Goal: Information Seeking & Learning: Learn about a topic

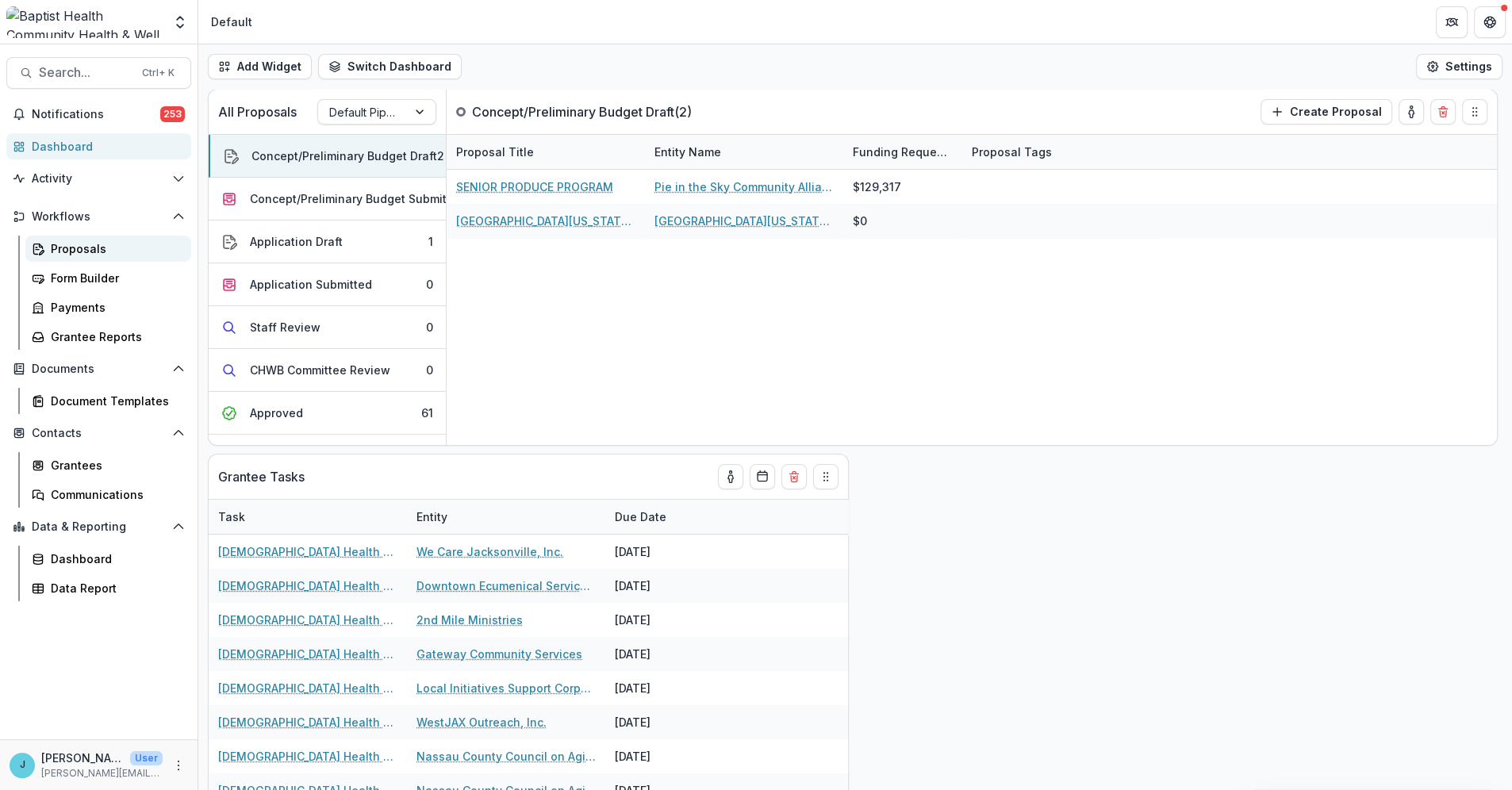
click at [64, 246] on div "Proposals" at bounding box center [115, 249] width 128 height 17
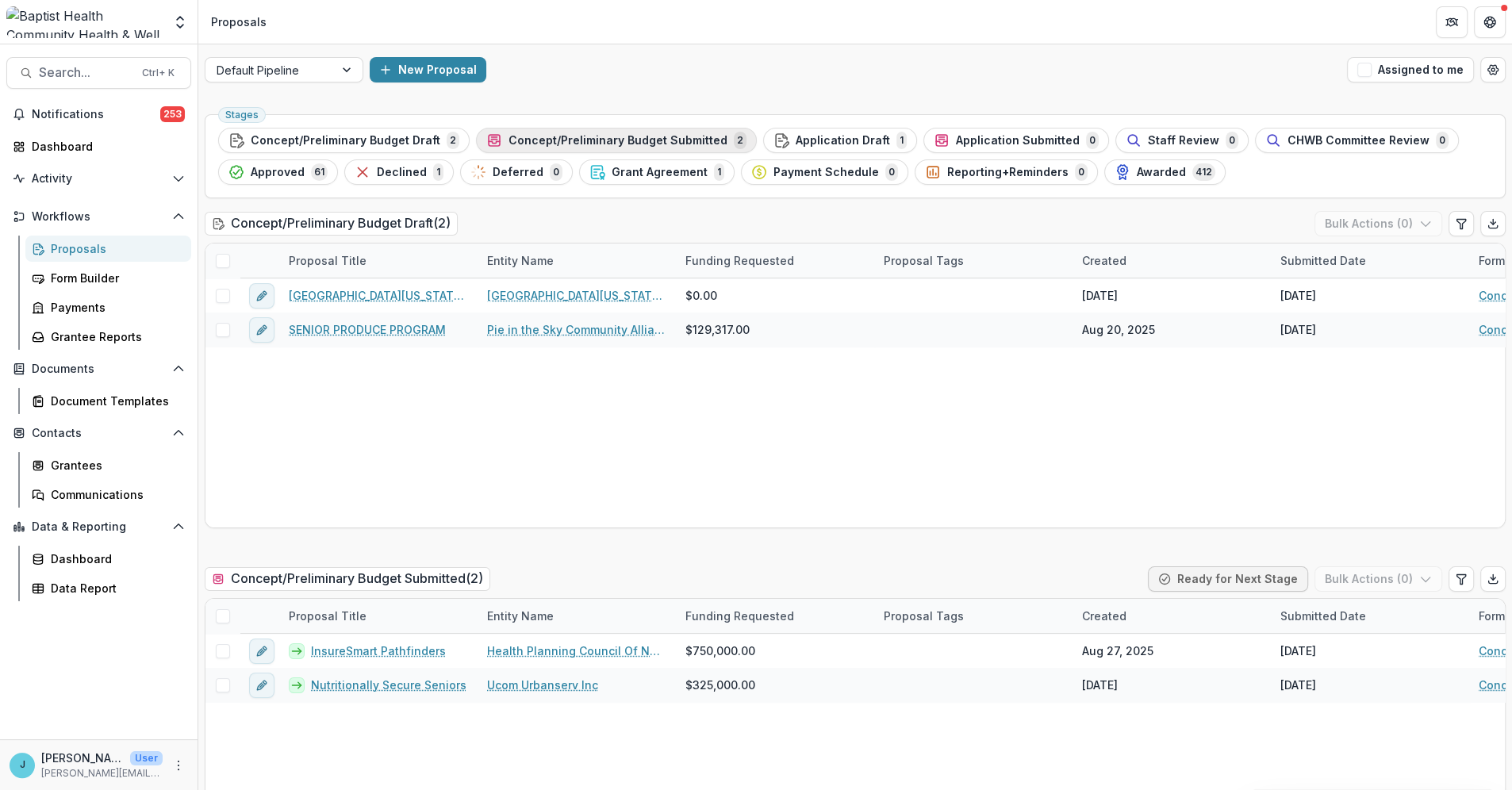
click at [566, 139] on span "Concept/Preliminary Budget Submitted" at bounding box center [617, 141] width 219 height 14
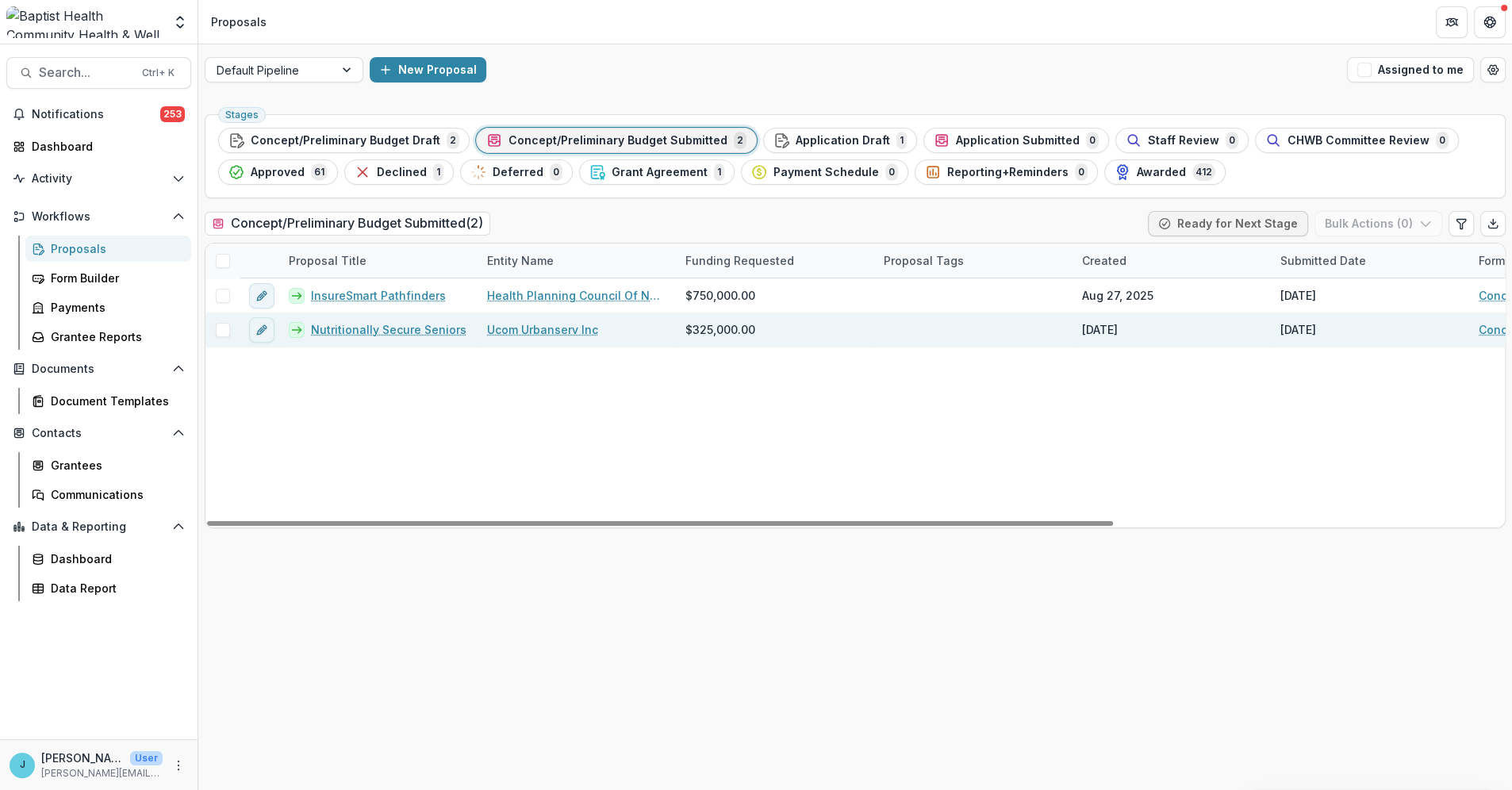
click at [359, 330] on link "Nutritionally Secure Seniors" at bounding box center [389, 330] width 156 height 17
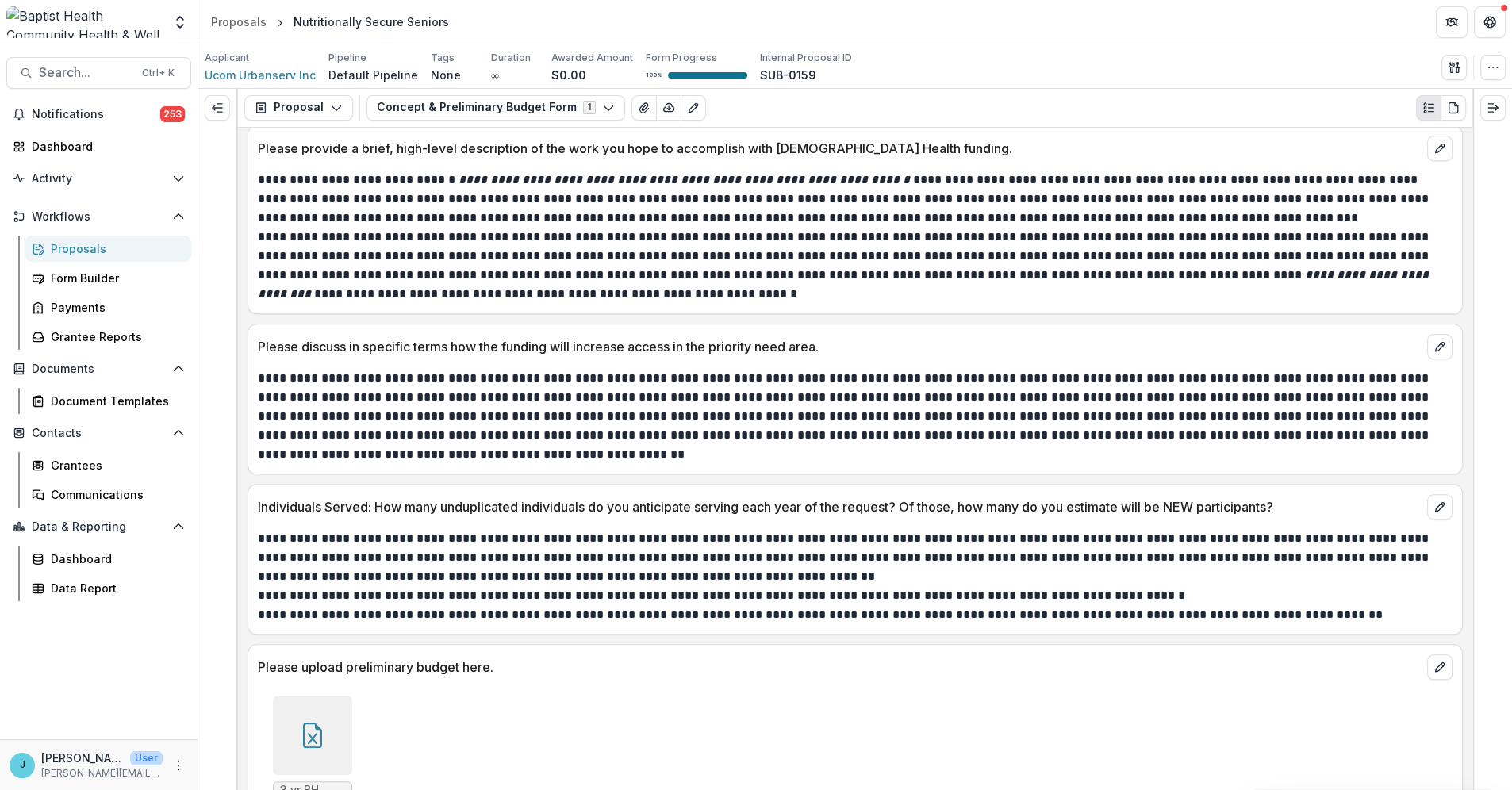
scroll to position [969, 0]
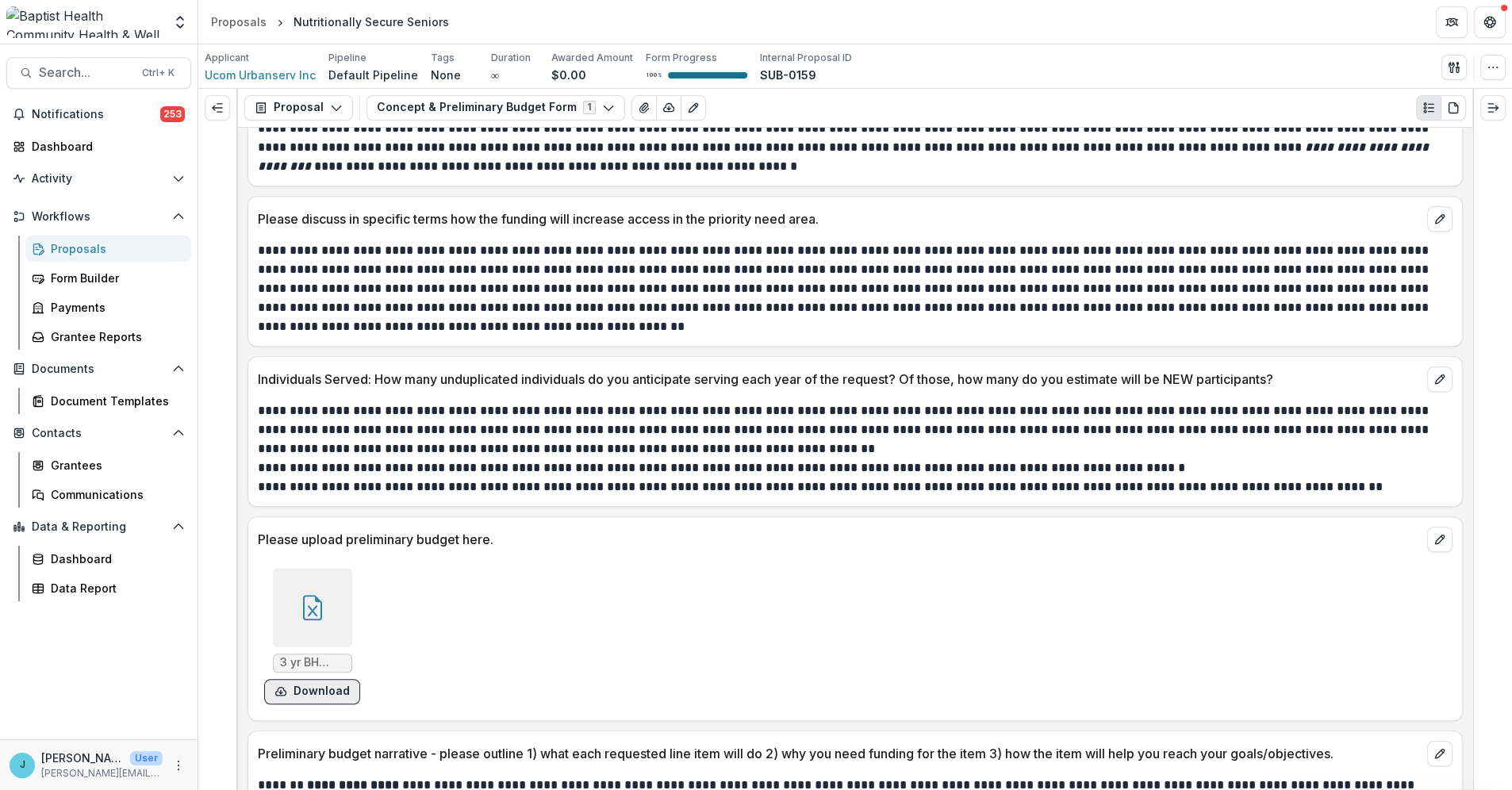
click at [297, 686] on button "Download" at bounding box center [312, 692] width 96 height 26
click at [595, 719] on div "Please upload preliminary budget here. 3 yr BH Budget Template UCOM.xlsx Downlo…" at bounding box center [855, 618] width 1215 height 205
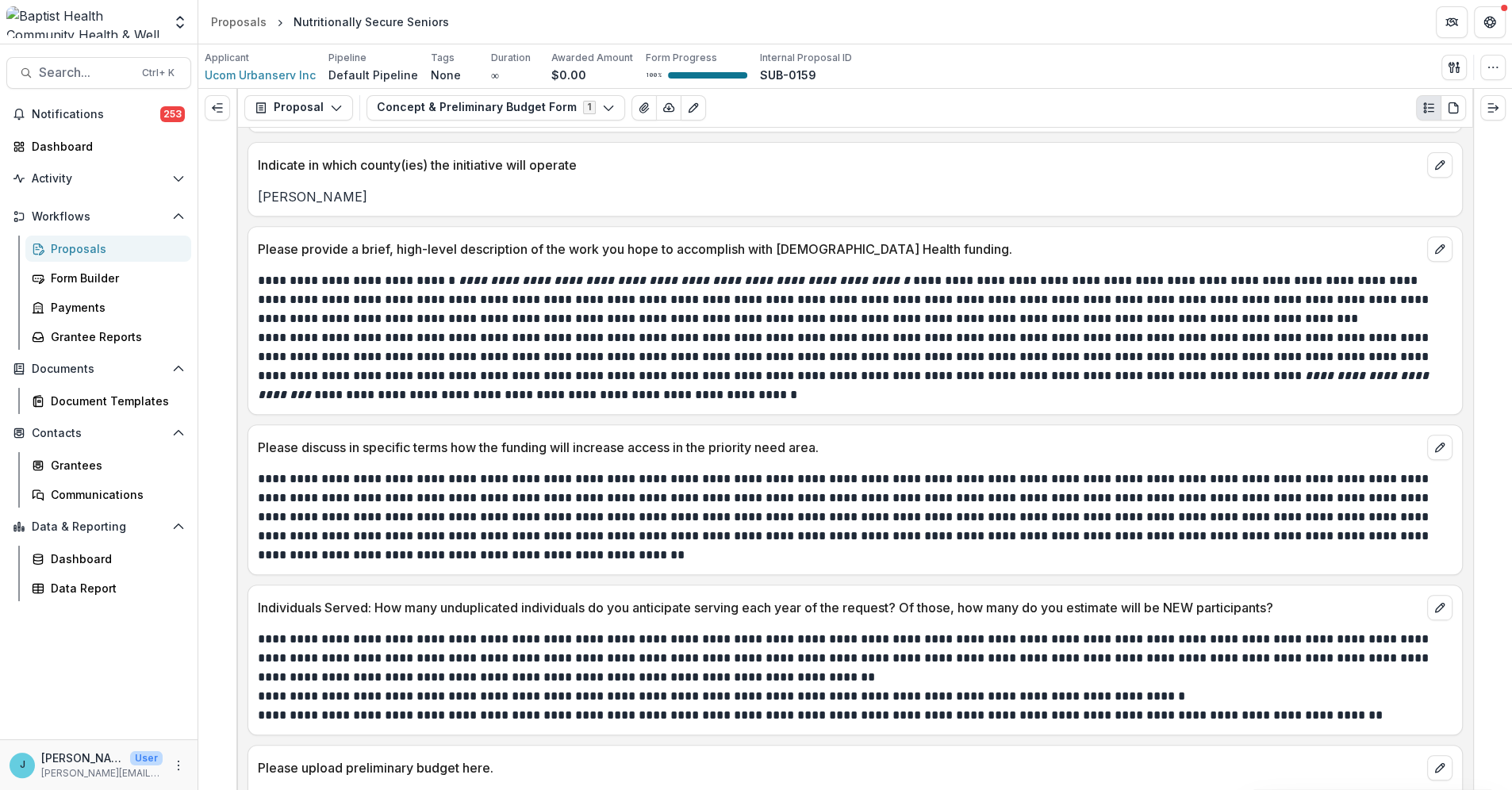
scroll to position [773, 0]
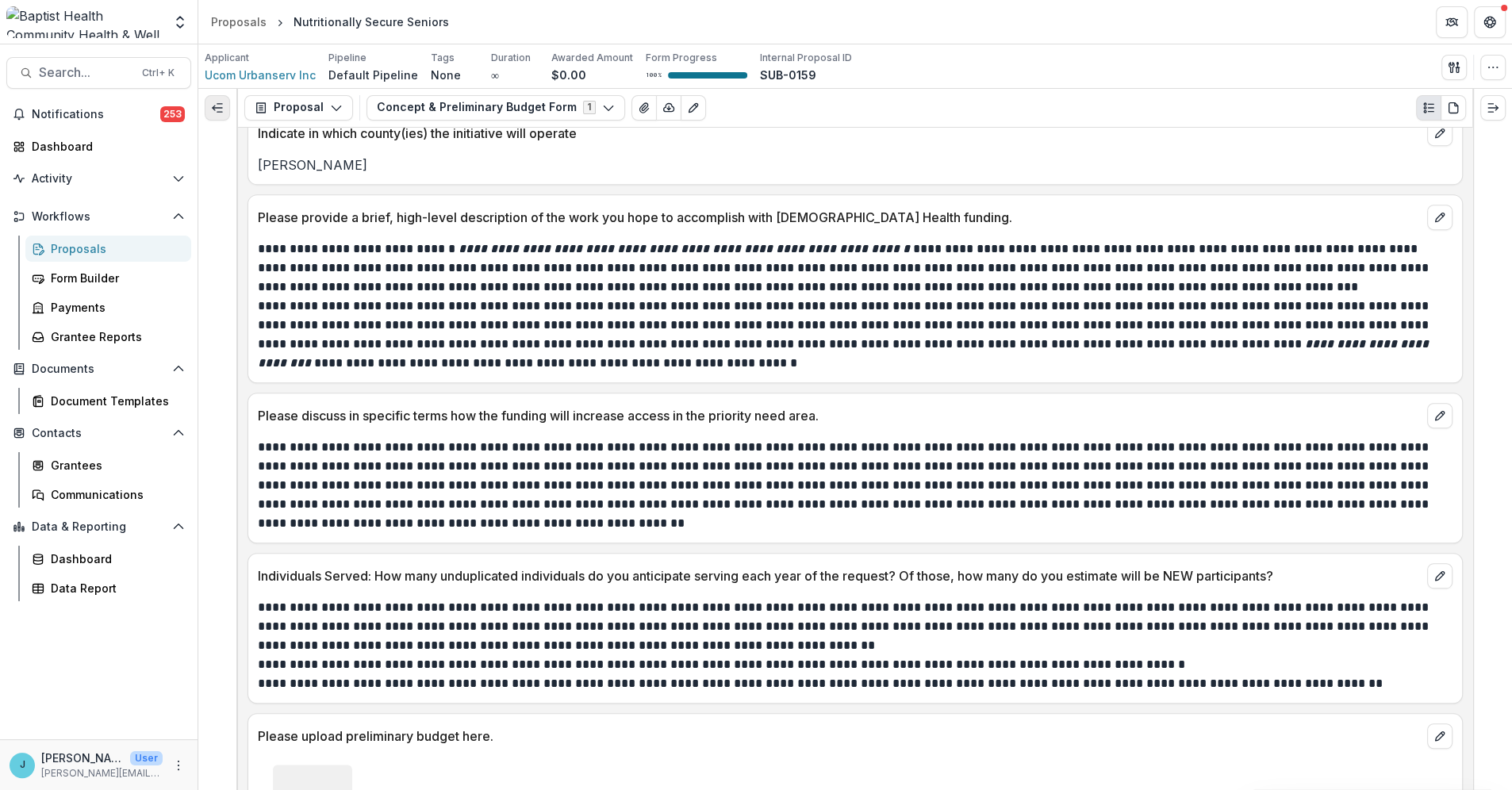
click at [219, 103] on line "Expand left" at bounding box center [220, 103] width 5 height 0
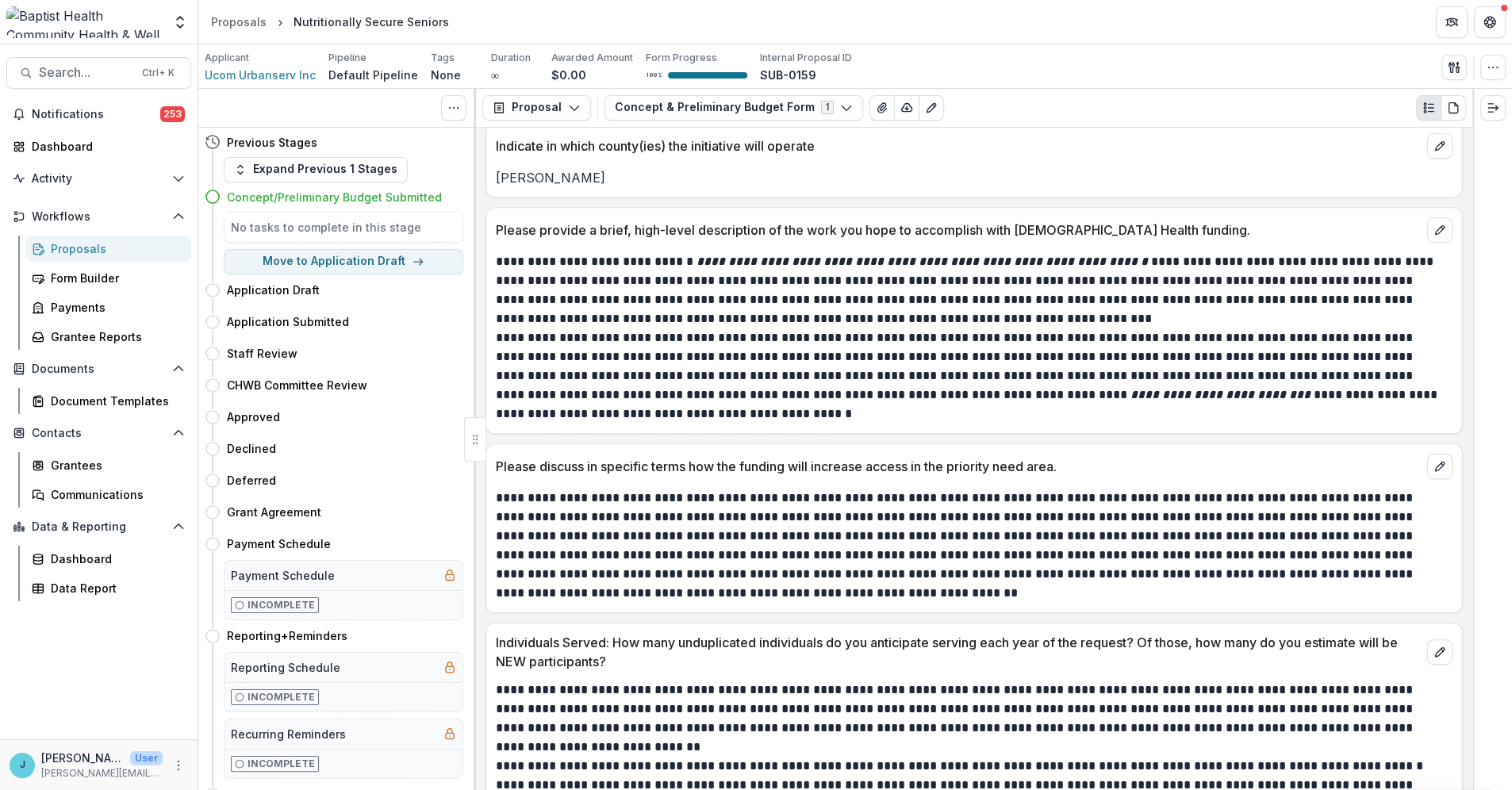
scroll to position [786, 0]
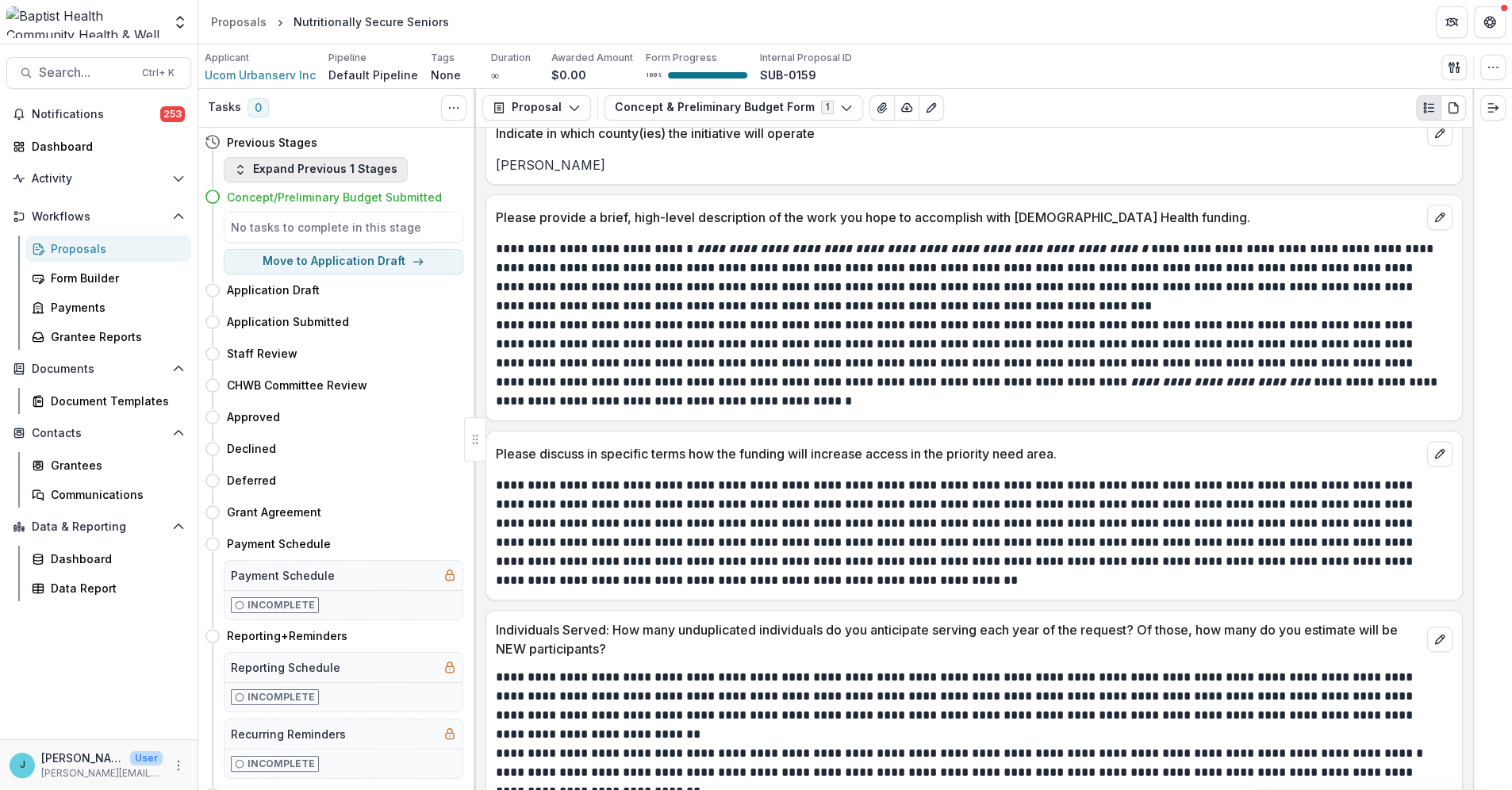
click at [287, 167] on button "Expand Previous 1 Stages" at bounding box center [315, 170] width 184 height 26
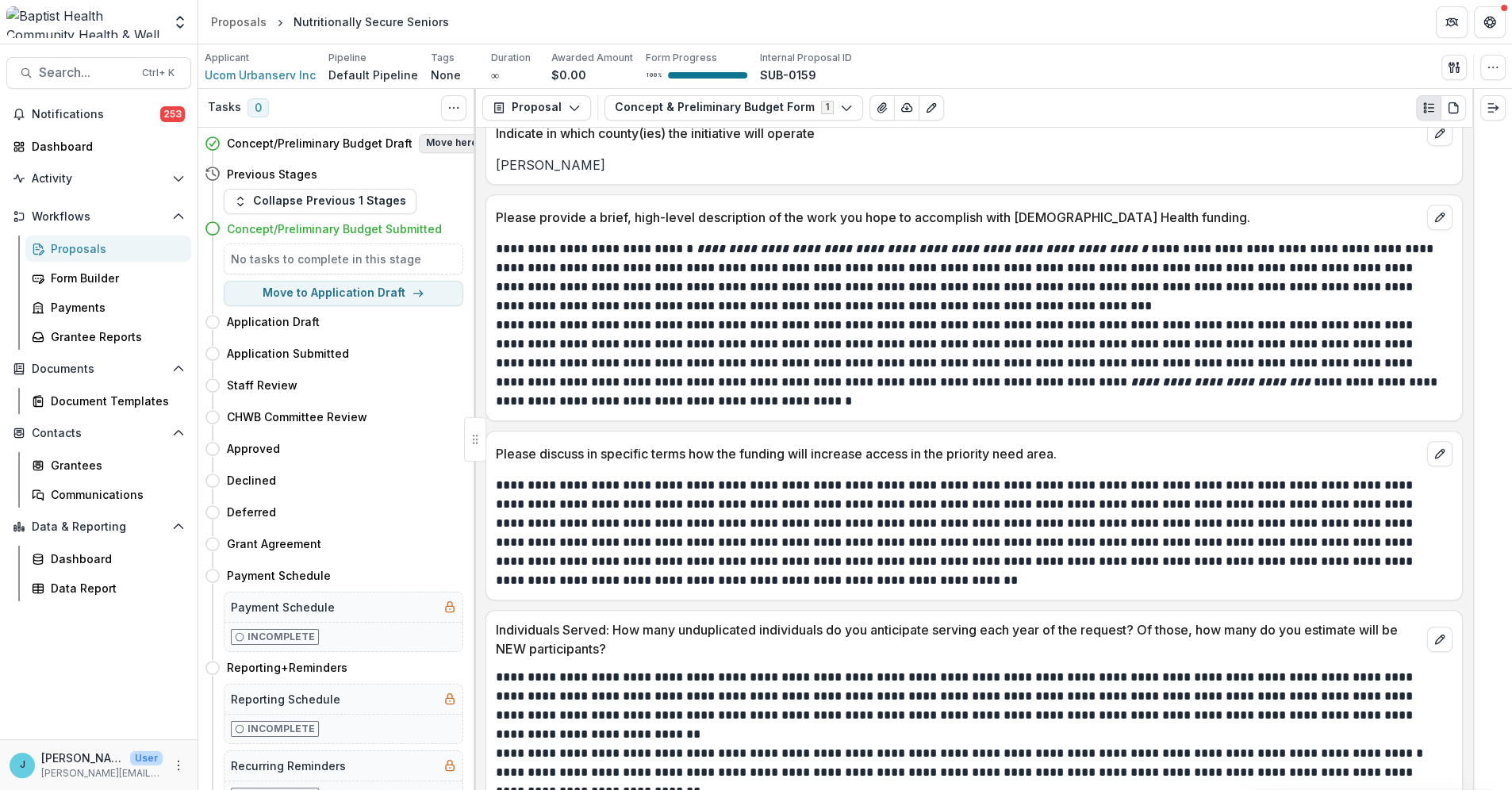
click at [427, 137] on button "Move here" at bounding box center [452, 144] width 65 height 19
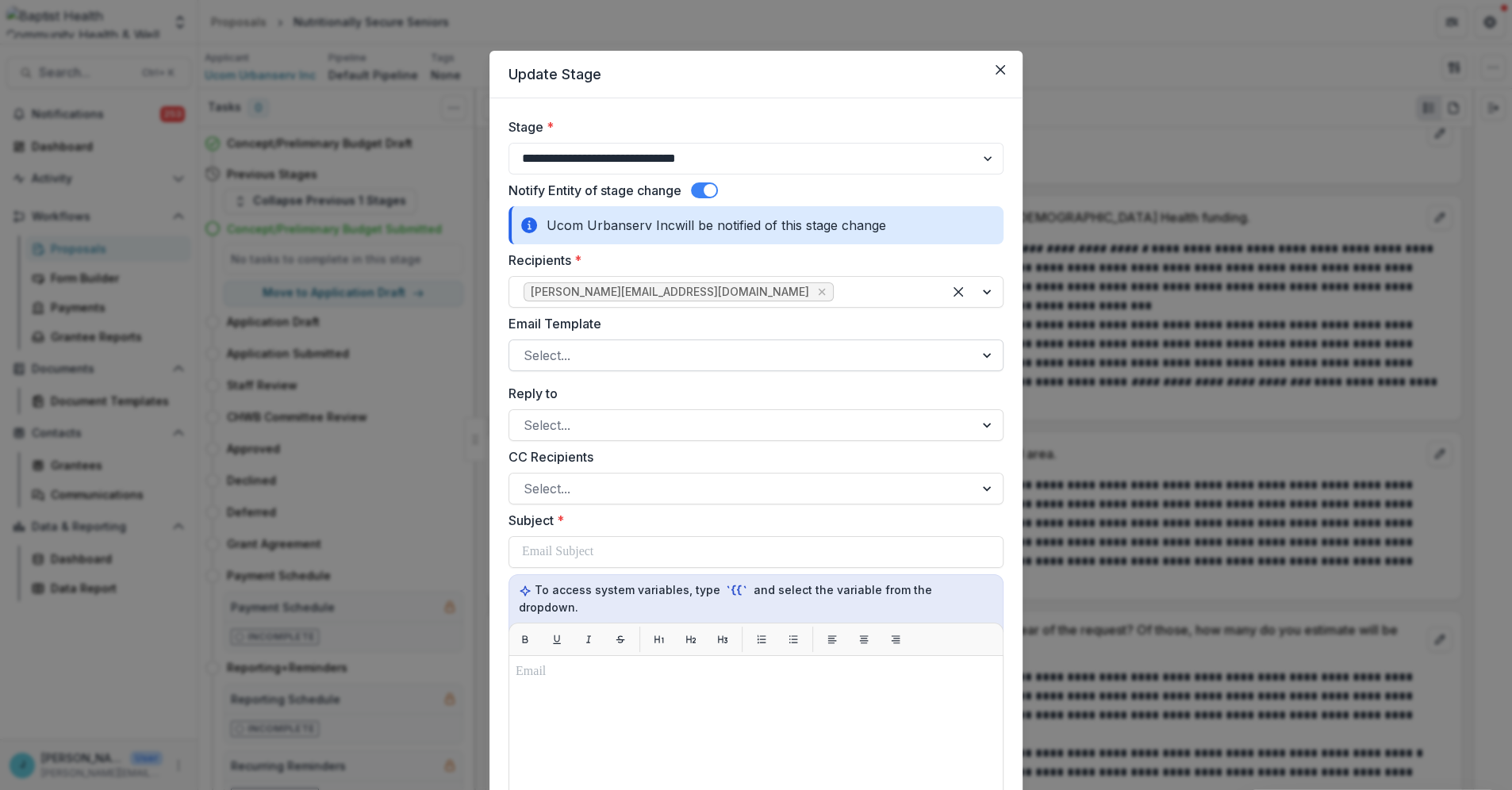
click at [579, 359] on div at bounding box center [742, 355] width 436 height 22
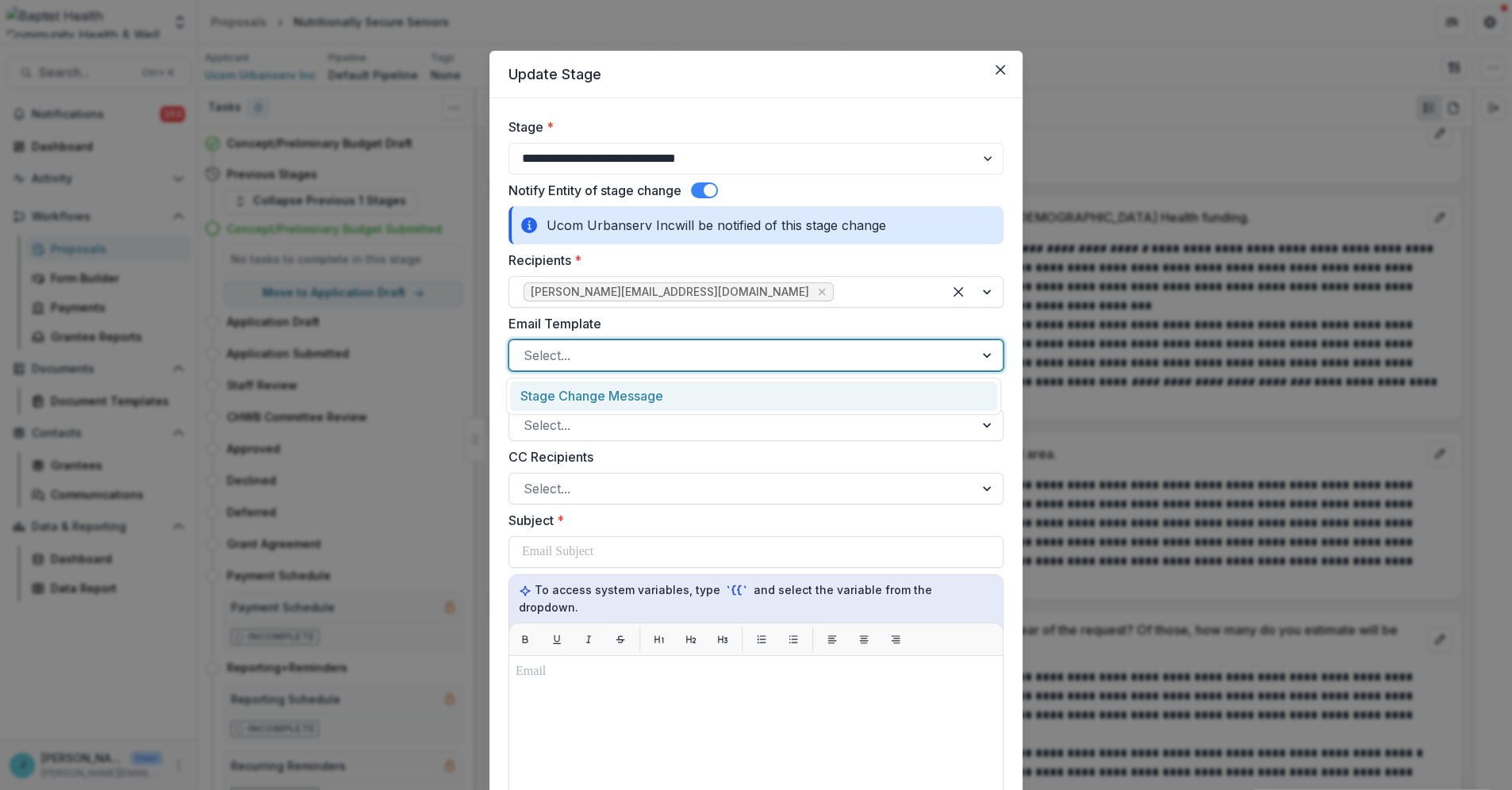
click at [580, 394] on div "Stage Change Message" at bounding box center [753, 396] width 487 height 30
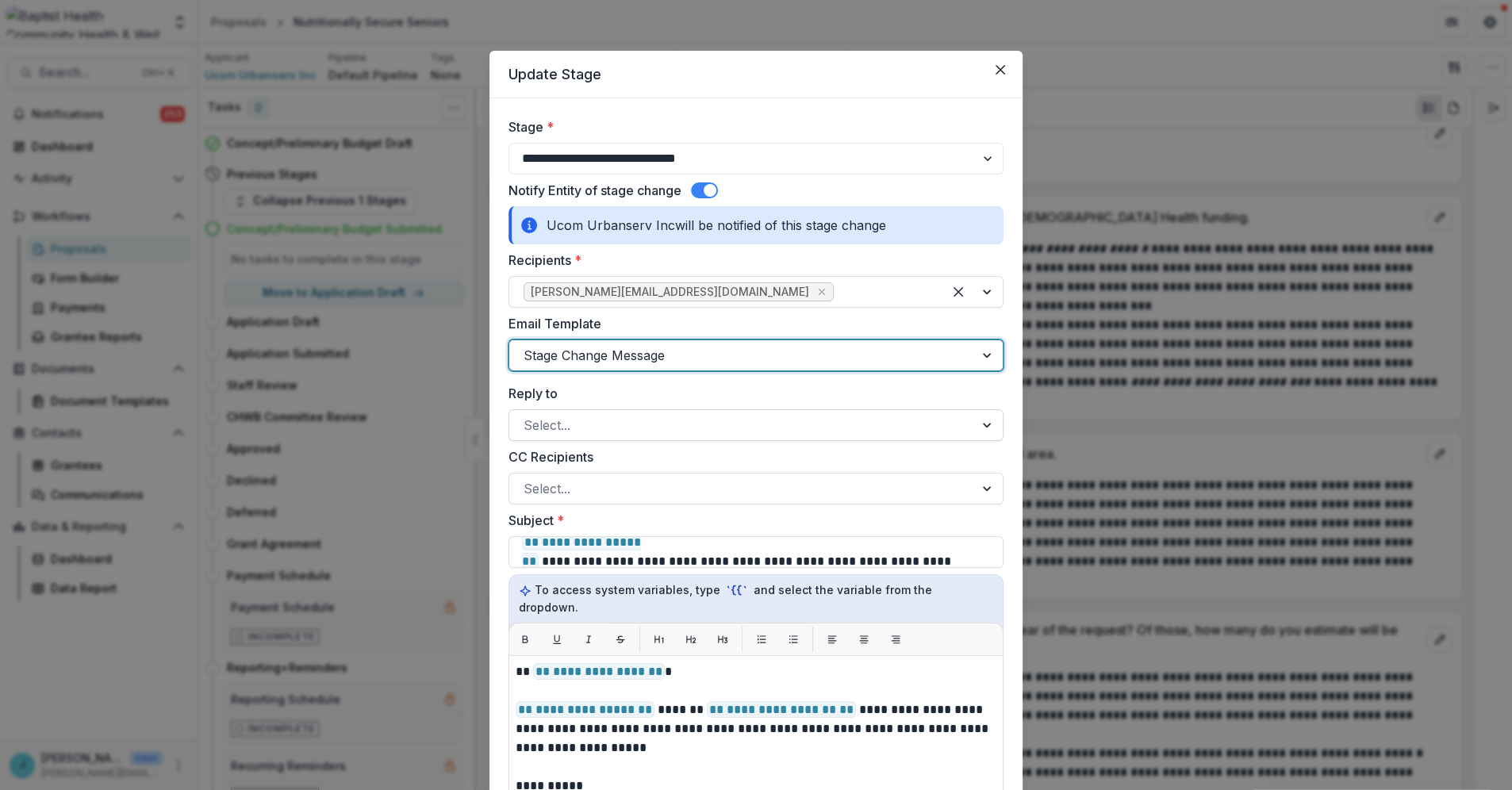
click at [555, 424] on div at bounding box center [742, 425] width 436 height 22
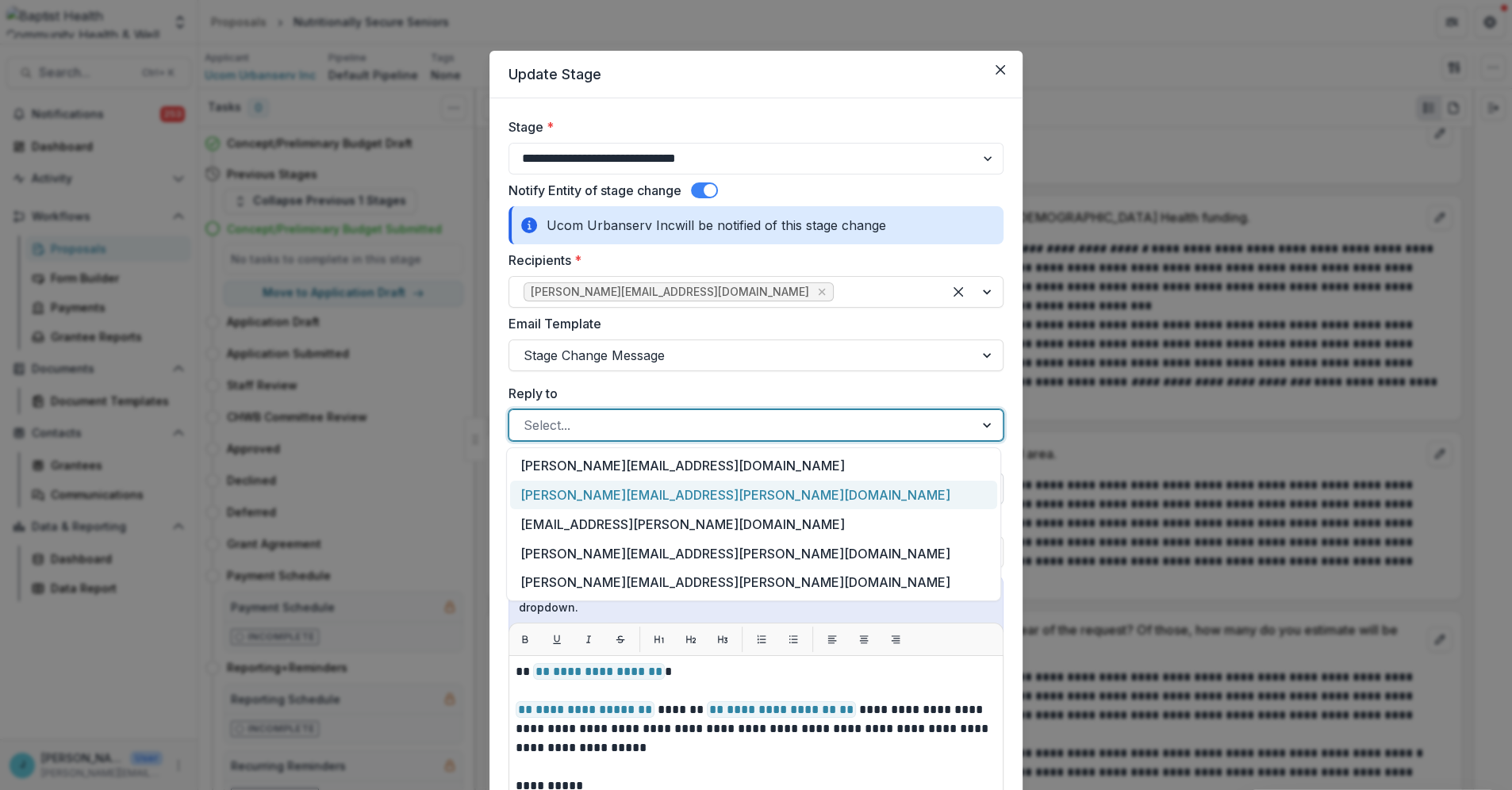
click at [543, 498] on div "[PERSON_NAME][EMAIL_ADDRESS][PERSON_NAME][DOMAIN_NAME]" at bounding box center [753, 495] width 487 height 30
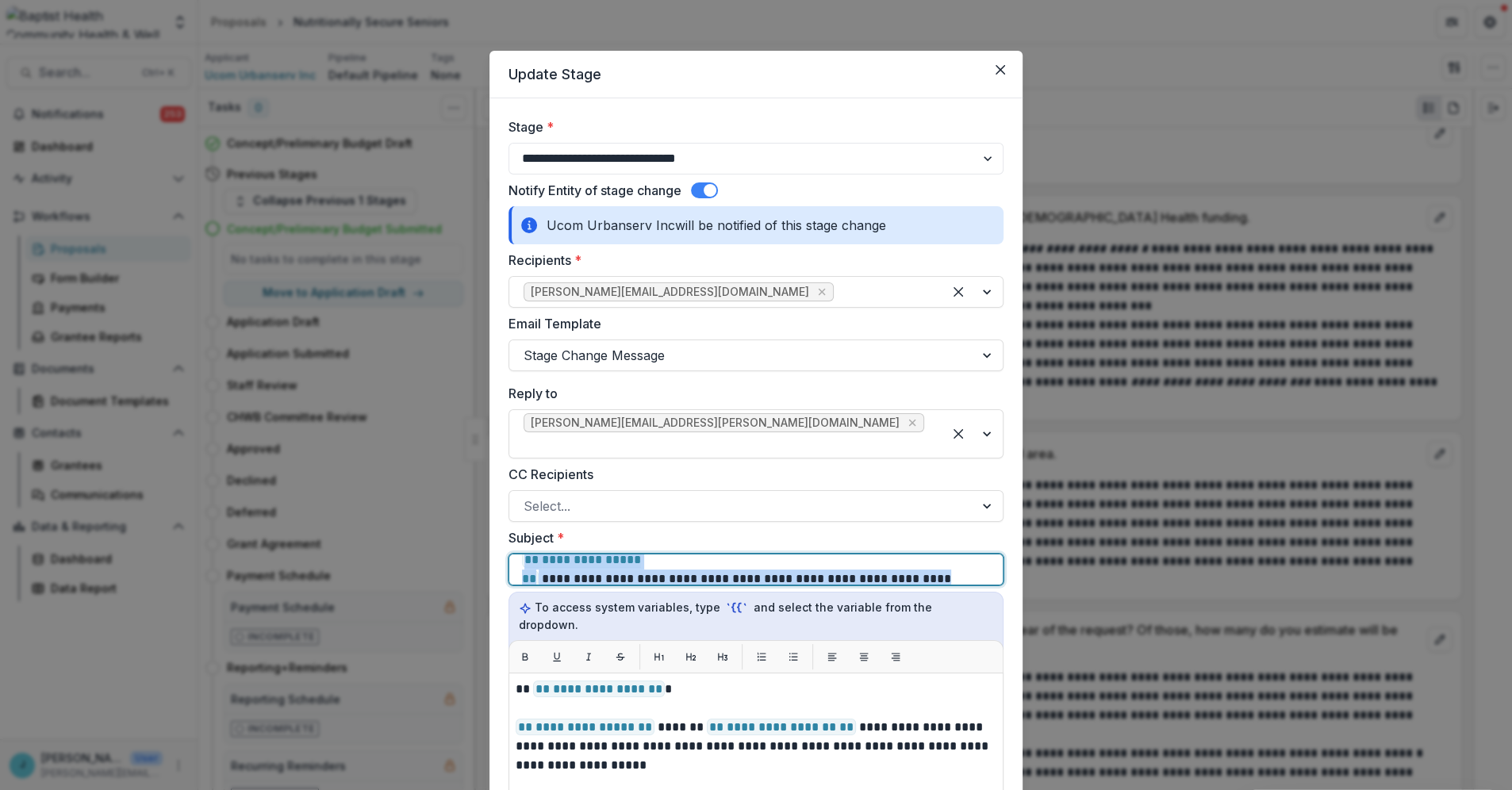
drag, startPoint x: 952, startPoint y: 560, endPoint x: 320, endPoint y: 540, distance: 632.3
click at [320, 540] on div "**********" at bounding box center [756, 395] width 1512 height 790
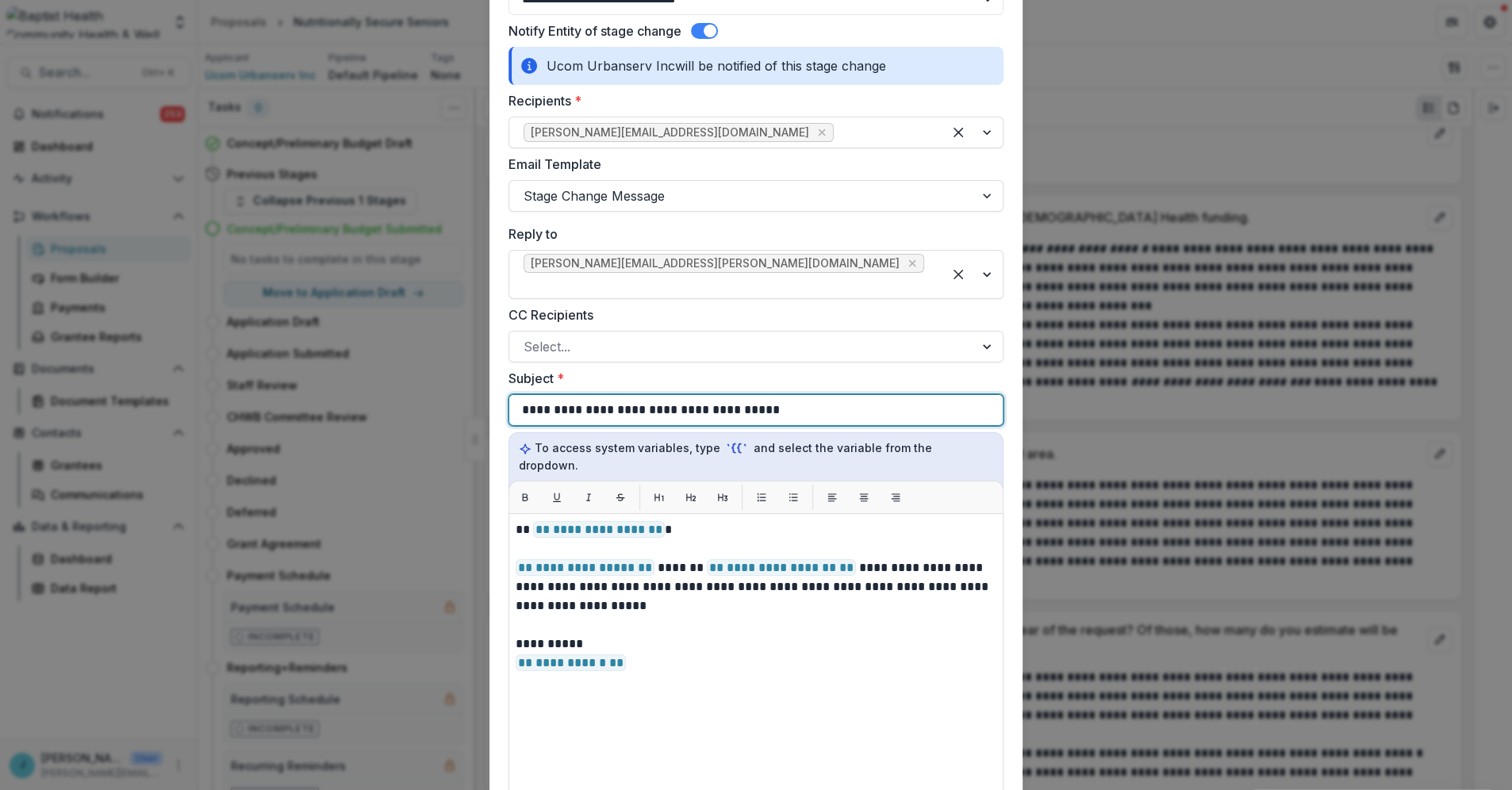
scroll to position [176, 0]
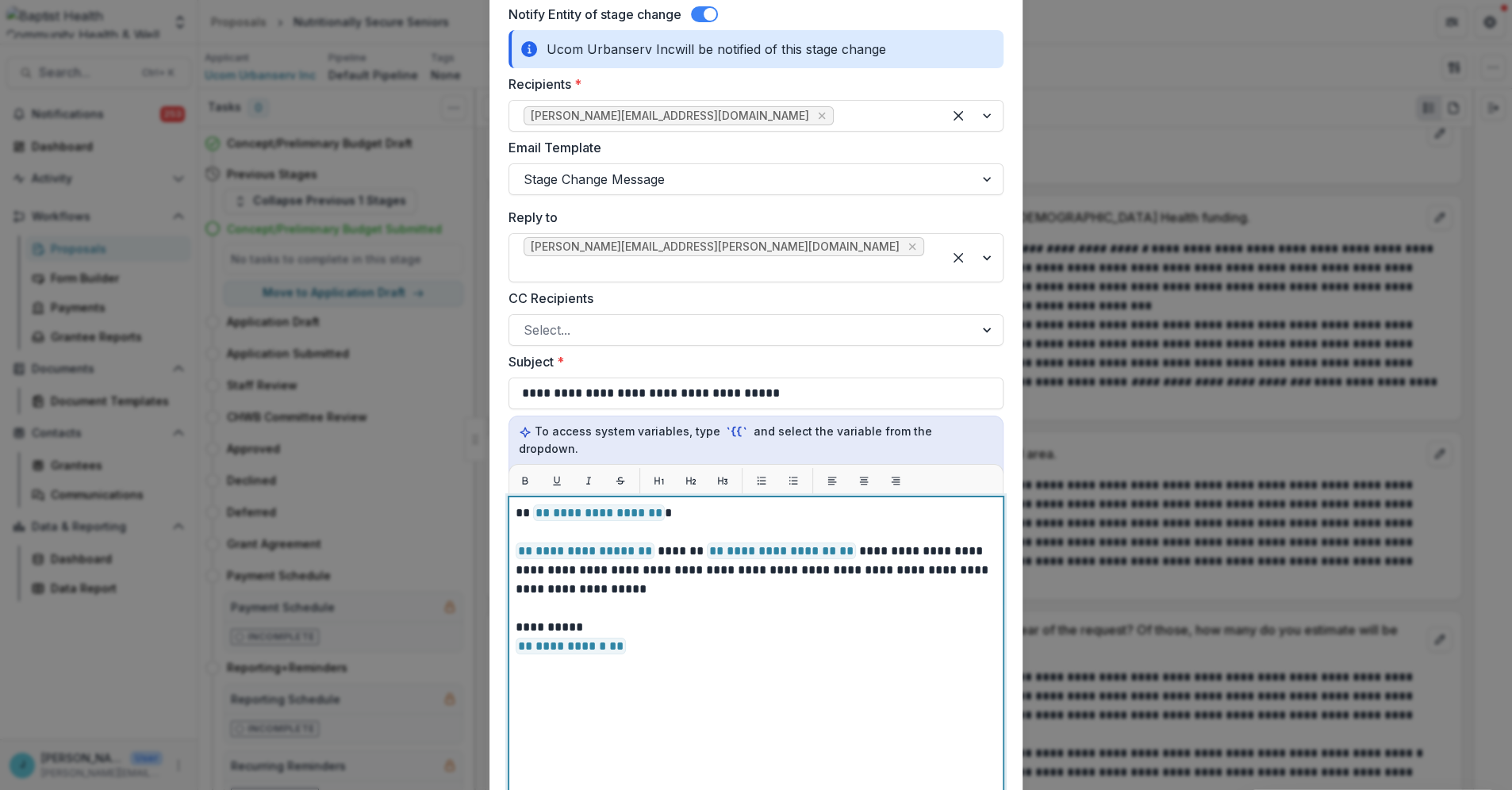
drag, startPoint x: 629, startPoint y: 609, endPoint x: 526, endPoint y: 483, distance: 162.7
click at [520, 503] on div "**********" at bounding box center [755, 695] width 480 height 383
drag, startPoint x: 618, startPoint y: 611, endPoint x: 523, endPoint y: 574, distance: 102.0
click at [523, 574] on div "**********" at bounding box center [755, 695] width 480 height 383
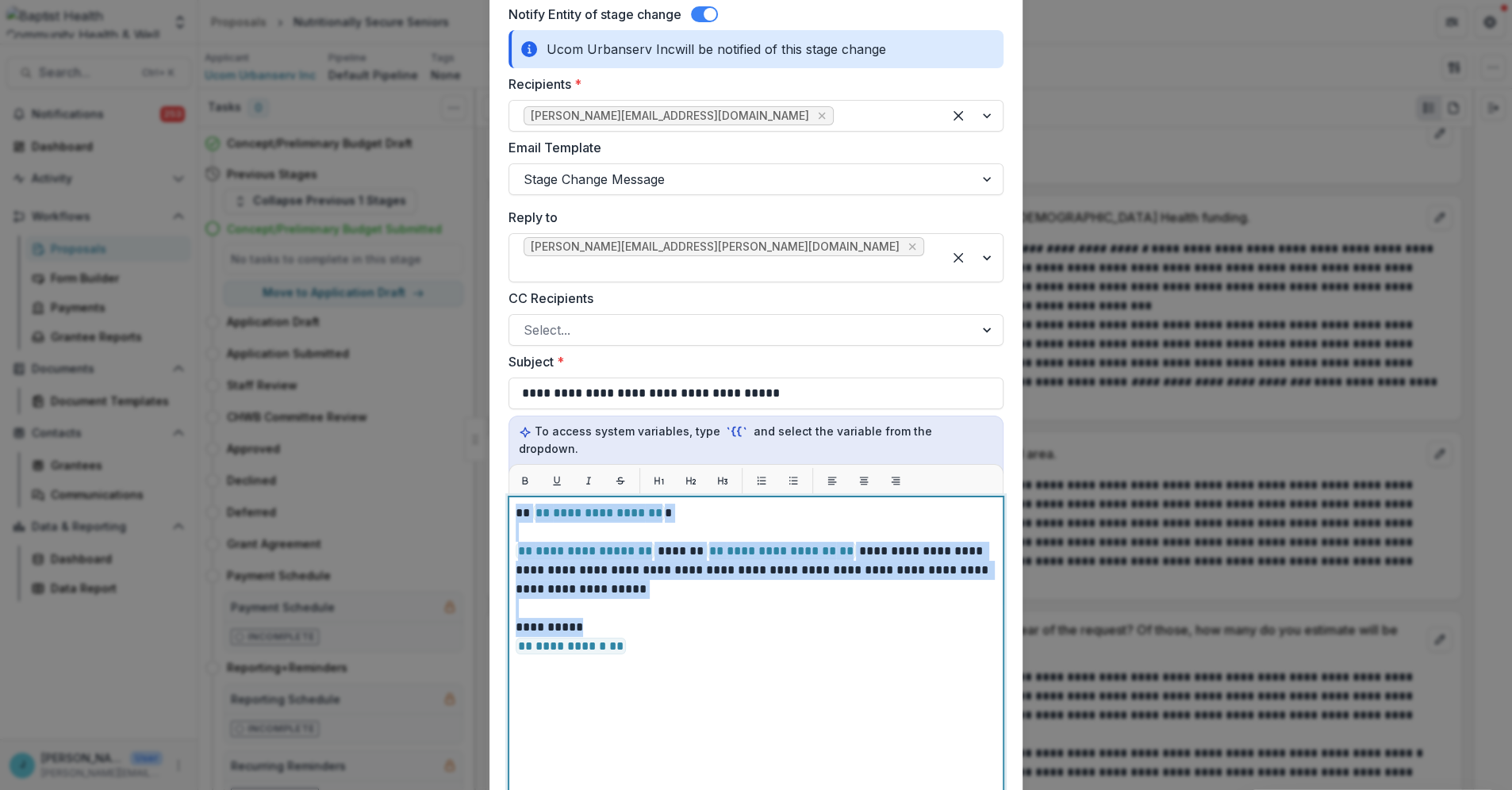
drag, startPoint x: 591, startPoint y: 591, endPoint x: 506, endPoint y: 479, distance: 140.6
click at [509, 497] on div "**********" at bounding box center [756, 695] width 495 height 396
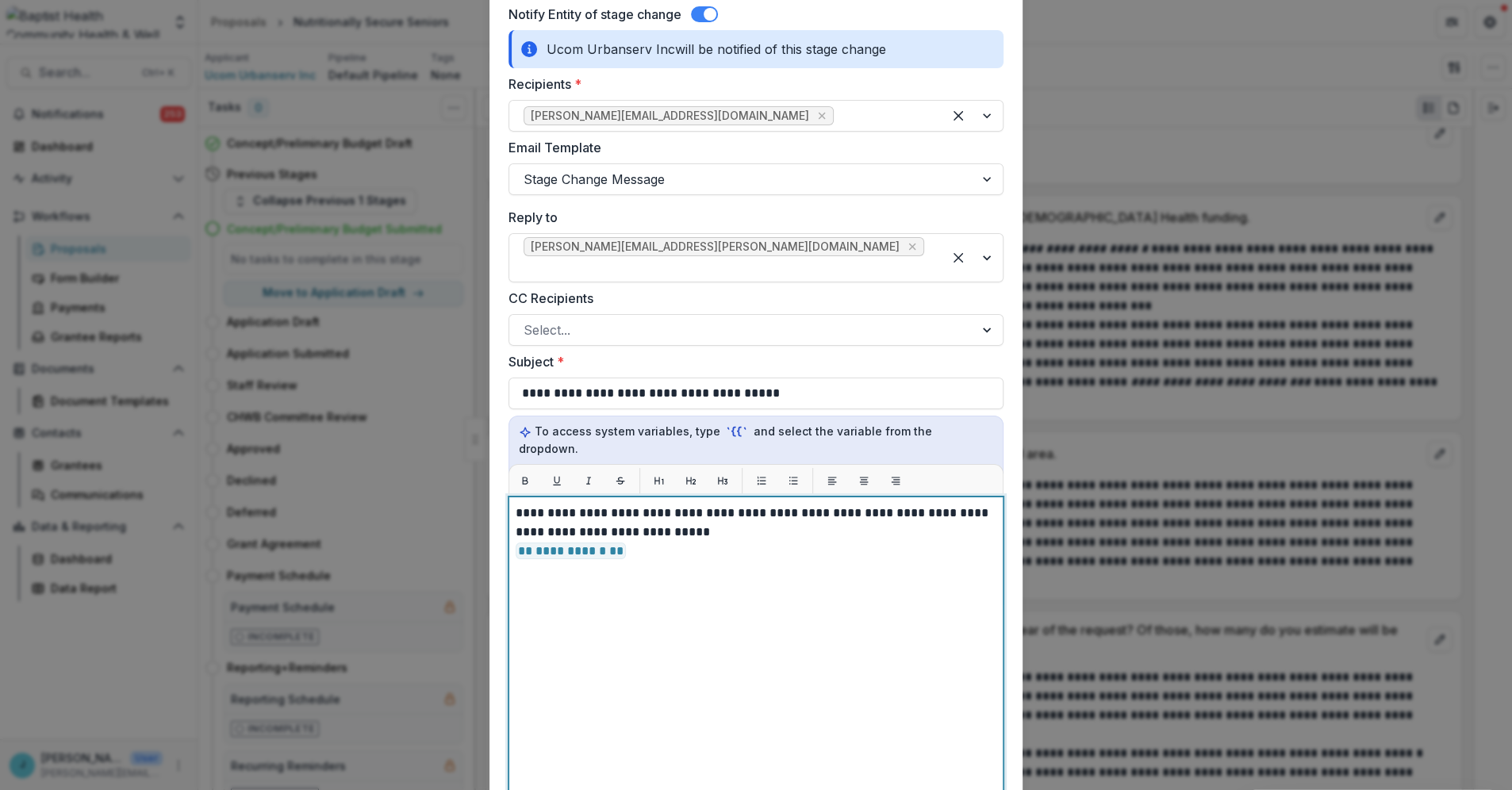
click at [984, 503] on p "**********" at bounding box center [755, 531] width 480 height 57
click at [730, 503] on p "**********" at bounding box center [755, 531] width 480 height 57
drag, startPoint x: 590, startPoint y: 536, endPoint x: 514, endPoint y: 537, distance: 76.0
click at [515, 537] on div "**********" at bounding box center [755, 695] width 480 height 383
click at [633, 536] on p "**********" at bounding box center [755, 542] width 480 height 77
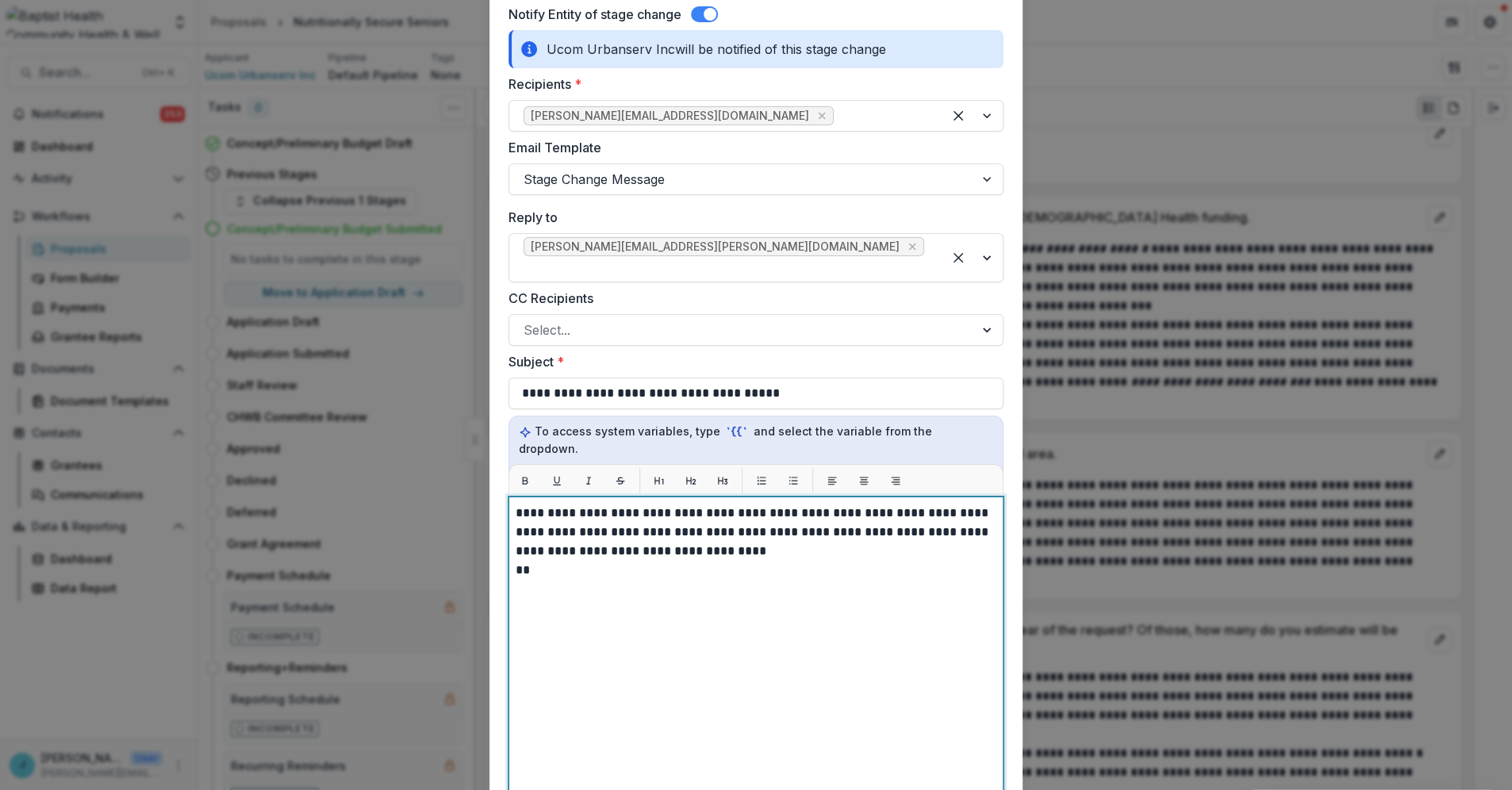
click at [629, 538] on p "**********" at bounding box center [755, 542] width 480 height 77
click at [631, 538] on p "**********" at bounding box center [755, 542] width 480 height 77
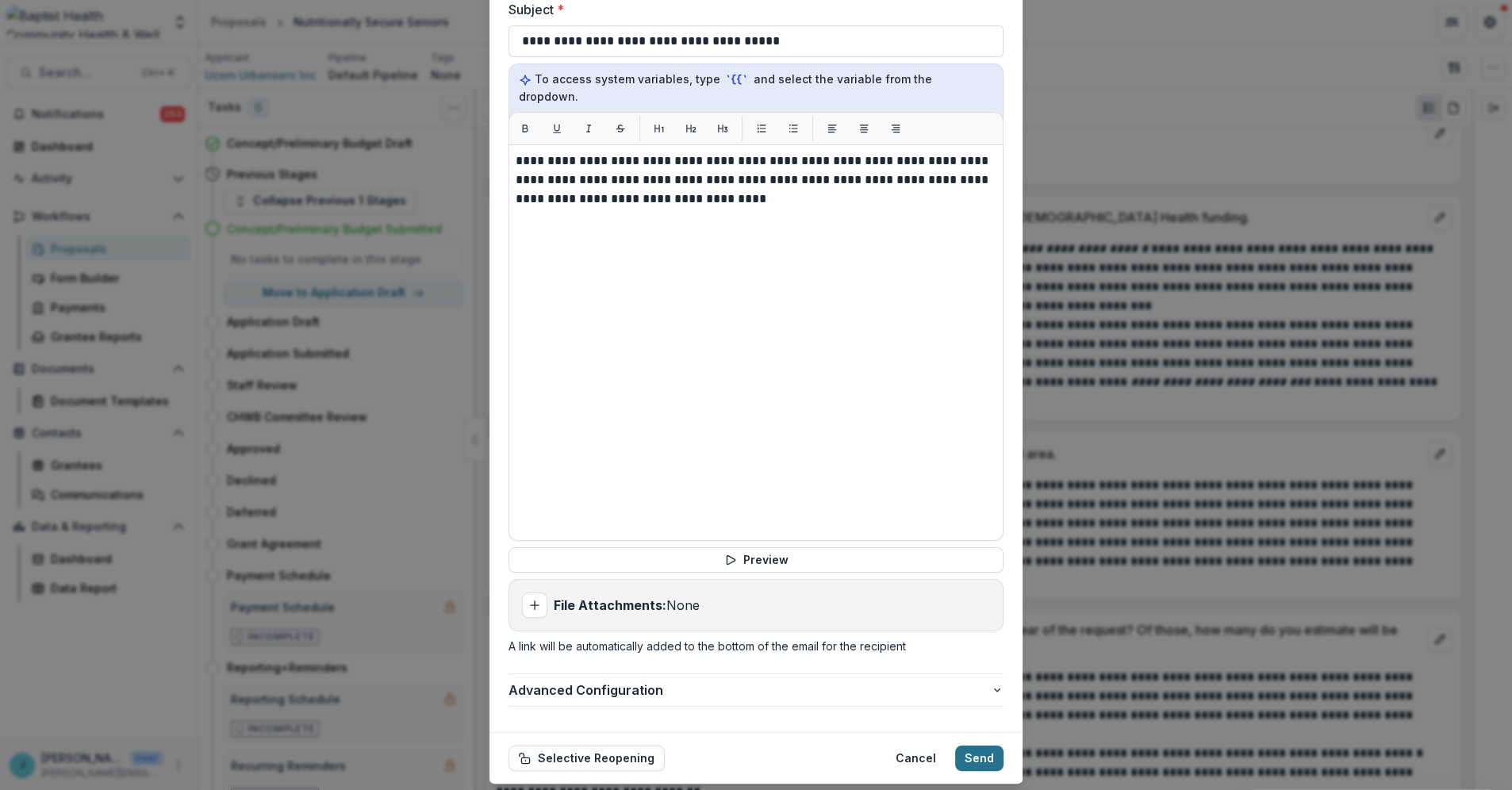
click at [992, 746] on button "Send" at bounding box center [979, 759] width 48 height 26
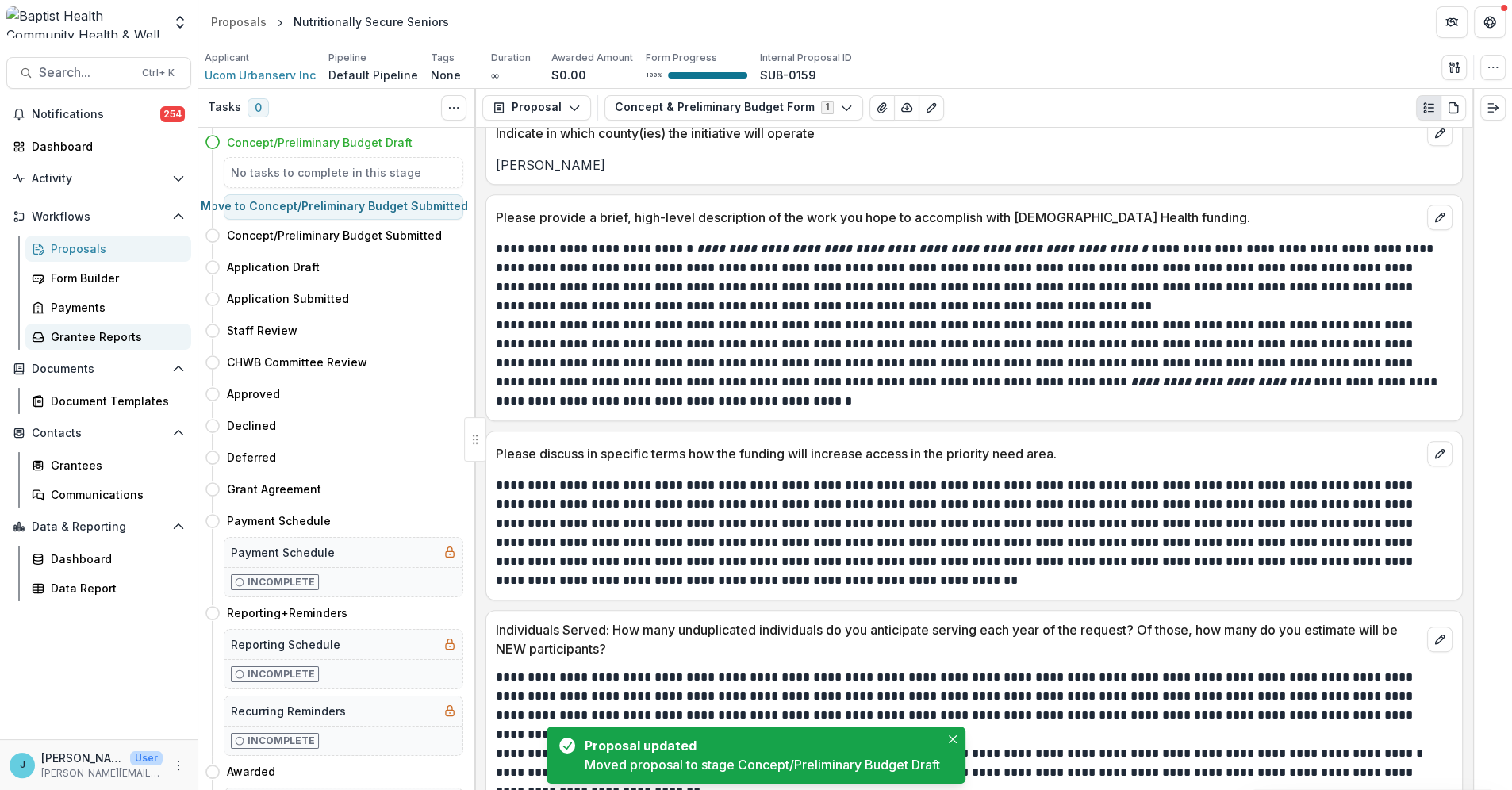
click at [101, 335] on div "Grantee Reports" at bounding box center [115, 337] width 128 height 17
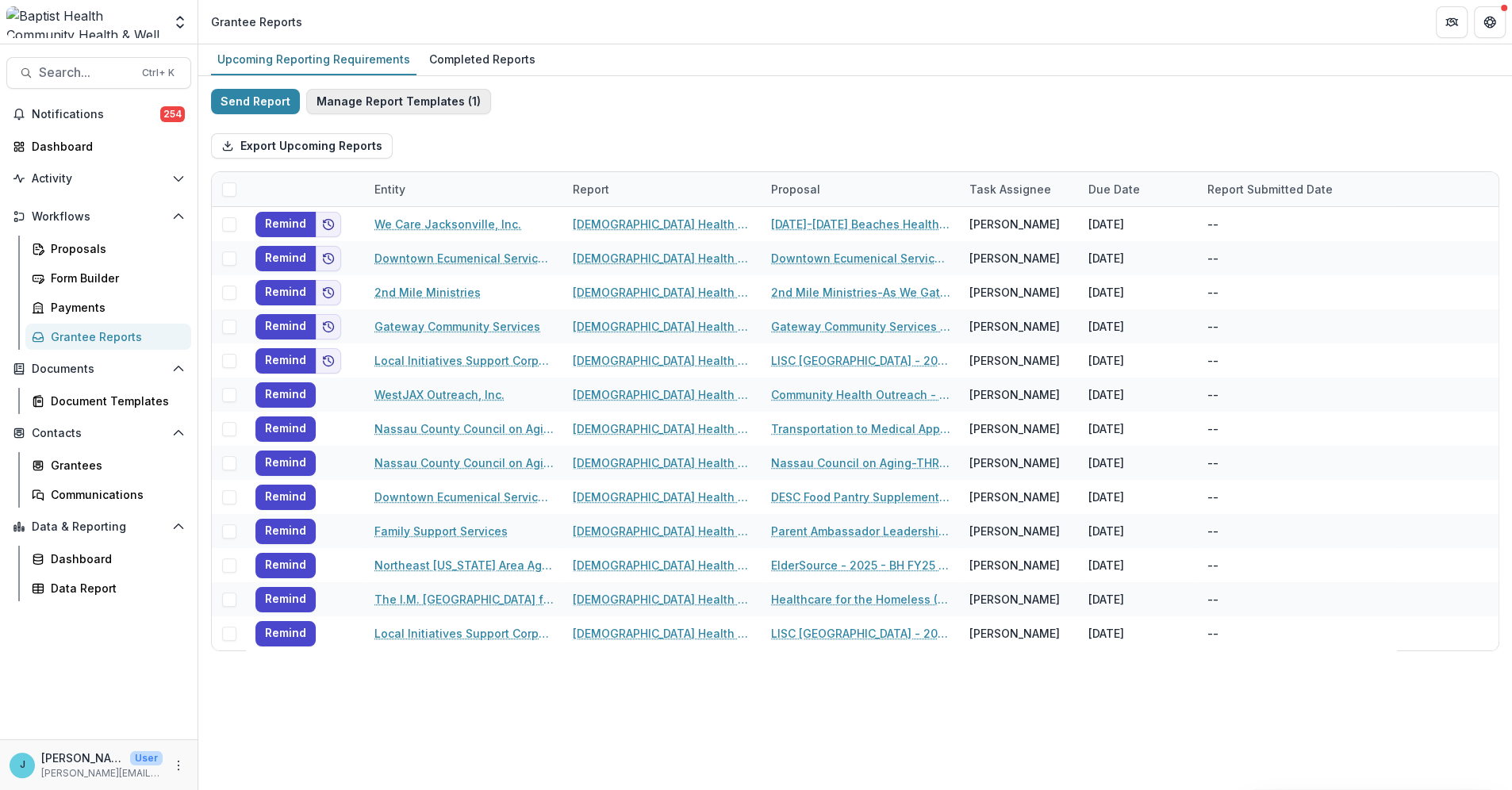
click at [413, 95] on button "Manage Report Templates ( 1 )" at bounding box center [398, 101] width 185 height 26
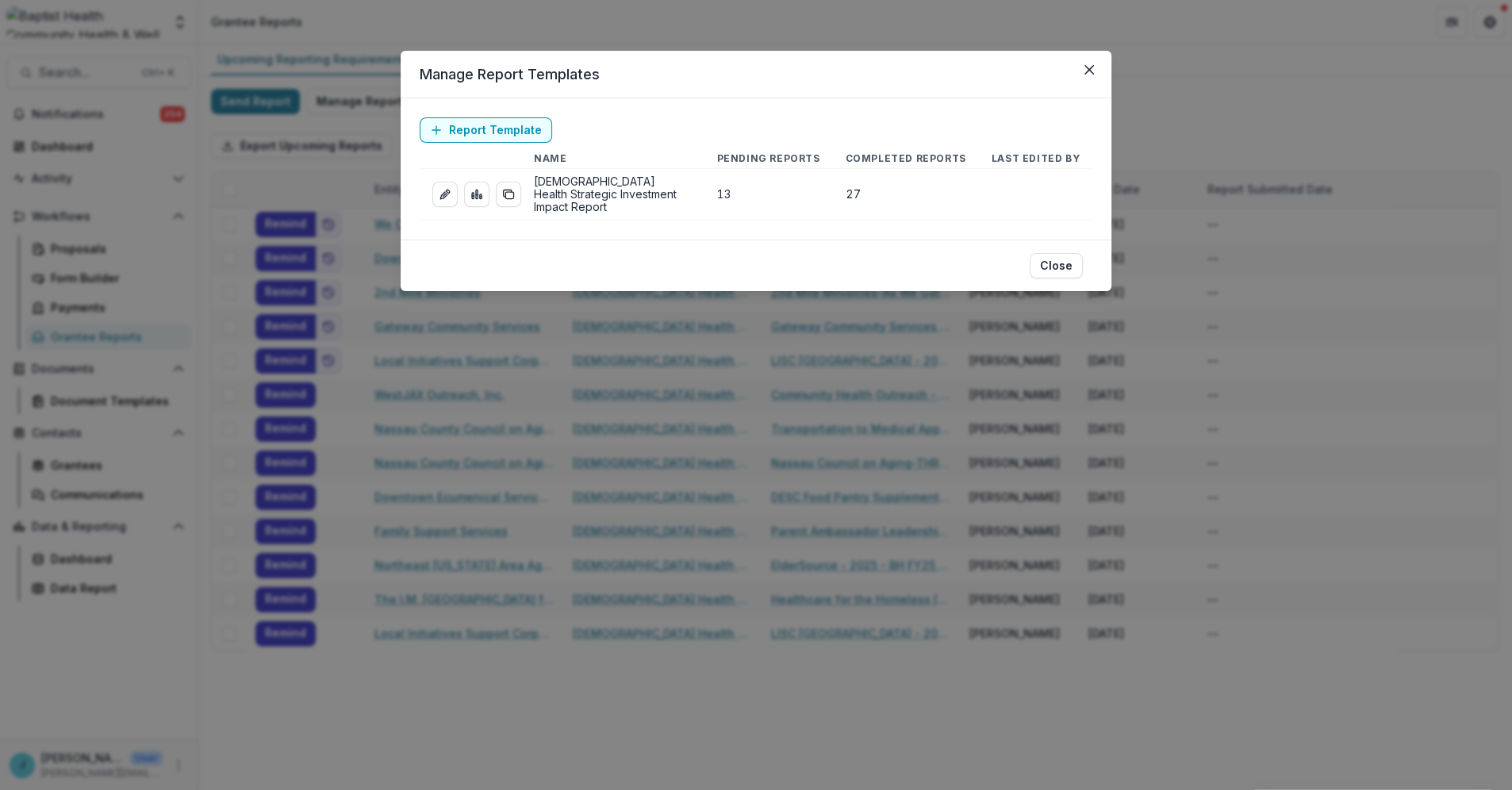
click at [574, 184] on td "Baptist Health Strategic Investment Impact Report" at bounding box center [612, 195] width 183 height 52
click at [594, 184] on td "Baptist Health Strategic Investment Impact Report" at bounding box center [612, 195] width 183 height 52
click at [1089, 68] on icon "Close" at bounding box center [1089, 70] width 9 height 9
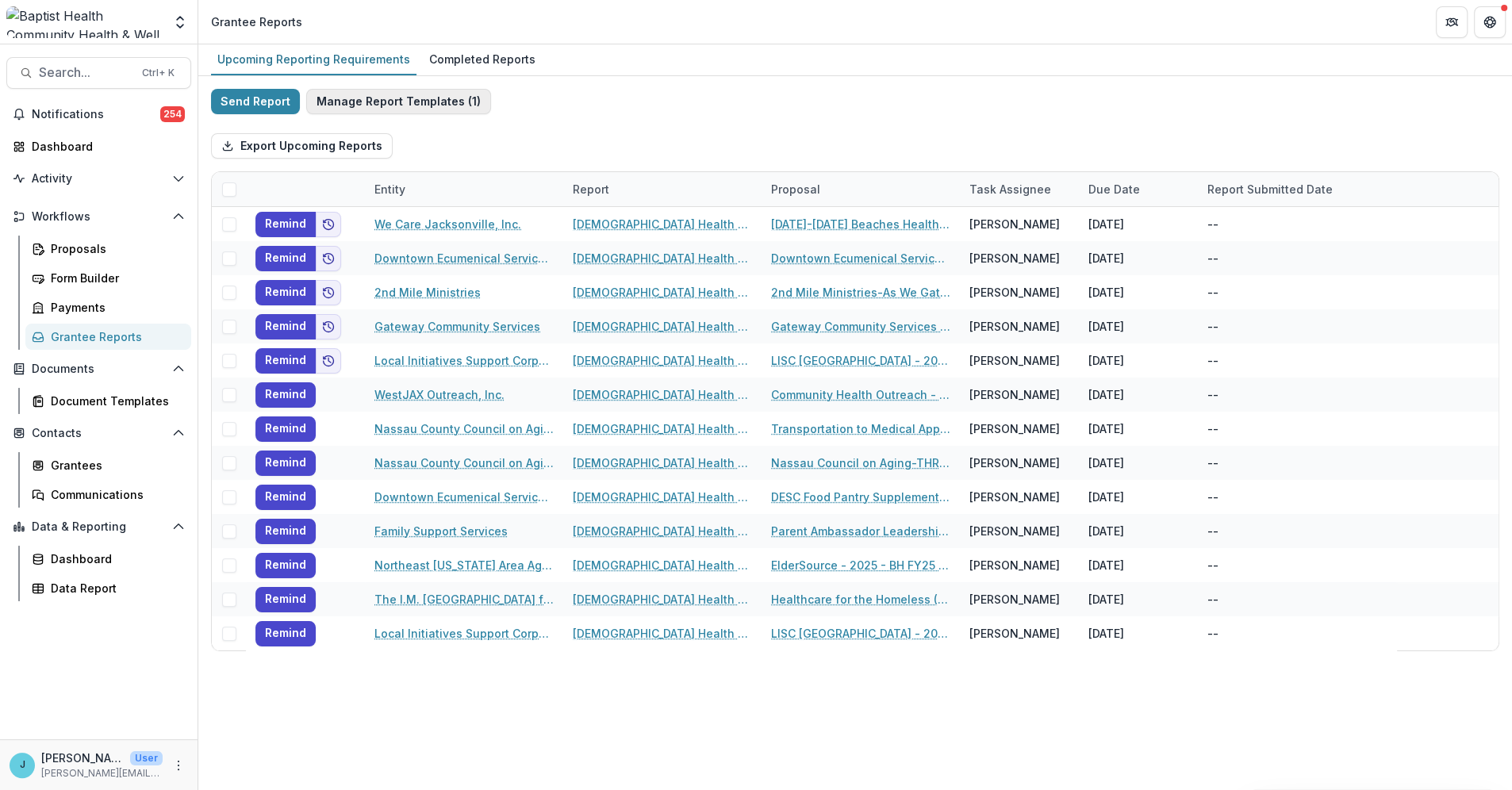
click at [402, 104] on button "Manage Report Templates ( 1 )" at bounding box center [398, 101] width 185 height 26
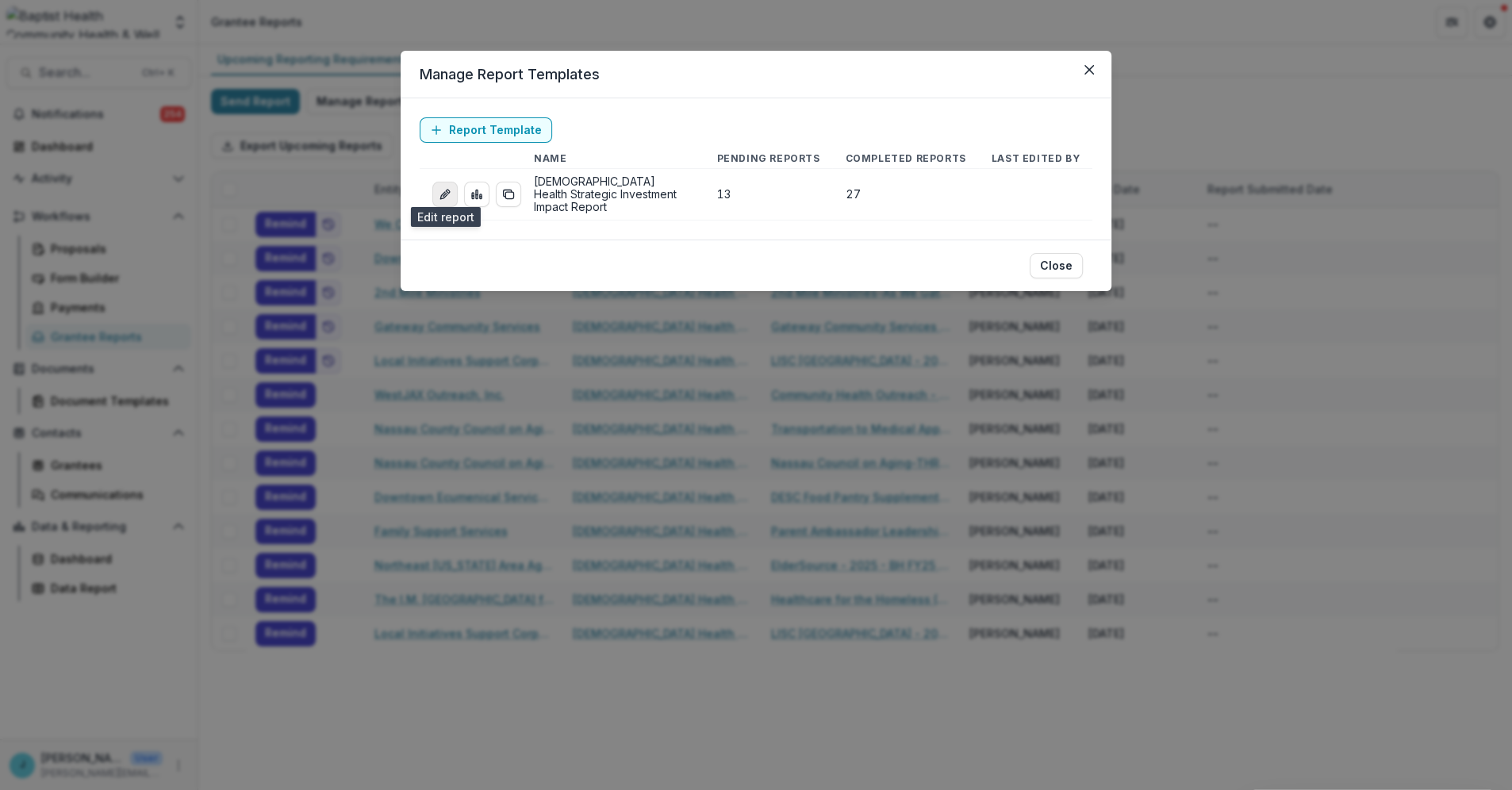
click at [442, 192] on icon "edit-report" at bounding box center [444, 196] width 7 height 7
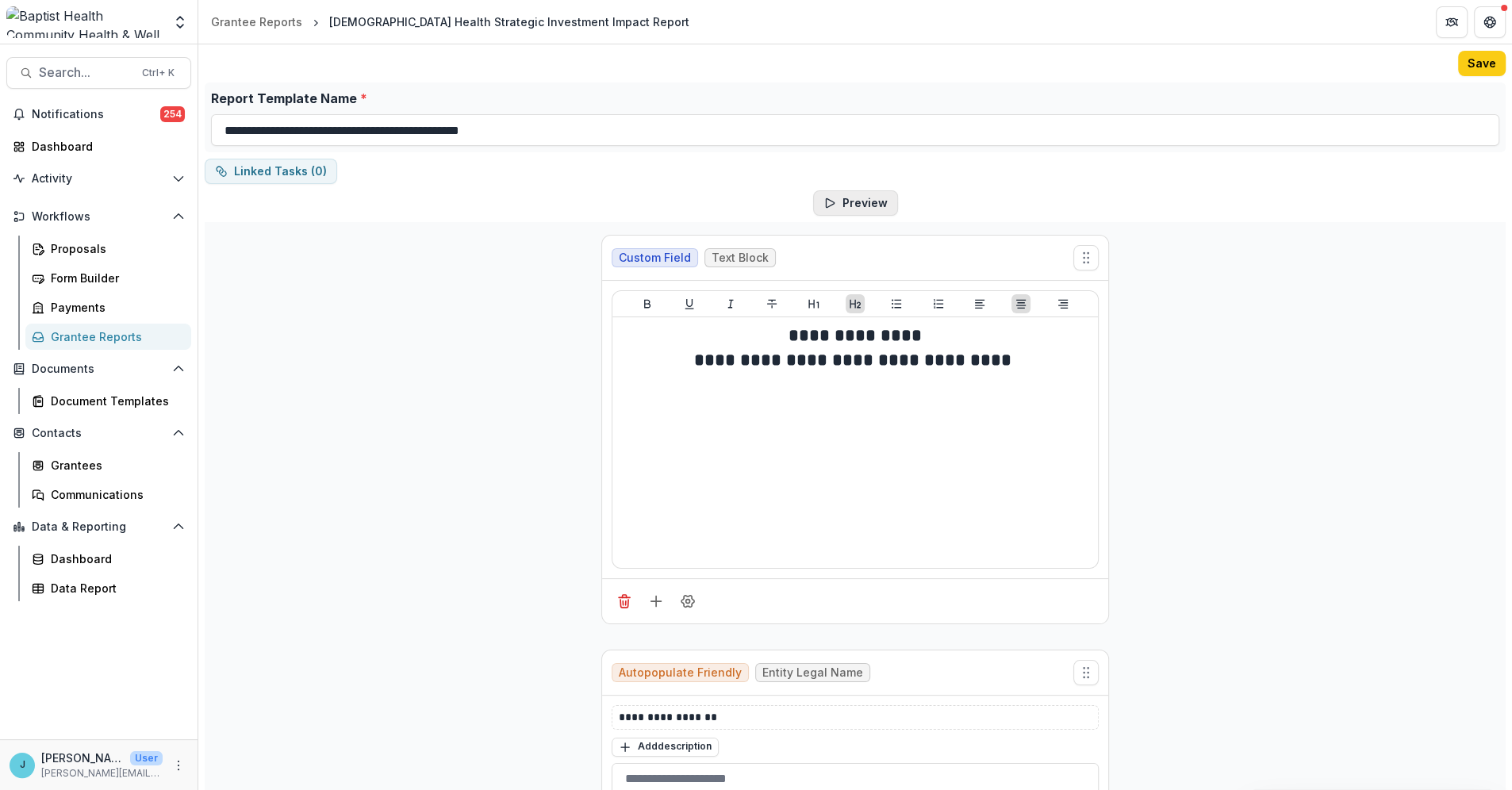
click at [857, 197] on button "Preview" at bounding box center [855, 203] width 85 height 26
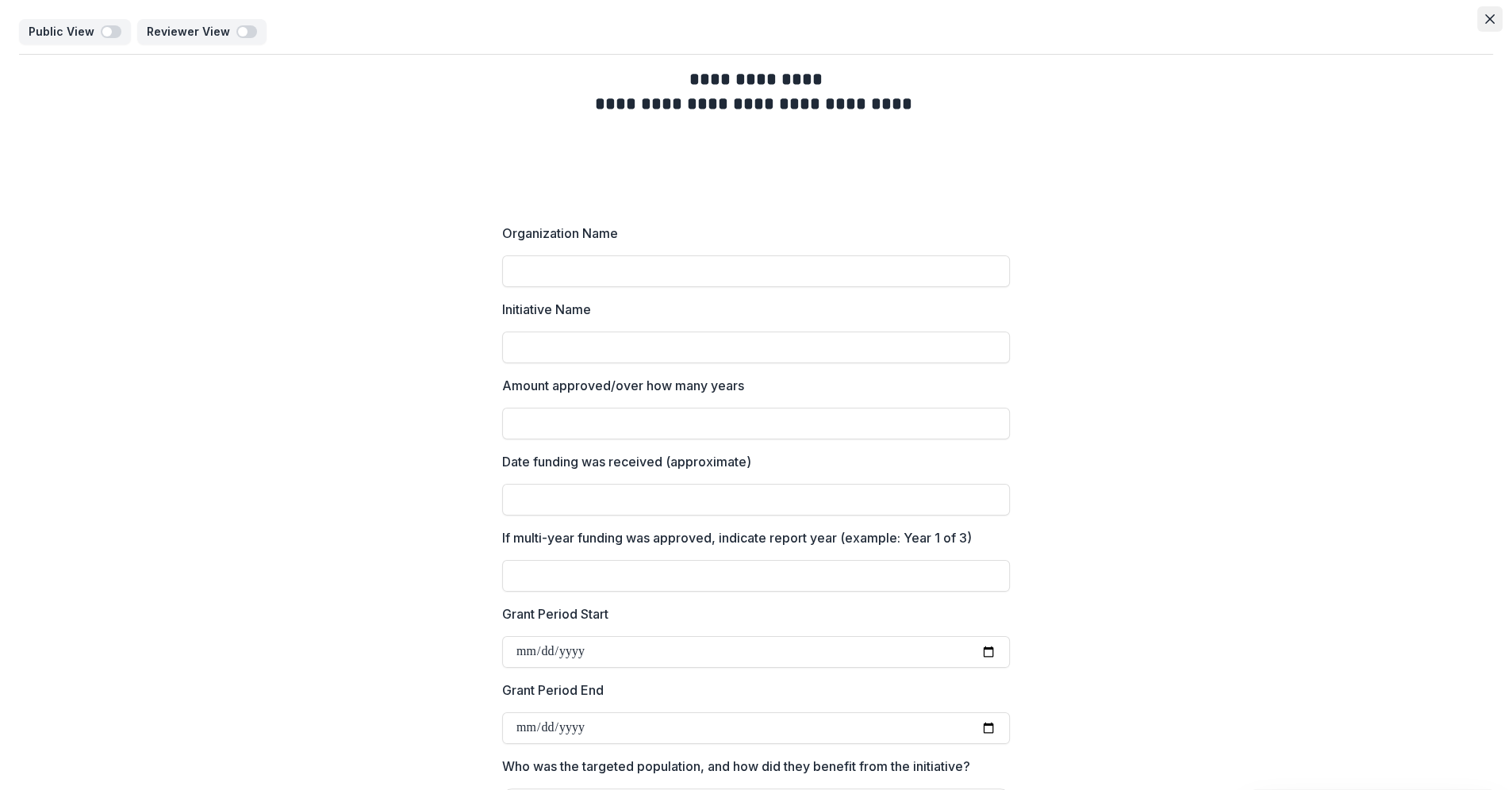
click at [1485, 21] on icon "Close" at bounding box center [1489, 19] width 9 height 9
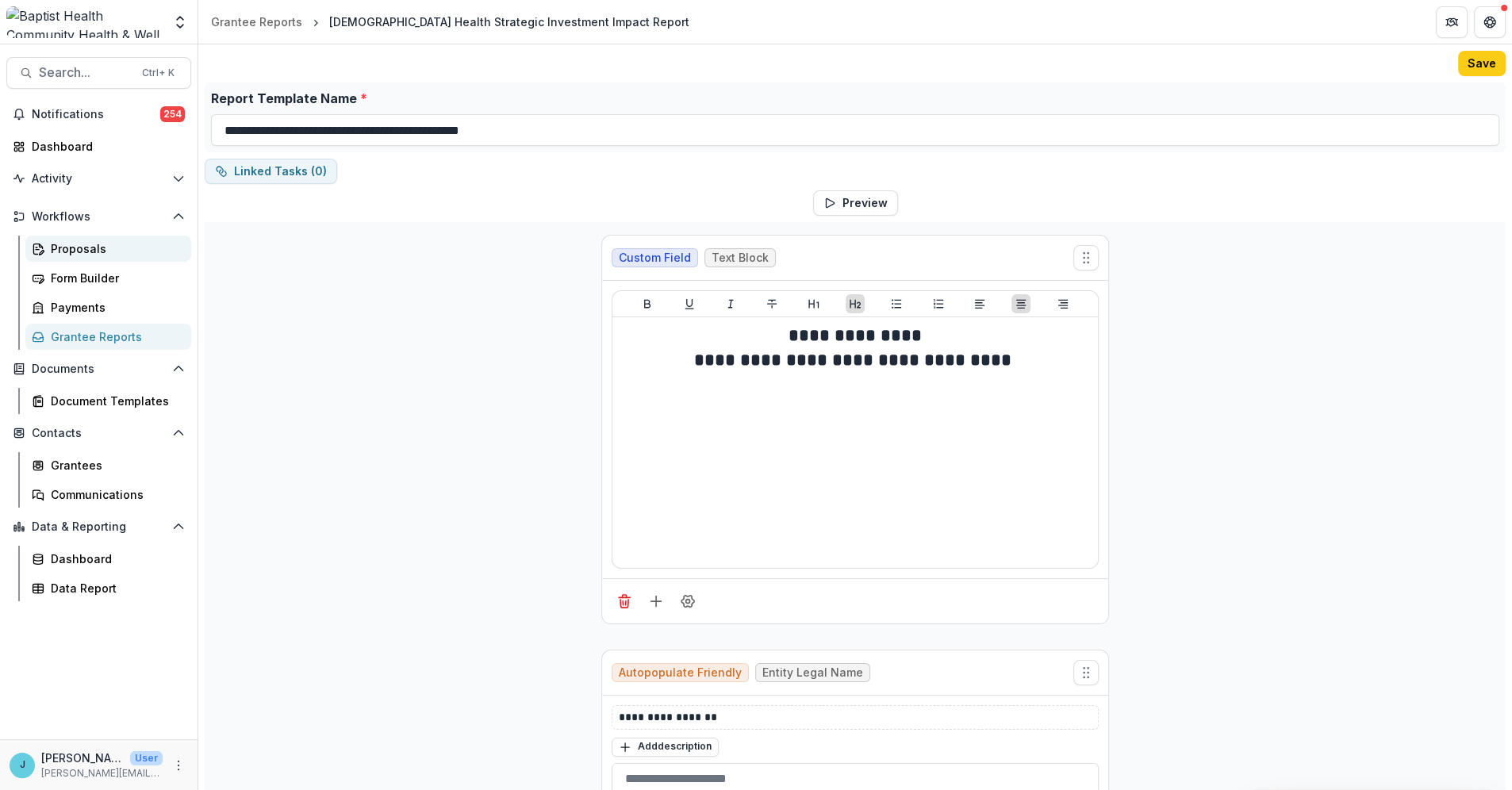
click at [78, 251] on div "Proposals" at bounding box center [115, 249] width 128 height 17
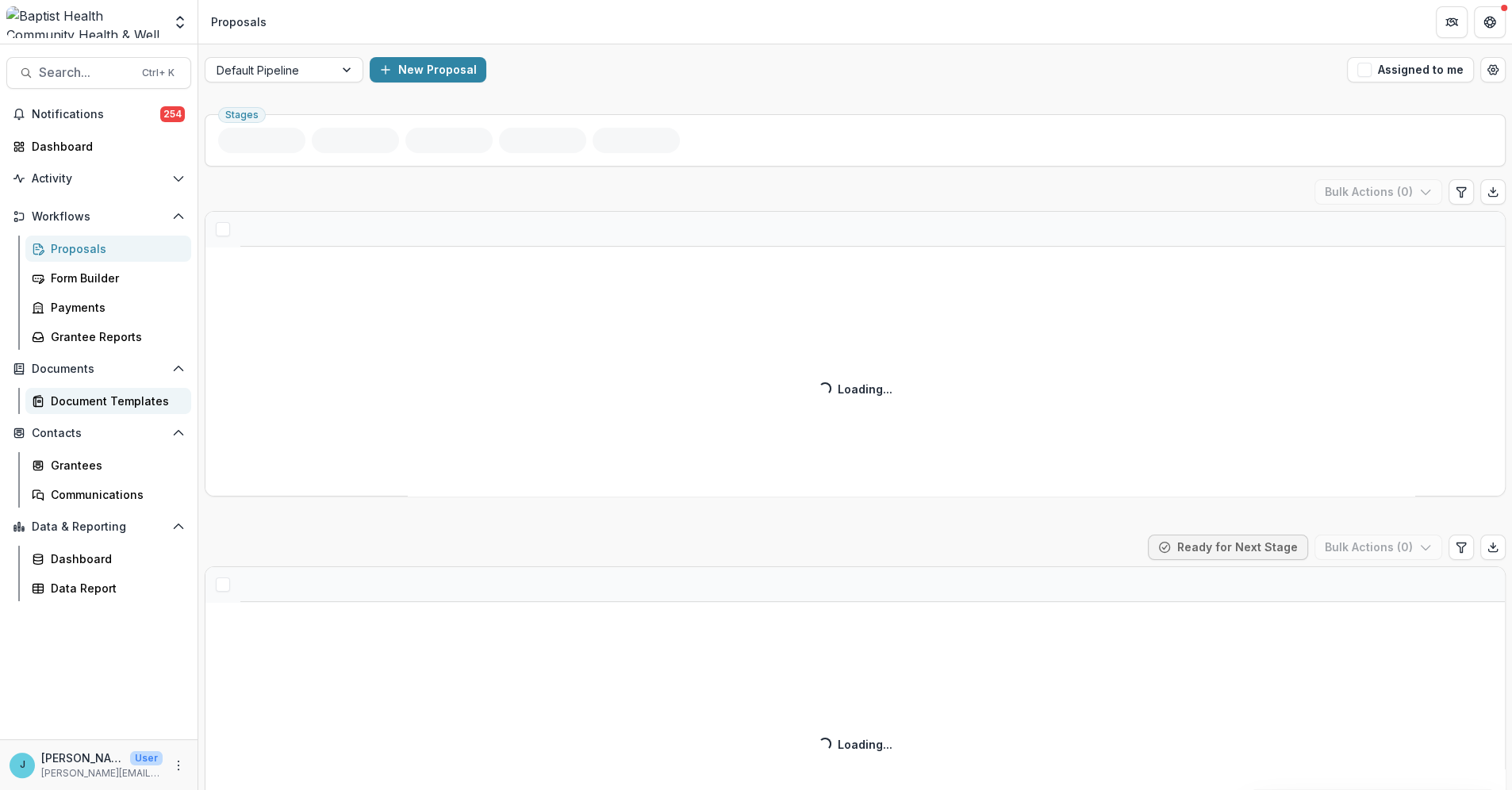
click at [111, 398] on div "Document Templates" at bounding box center [115, 401] width 128 height 17
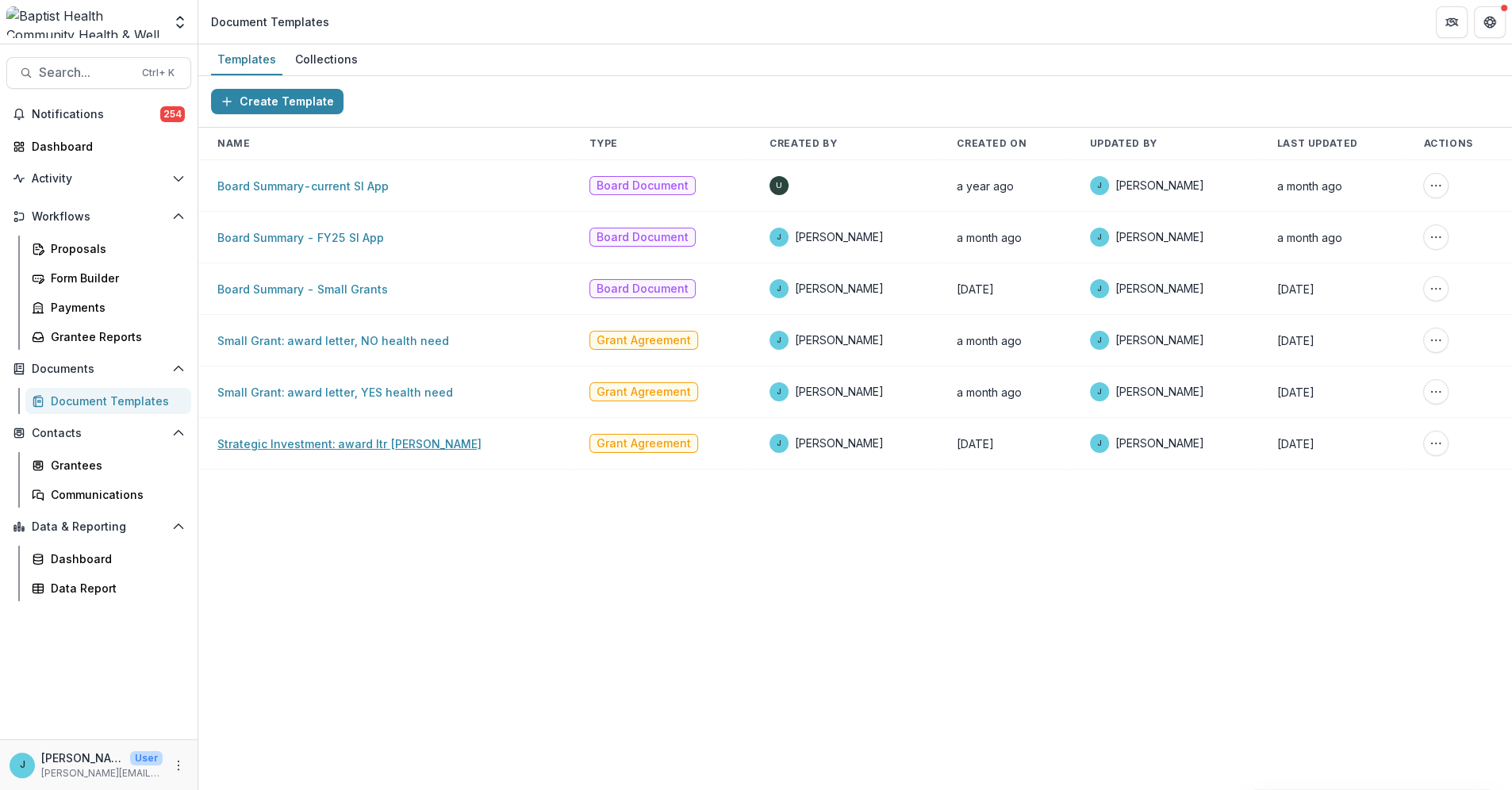
click at [371, 445] on link "Strategic Investment: award ltr Dr. Mayo" at bounding box center [350, 444] width 264 height 14
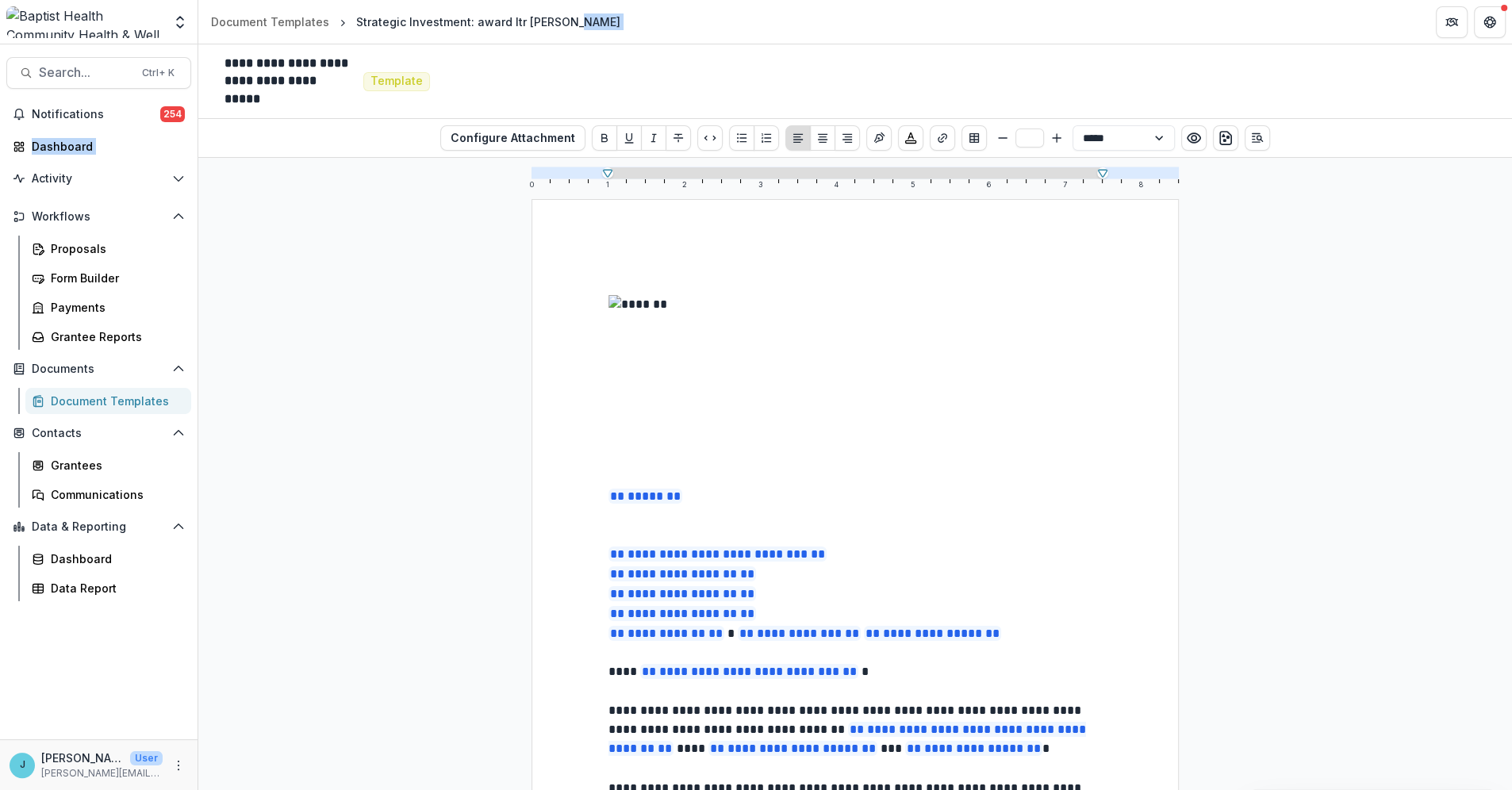
drag, startPoint x: 930, startPoint y: 6, endPoint x: 29, endPoint y: 199, distance: 921.4
click at [29, 199] on div "**********" at bounding box center [756, 395] width 1512 height 790
click at [989, 355] on img at bounding box center [865, 362] width 513 height 135
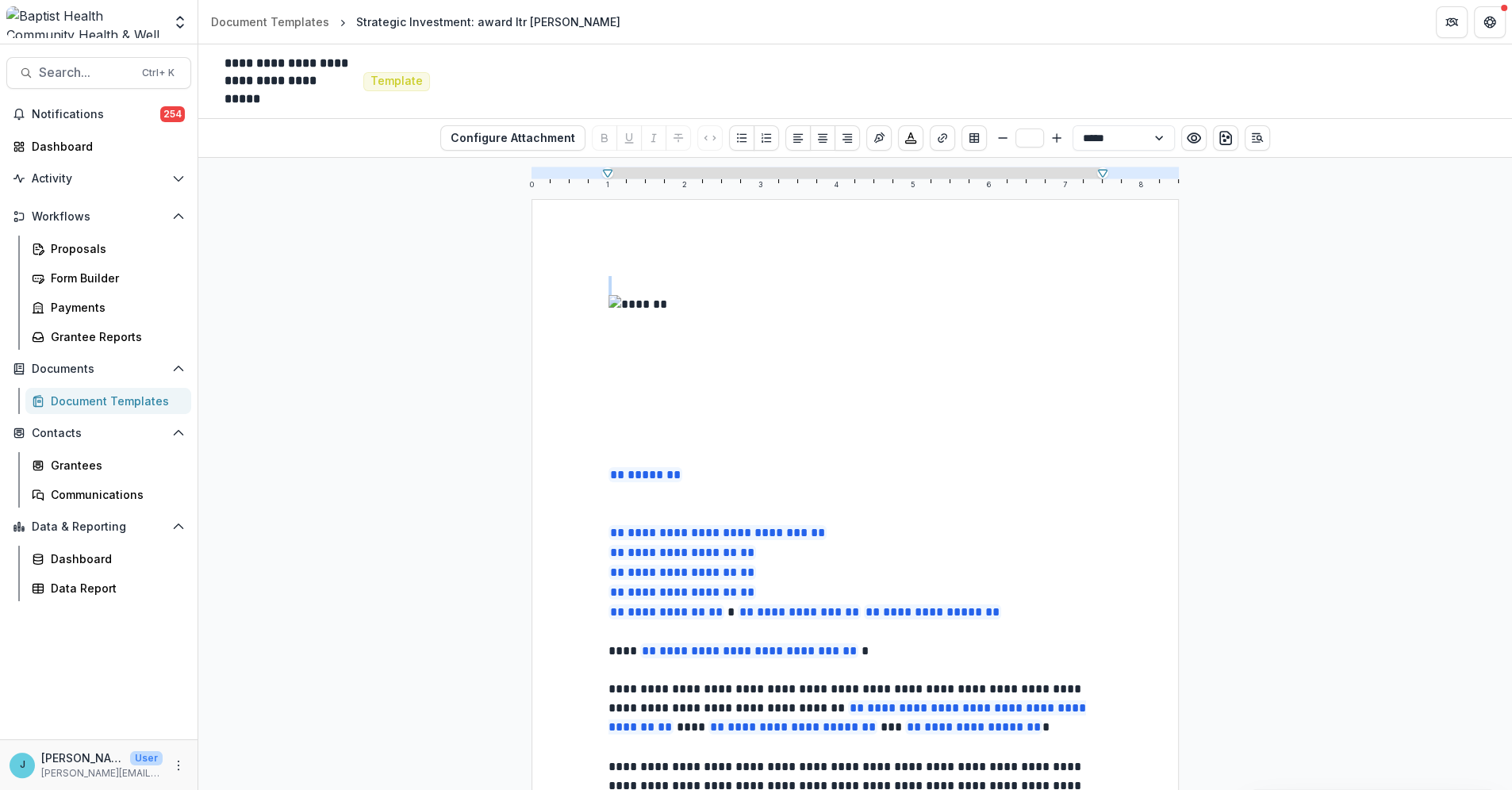
click at [612, 446] on p at bounding box center [855, 437] width 493 height 19
click at [132, 406] on div "Document Templates" at bounding box center [115, 401] width 128 height 17
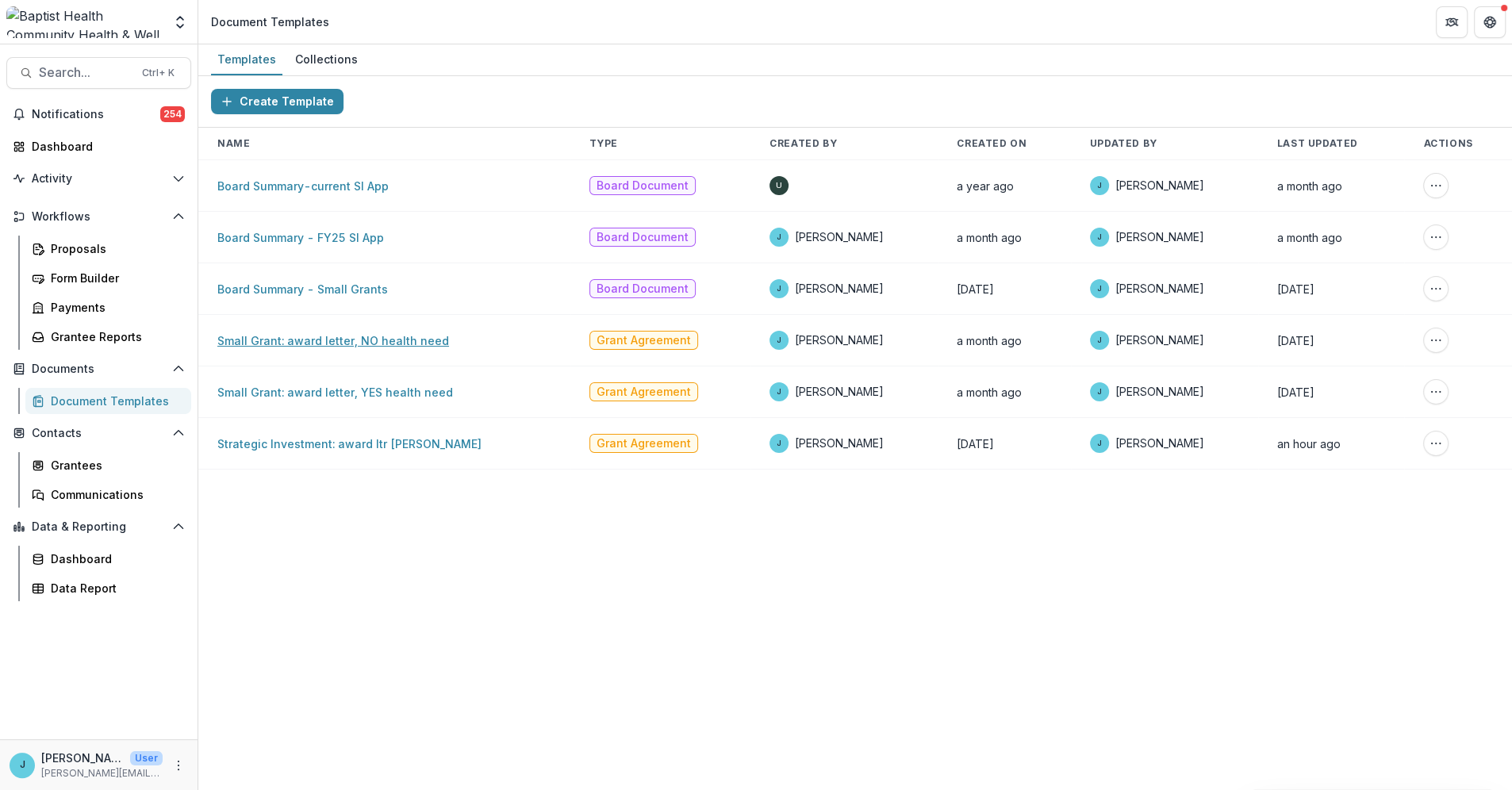
click at [314, 342] on link "Small Grant: award letter, NO health need" at bounding box center [333, 341] width 231 height 14
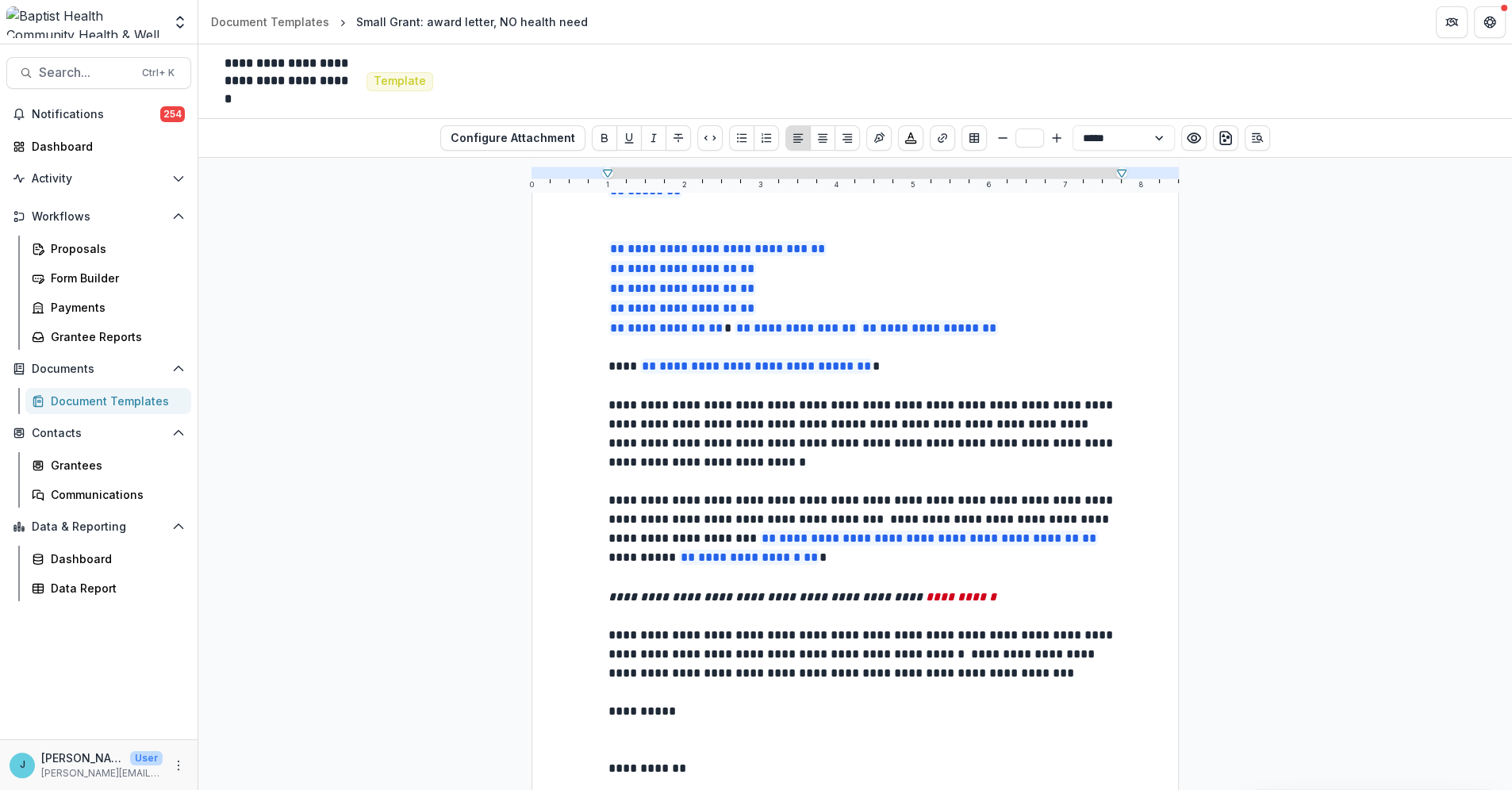
scroll to position [264, 0]
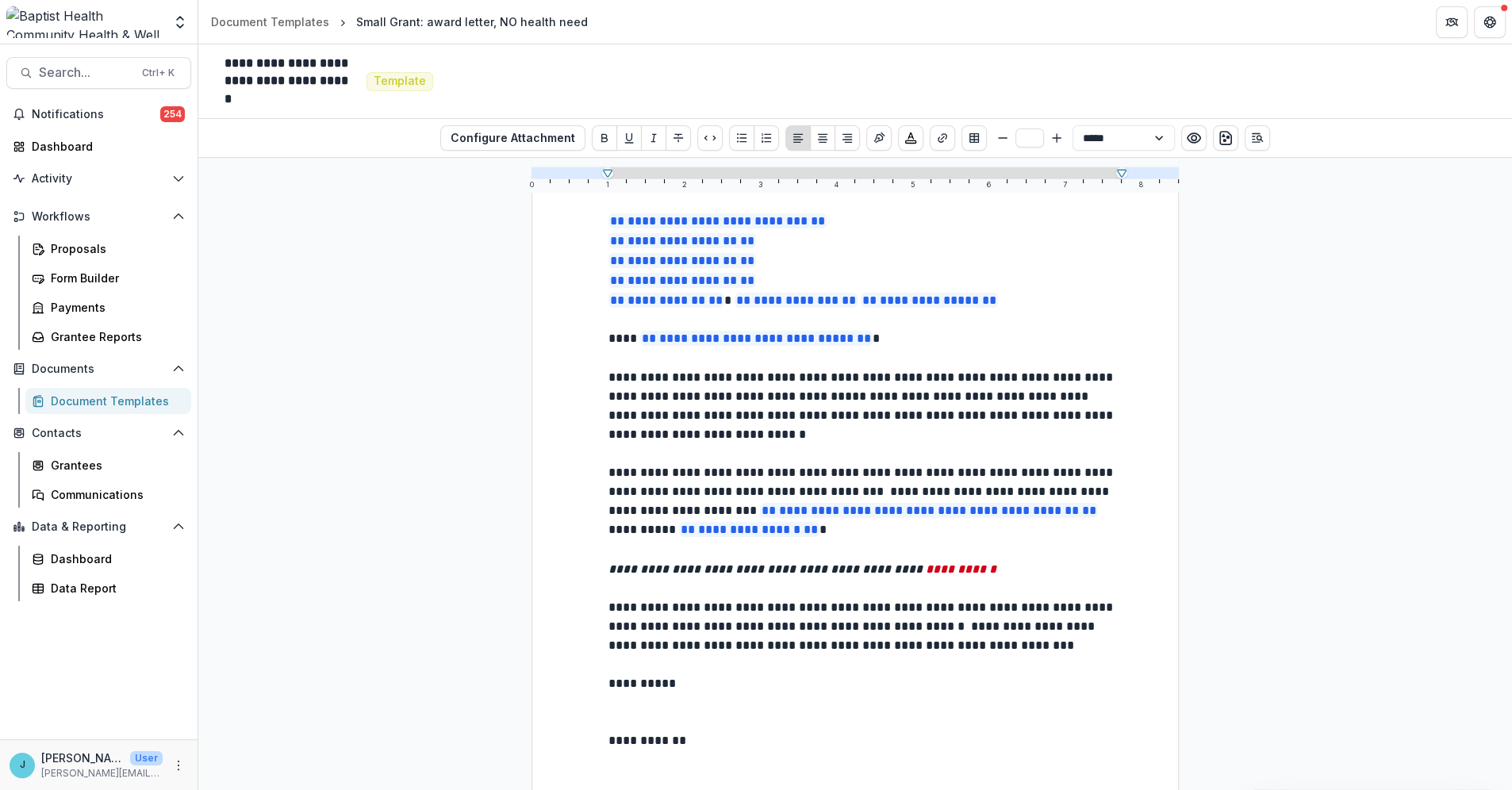
click at [139, 400] on div "Document Templates" at bounding box center [115, 401] width 128 height 17
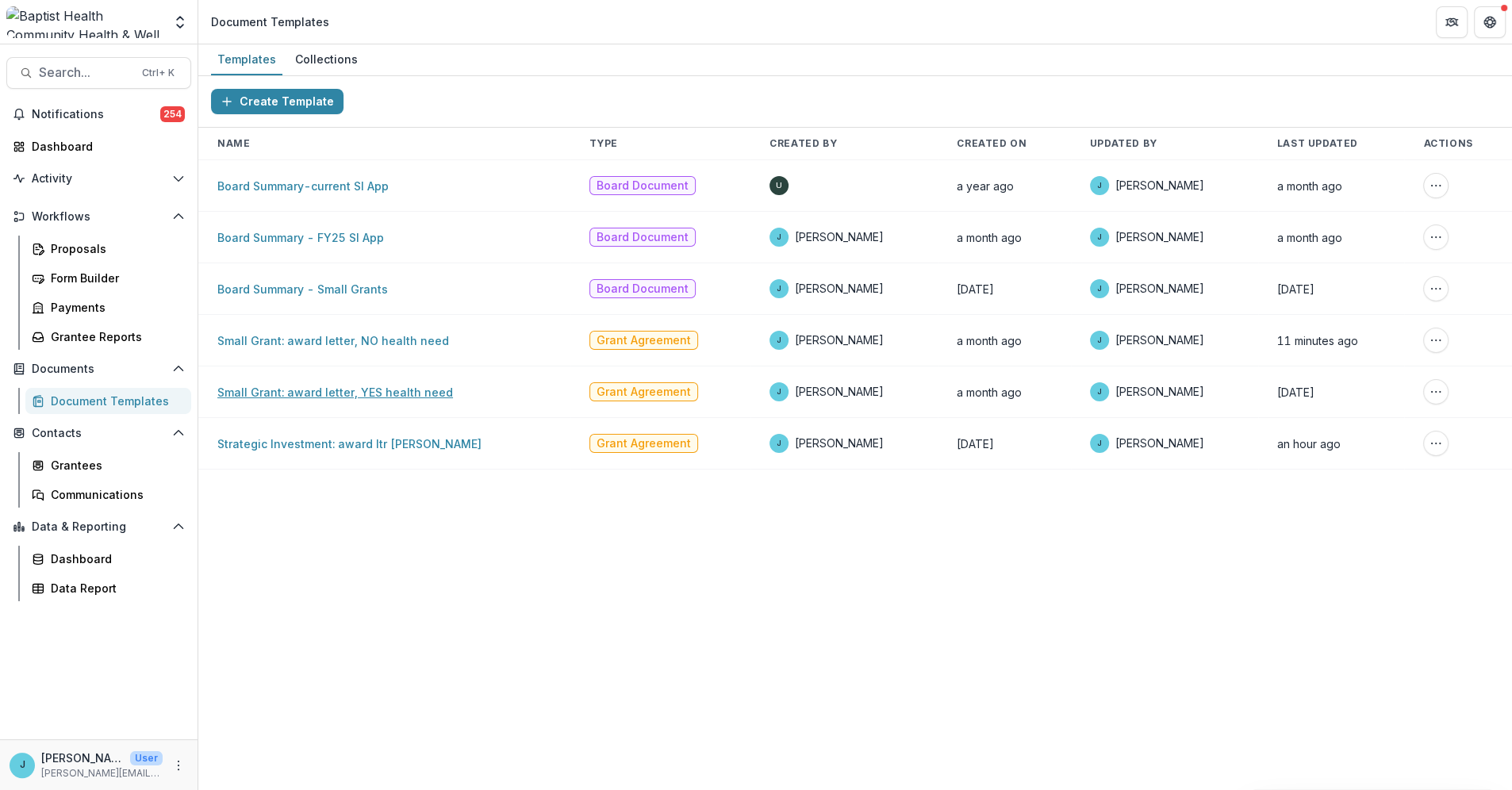
click at [383, 392] on link "Small Grant: award letter, YES health need" at bounding box center [335, 392] width 236 height 14
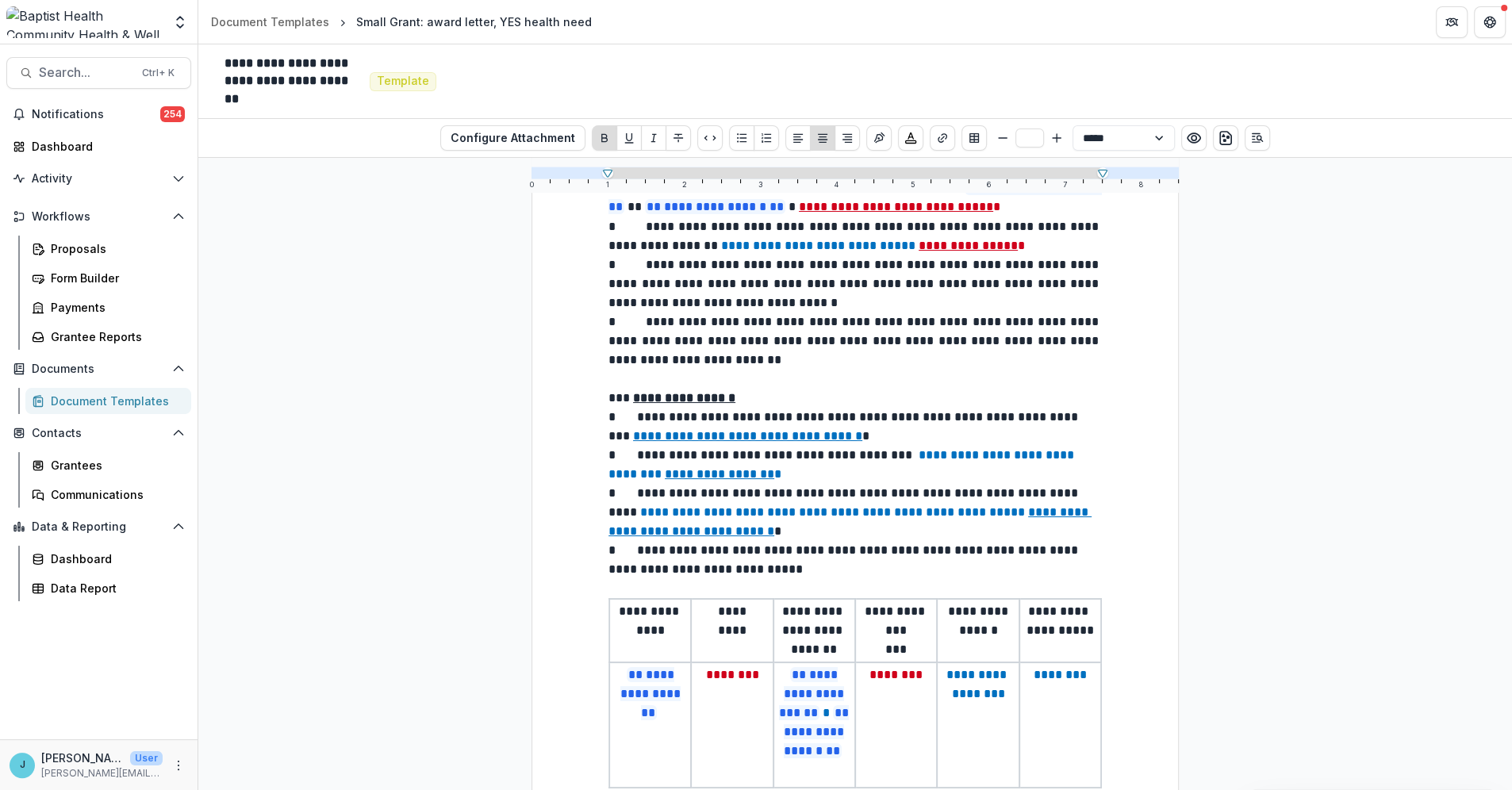
scroll to position [176, 0]
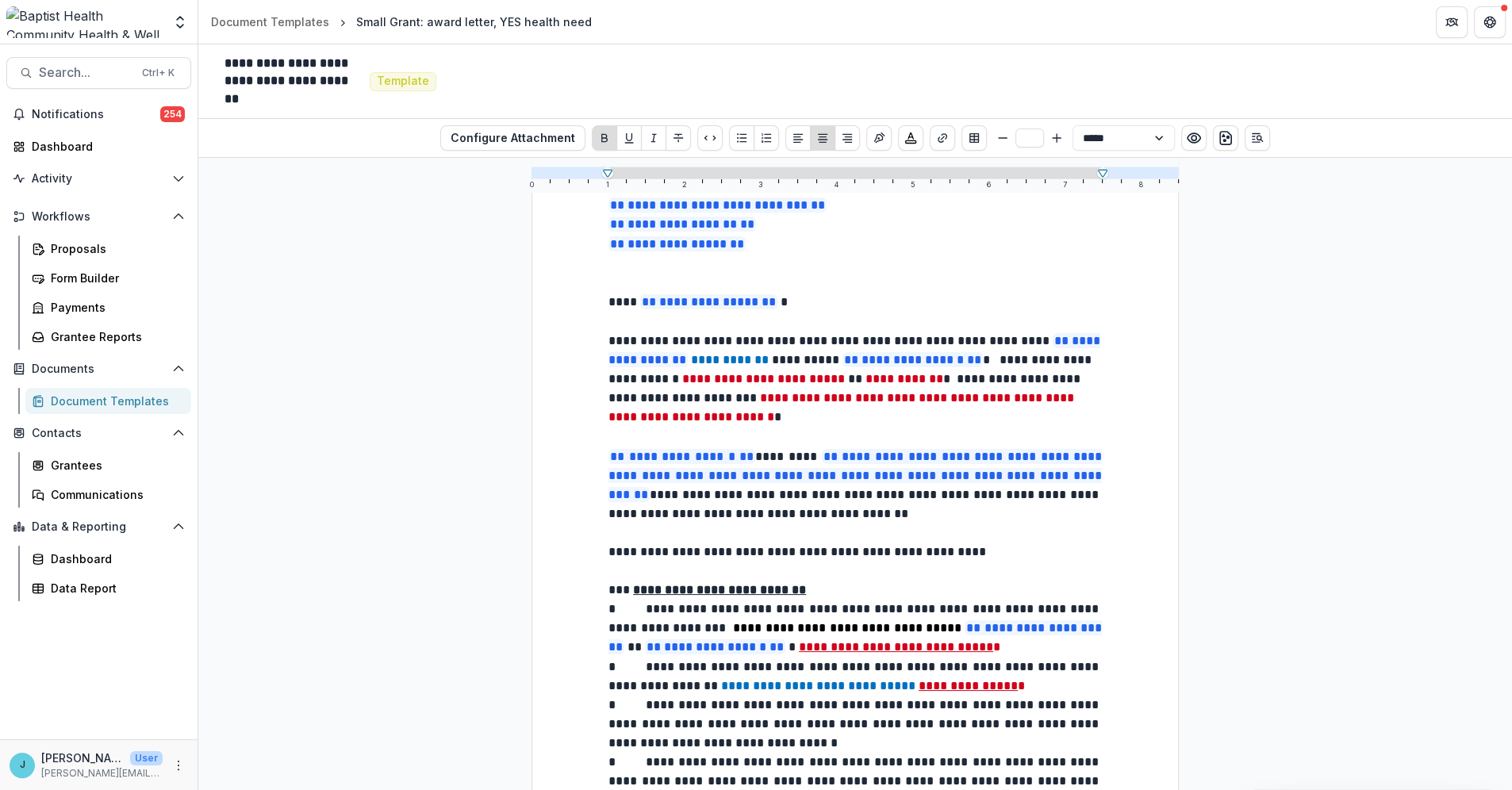
click at [113, 396] on div "Document Templates" at bounding box center [115, 401] width 128 height 17
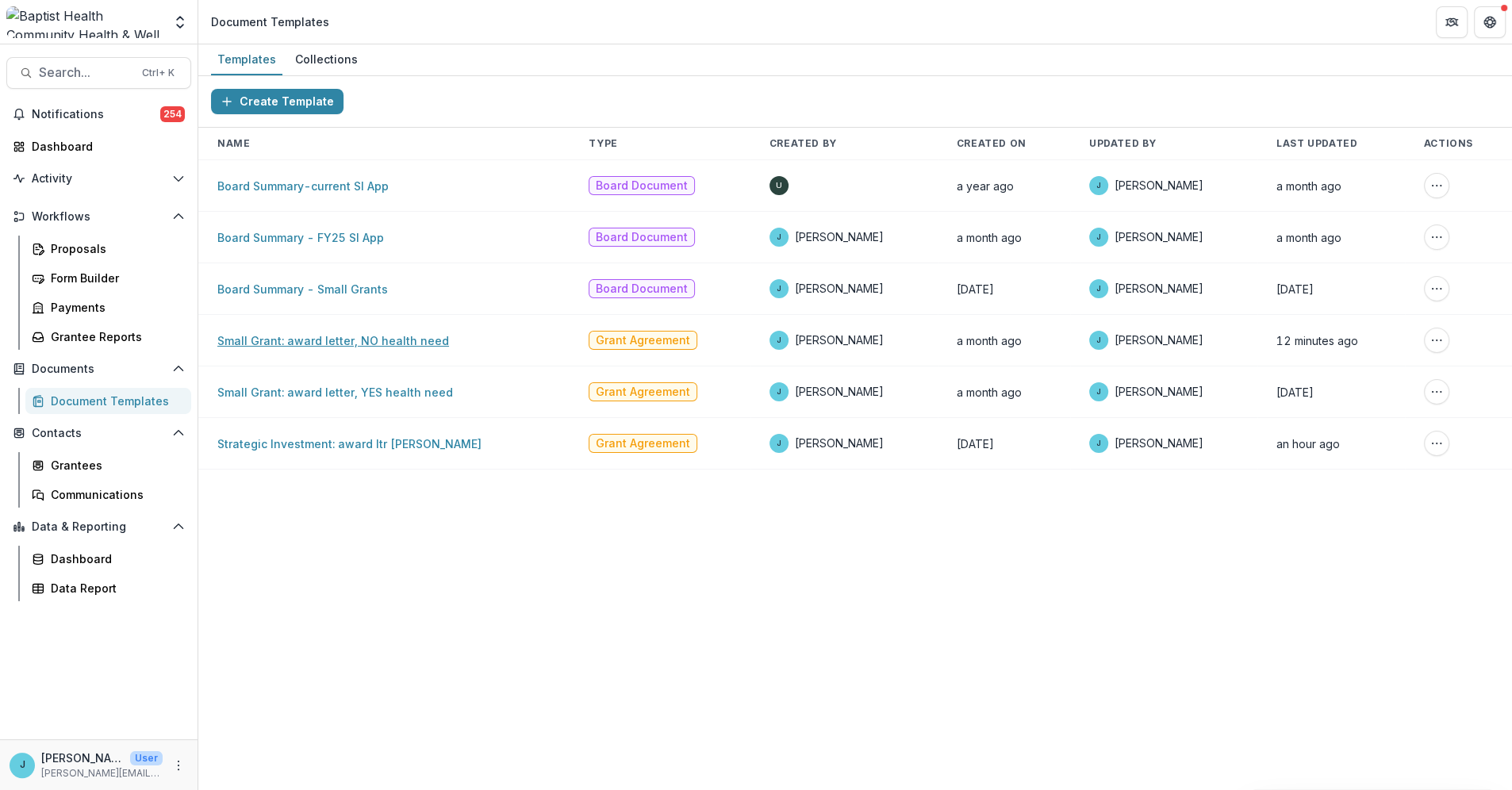
click at [268, 336] on link "Small Grant: award letter, NO health need" at bounding box center [333, 341] width 231 height 14
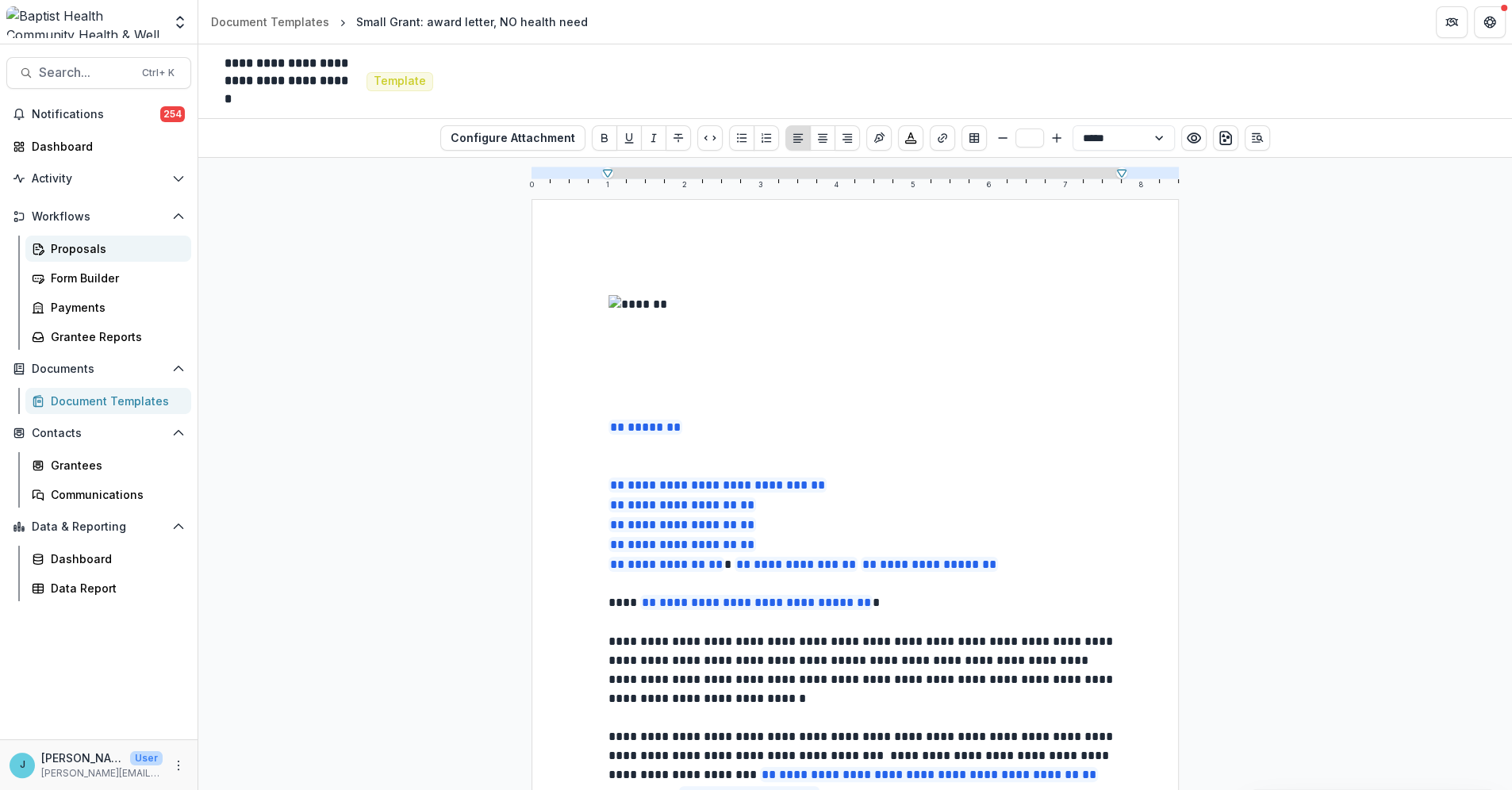
click at [66, 247] on div "Proposals" at bounding box center [115, 249] width 128 height 17
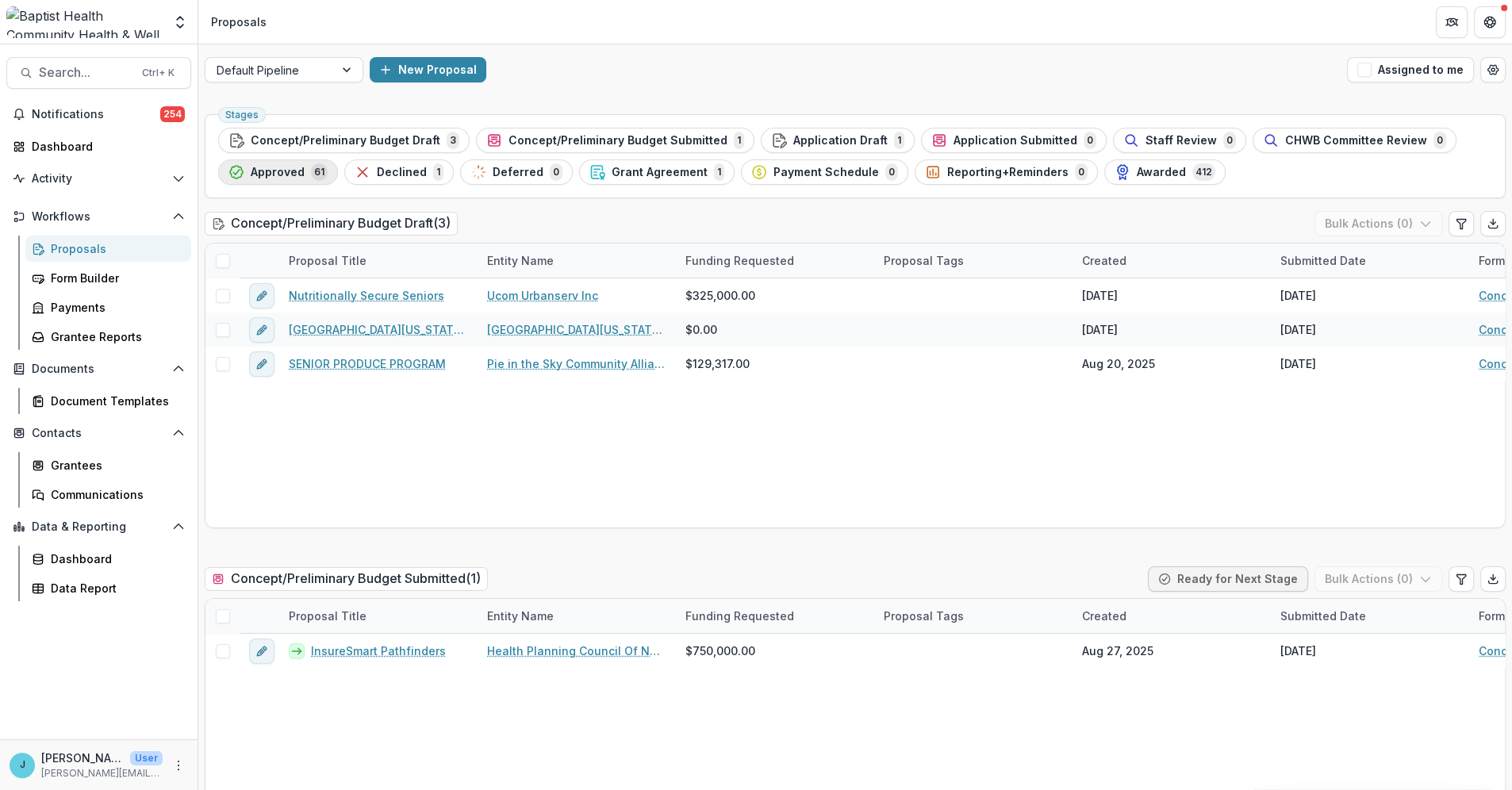
click at [292, 167] on span "Approved" at bounding box center [277, 173] width 54 height 14
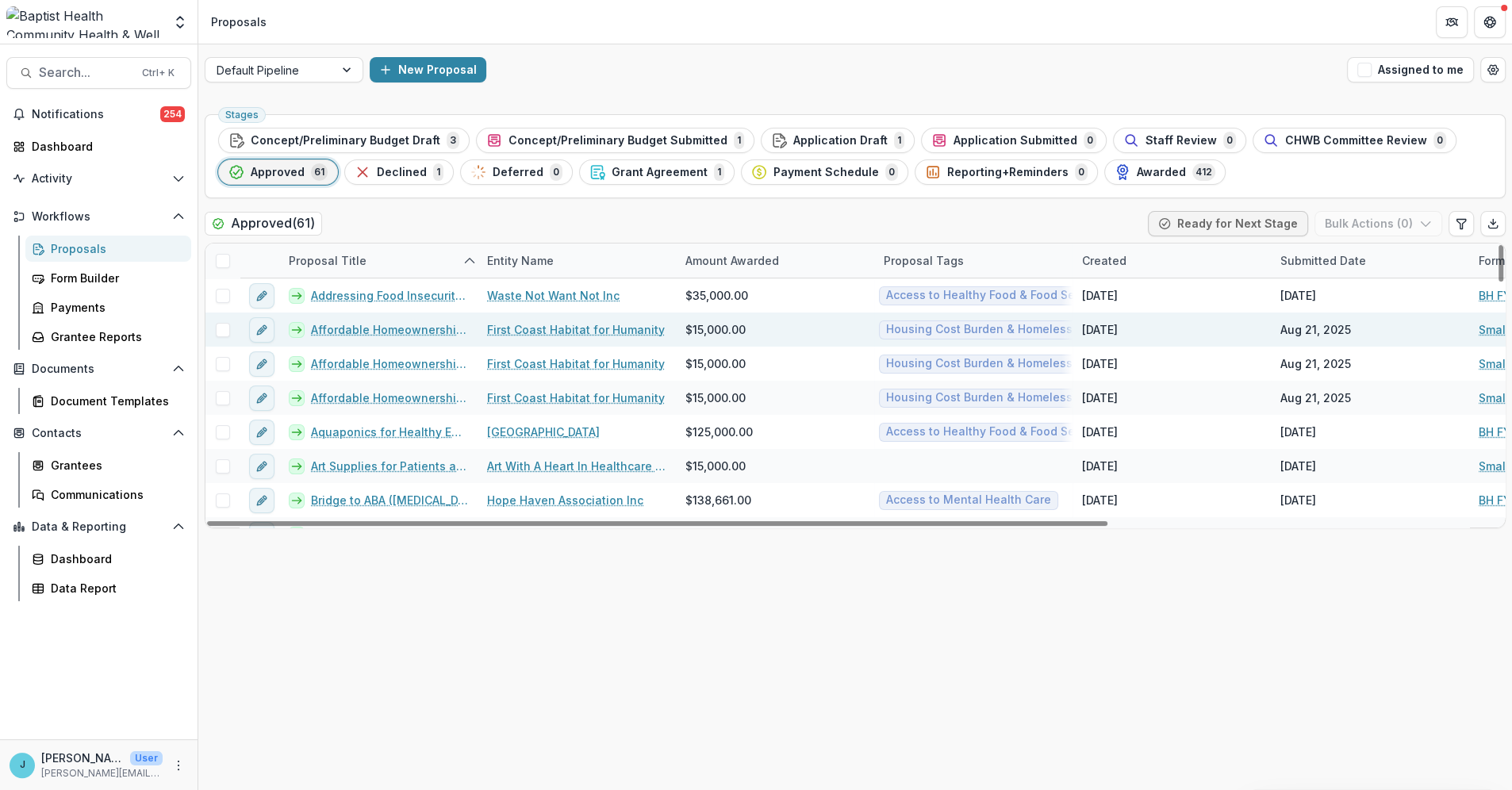
click at [222, 330] on span at bounding box center [223, 330] width 14 height 14
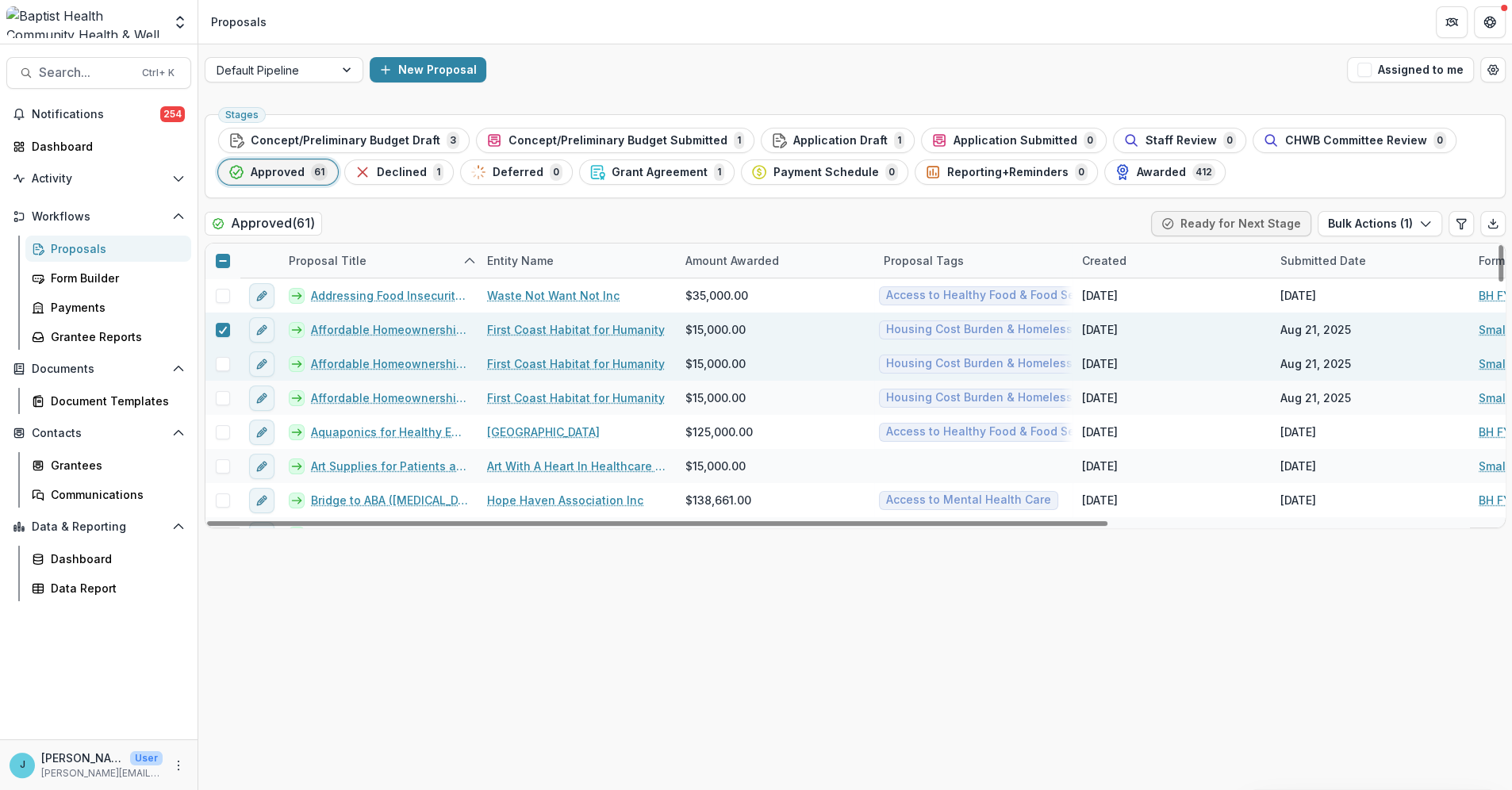
click at [219, 363] on span at bounding box center [223, 364] width 14 height 14
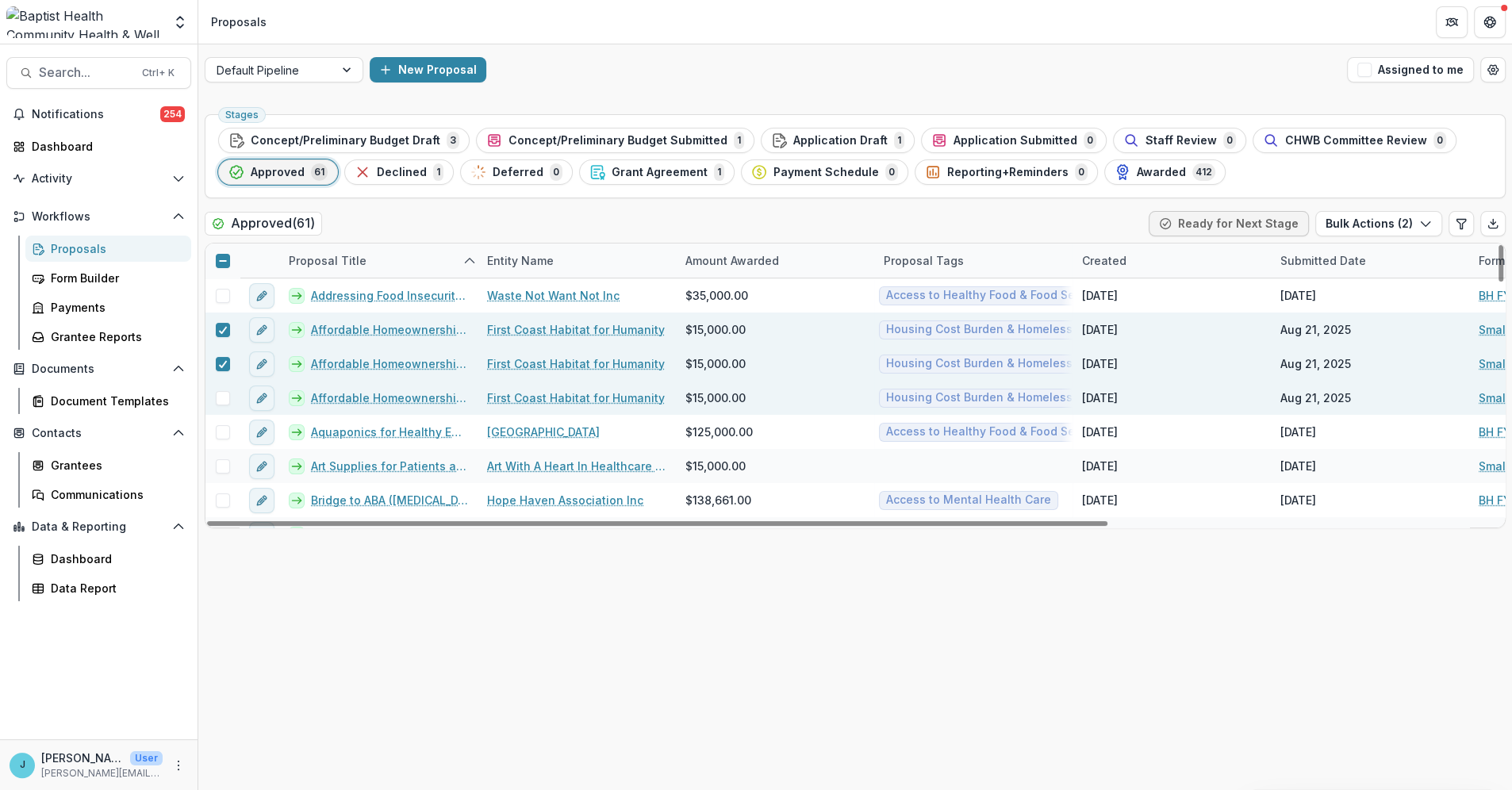
click at [219, 402] on span at bounding box center [223, 398] width 14 height 14
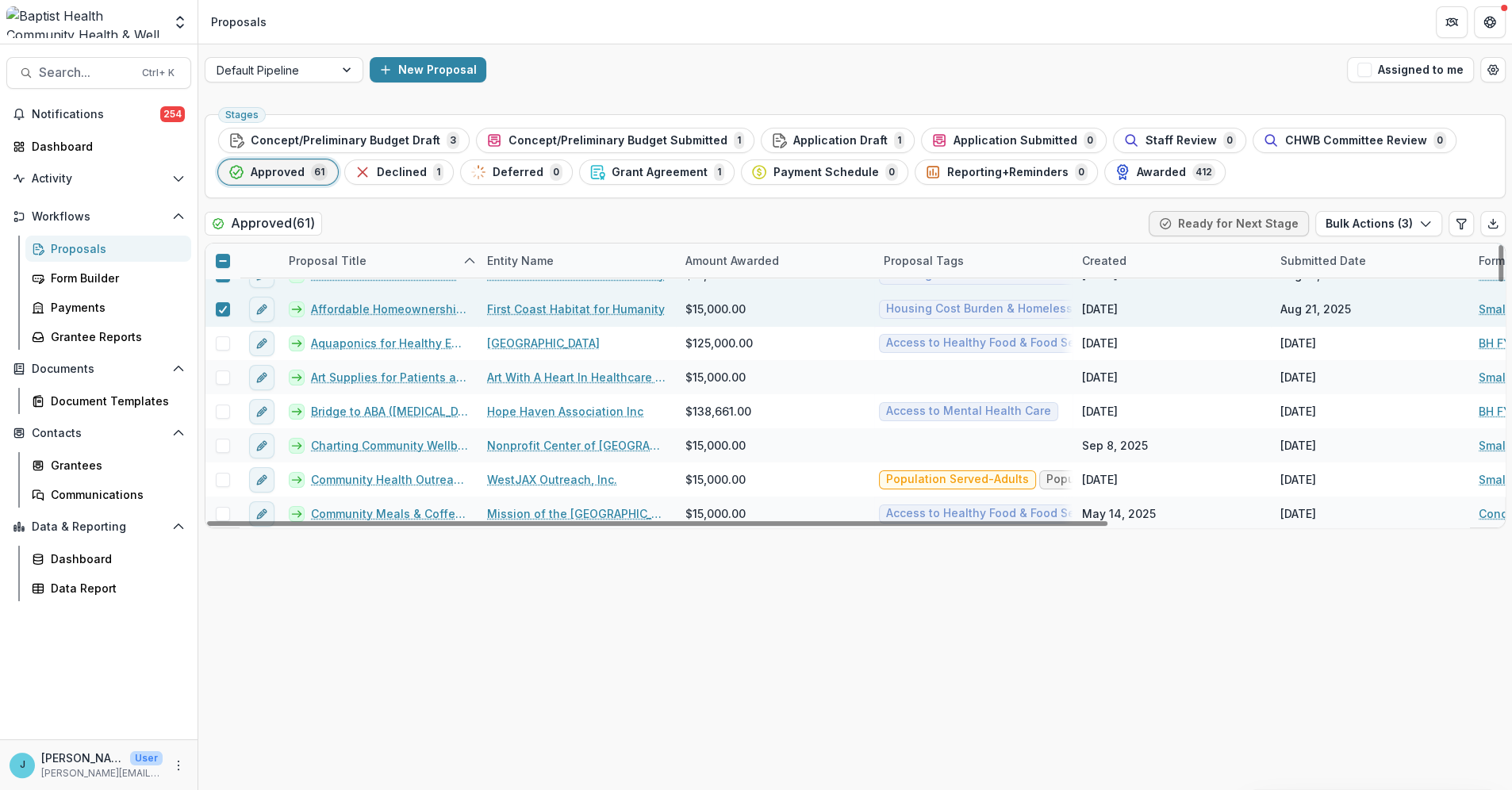
scroll to position [88, 0]
click at [535, 257] on div "Entity Name" at bounding box center [520, 261] width 86 height 17
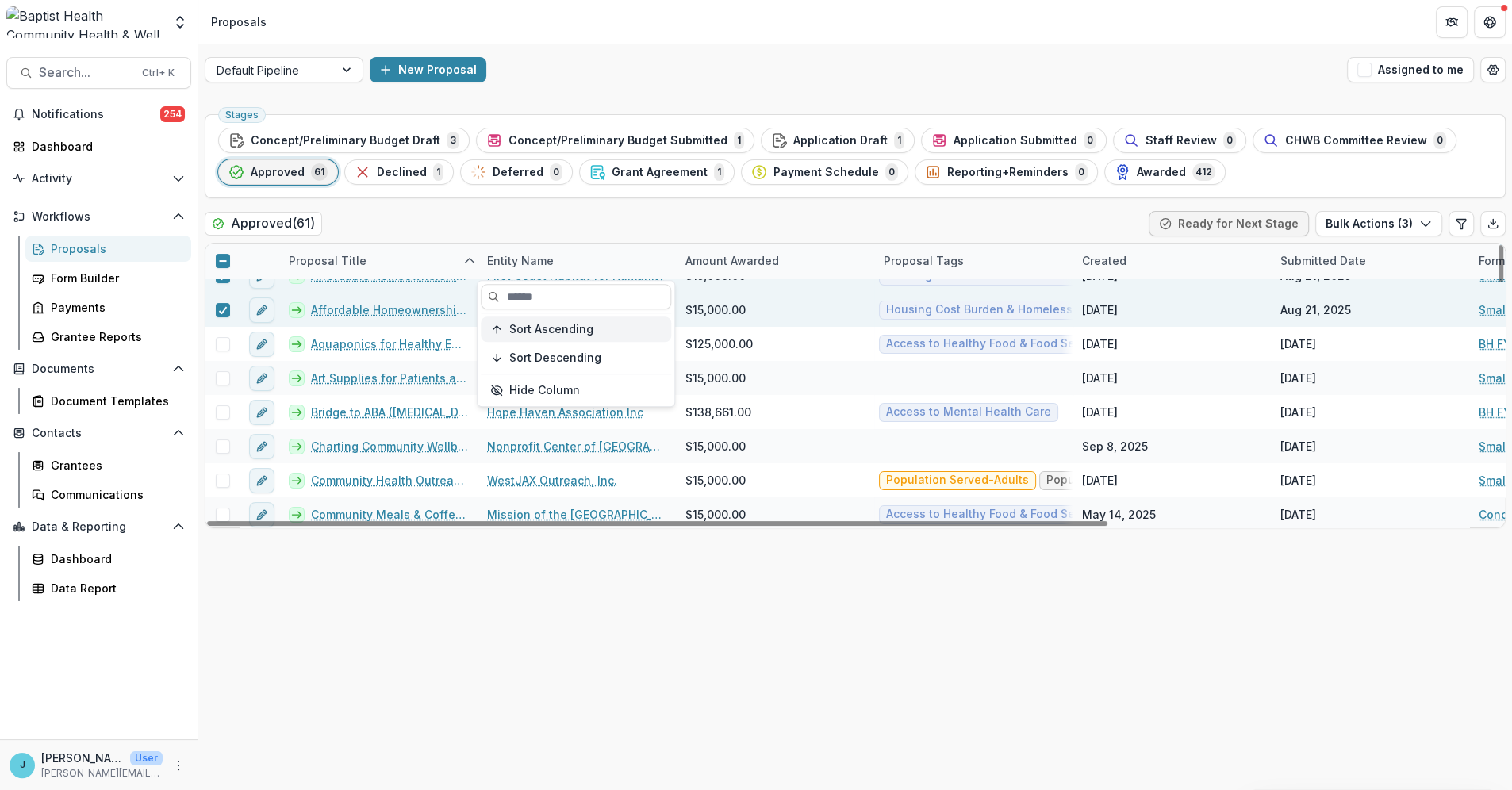
click at [526, 326] on span "Sort Ascending" at bounding box center [551, 330] width 84 height 14
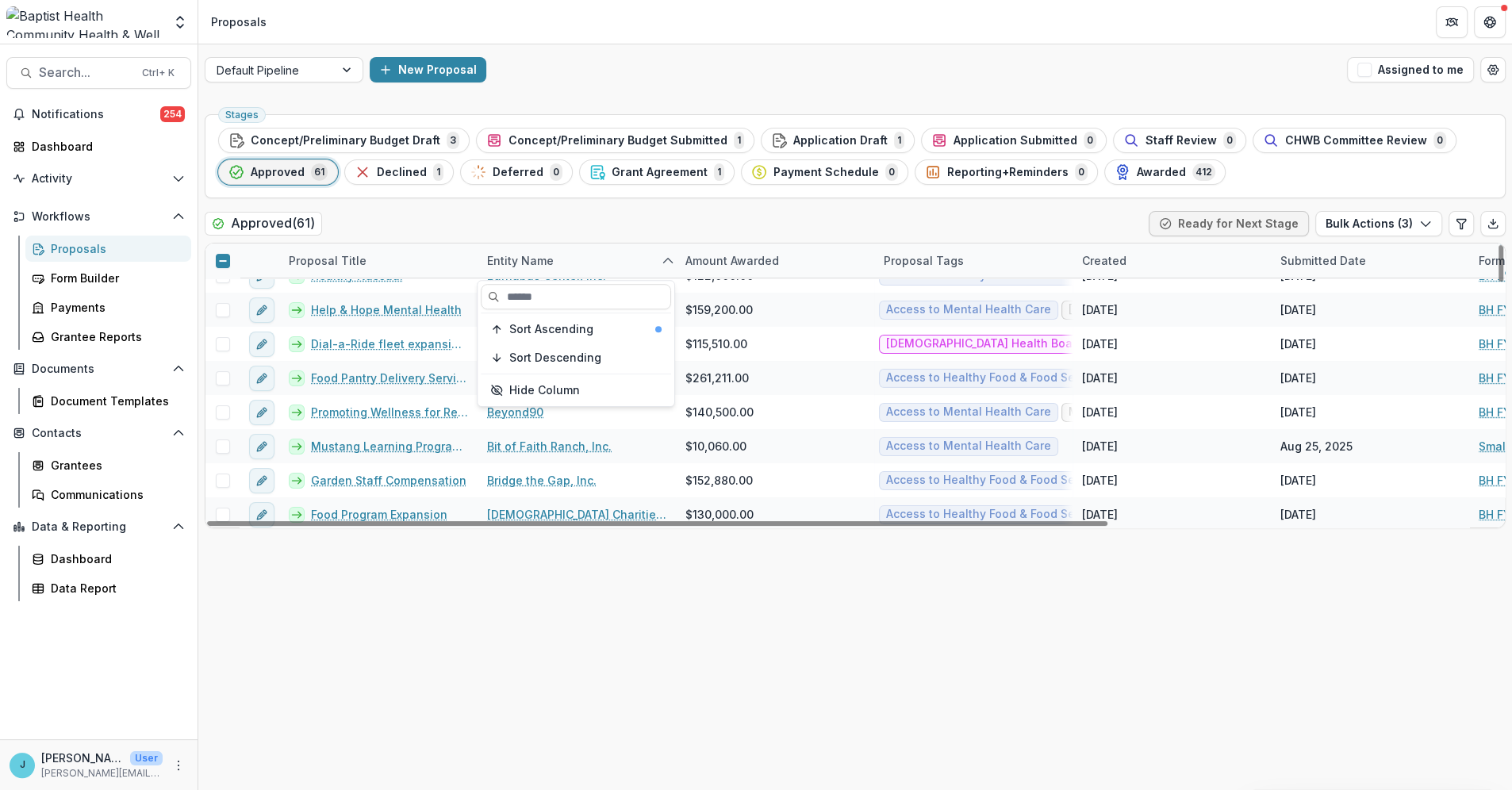
click at [577, 221] on div "Approved ( 61 ) Ready for Next Stage Bulk Actions ( 3 )" at bounding box center [855, 226] width 1301 height 31
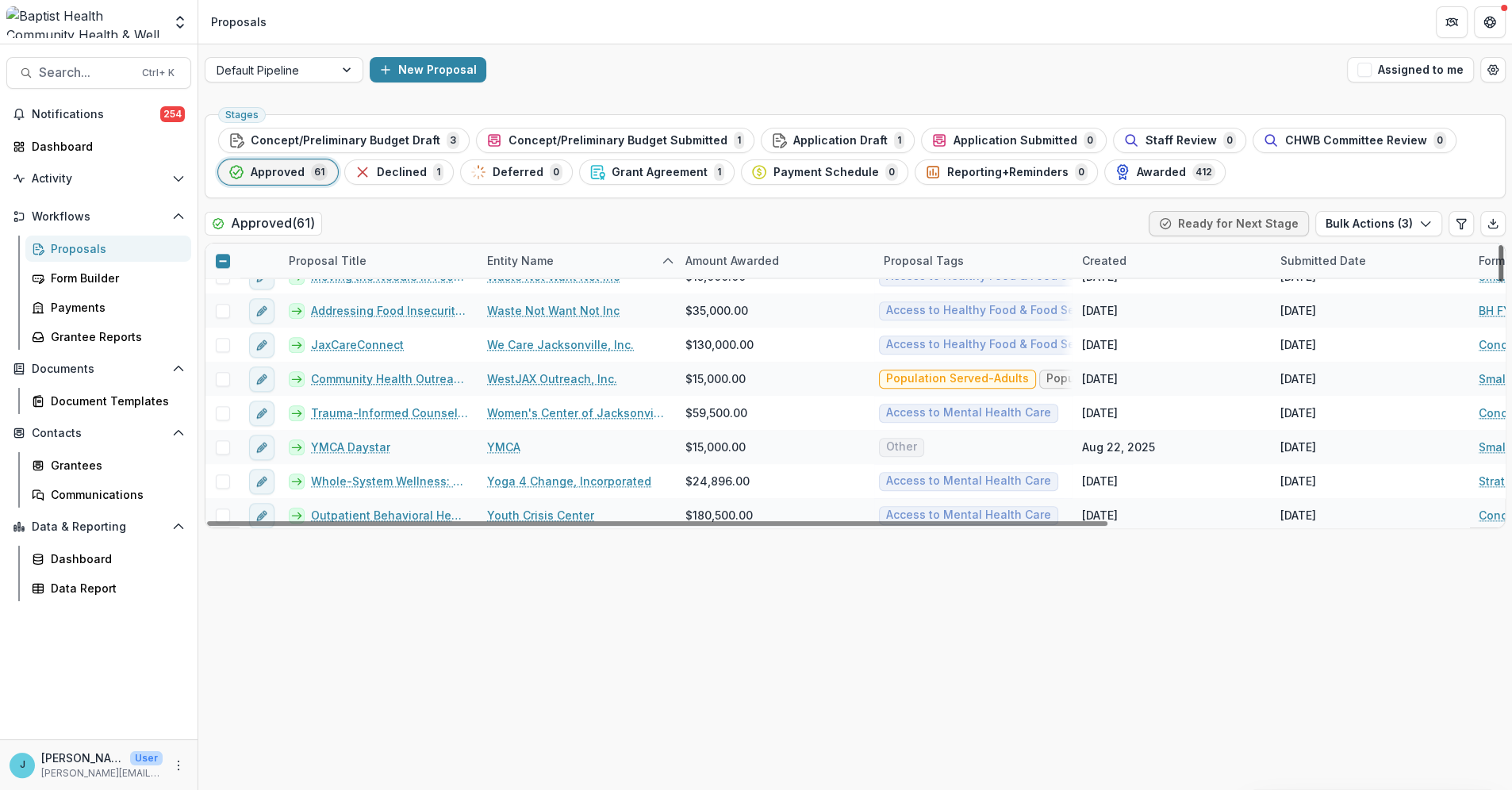
scroll to position [1831, 0]
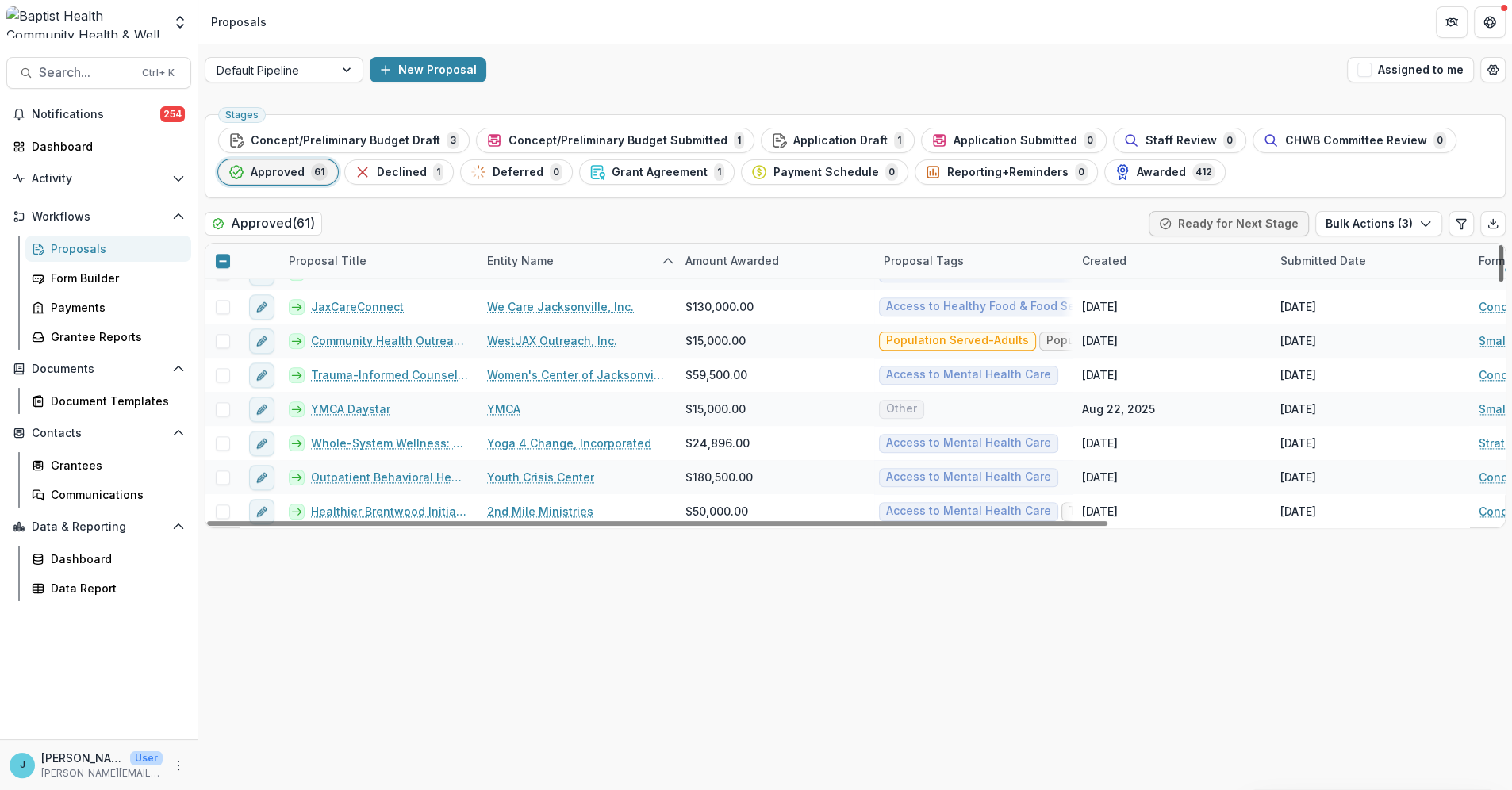
drag, startPoint x: 1501, startPoint y: 456, endPoint x: 1505, endPoint y: 498, distance: 42.2
click at [1503, 281] on div at bounding box center [1501, 263] width 5 height 37
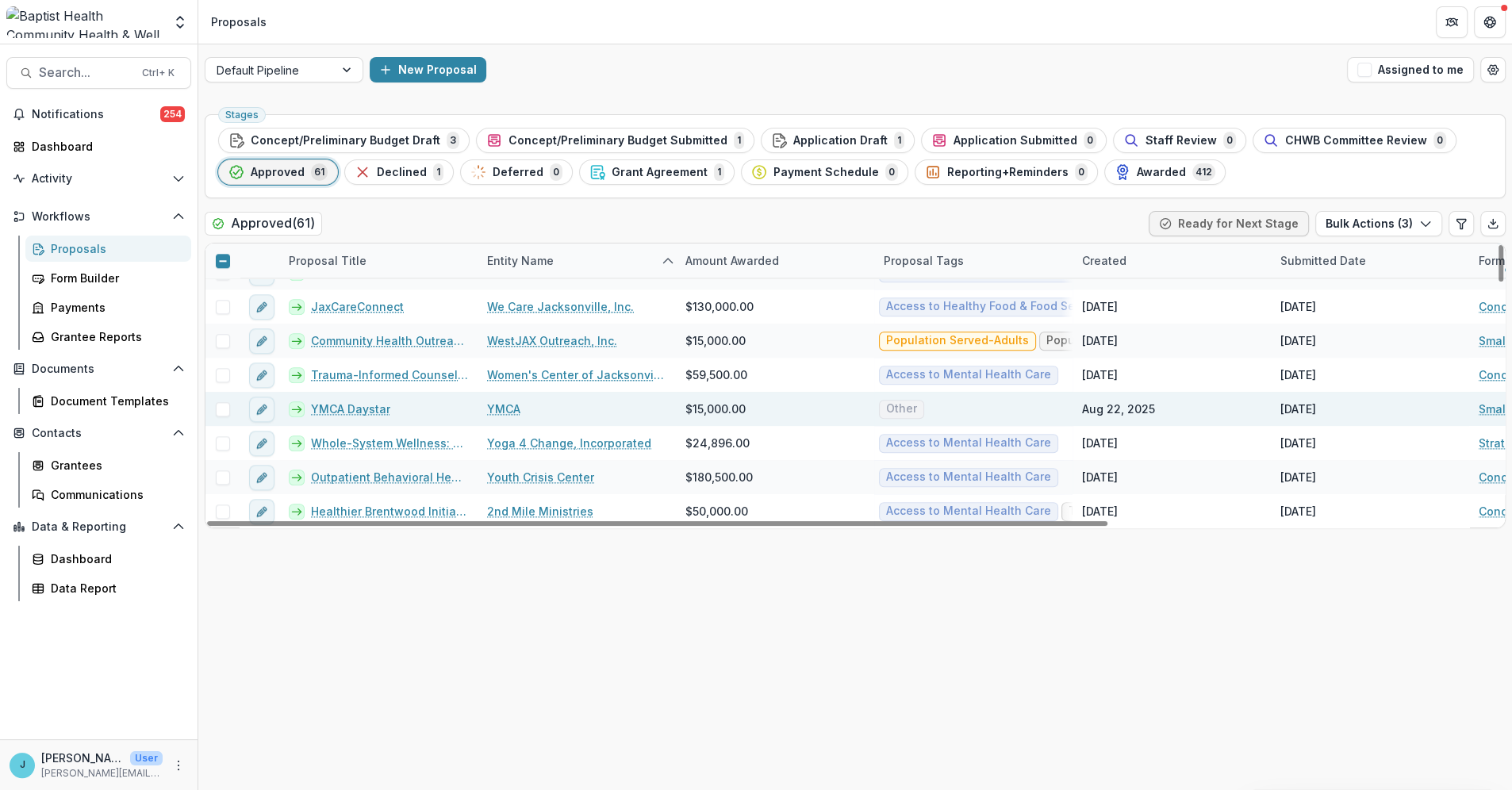
click at [224, 408] on span at bounding box center [223, 409] width 14 height 14
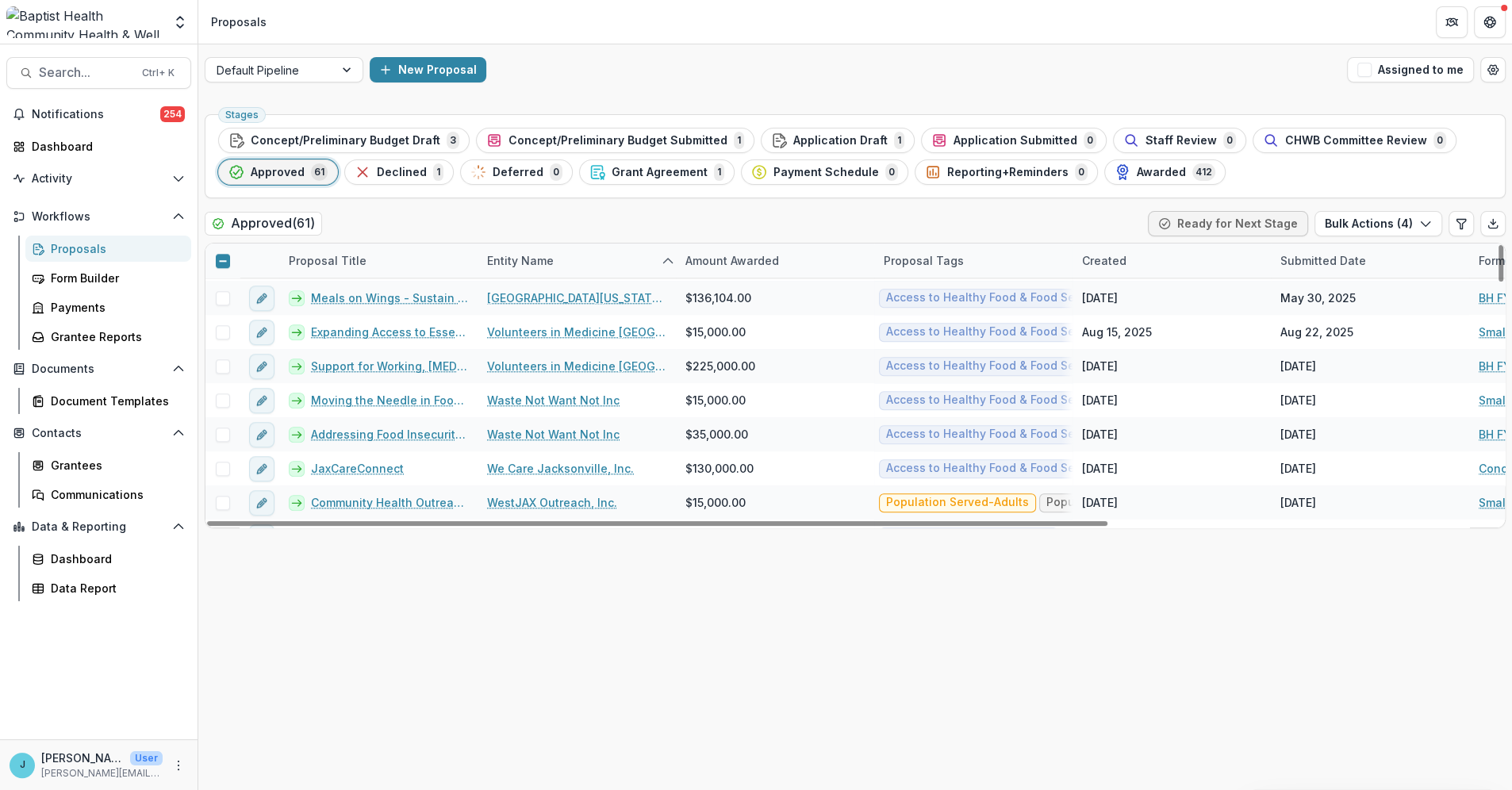
scroll to position [1655, 0]
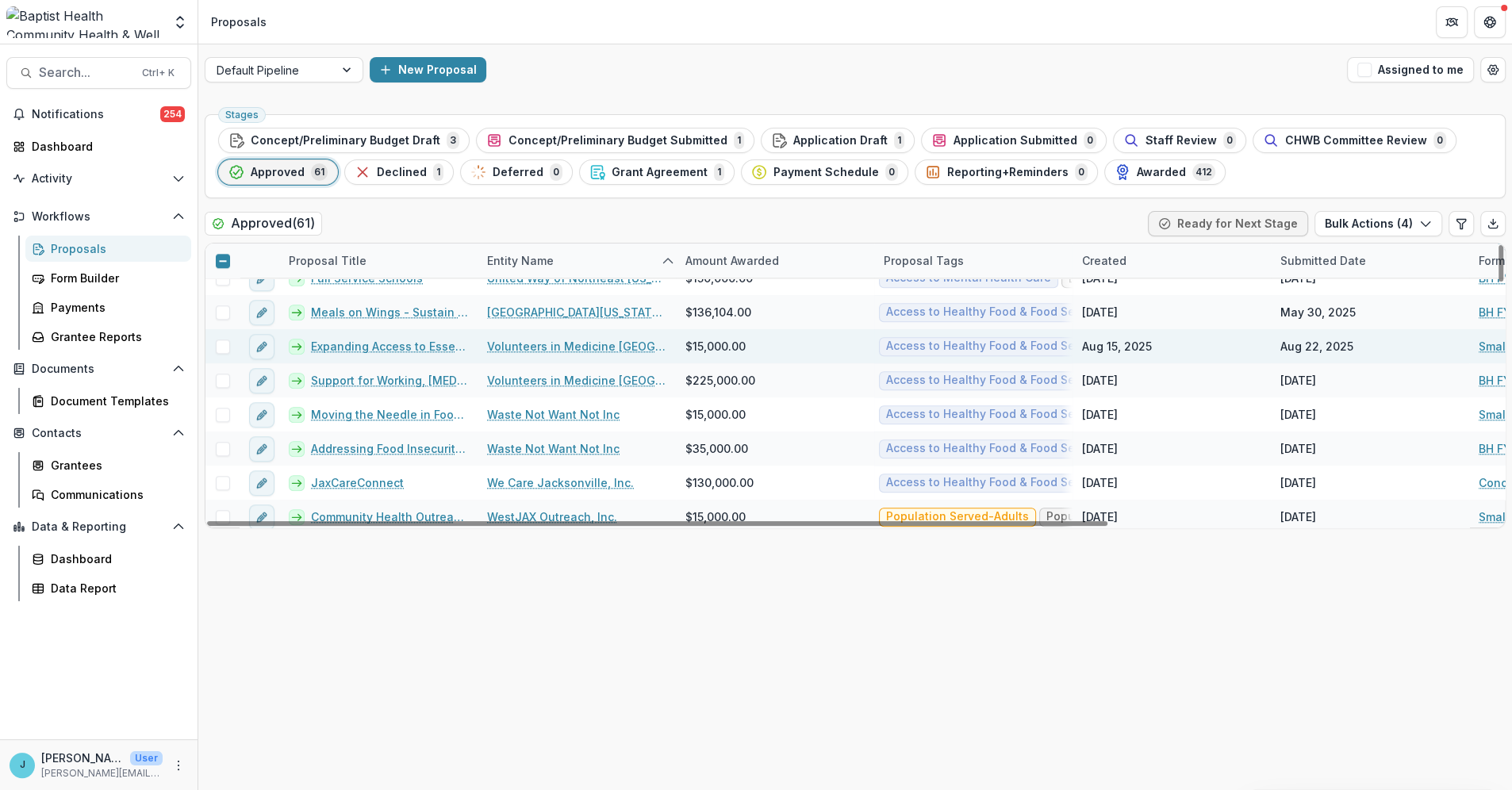
click at [220, 346] on span at bounding box center [223, 346] width 14 height 14
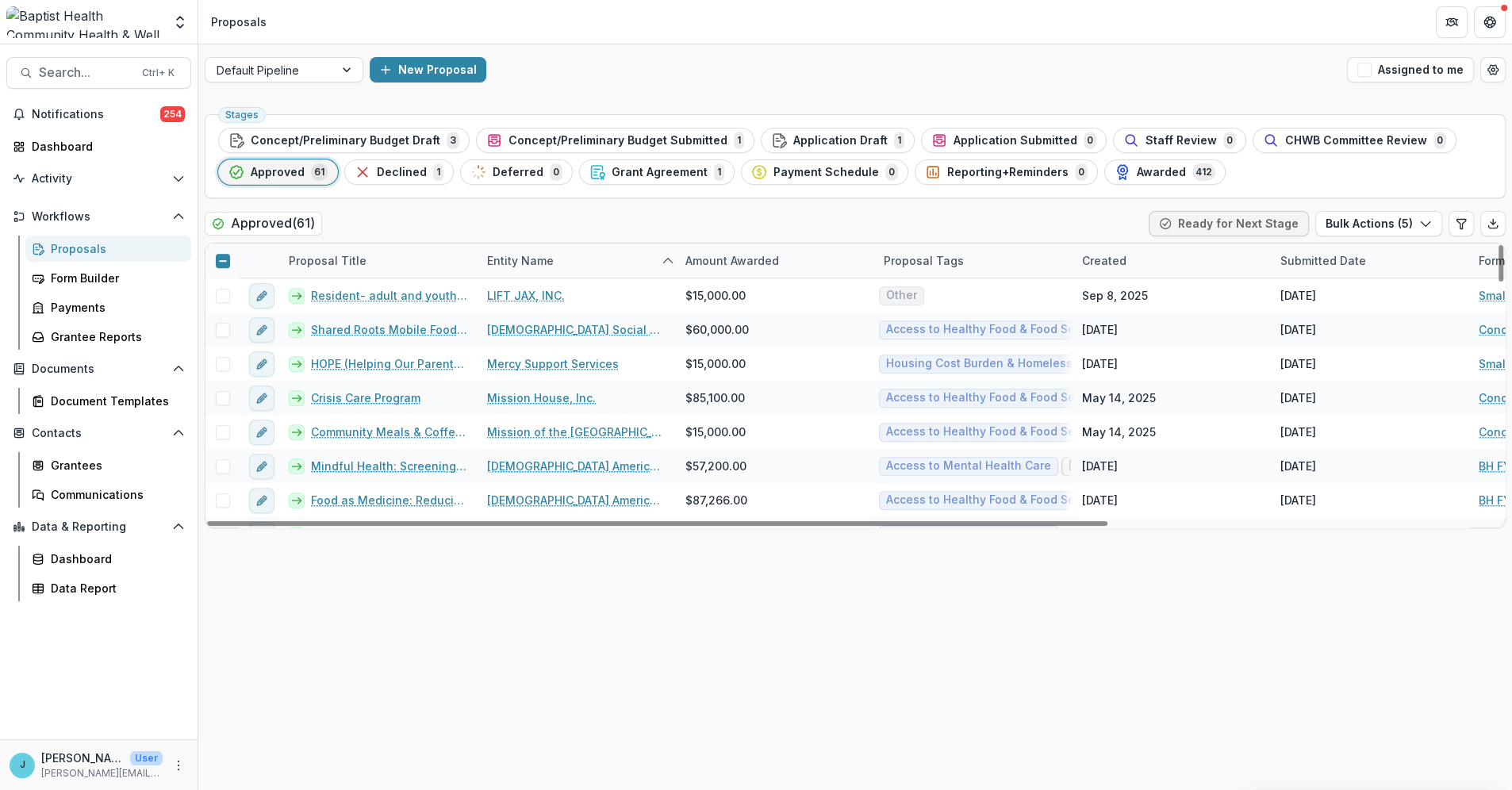
scroll to position [950, 0]
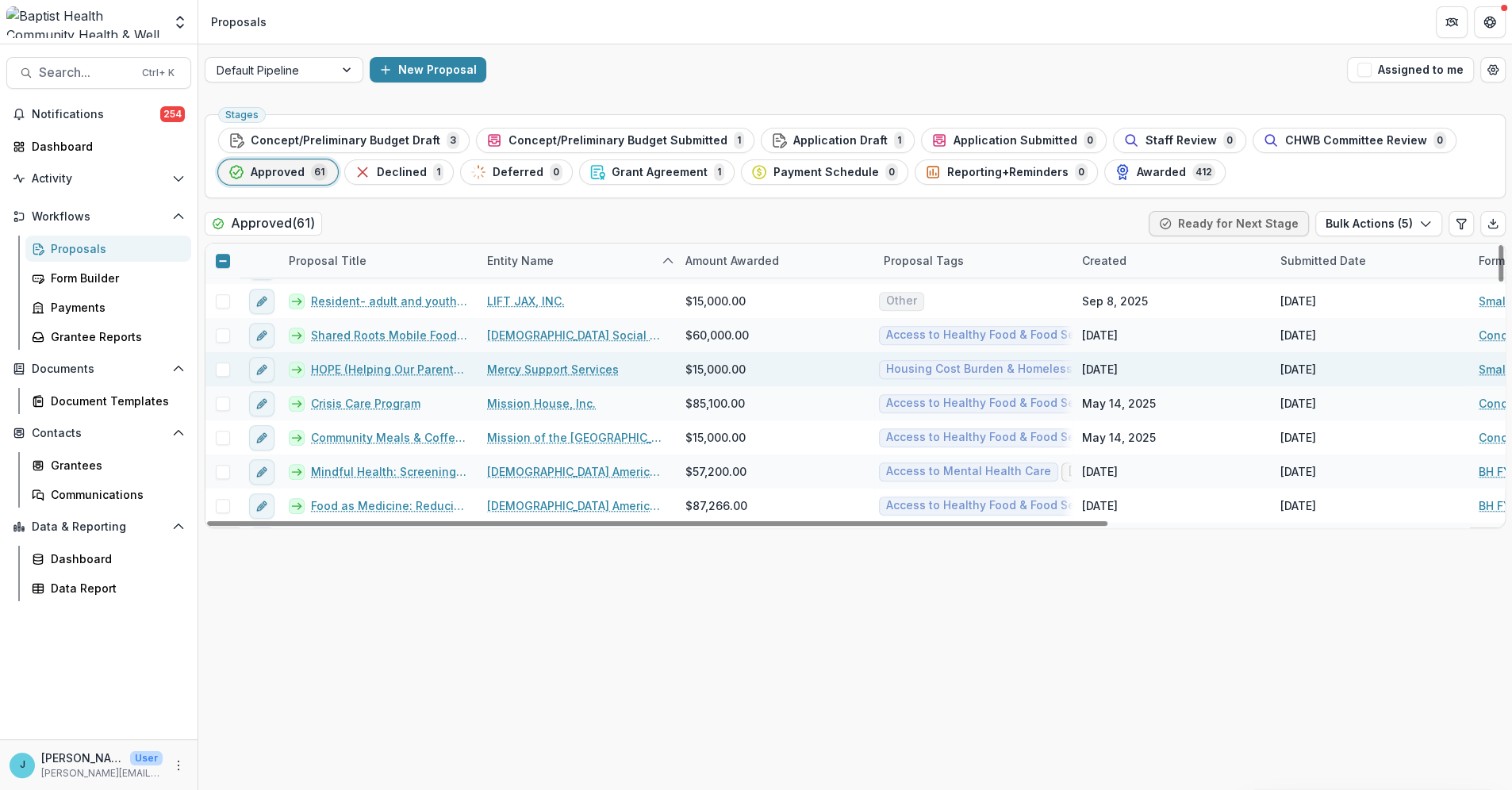
click at [223, 367] on span at bounding box center [223, 369] width 14 height 14
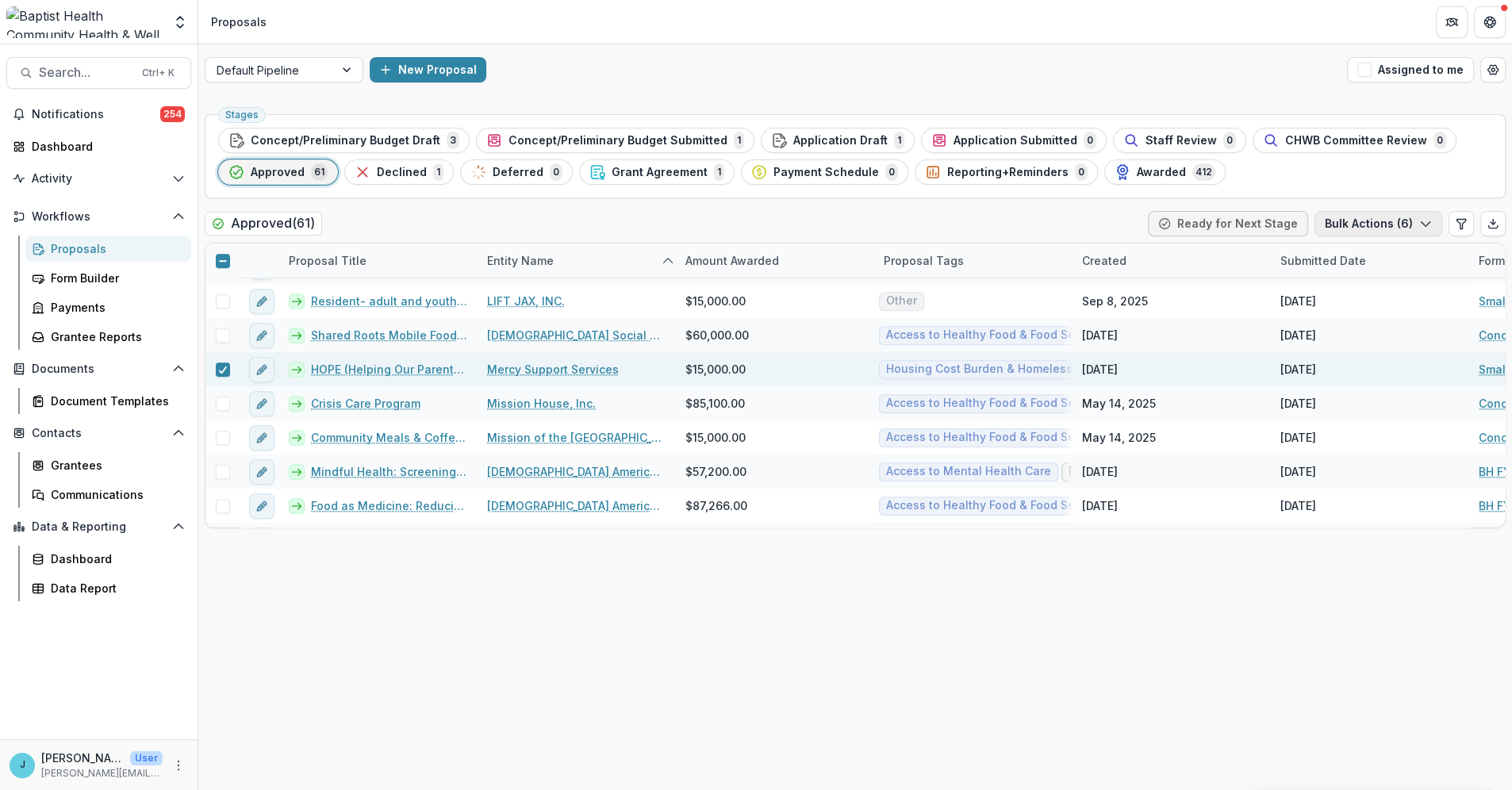
click at [1355, 219] on button "Bulk Actions ( 6 )" at bounding box center [1378, 224] width 128 height 26
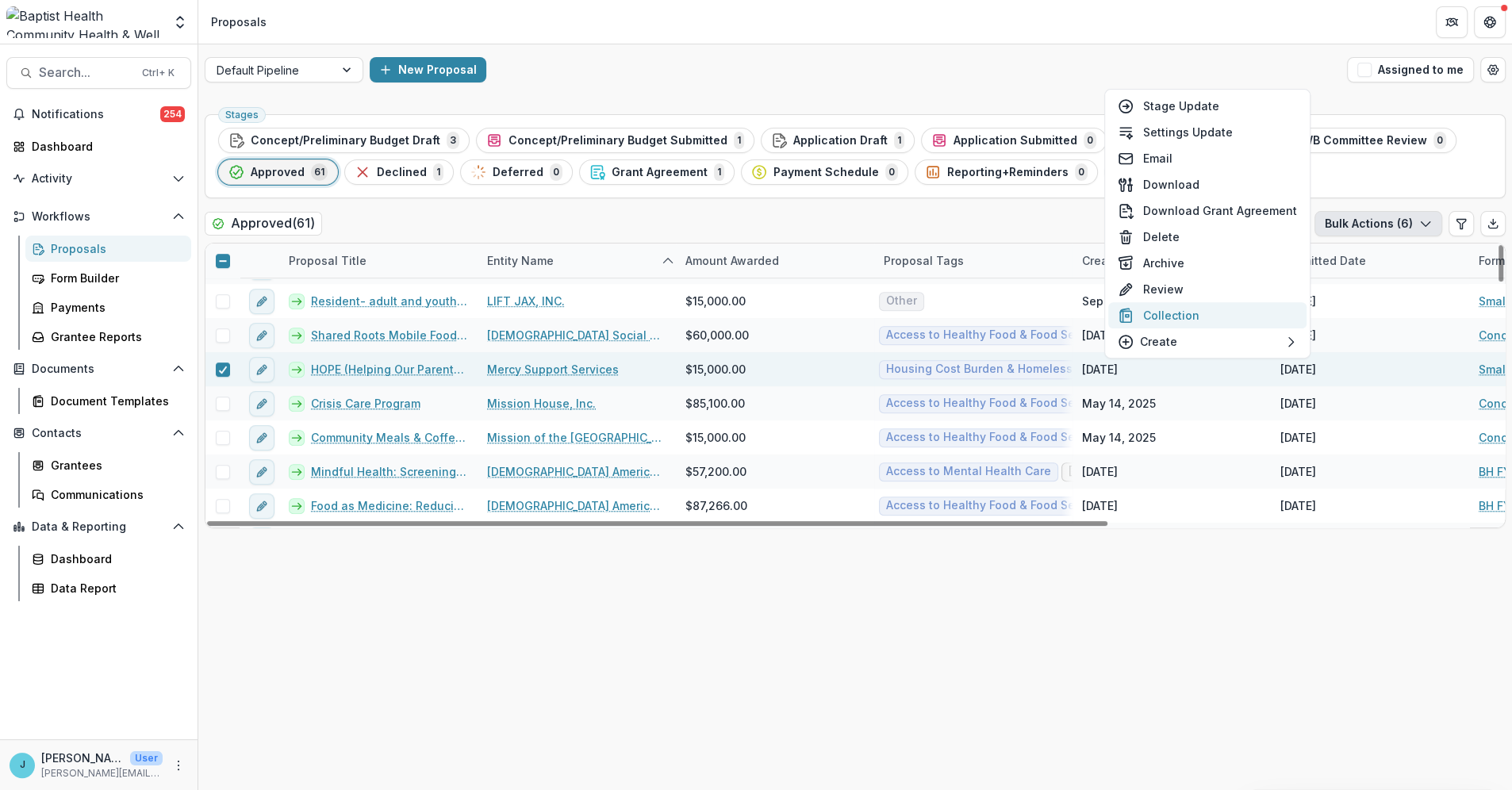
click at [1189, 311] on button "Collection" at bounding box center [1207, 315] width 198 height 26
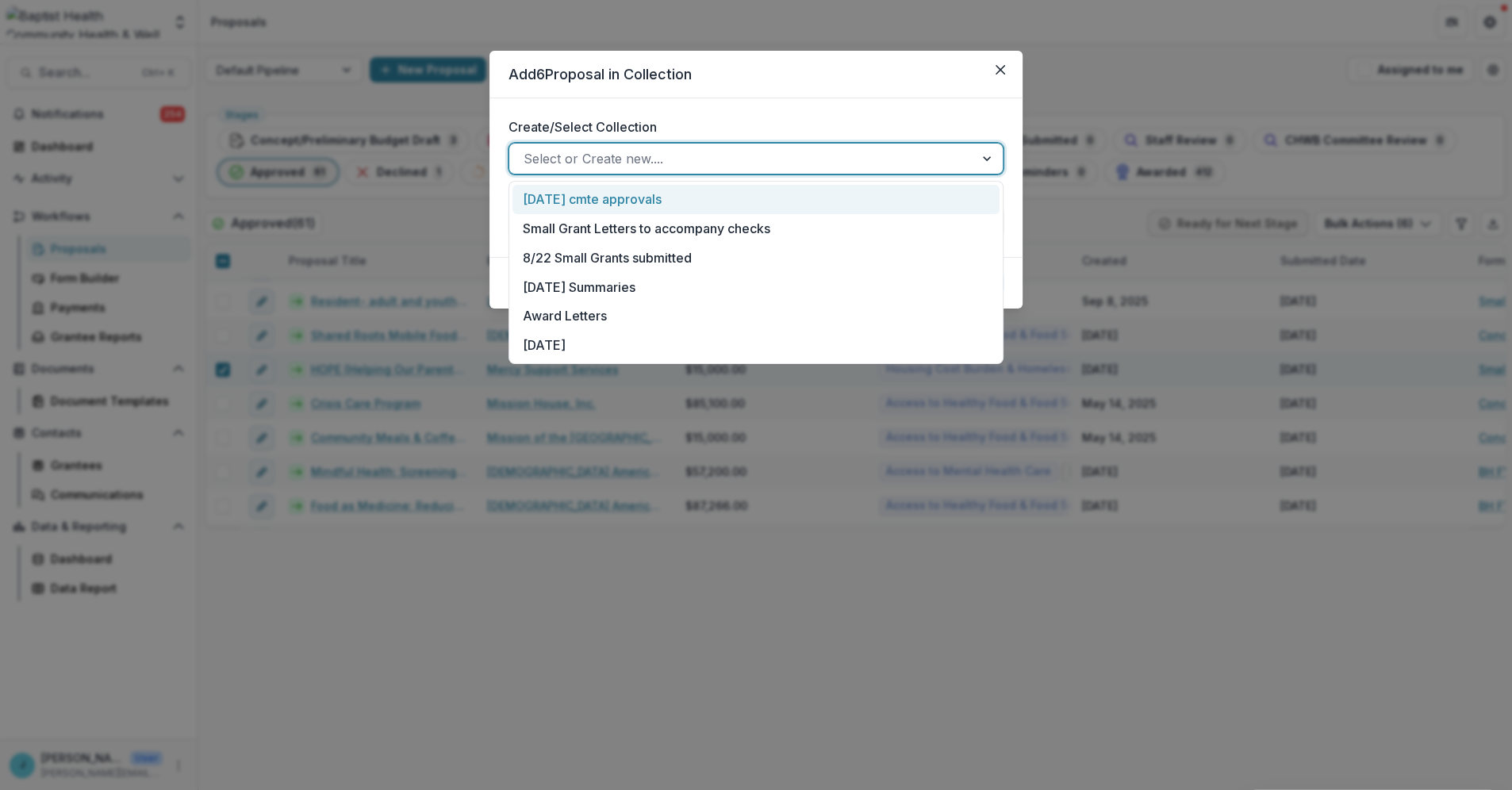
click at [986, 163] on div at bounding box center [989, 158] width 29 height 30
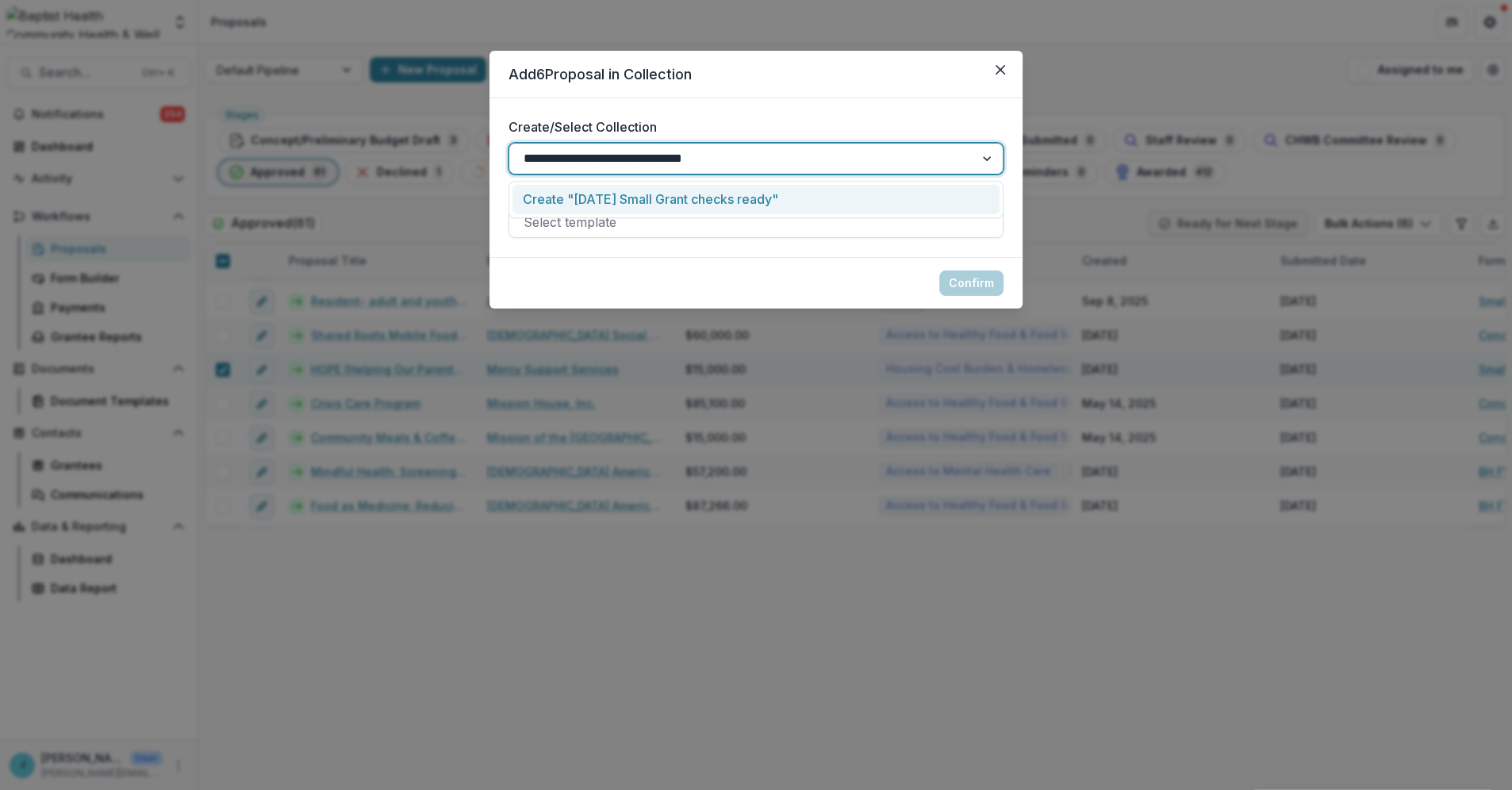
drag, startPoint x: 574, startPoint y: 158, endPoint x: 542, endPoint y: 158, distance: 32.0
click at [542, 158] on input "**********" at bounding box center [630, 158] width 213 height 19
type input "**********"
click at [637, 205] on div "Create "09.25 Small Grant checks ready"" at bounding box center [756, 199] width 487 height 30
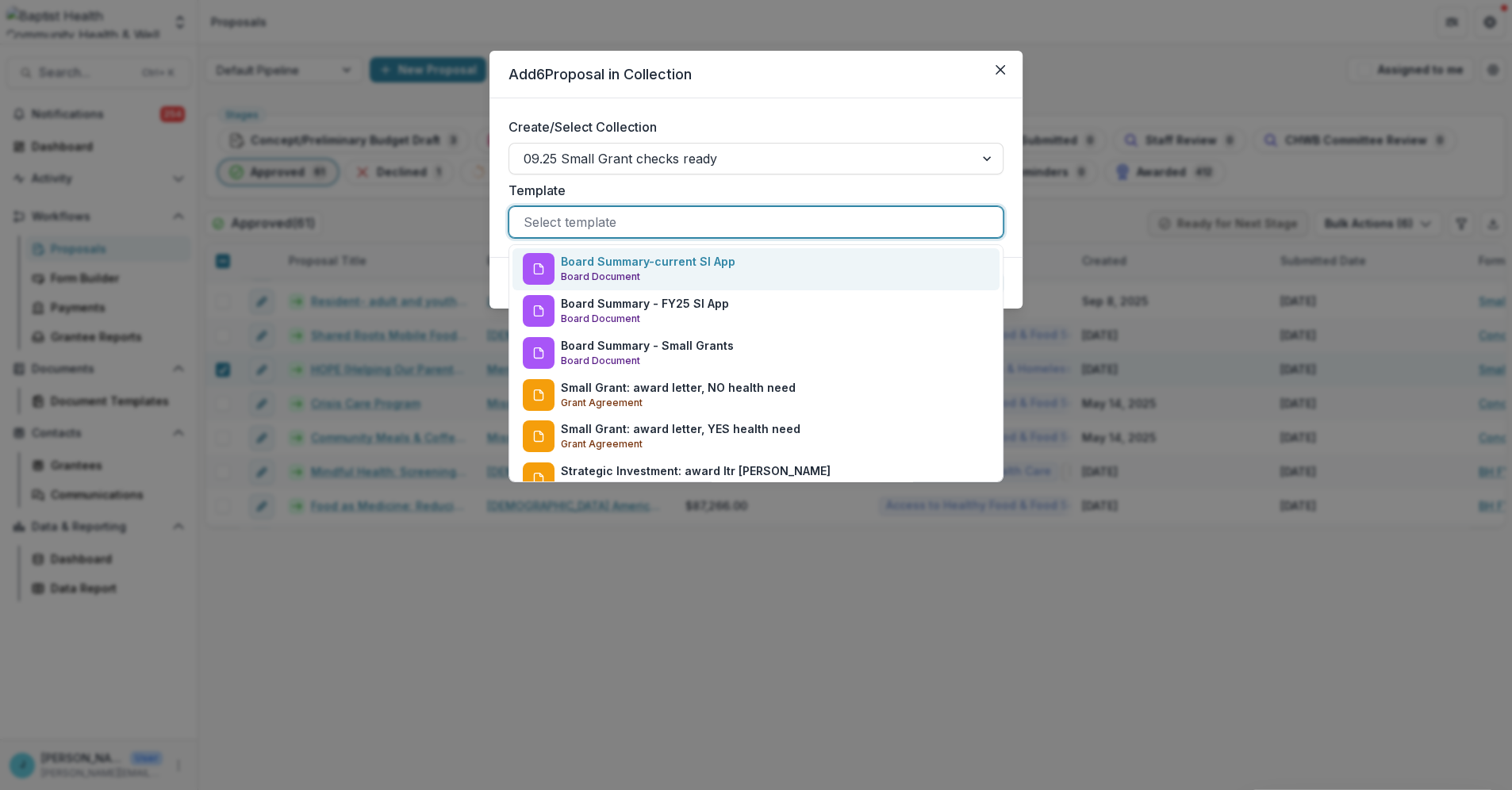
click at [608, 221] on div at bounding box center [756, 222] width 465 height 22
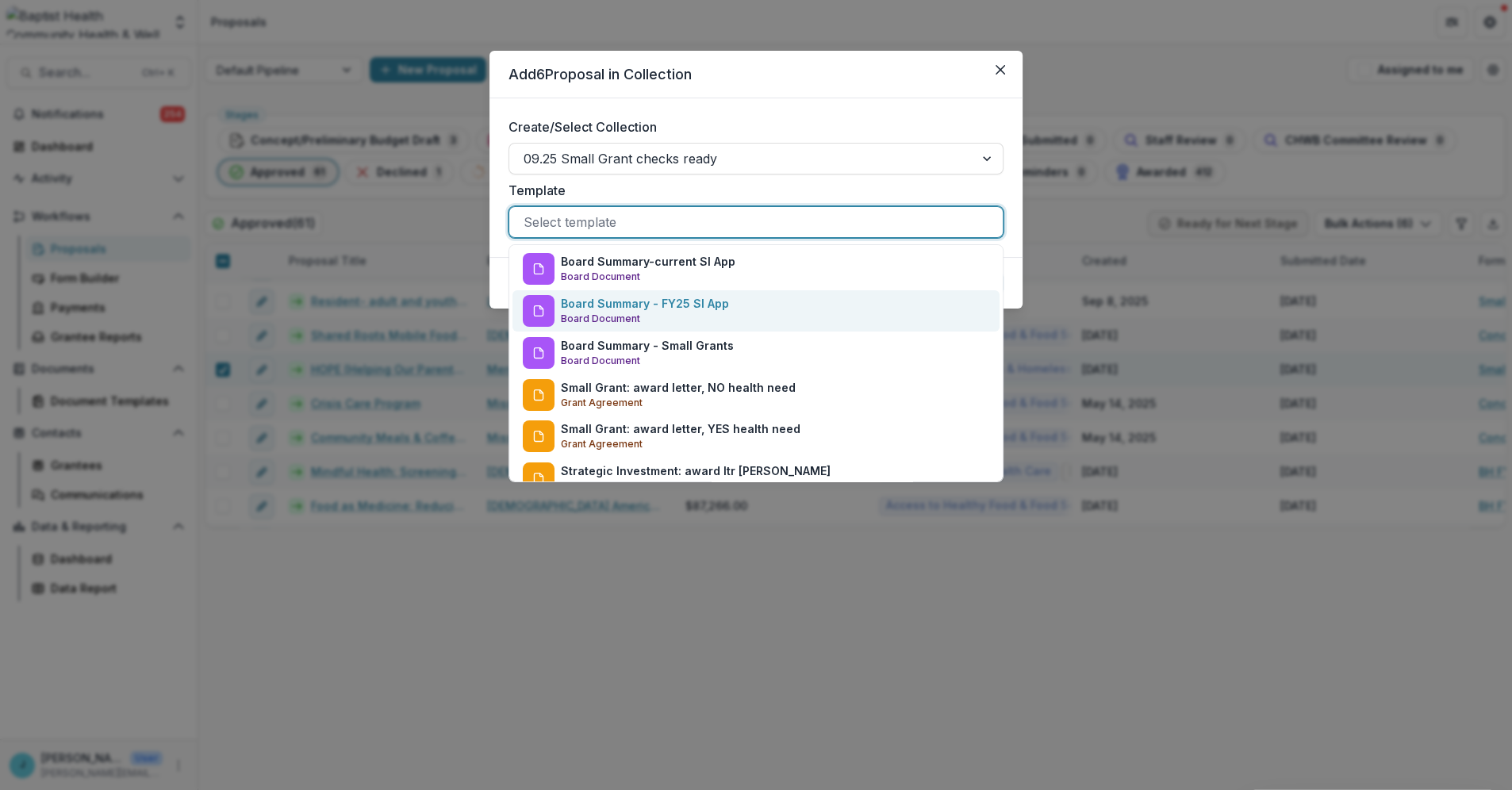
scroll to position [20, 0]
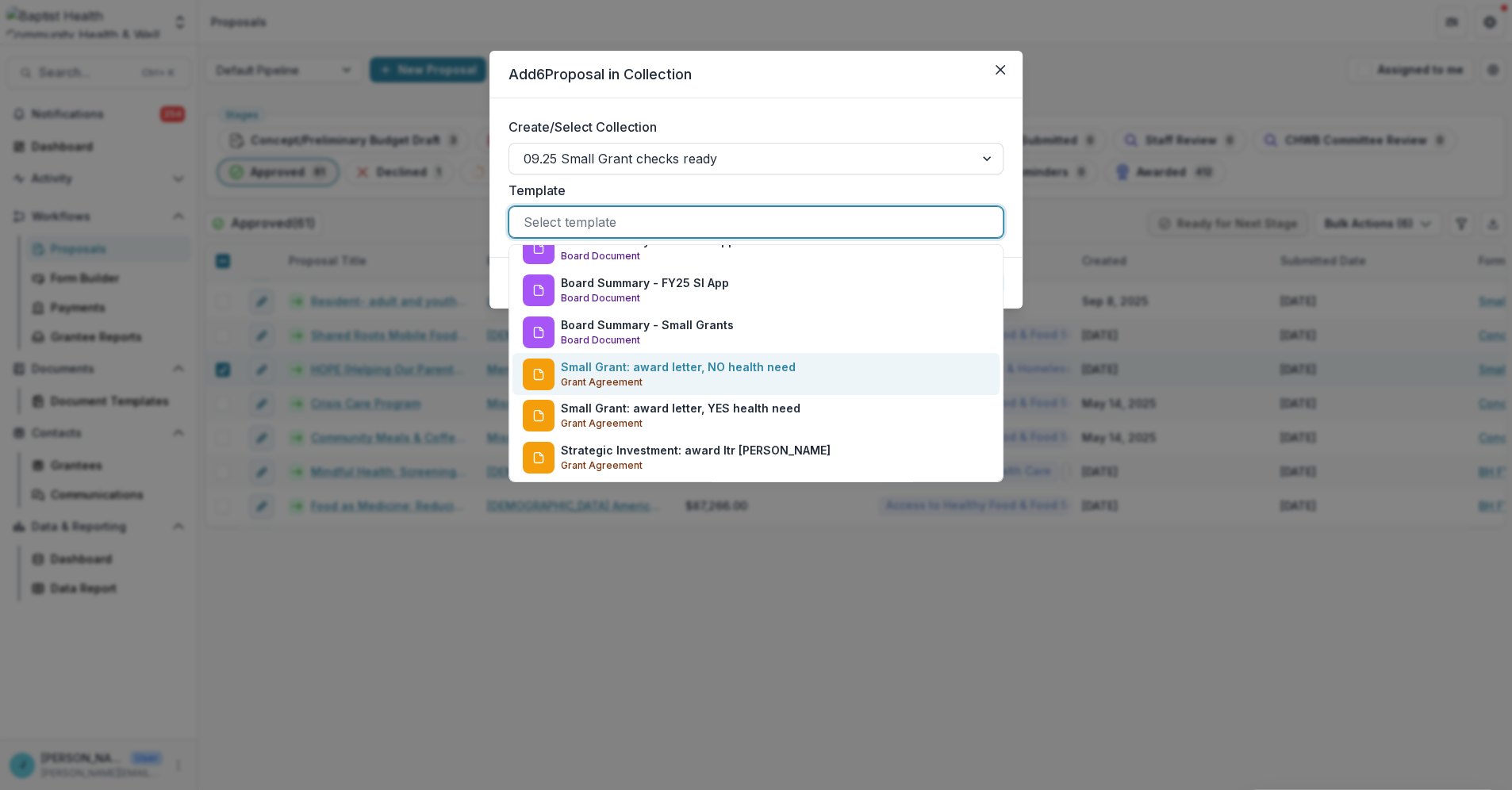
click at [621, 369] on p "Small Grant: award letter, NO health need" at bounding box center [679, 367] width 235 height 17
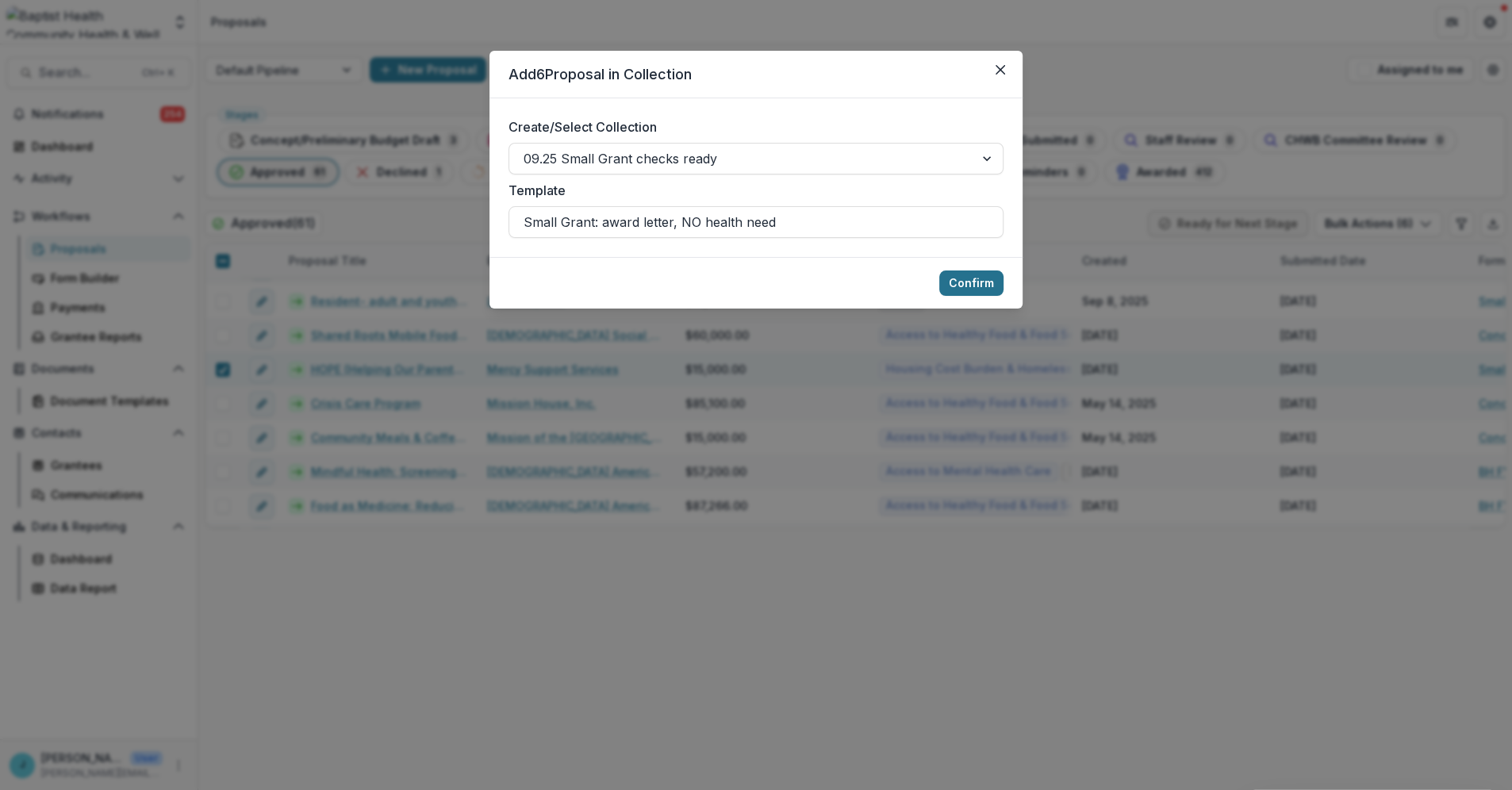
click at [975, 284] on button "Confirm" at bounding box center [972, 283] width 65 height 26
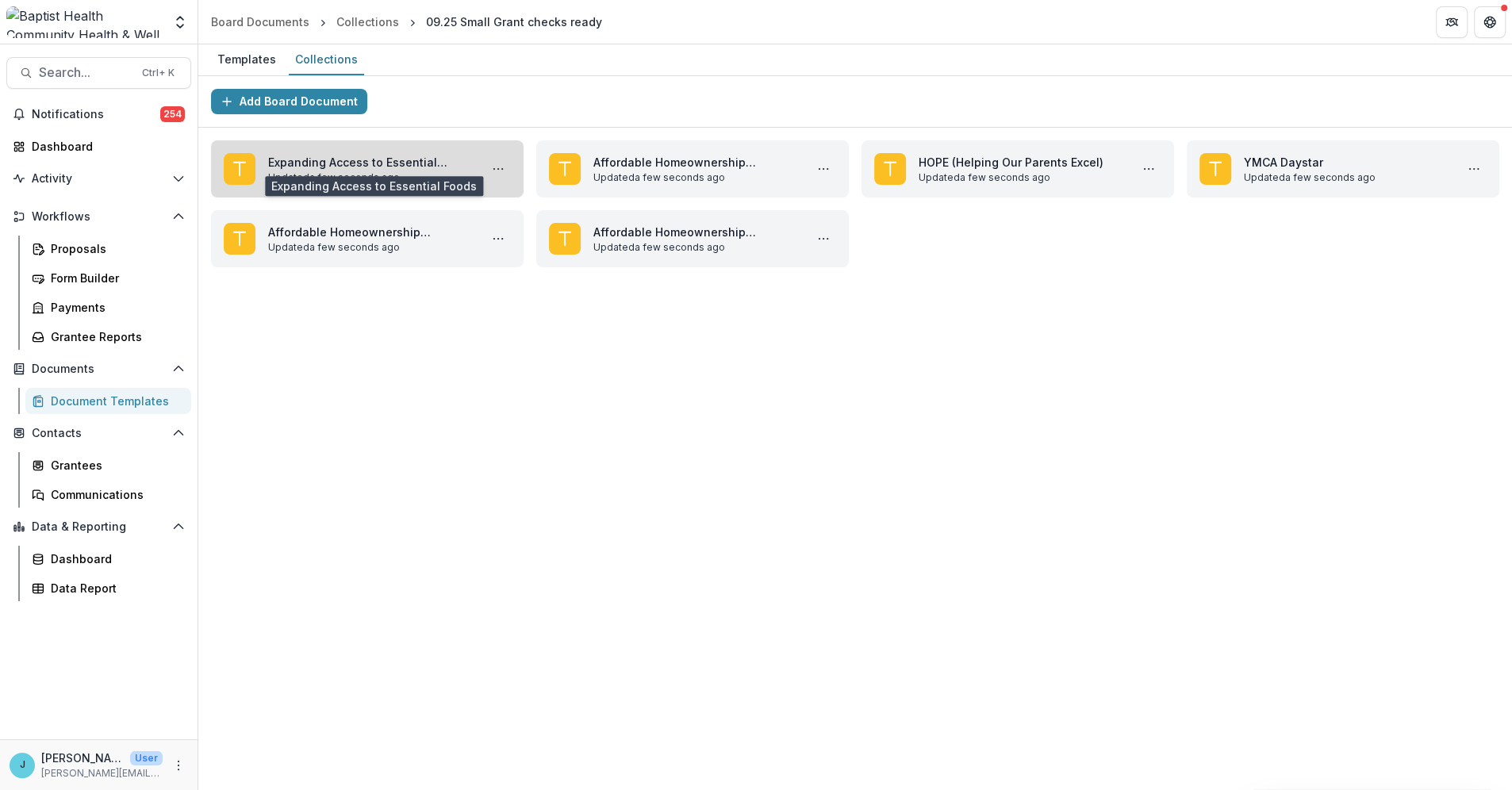
click at [352, 160] on link "Expanding Access to Essential Foods" at bounding box center [370, 162] width 205 height 17
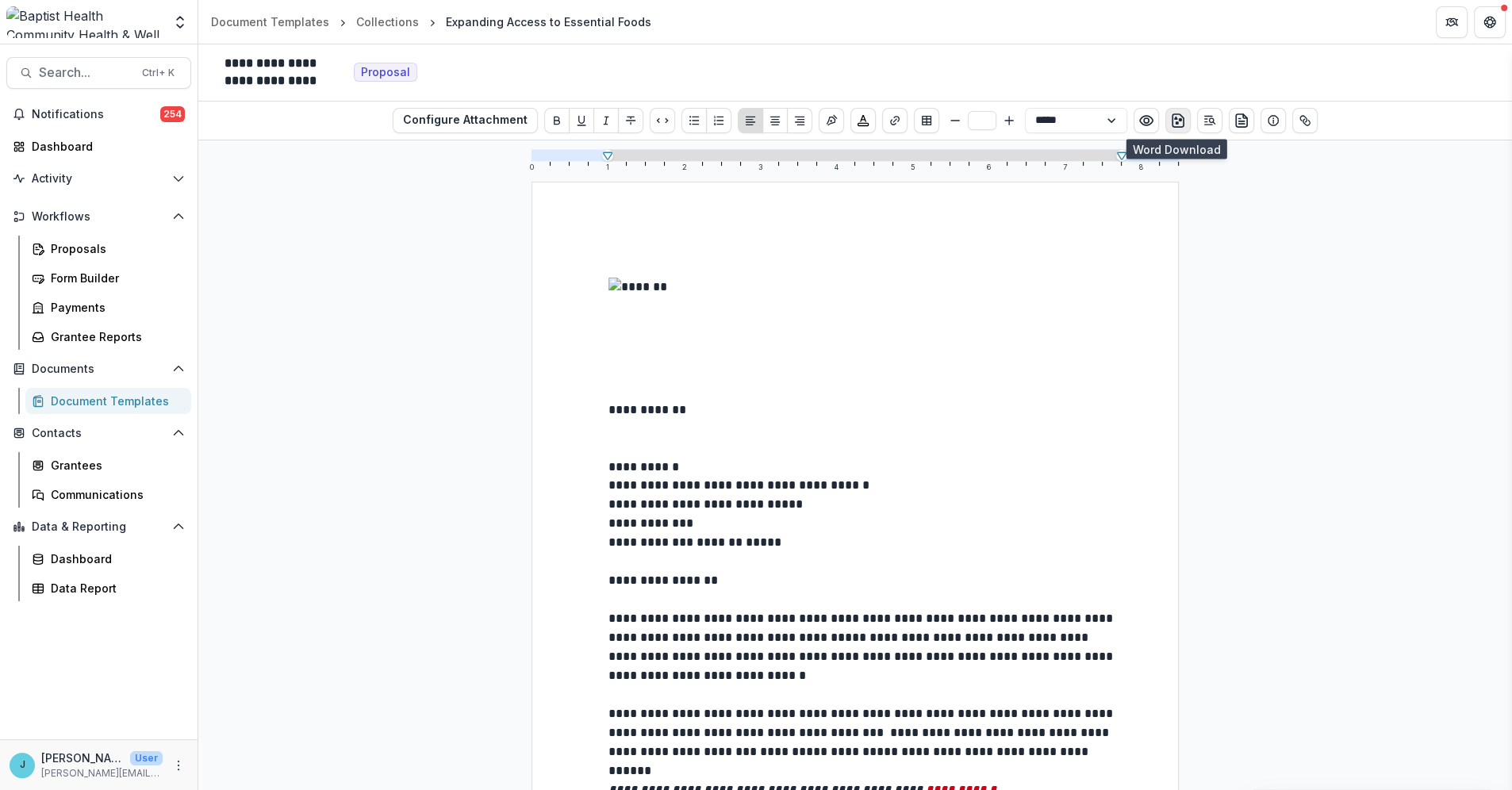
click at [1176, 122] on rect "download-word" at bounding box center [1178, 123] width 3 height 3
click at [108, 402] on div "Document Templates" at bounding box center [115, 401] width 128 height 17
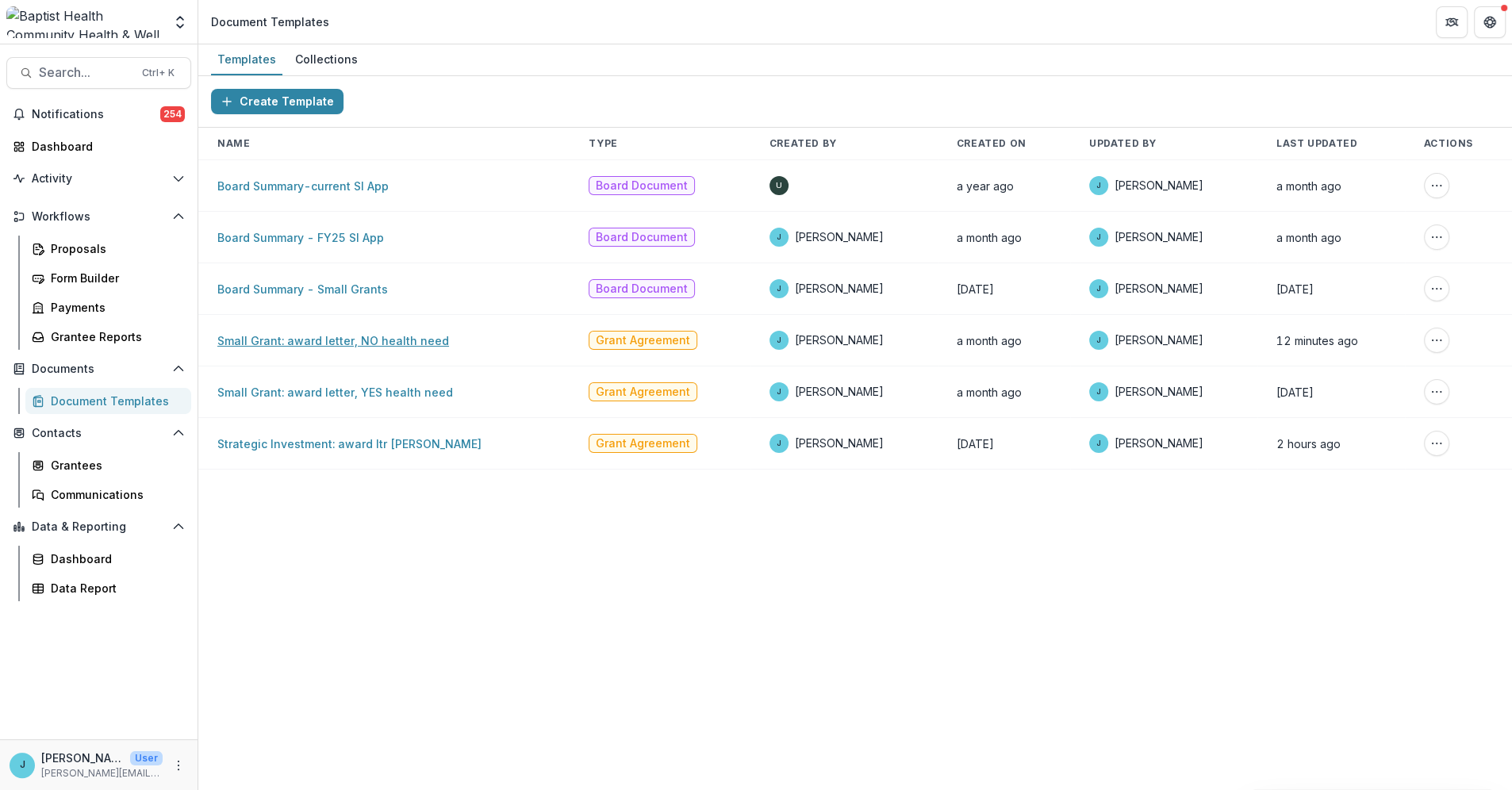
click at [319, 337] on link "Small Grant: award letter, NO health need" at bounding box center [333, 341] width 231 height 14
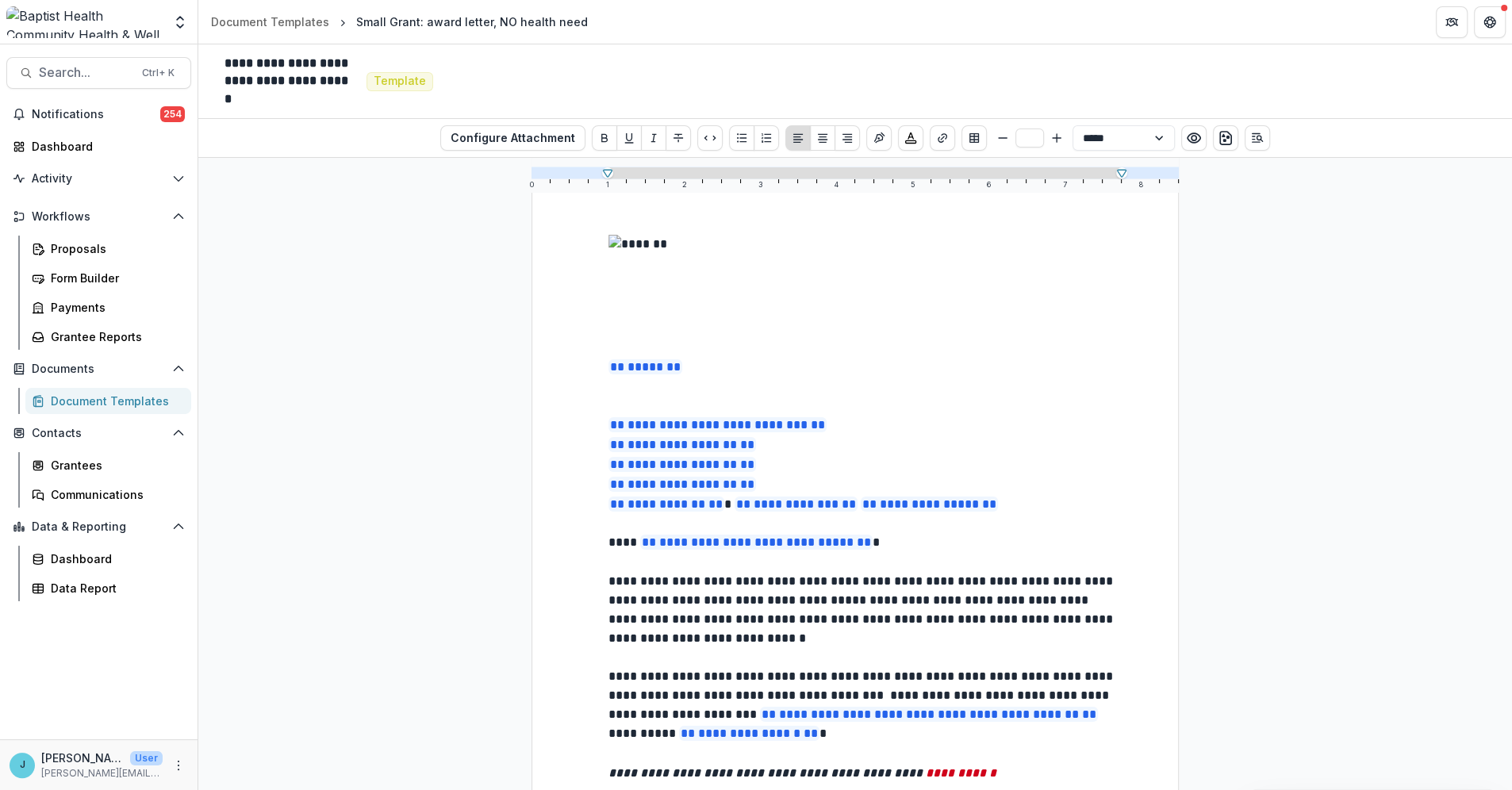
scroll to position [88, 0]
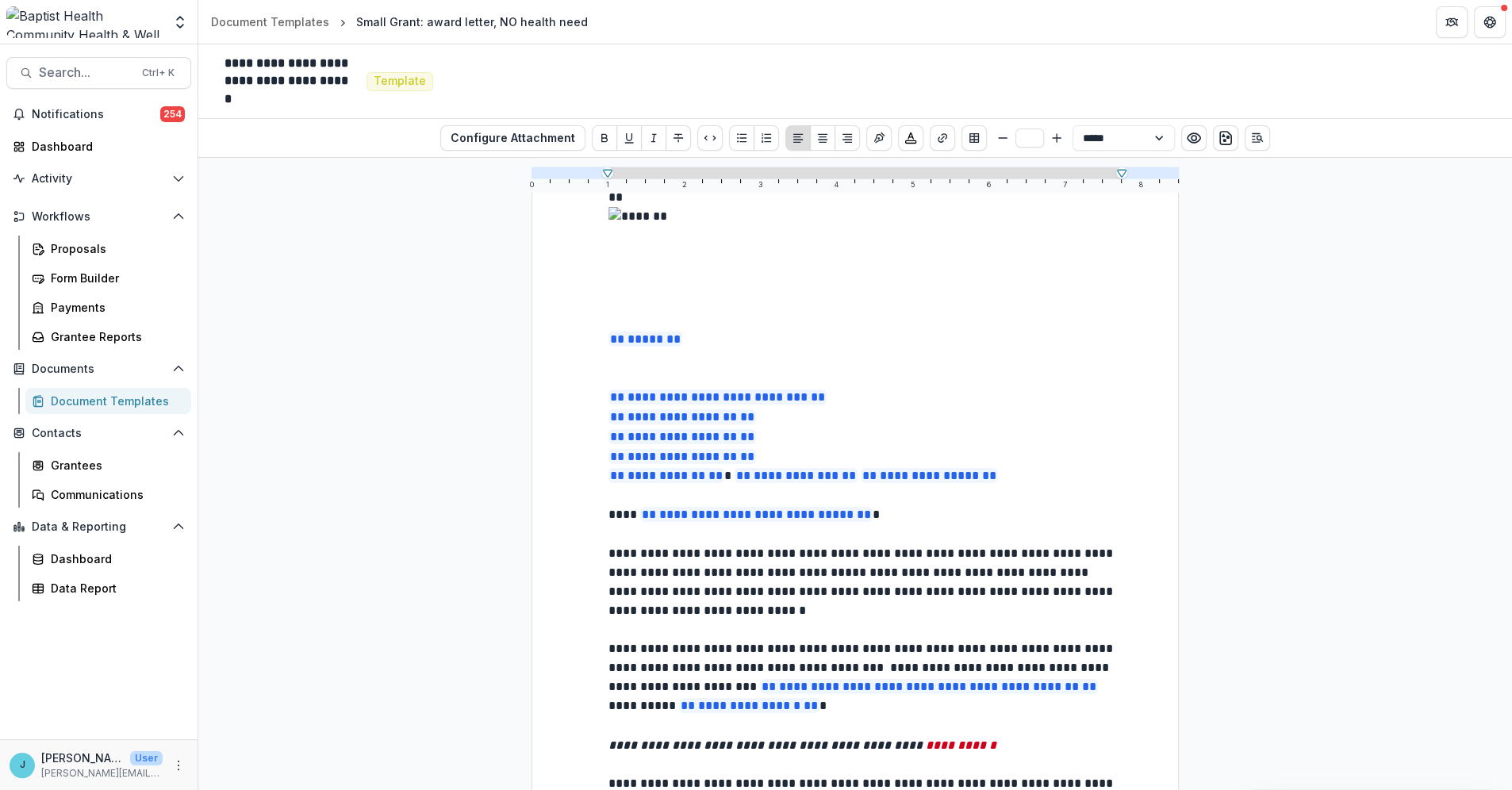
click at [1071, 3] on header "Document Templates Small Grant: award letter, NO health need" at bounding box center [855, 21] width 1314 height 43
click at [77, 247] on div "Proposals" at bounding box center [115, 249] width 128 height 17
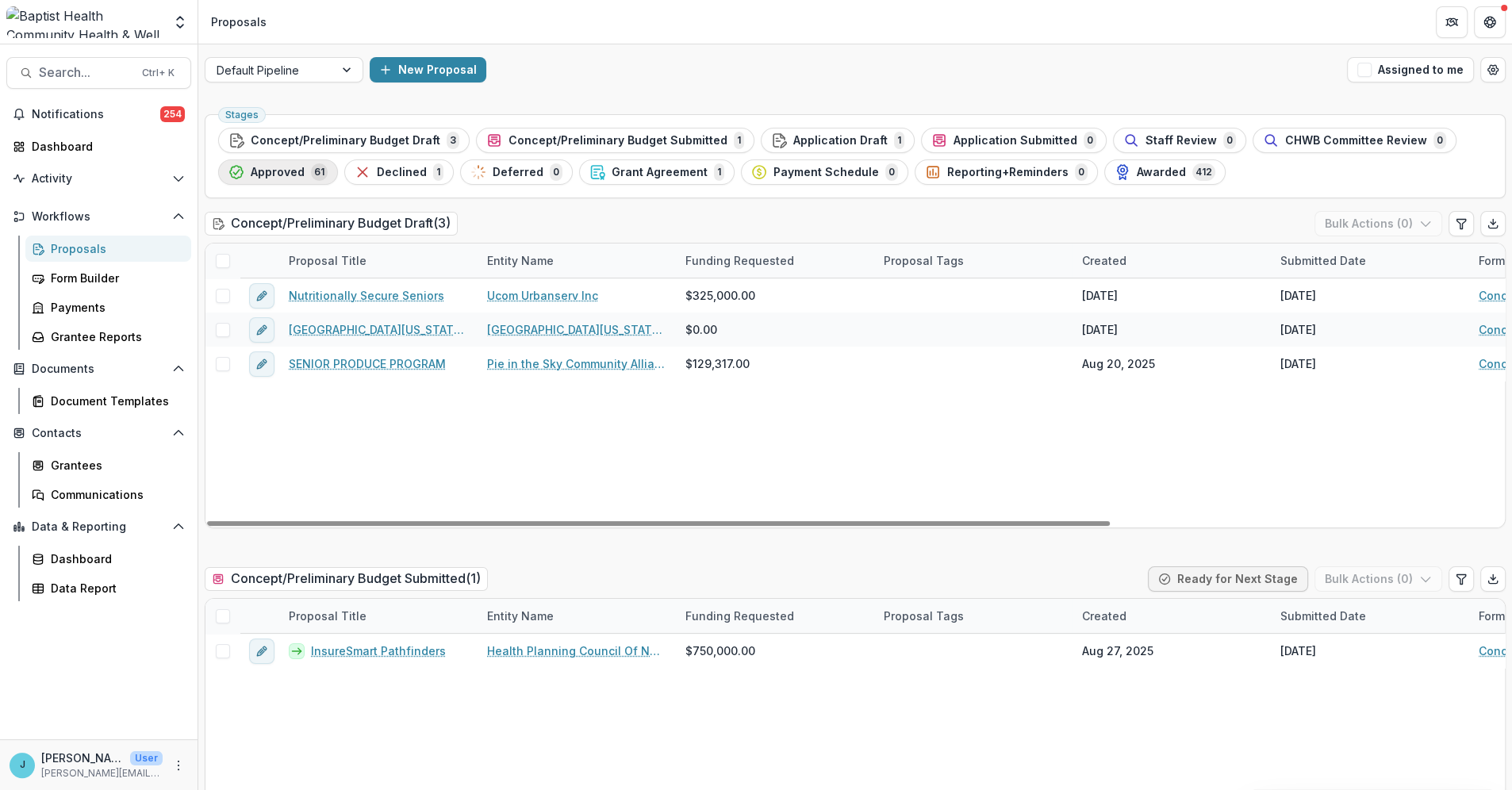
click at [269, 171] on span "Approved" at bounding box center [277, 173] width 54 height 14
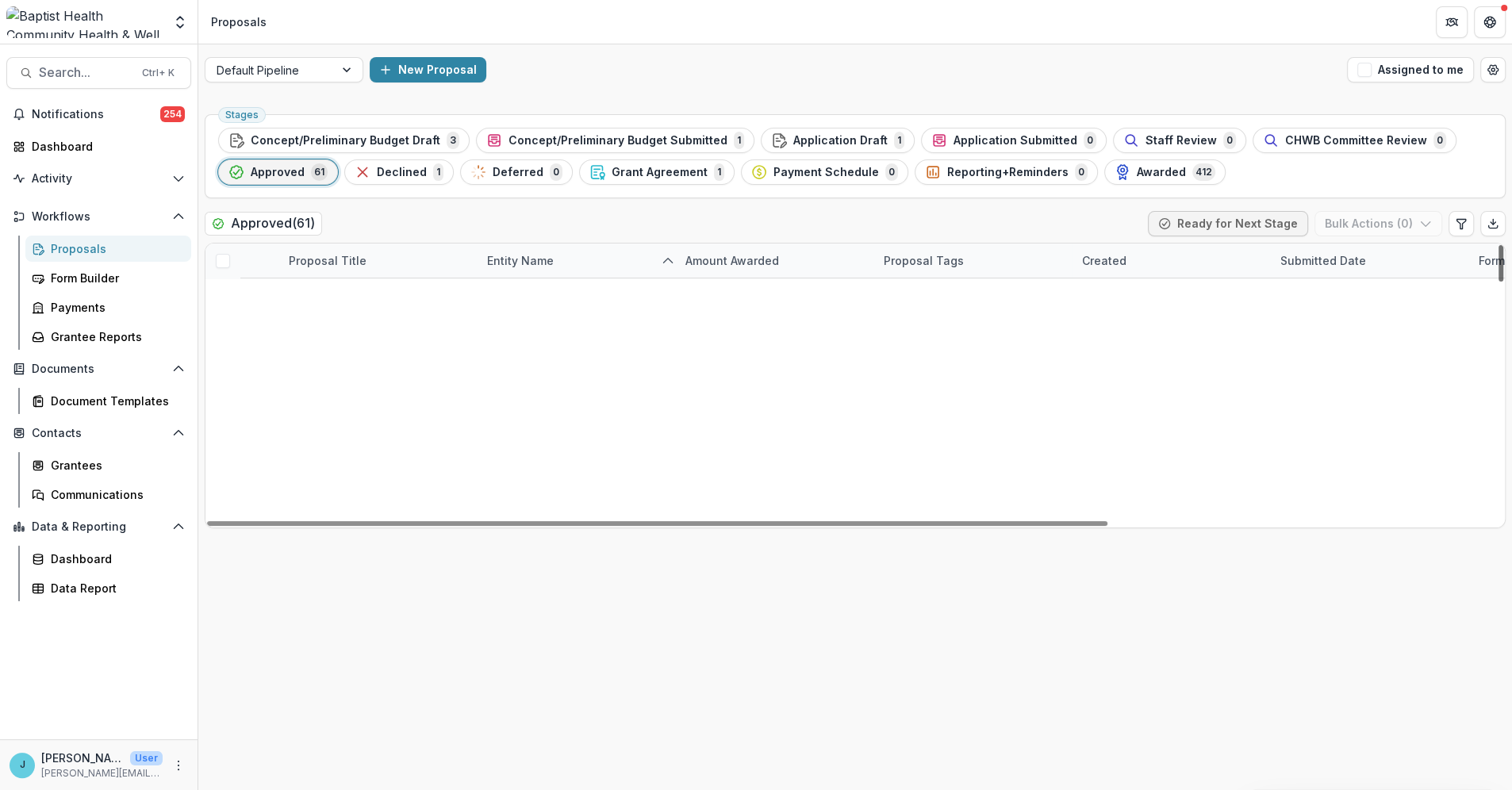
scroll to position [1831, 0]
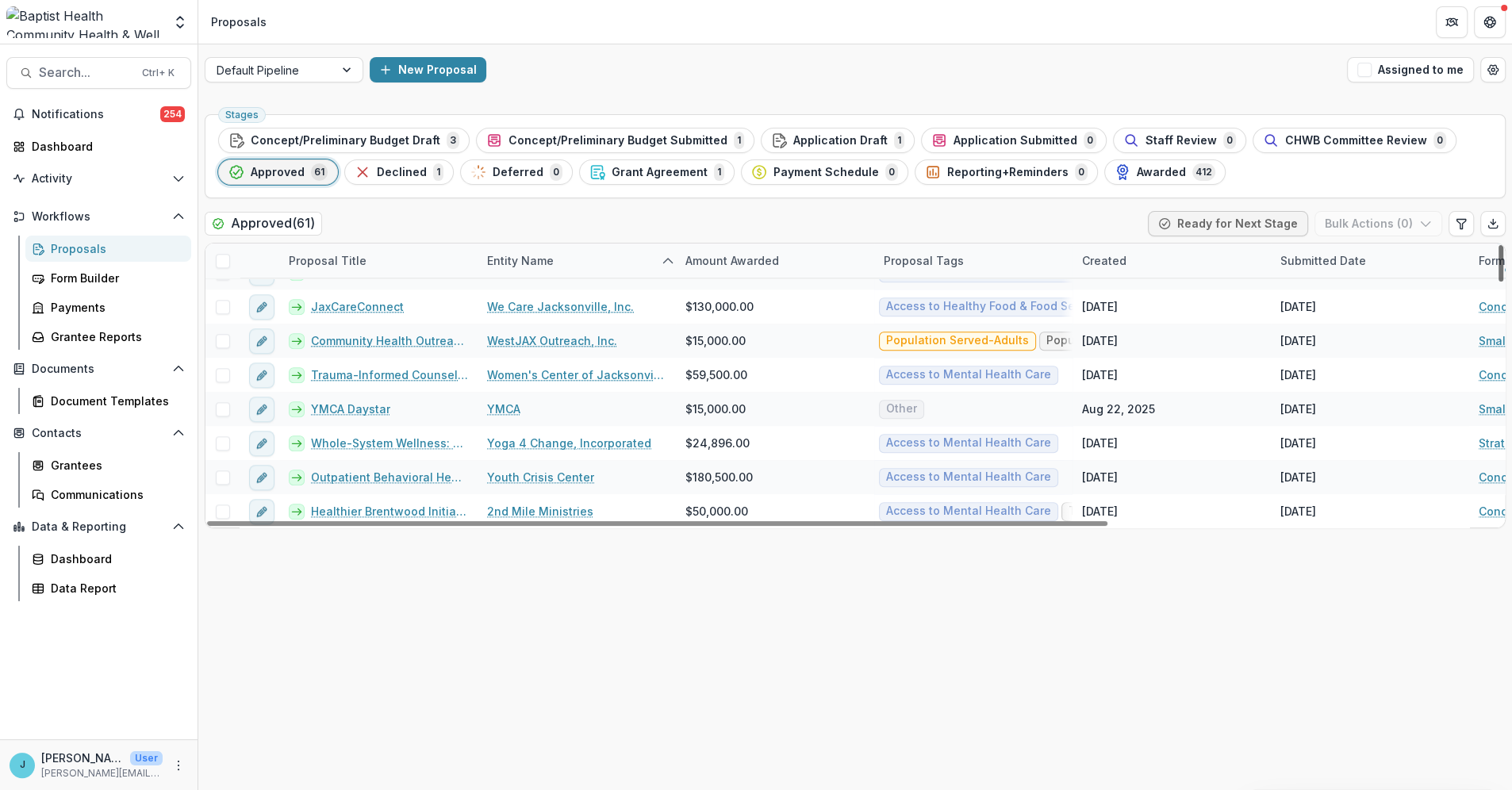
drag, startPoint x: 1500, startPoint y: 255, endPoint x: 1502, endPoint y: 546, distance: 291.0
click at [1502, 281] on div at bounding box center [1501, 263] width 5 height 37
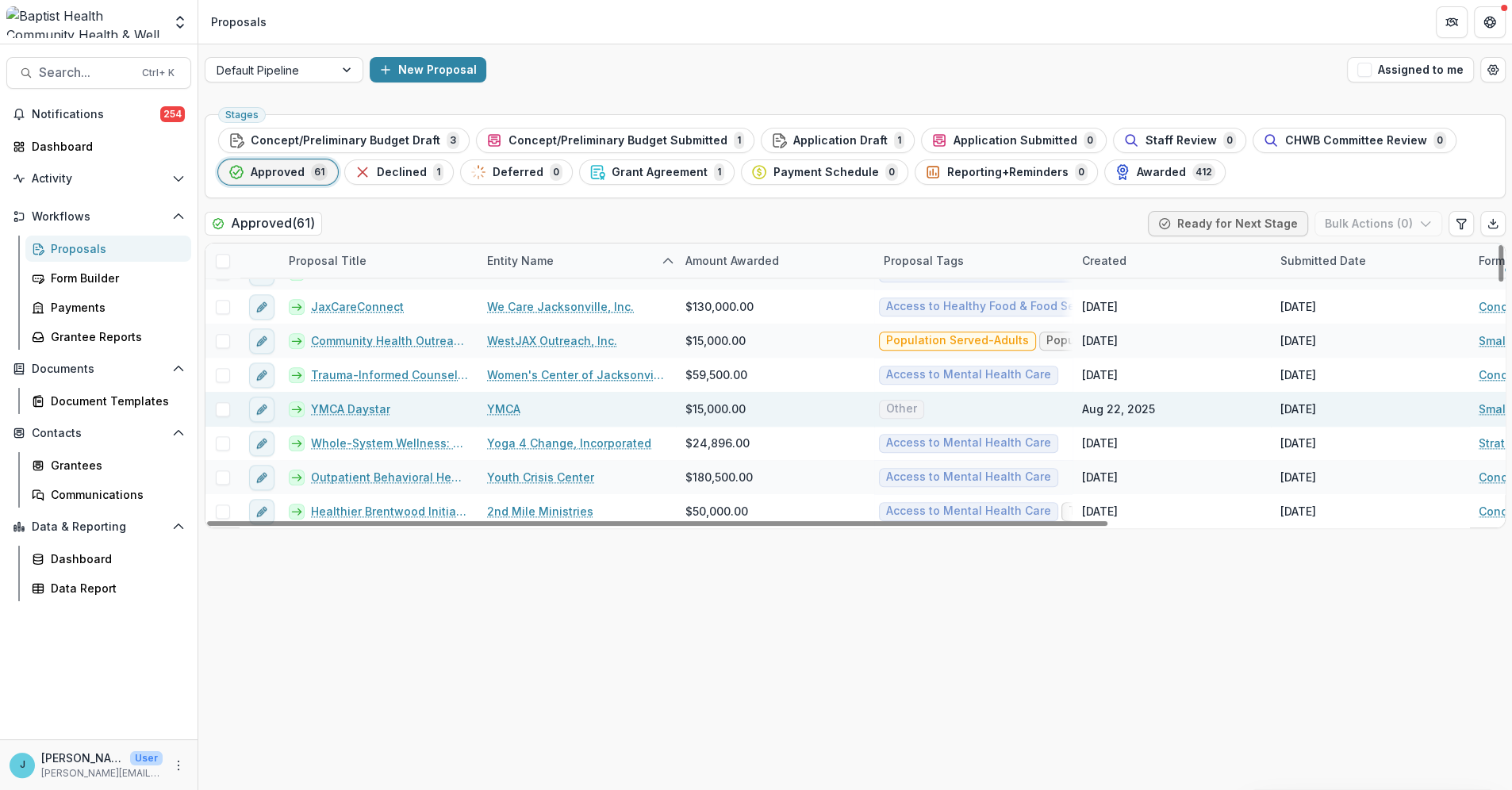
click at [351, 412] on link "YMCA Daystar" at bounding box center [350, 409] width 79 height 17
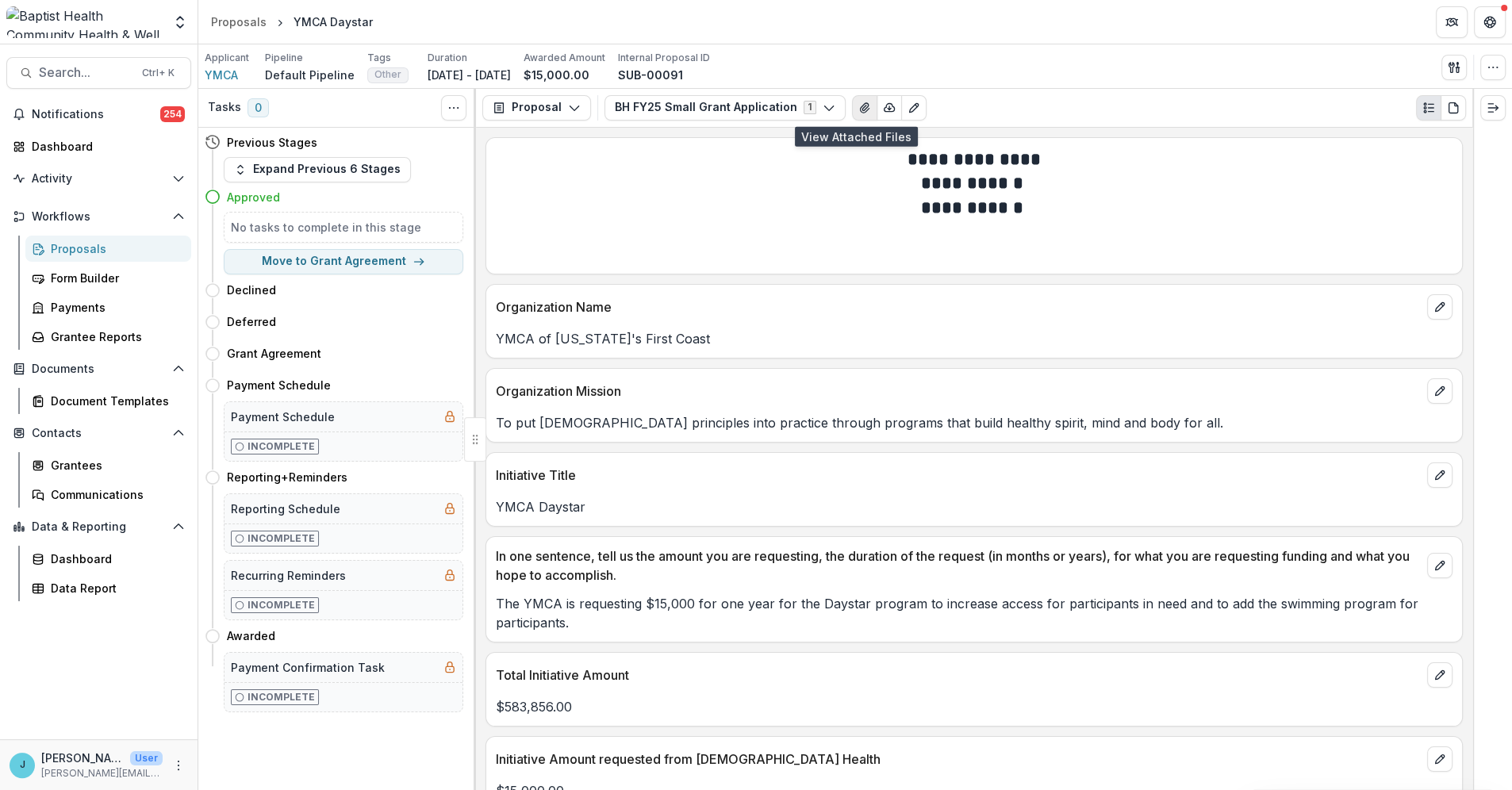
click at [858, 104] on icon "View Attached Files" at bounding box center [864, 107] width 13 height 13
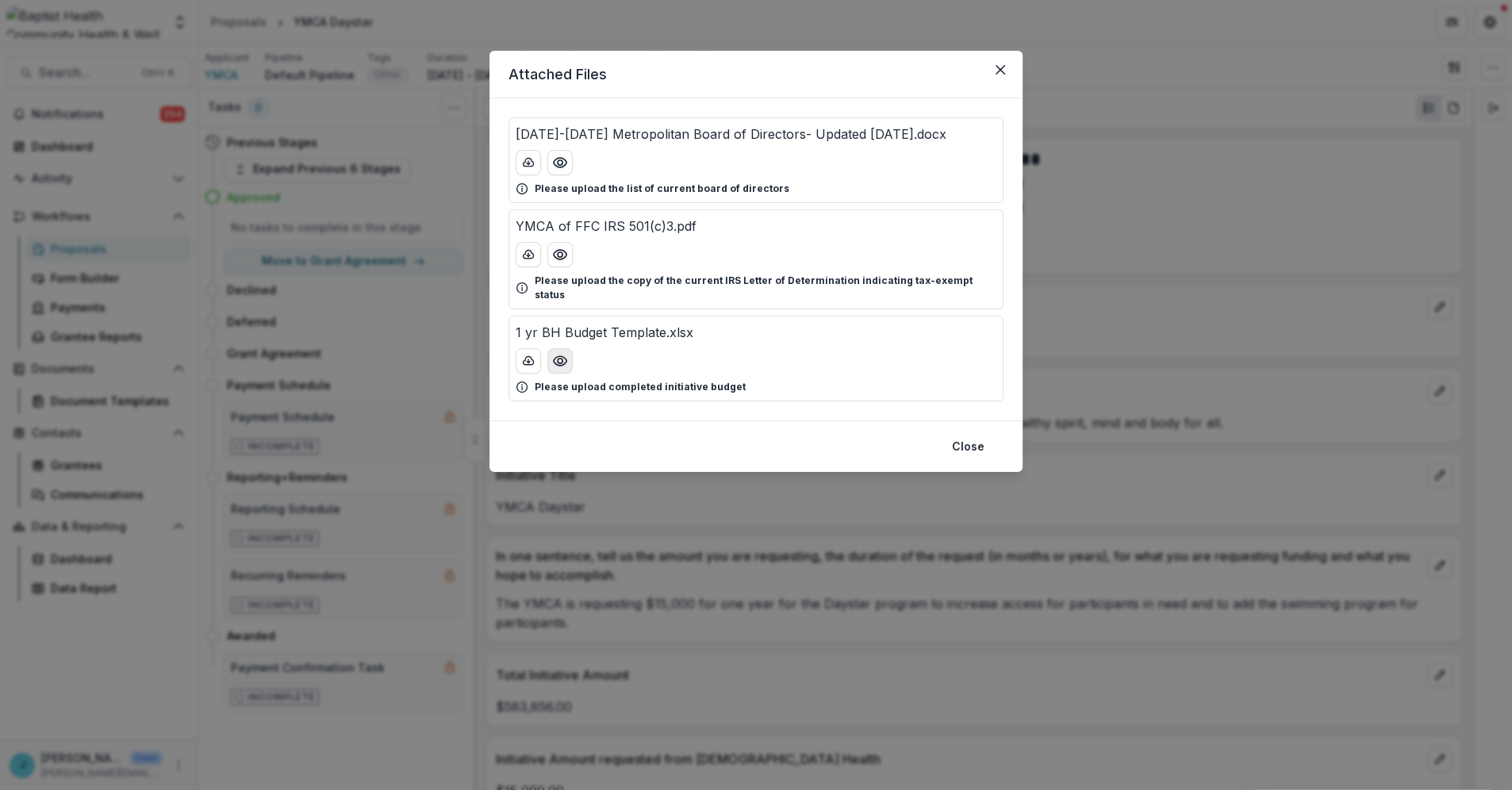
click at [559, 359] on circle "Preview 1 yr BH Budget Template.xlsx" at bounding box center [560, 361] width 5 height 5
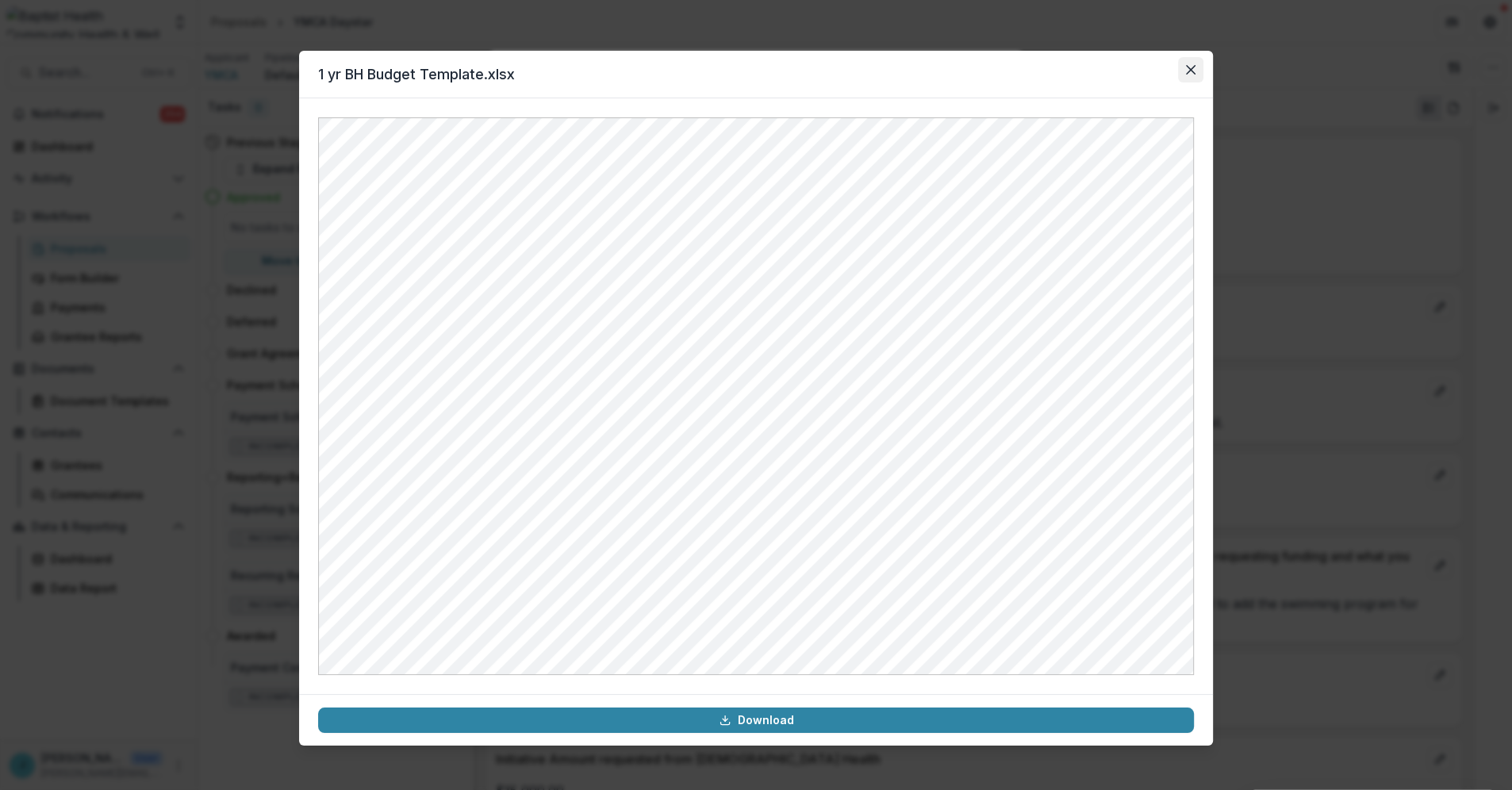
click at [1196, 69] on button "Close" at bounding box center [1191, 70] width 26 height 26
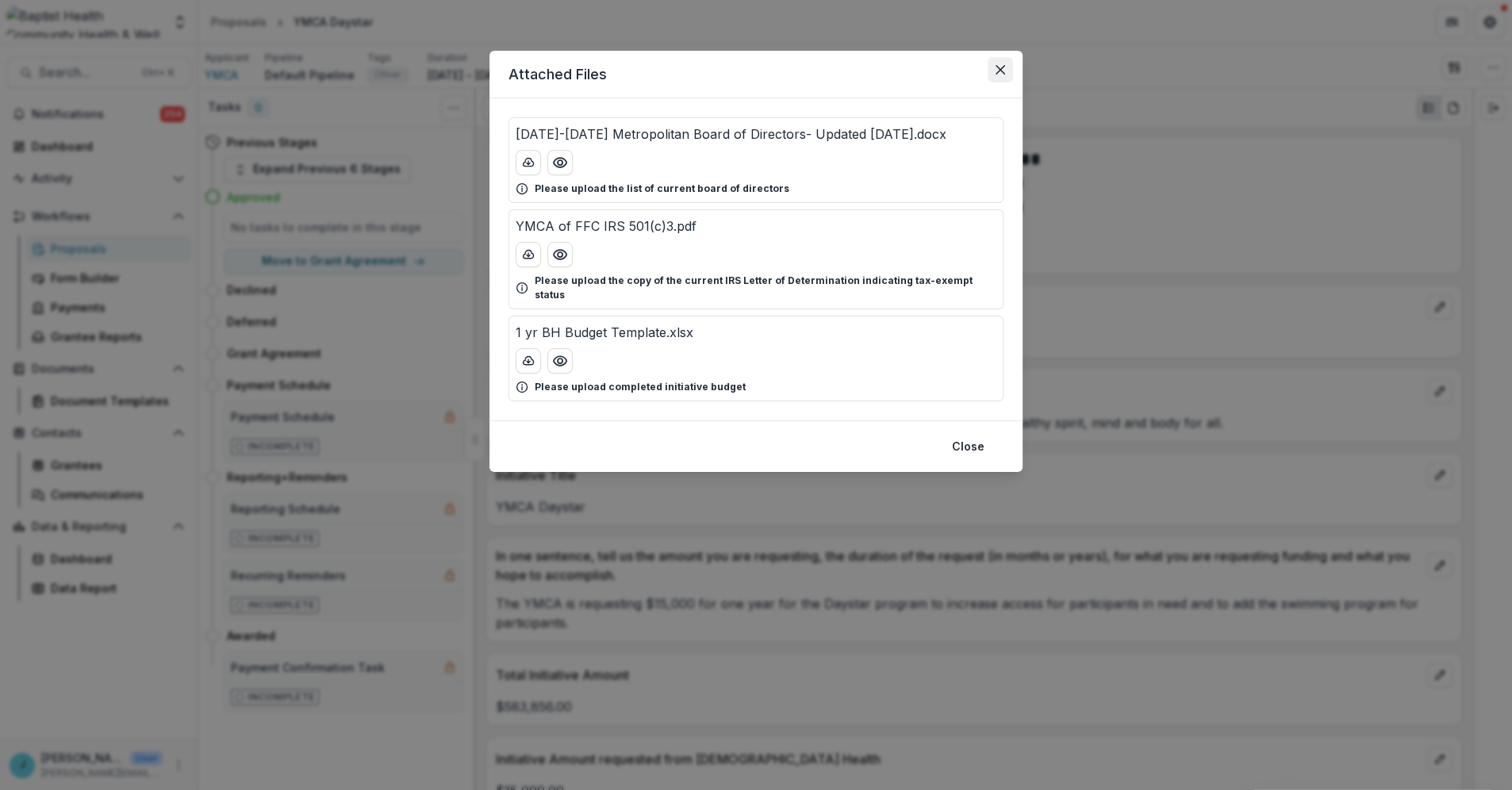
click at [998, 68] on icon "Close" at bounding box center [1000, 70] width 9 height 9
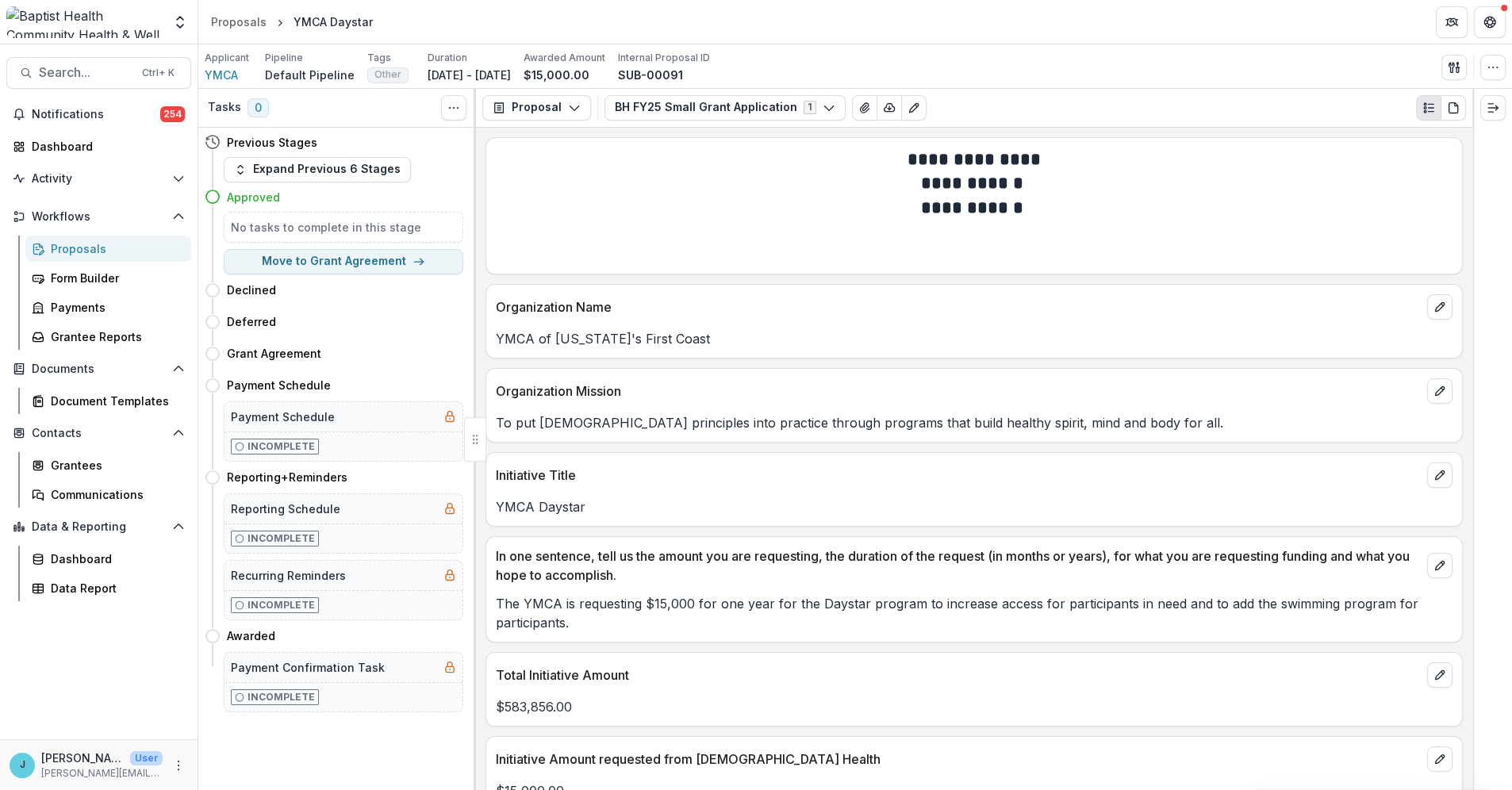
click at [949, 606] on p "The YMCA is requesting $15,000 for one year for the Daystar program to increase…" at bounding box center [974, 613] width 957 height 38
drag, startPoint x: 942, startPoint y: 606, endPoint x: 941, endPoint y: 619, distance: 13.0
click at [941, 619] on p "The YMCA is requesting $15,000 for one year for the Daystar program to increase…" at bounding box center [974, 613] width 957 height 38
copy p "to increase access for participants in need and to add the swimming program for…"
click at [103, 242] on div "Proposals" at bounding box center [115, 249] width 128 height 17
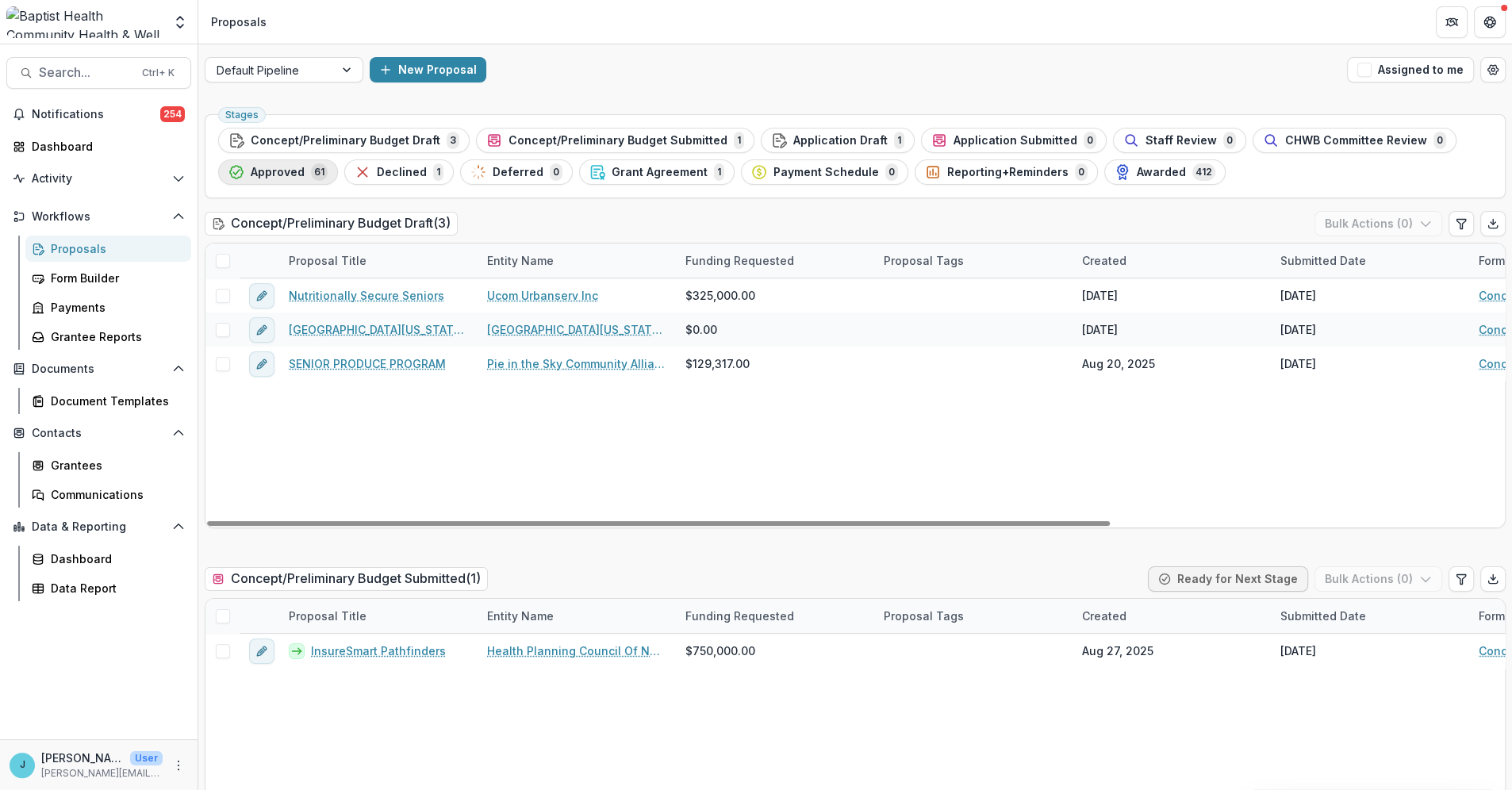
click at [281, 172] on span "Approved" at bounding box center [277, 173] width 54 height 14
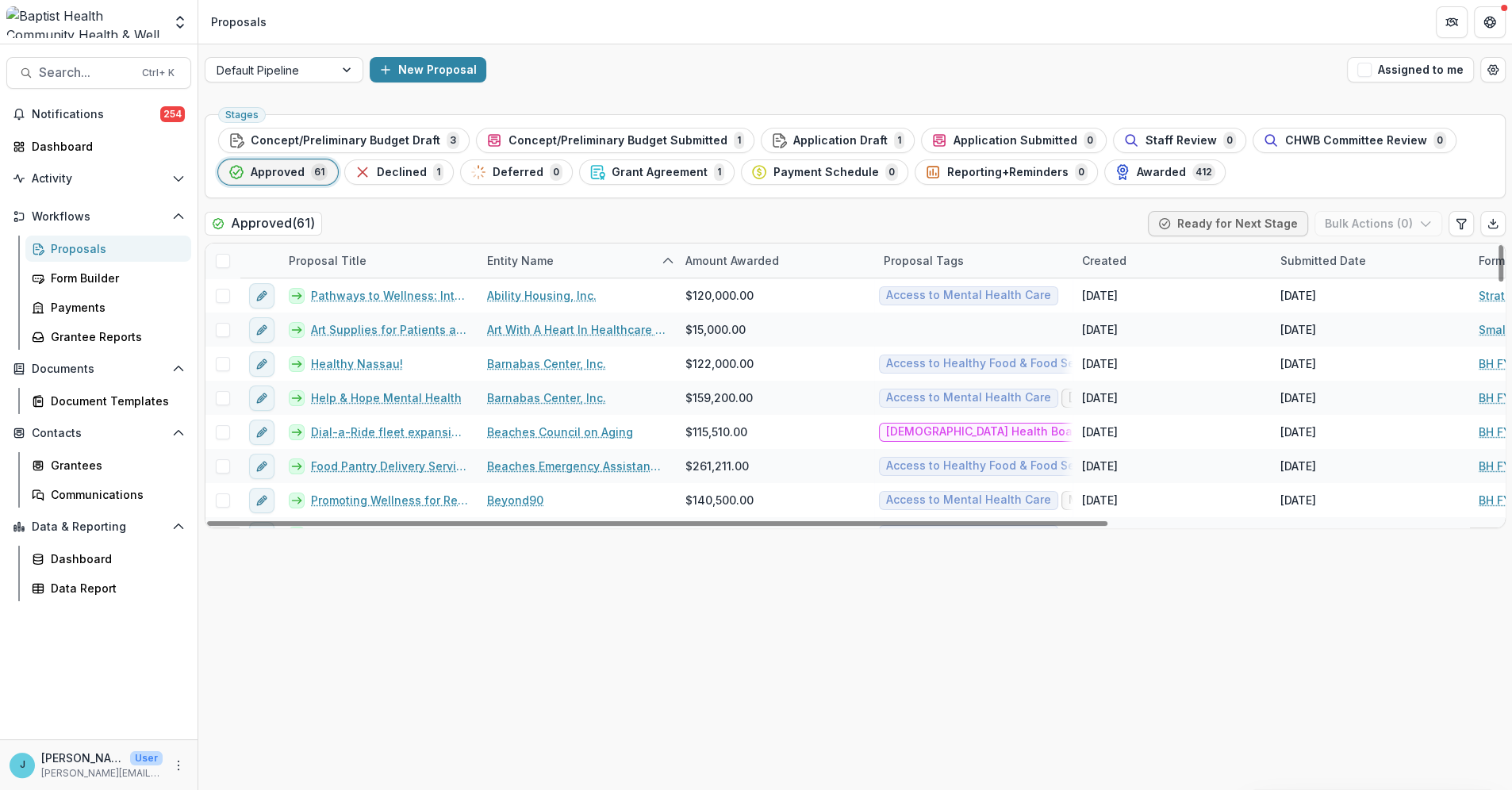
click at [521, 257] on div "Entity Name" at bounding box center [520, 261] width 86 height 17
click at [540, 334] on span "Sort Ascending" at bounding box center [551, 330] width 84 height 14
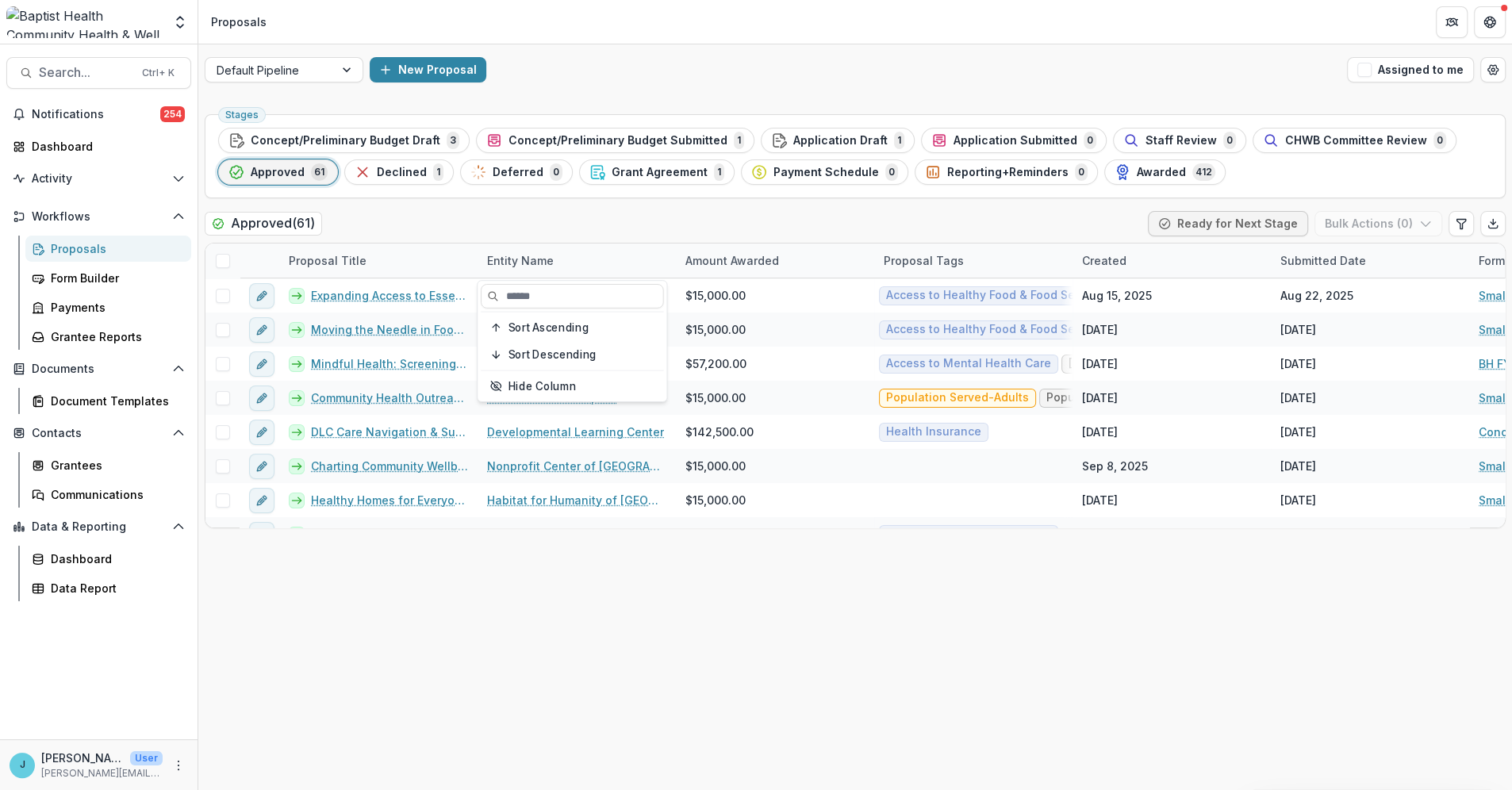
click at [631, 213] on div "Approved ( 61 ) Ready for Next Stage Bulk Actions ( 0 )" at bounding box center [855, 226] width 1301 height 31
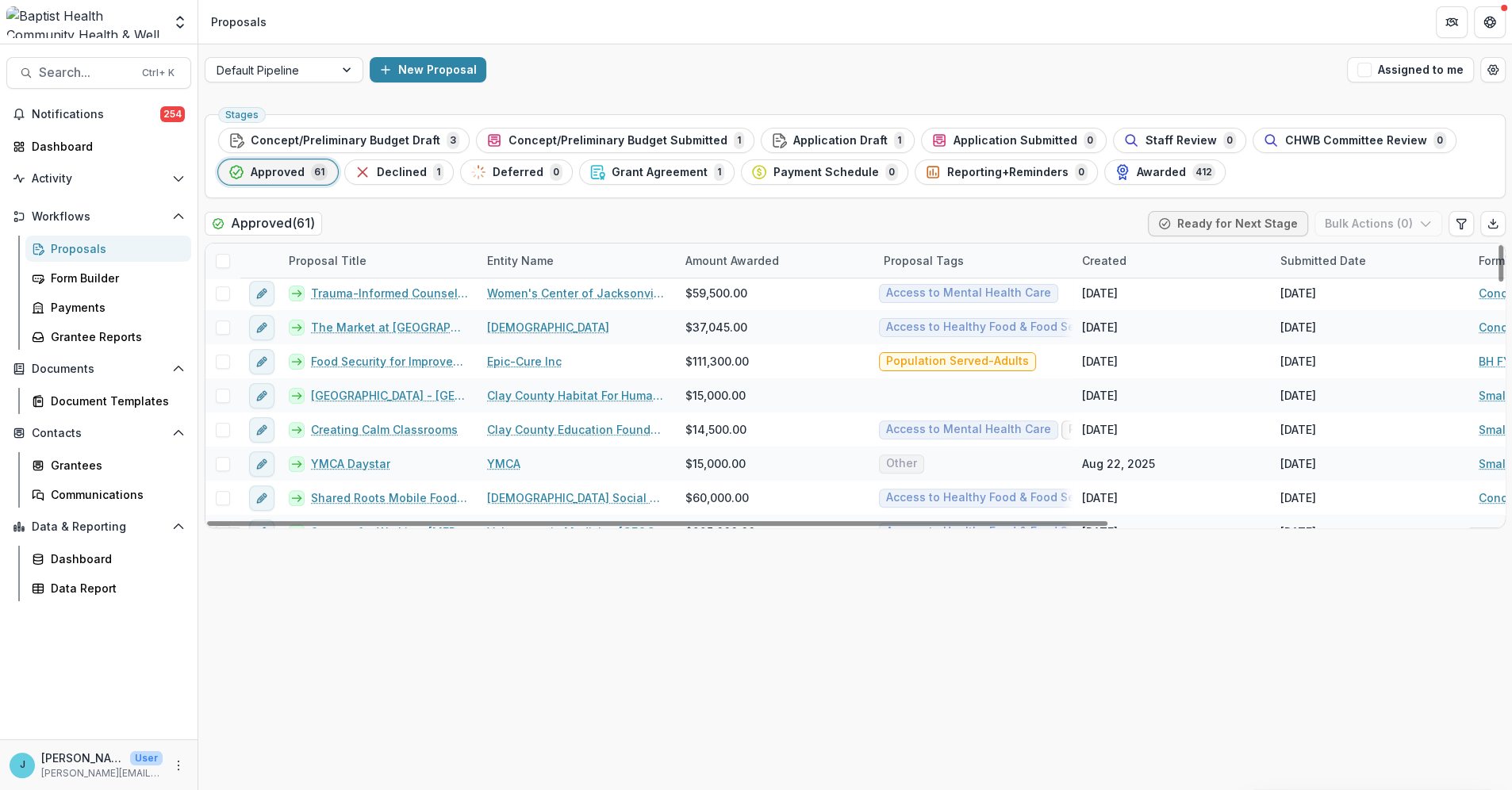
scroll to position [264, 0]
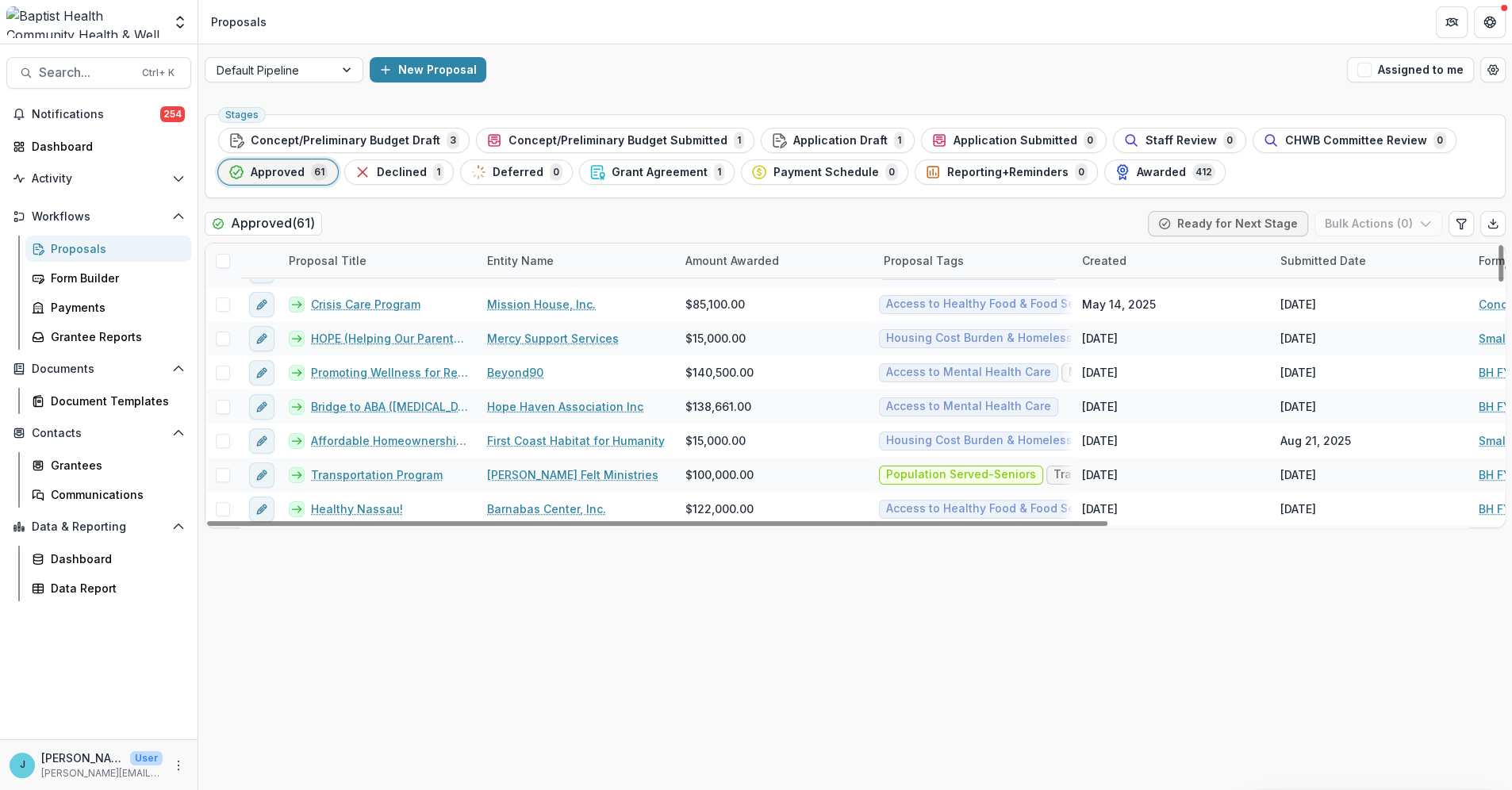
click at [535, 262] on div "Entity Name" at bounding box center [520, 261] width 86 height 17
click at [538, 327] on span "Sort Ascending" at bounding box center [551, 330] width 84 height 14
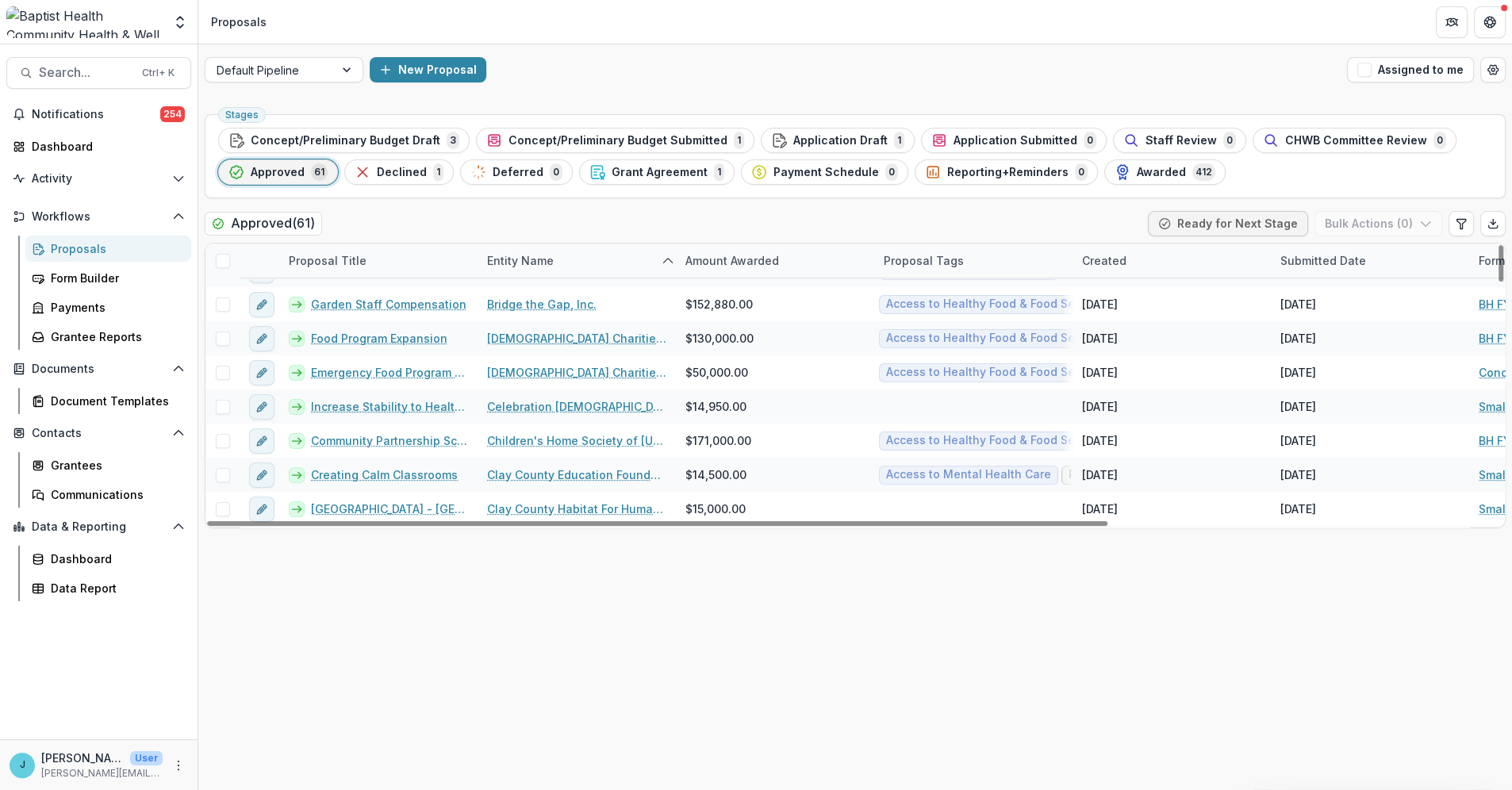
click at [595, 218] on div "Approved ( 61 ) Ready for Next Stage Bulk Actions ( 0 )" at bounding box center [855, 226] width 1301 height 31
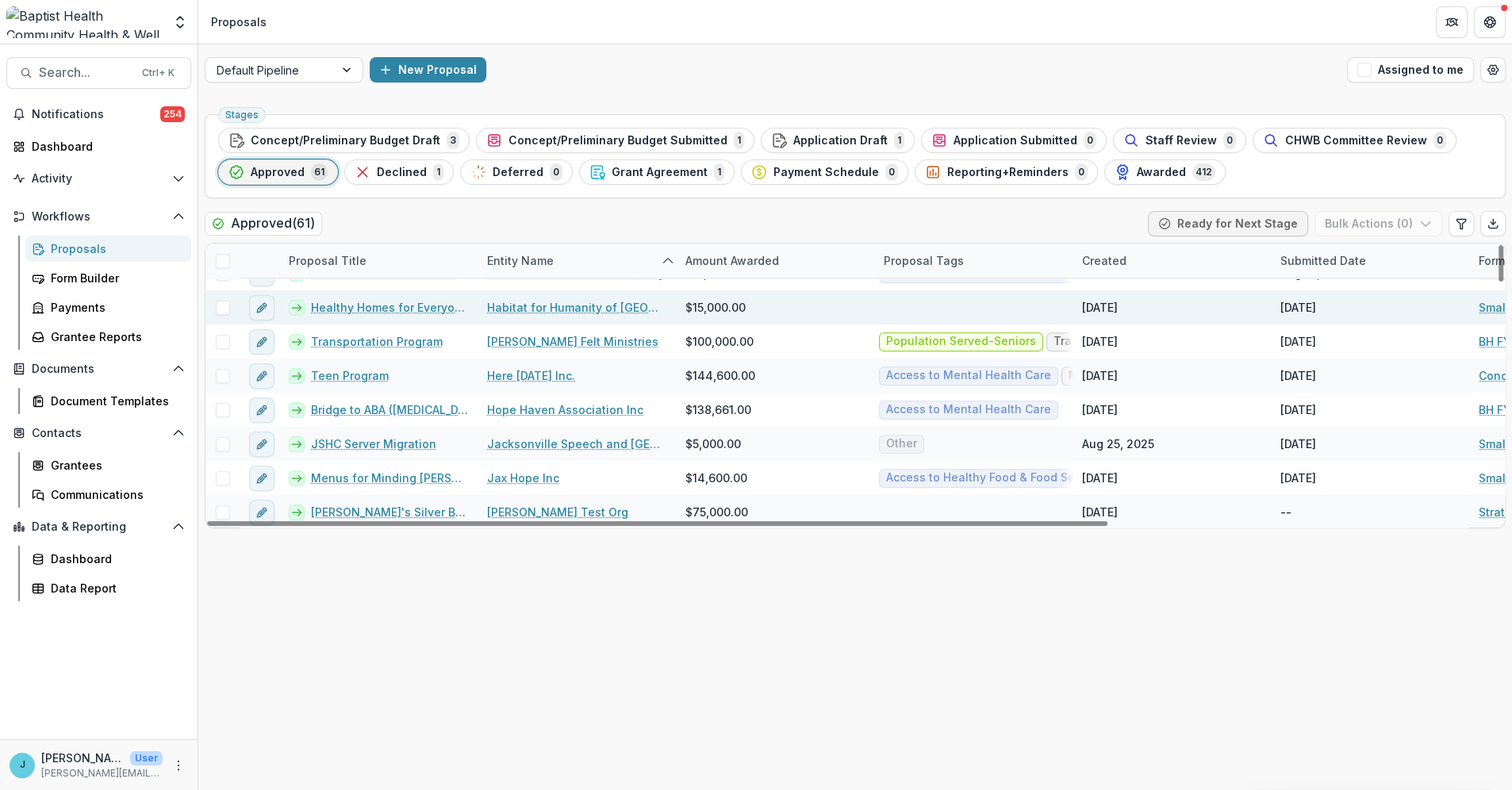
scroll to position [617, 0]
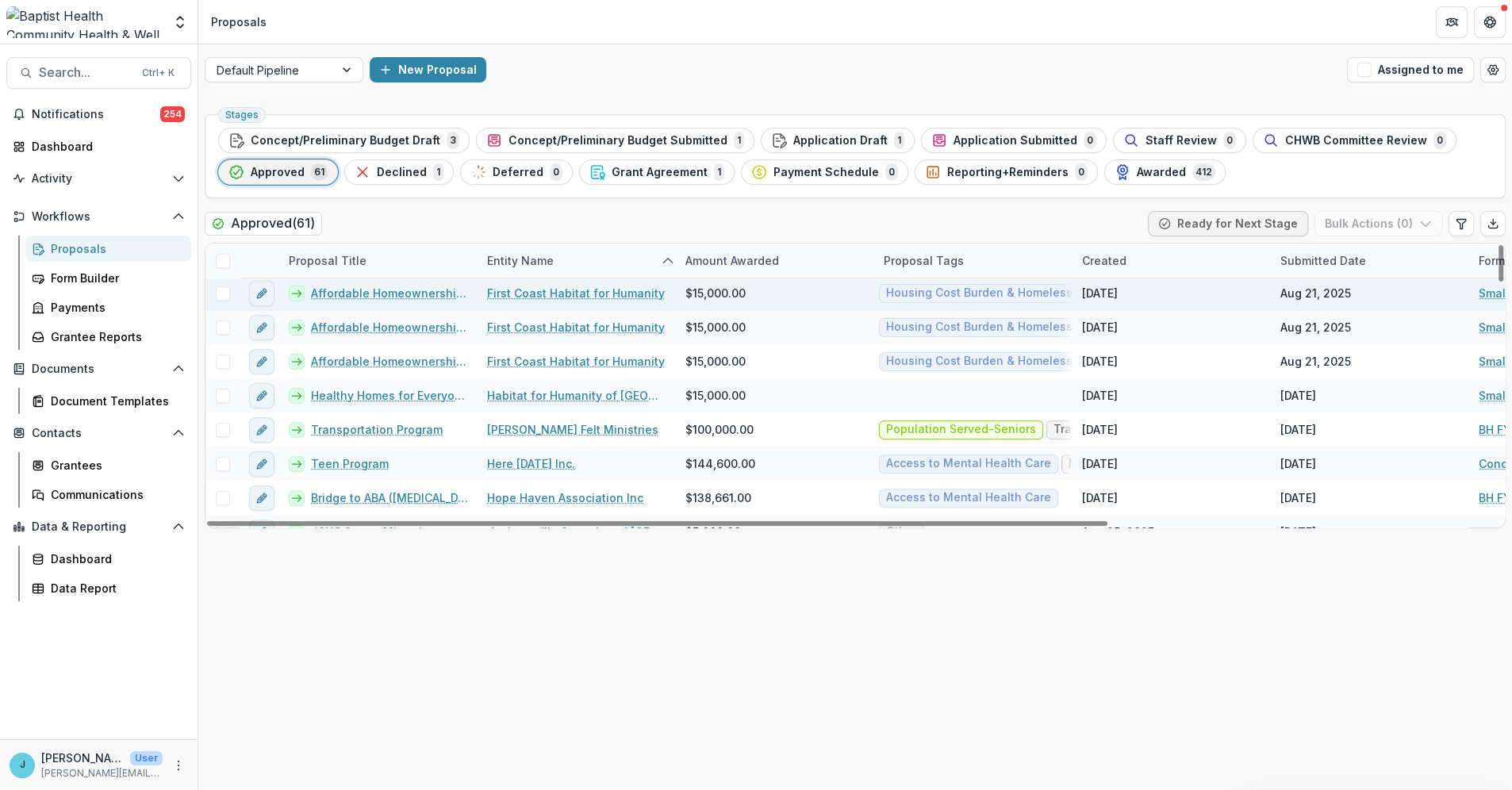
click at [420, 293] on link "Affordable Homeownership Program-[GEOGRAPHIC_DATA]" at bounding box center [389, 293] width 157 height 17
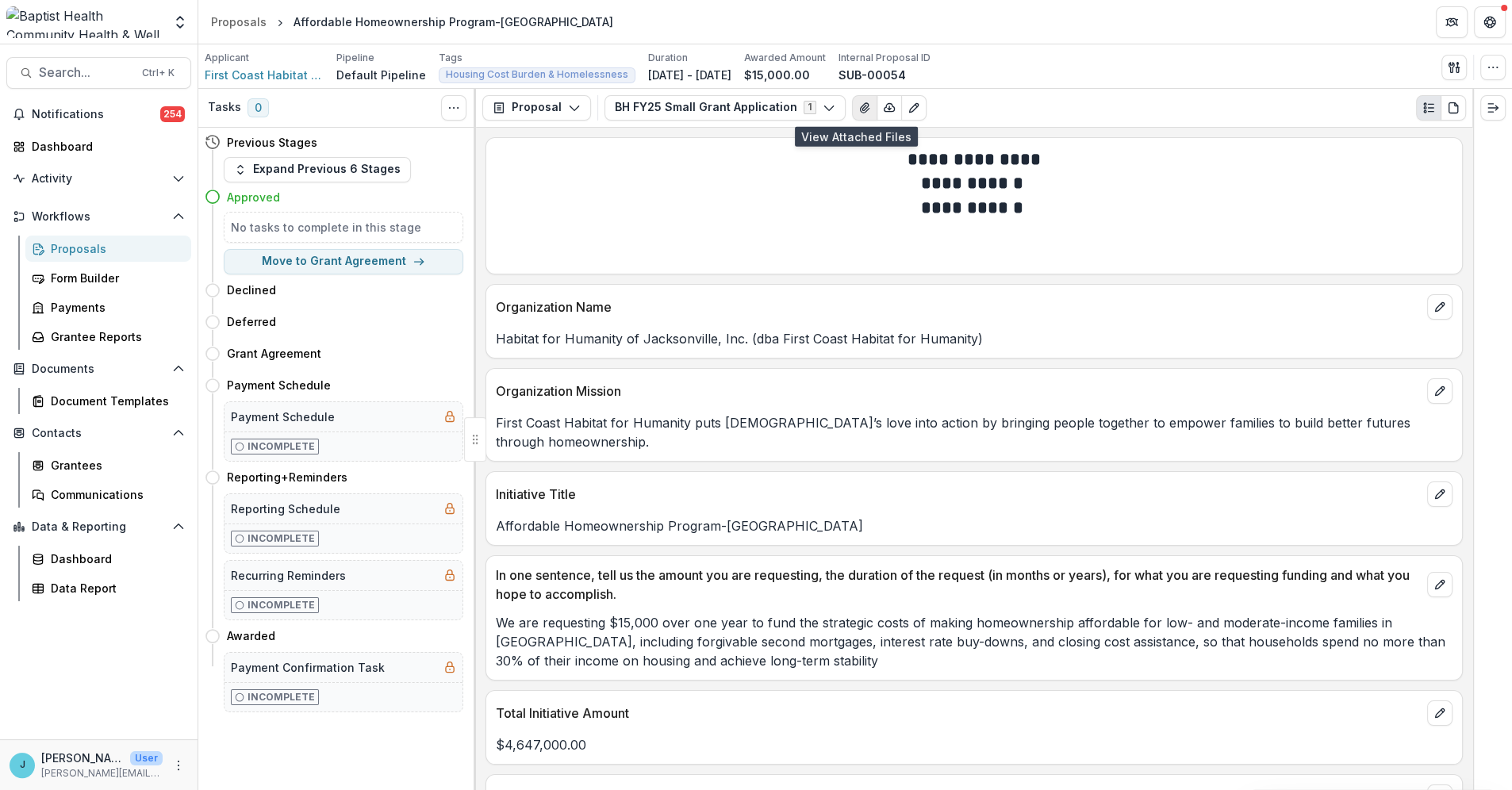
click at [860, 104] on icon "View Attached Files" at bounding box center [864, 107] width 9 height 9
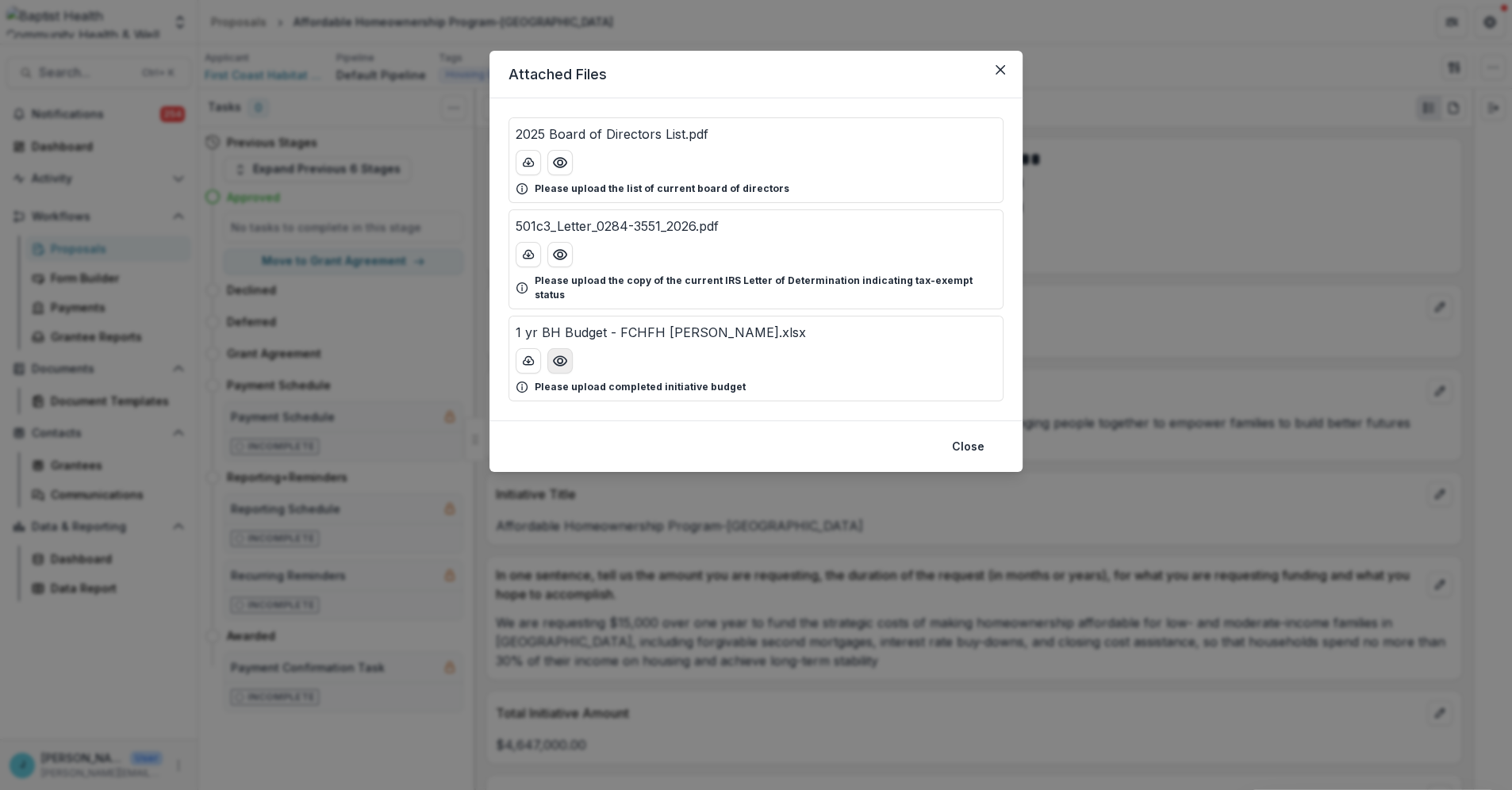
click at [562, 359] on circle "Preview 1 yr BH Budget - FCHFH Duval.xlsx" at bounding box center [560, 361] width 5 height 5
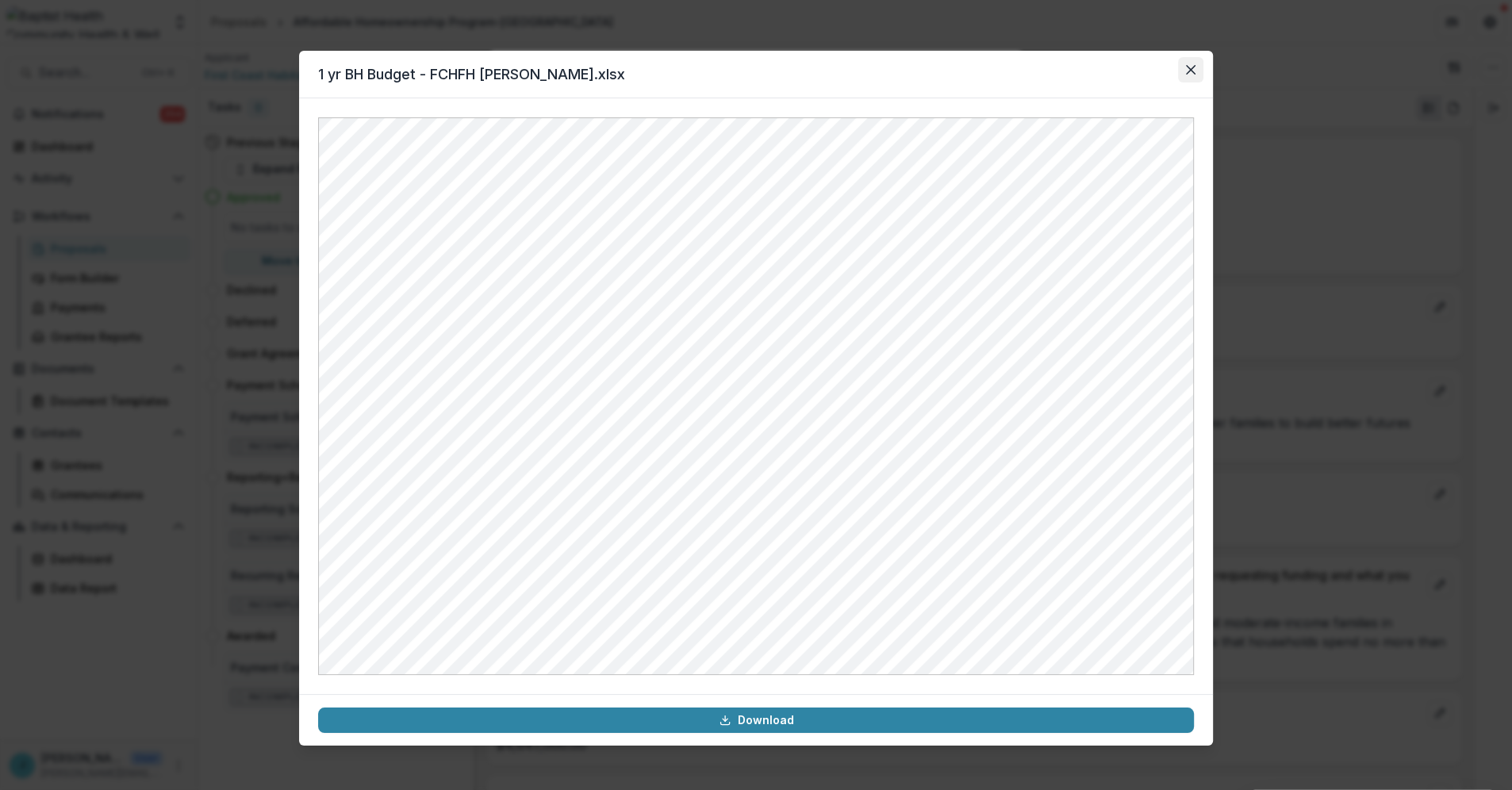
click at [1188, 65] on icon "Close" at bounding box center [1191, 70] width 9 height 9
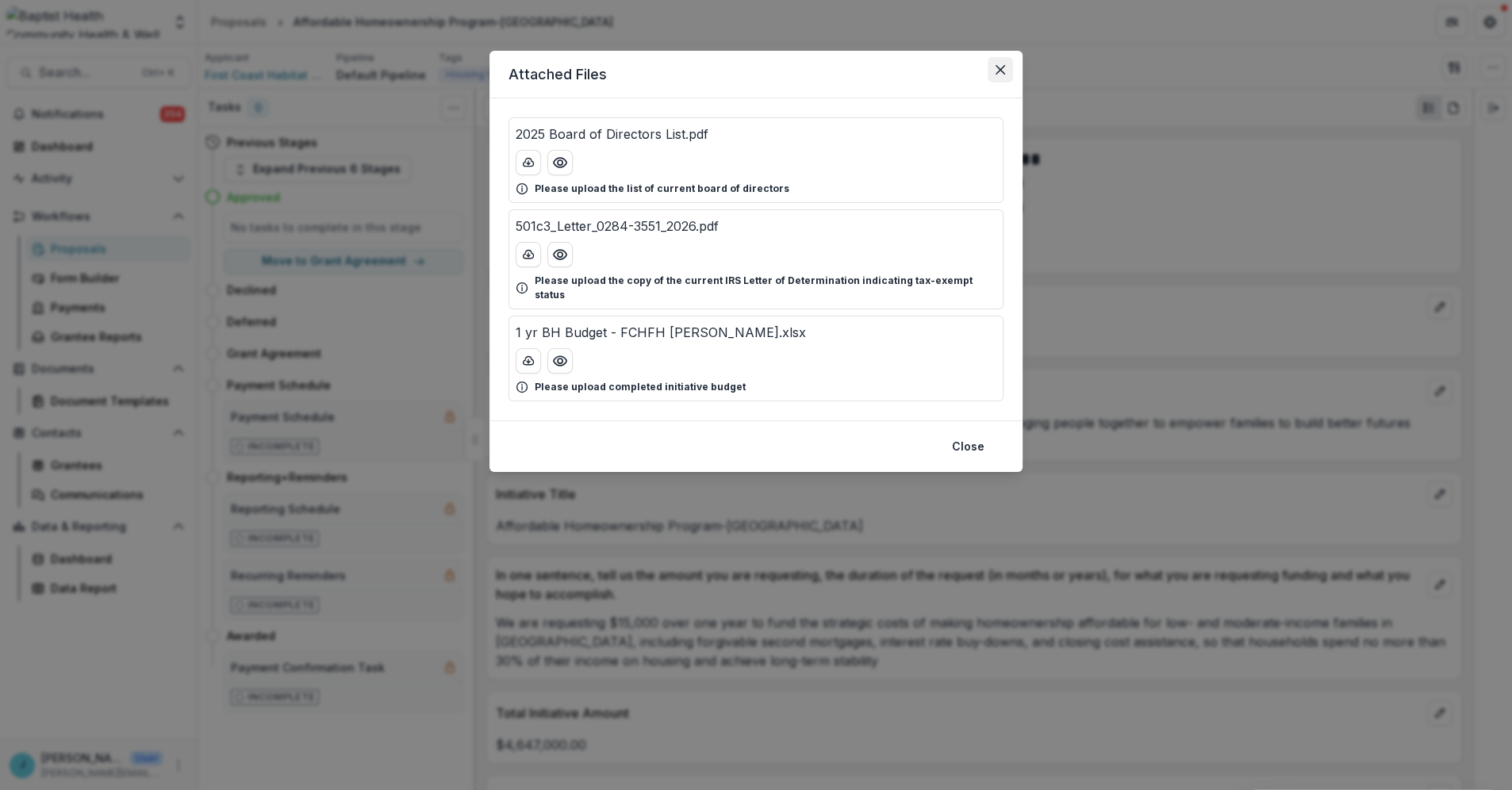
click at [1002, 65] on icon "Close" at bounding box center [1000, 70] width 9 height 9
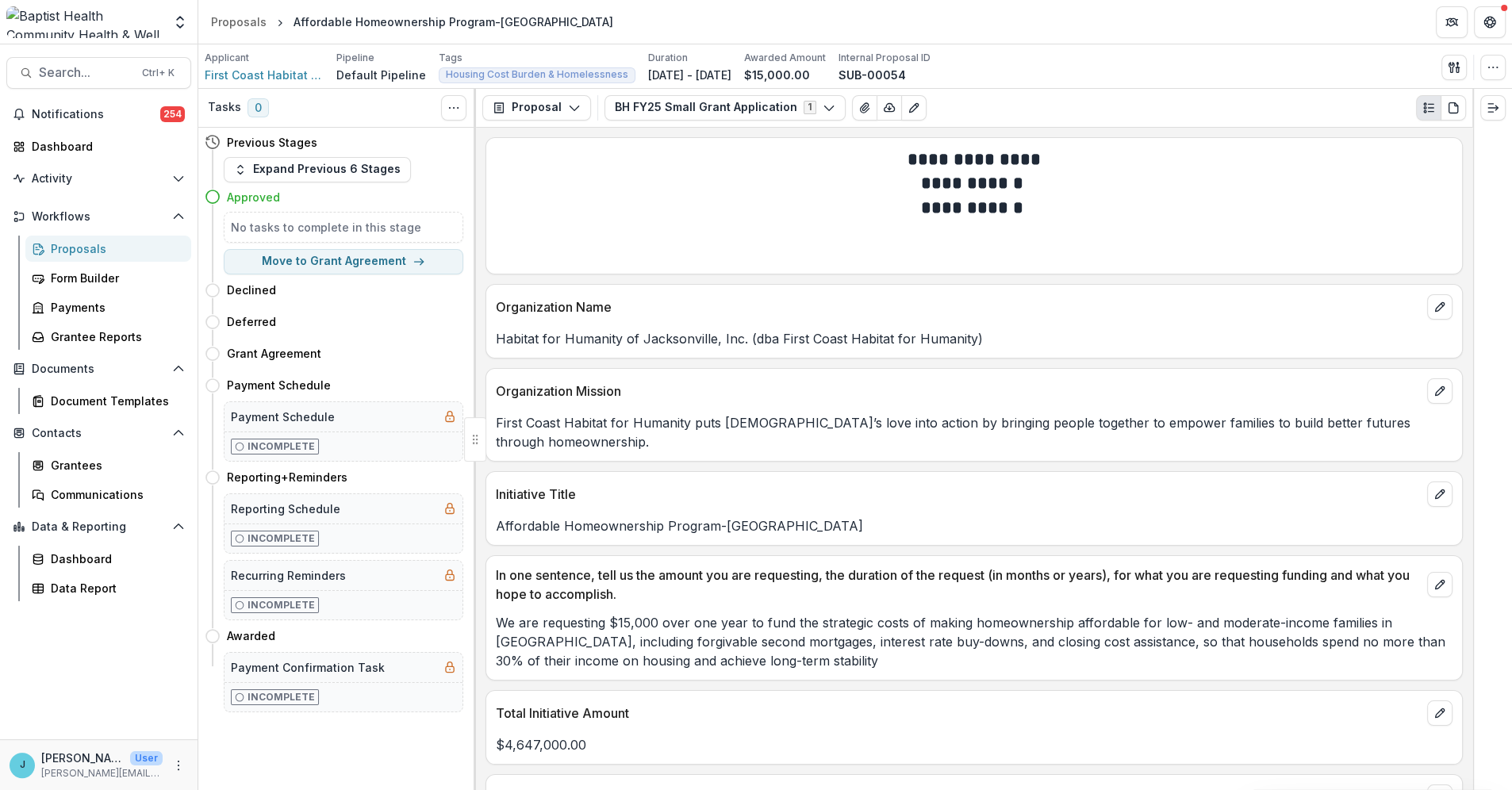
click at [76, 252] on div "Proposals" at bounding box center [115, 249] width 128 height 17
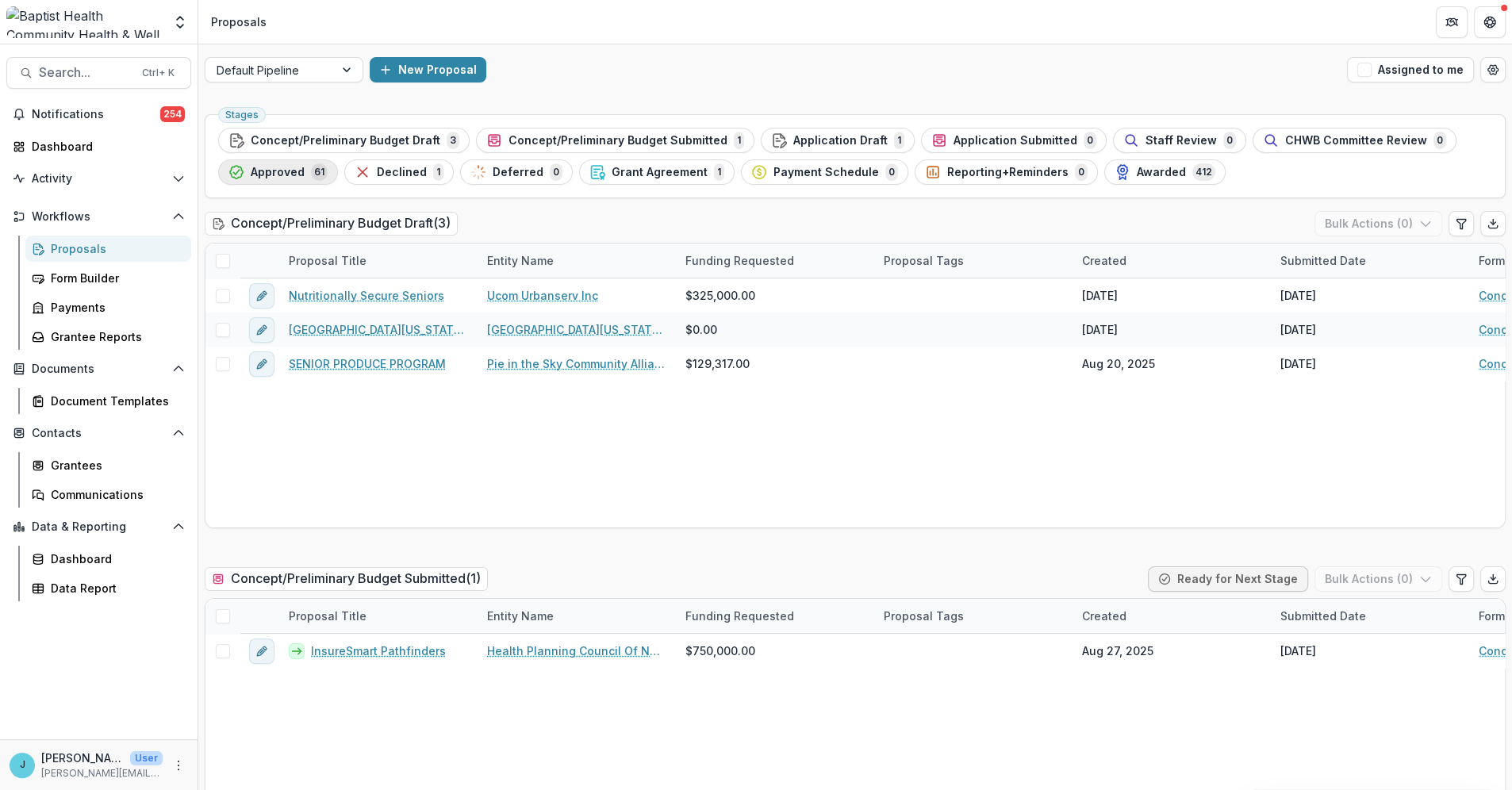
click at [292, 172] on span "Approved" at bounding box center [277, 173] width 54 height 14
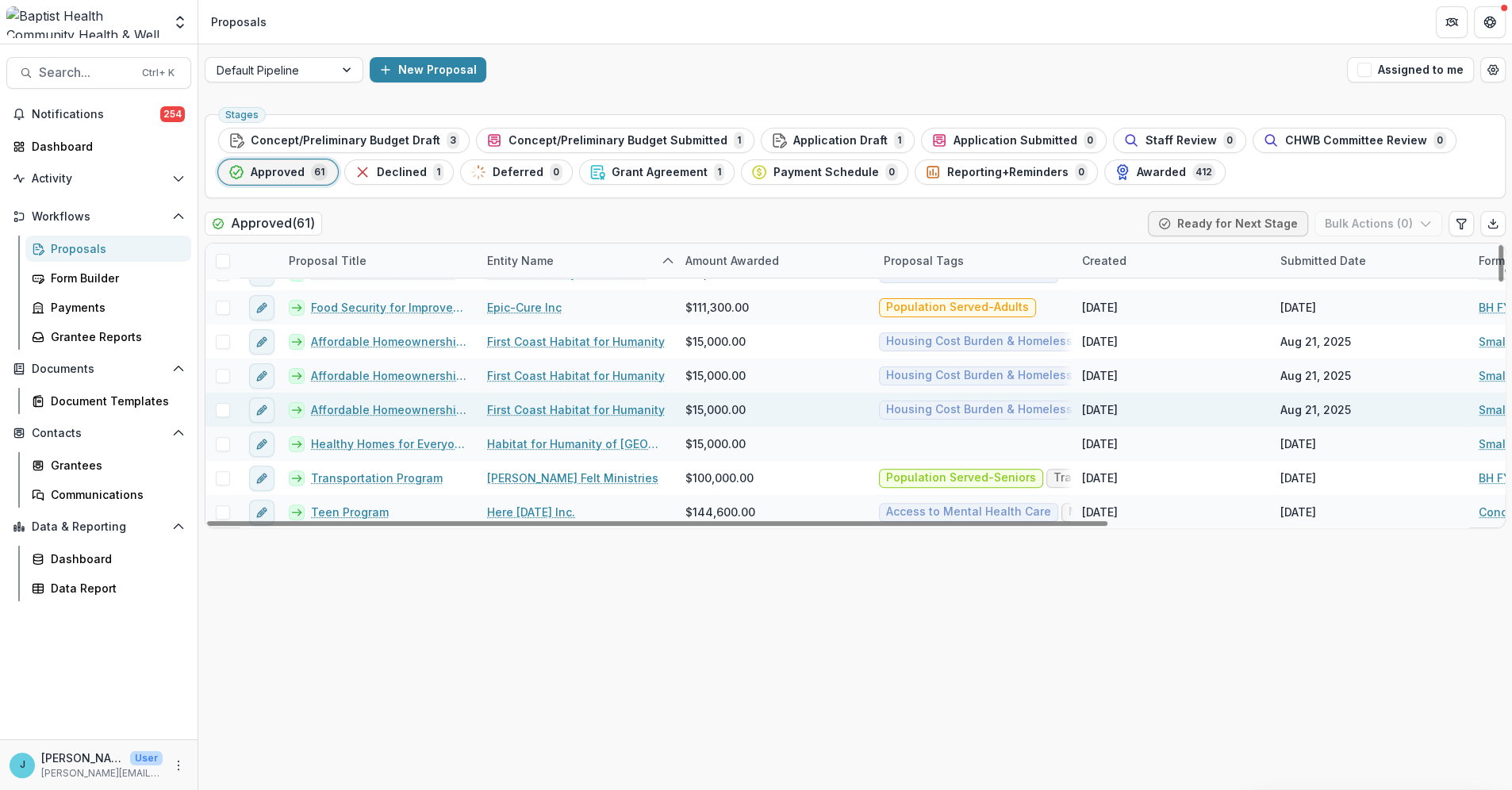
scroll to position [528, 0]
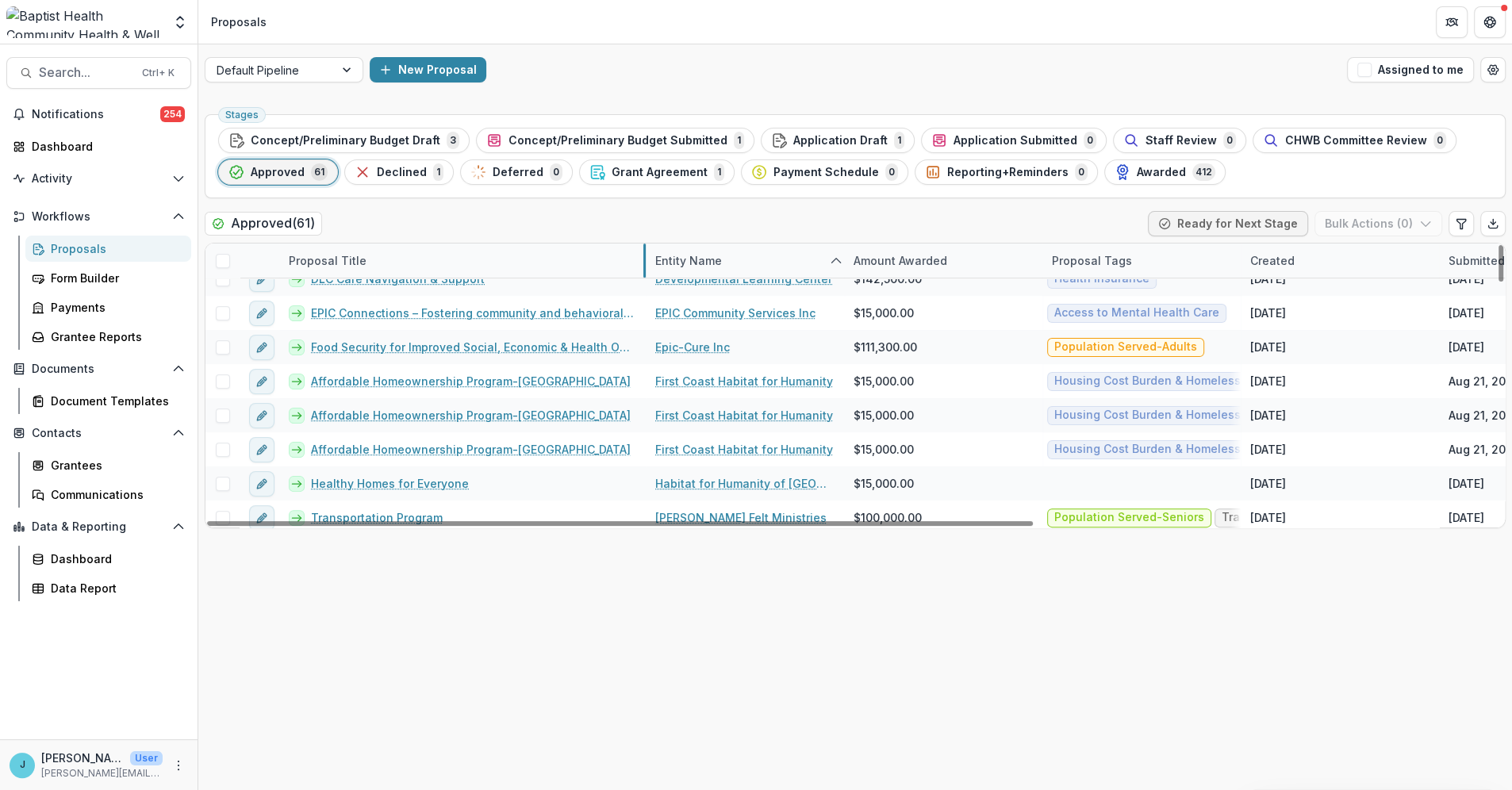
drag, startPoint x: 477, startPoint y: 260, endPoint x: 645, endPoint y: 274, distance: 168.6
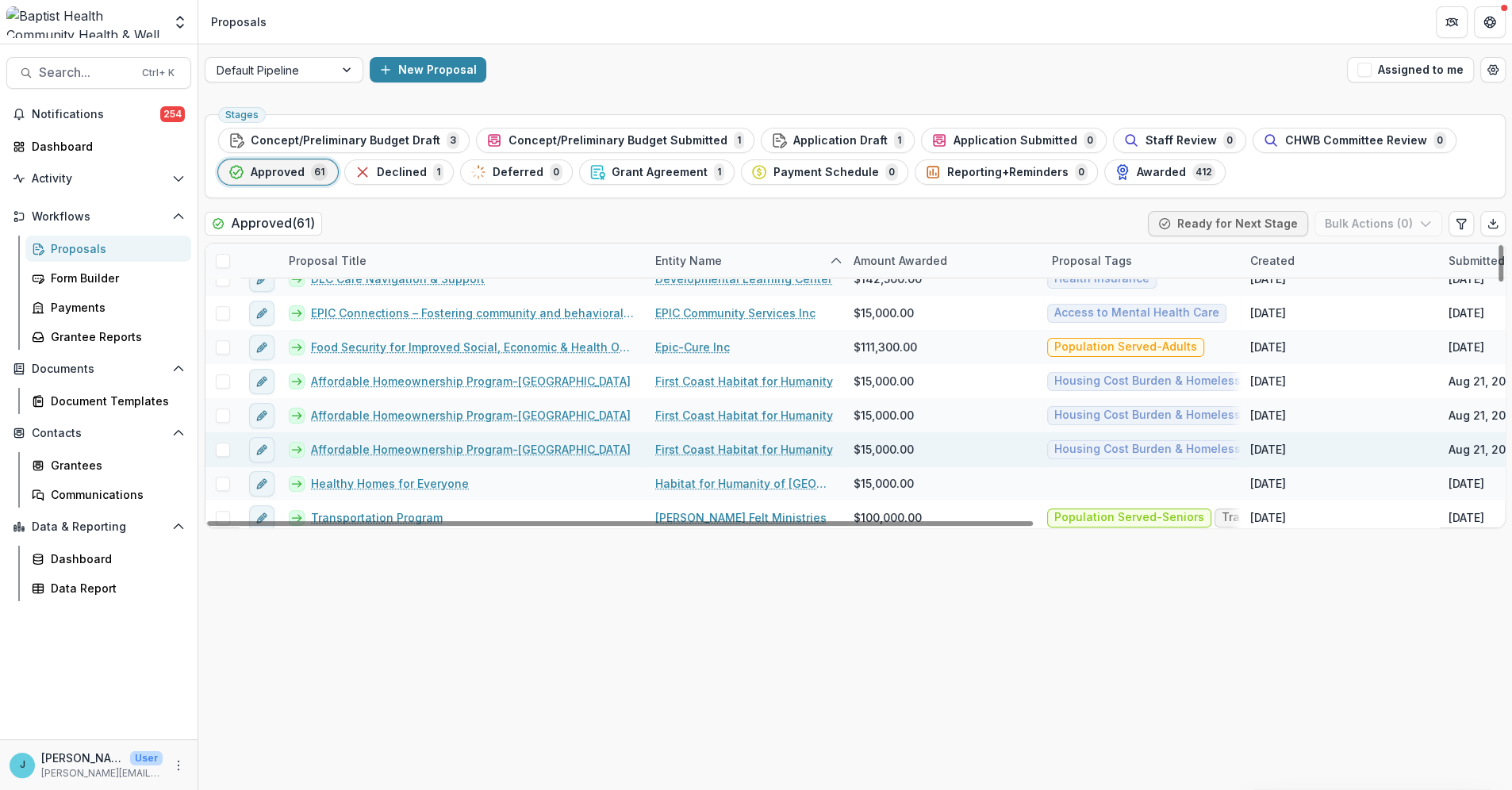
click at [531, 451] on link "Affordable Homeownership Program-[GEOGRAPHIC_DATA]" at bounding box center [471, 450] width 320 height 17
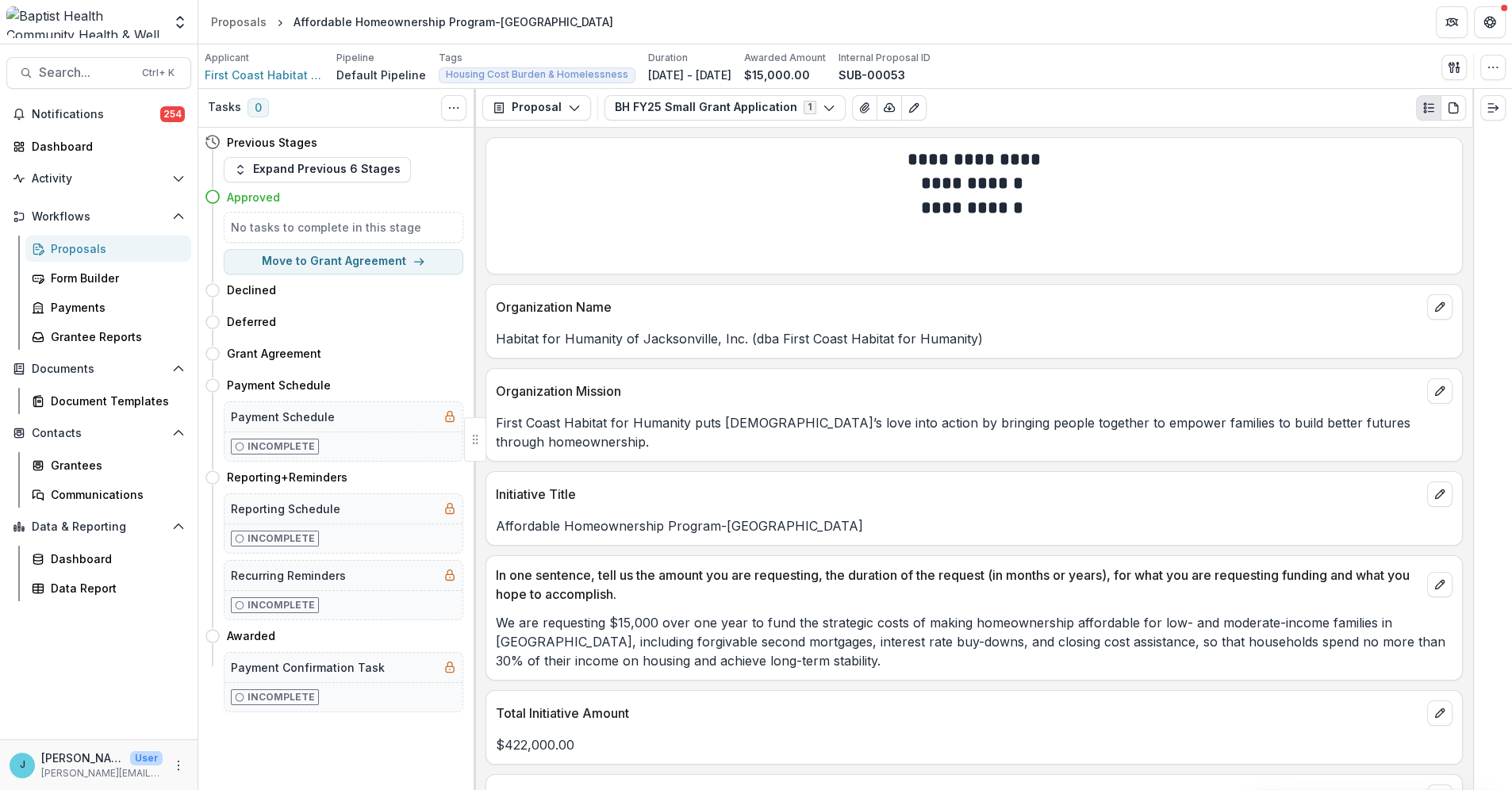
scroll to position [88, 0]
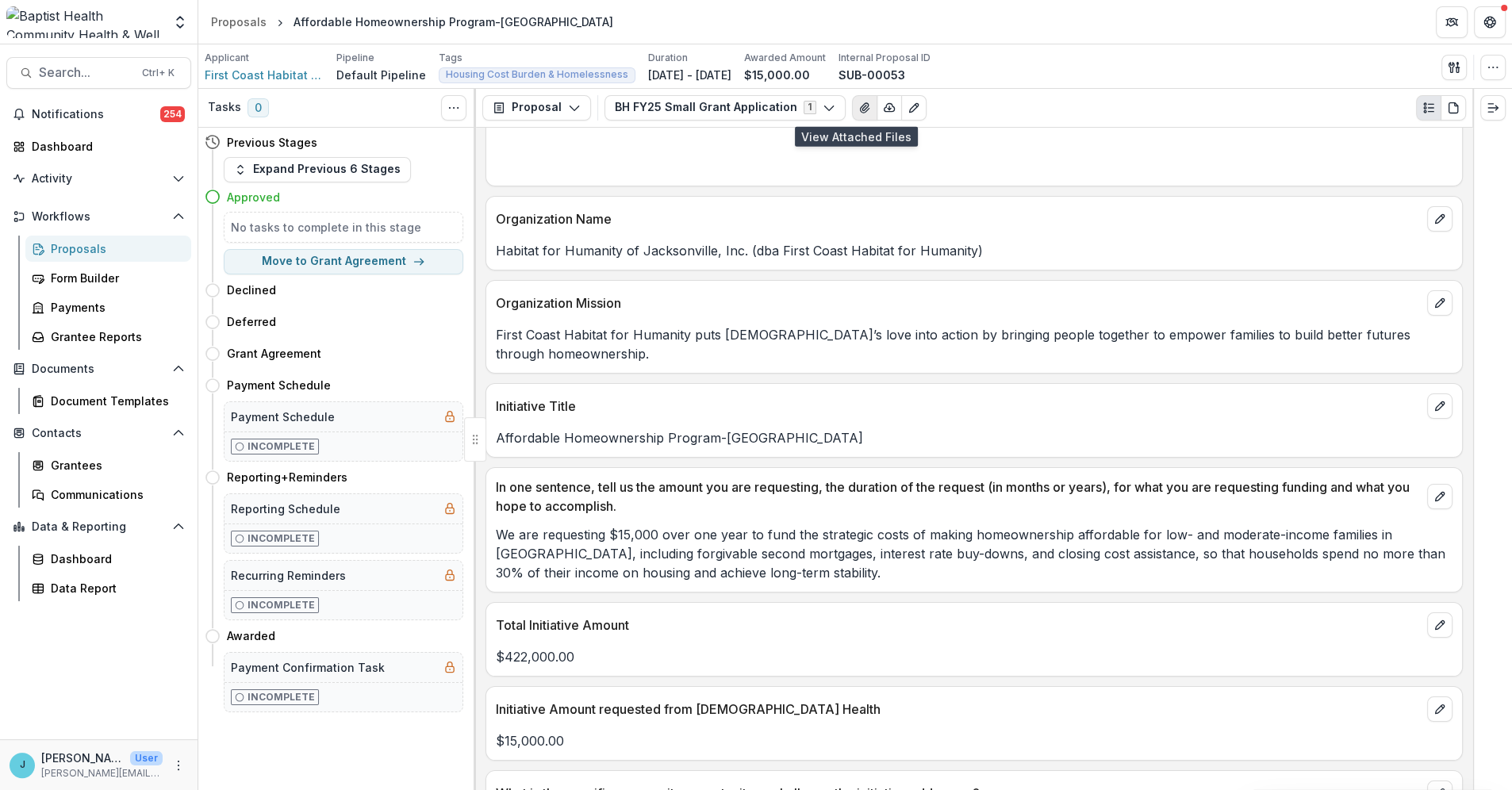
click at [860, 108] on icon "View Attached Files" at bounding box center [864, 107] width 9 height 9
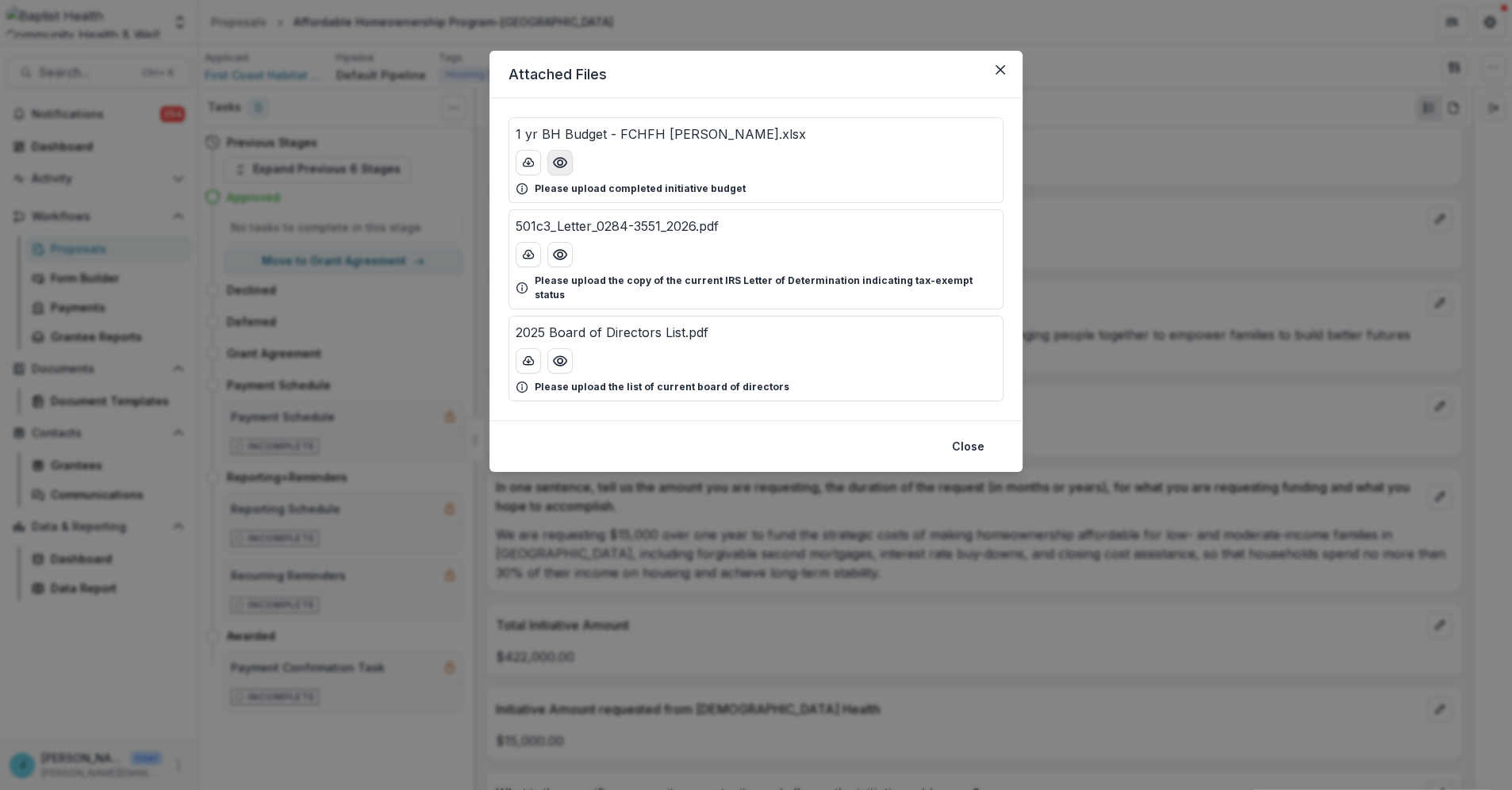
click at [562, 160] on icon "Preview 1 yr BH Budget - FCHFH Baker.xlsx" at bounding box center [560, 162] width 16 height 16
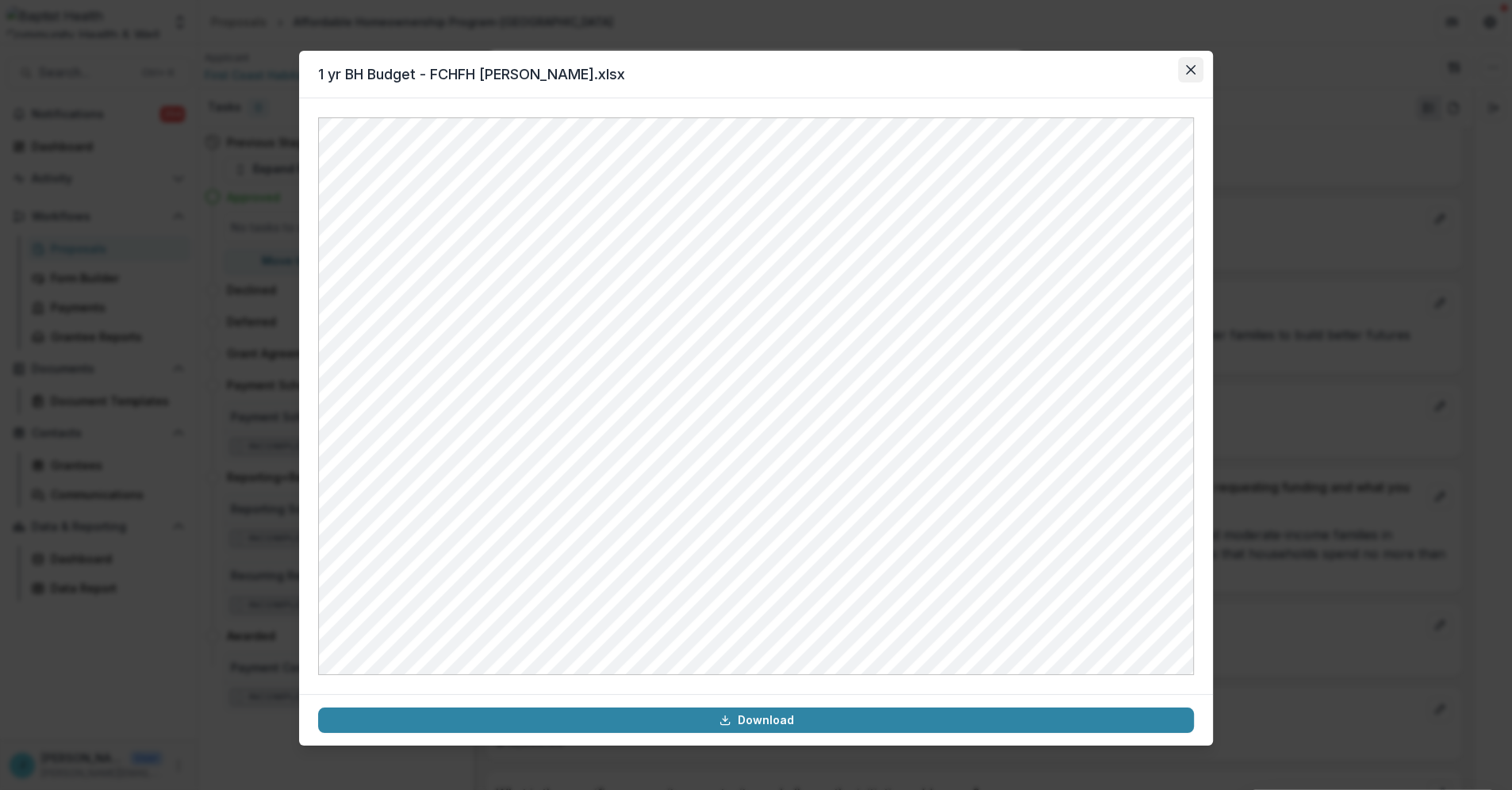
click at [1190, 69] on icon "Close" at bounding box center [1191, 70] width 9 height 9
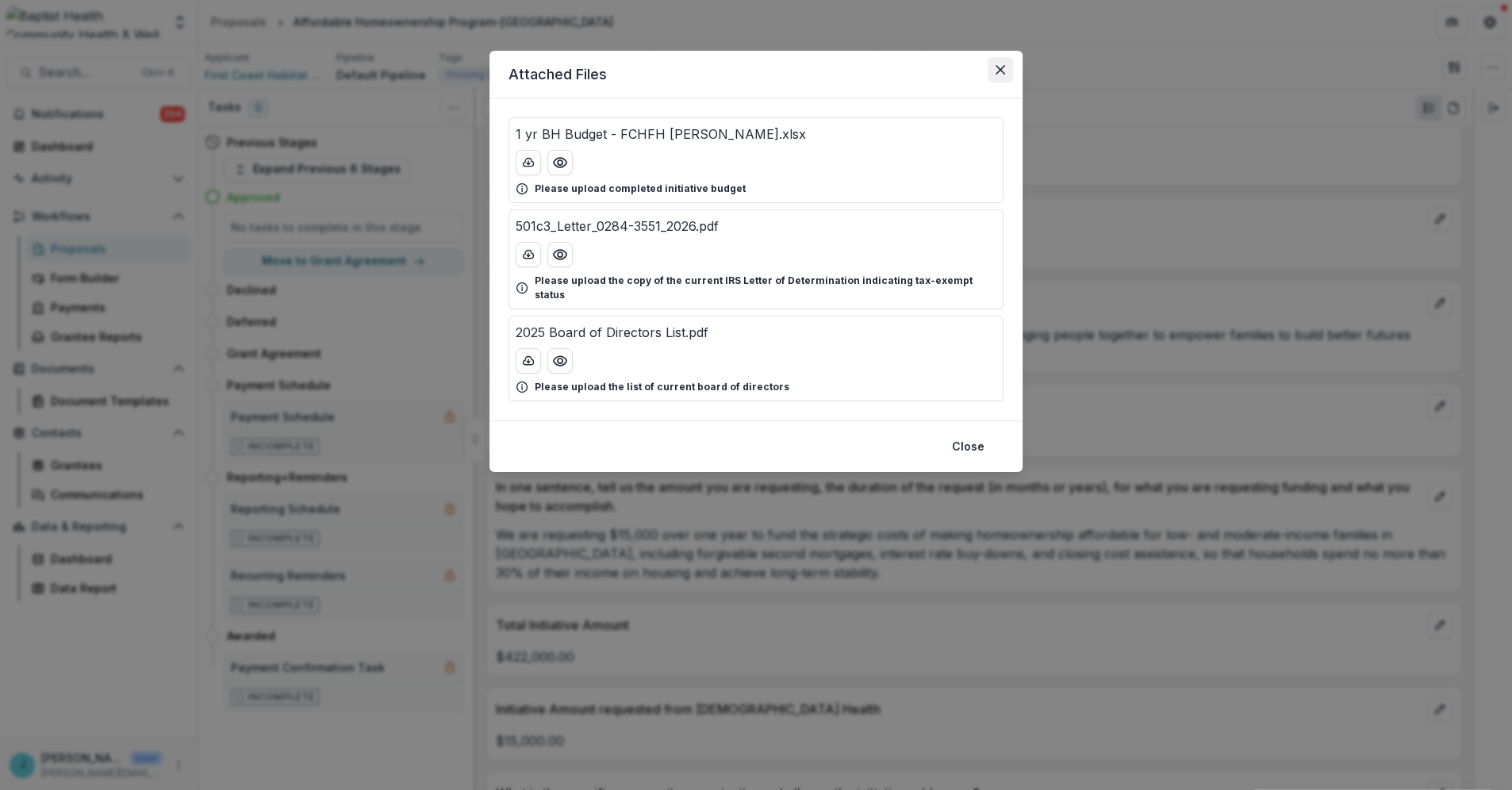
click at [999, 65] on icon "Close" at bounding box center [1000, 70] width 9 height 9
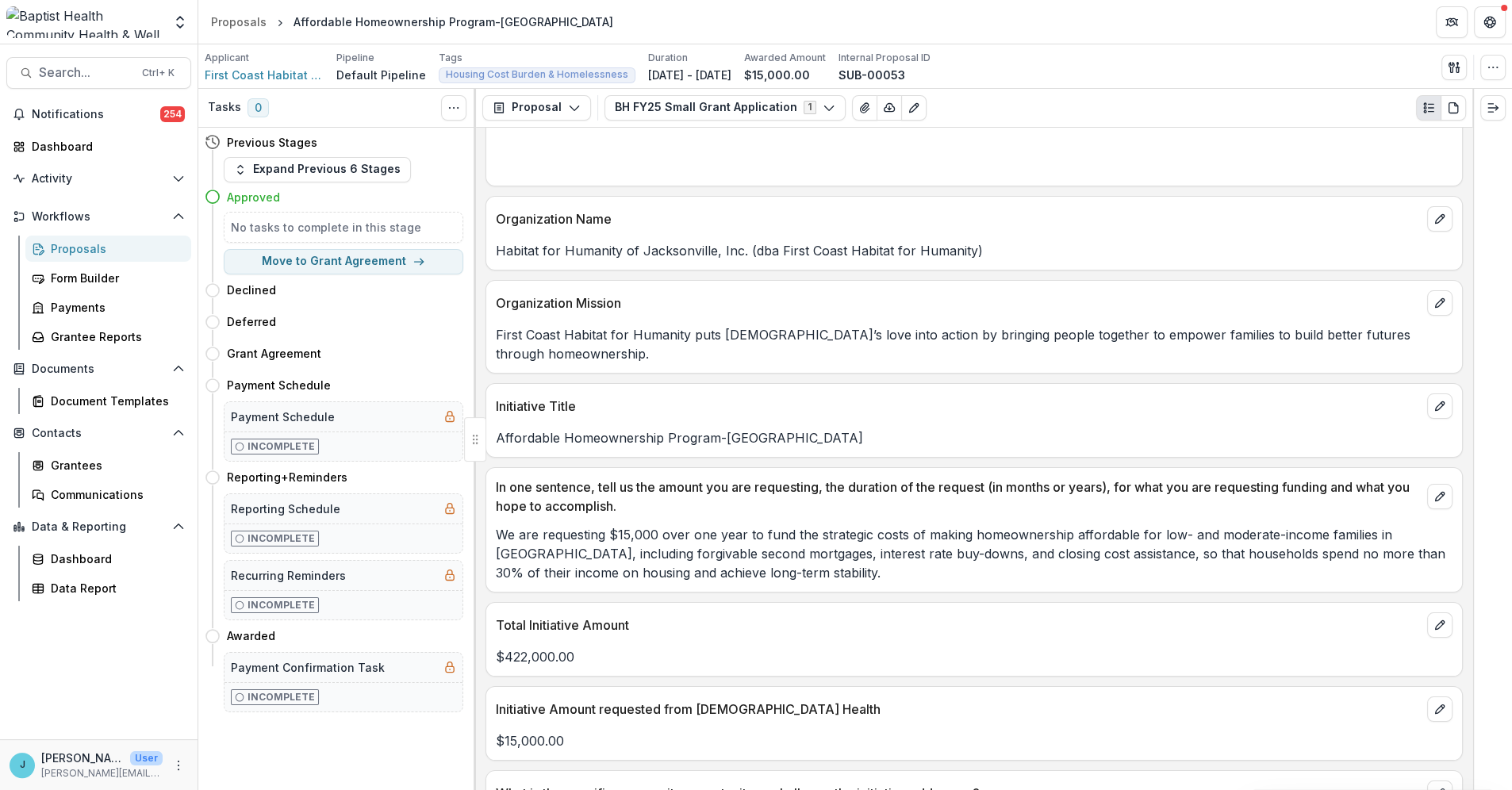
click at [77, 242] on div "Proposals" at bounding box center [115, 249] width 128 height 17
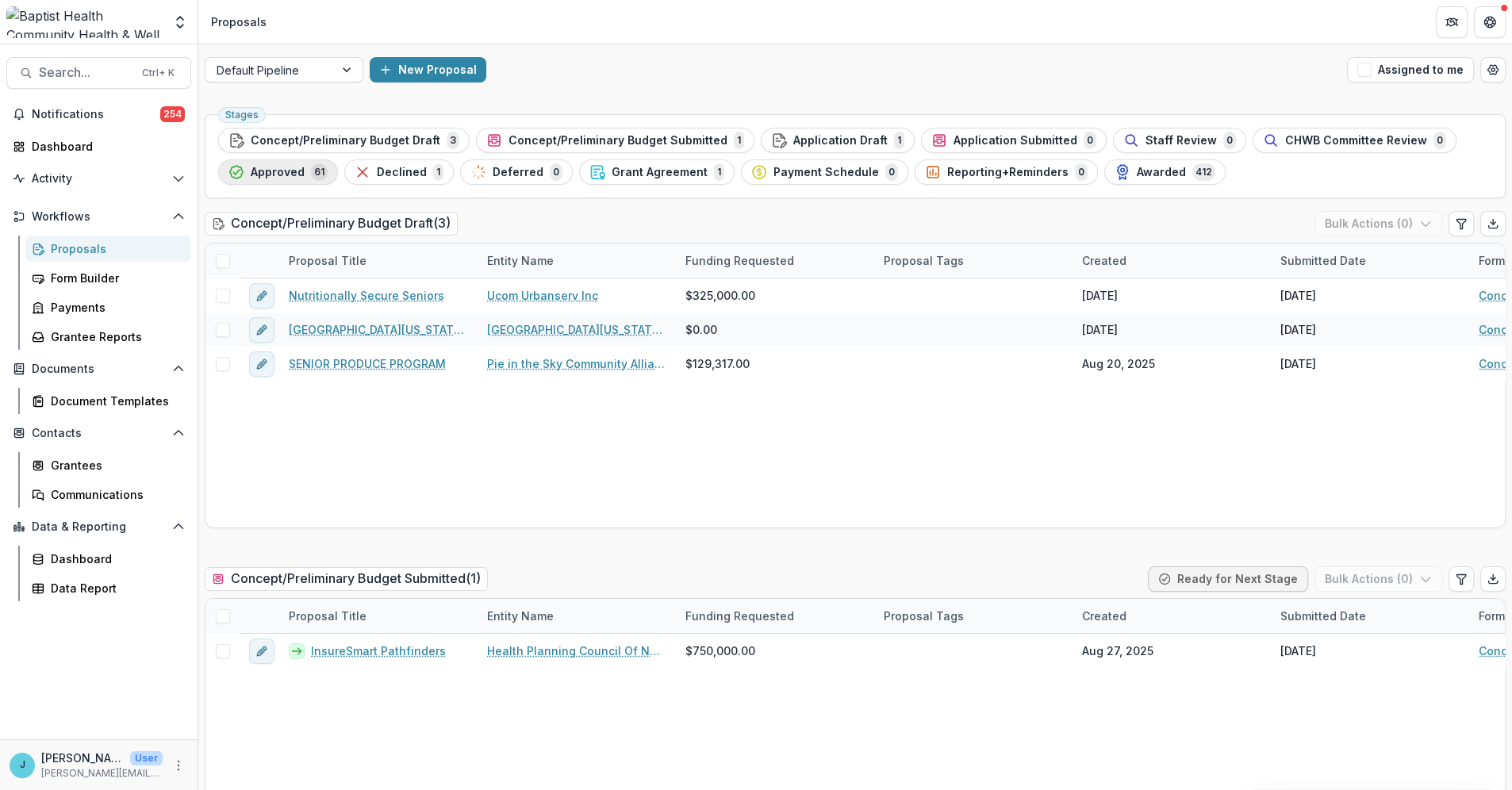
click at [283, 166] on span "Approved" at bounding box center [277, 173] width 54 height 14
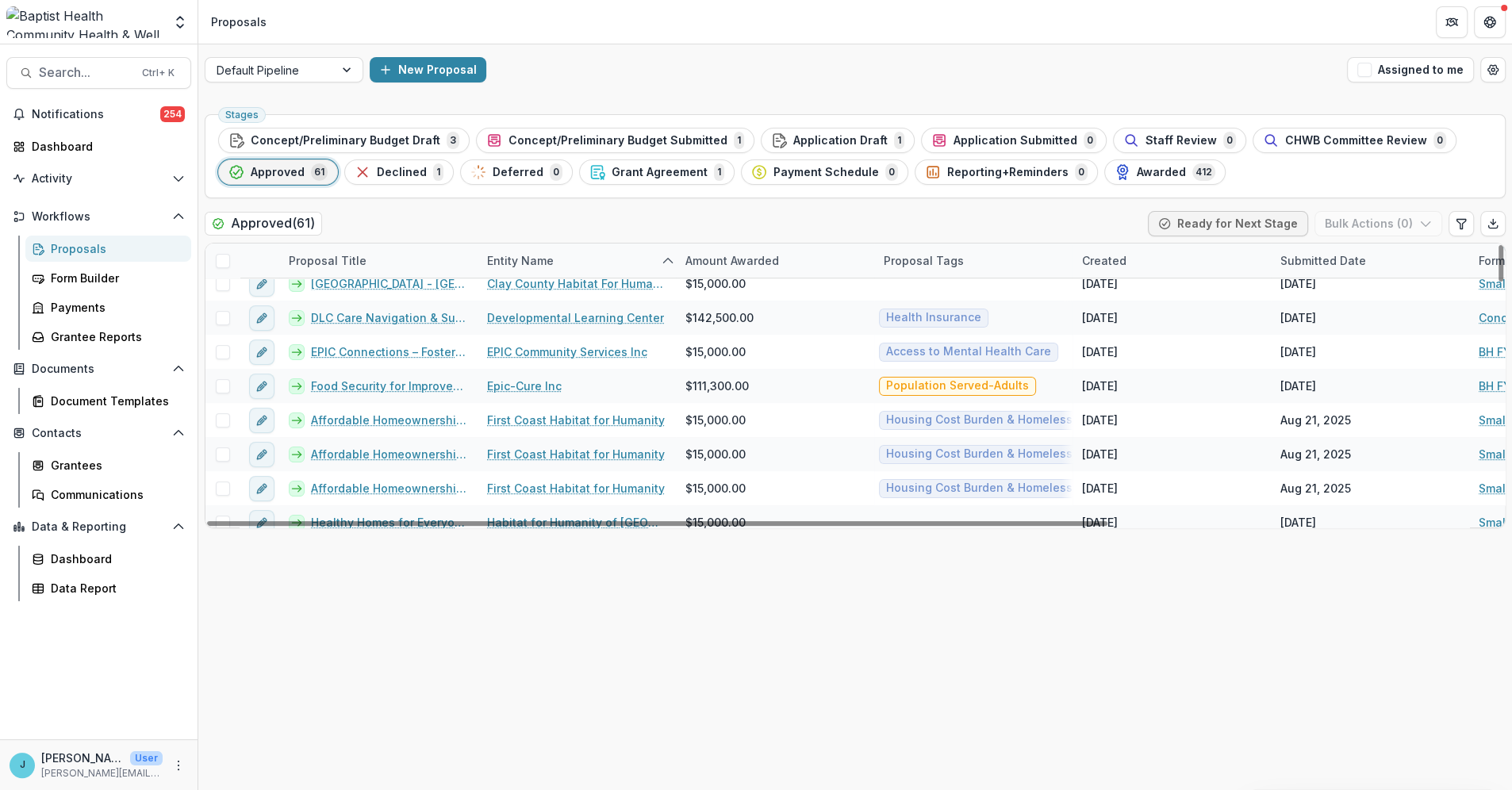
scroll to position [528, 0]
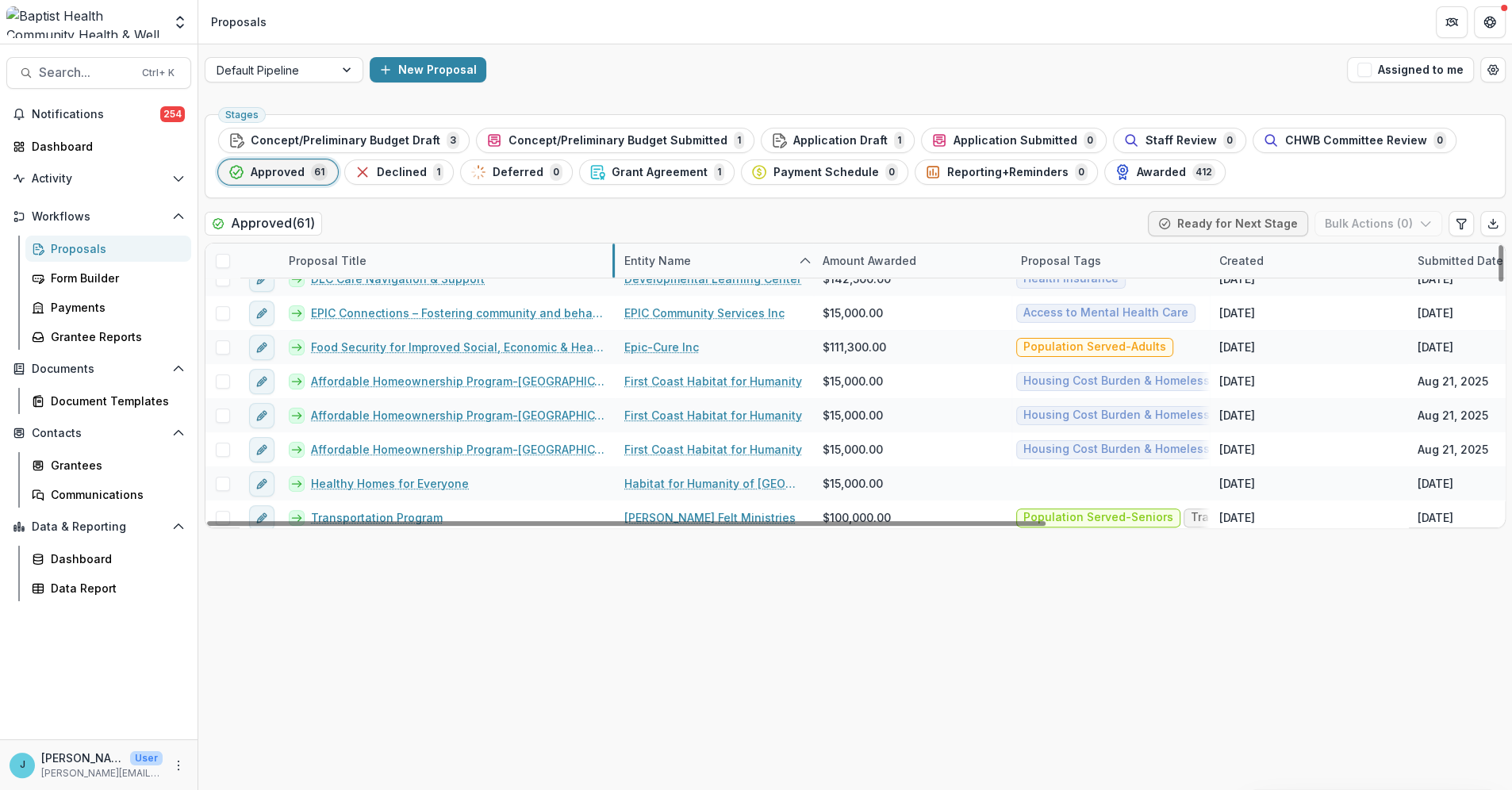
drag, startPoint x: 476, startPoint y: 256, endPoint x: 613, endPoint y: 271, distance: 137.8
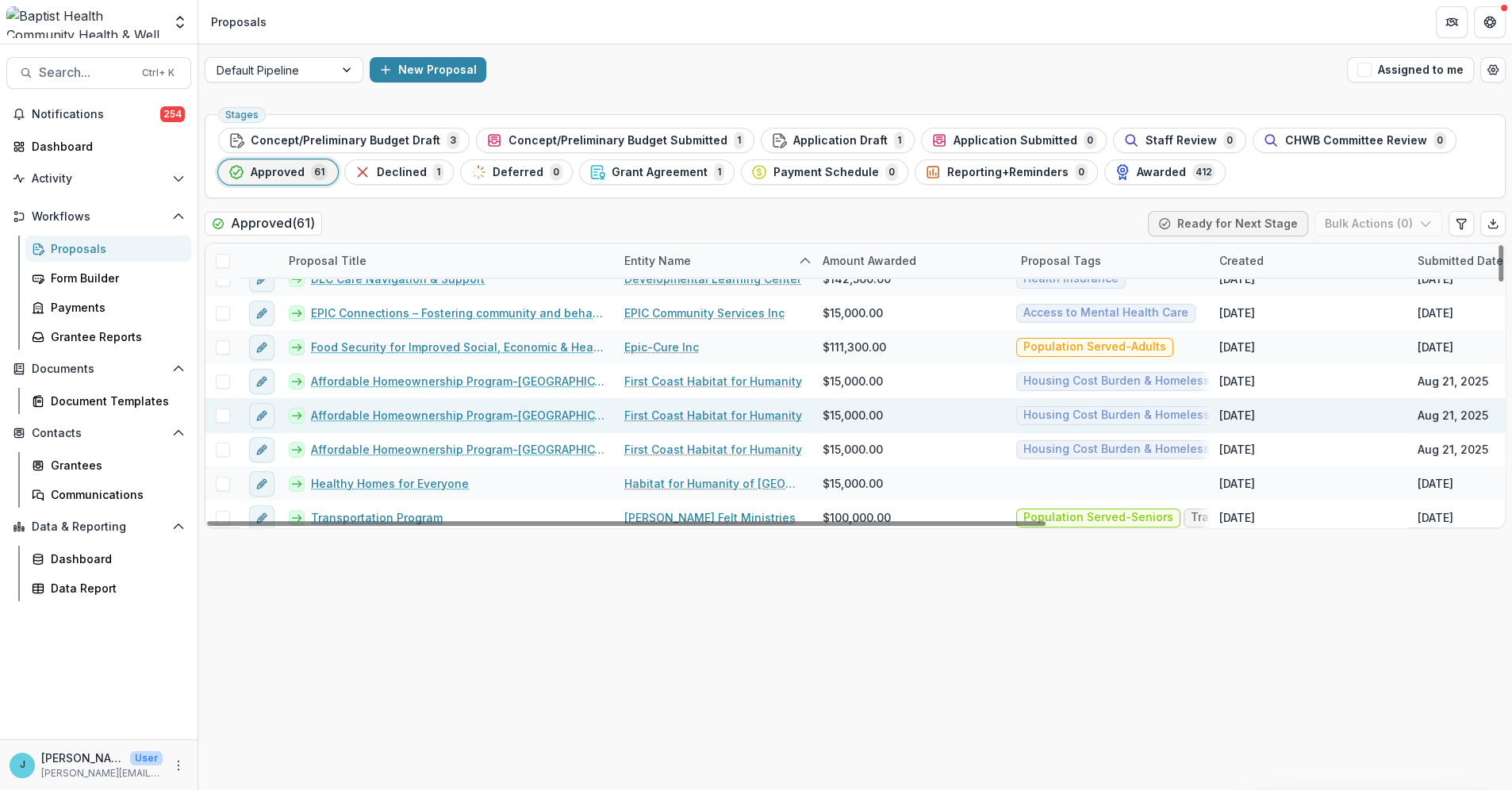
click at [467, 411] on link "Affordable Homeownership Program-[GEOGRAPHIC_DATA]" at bounding box center [458, 416] width 294 height 17
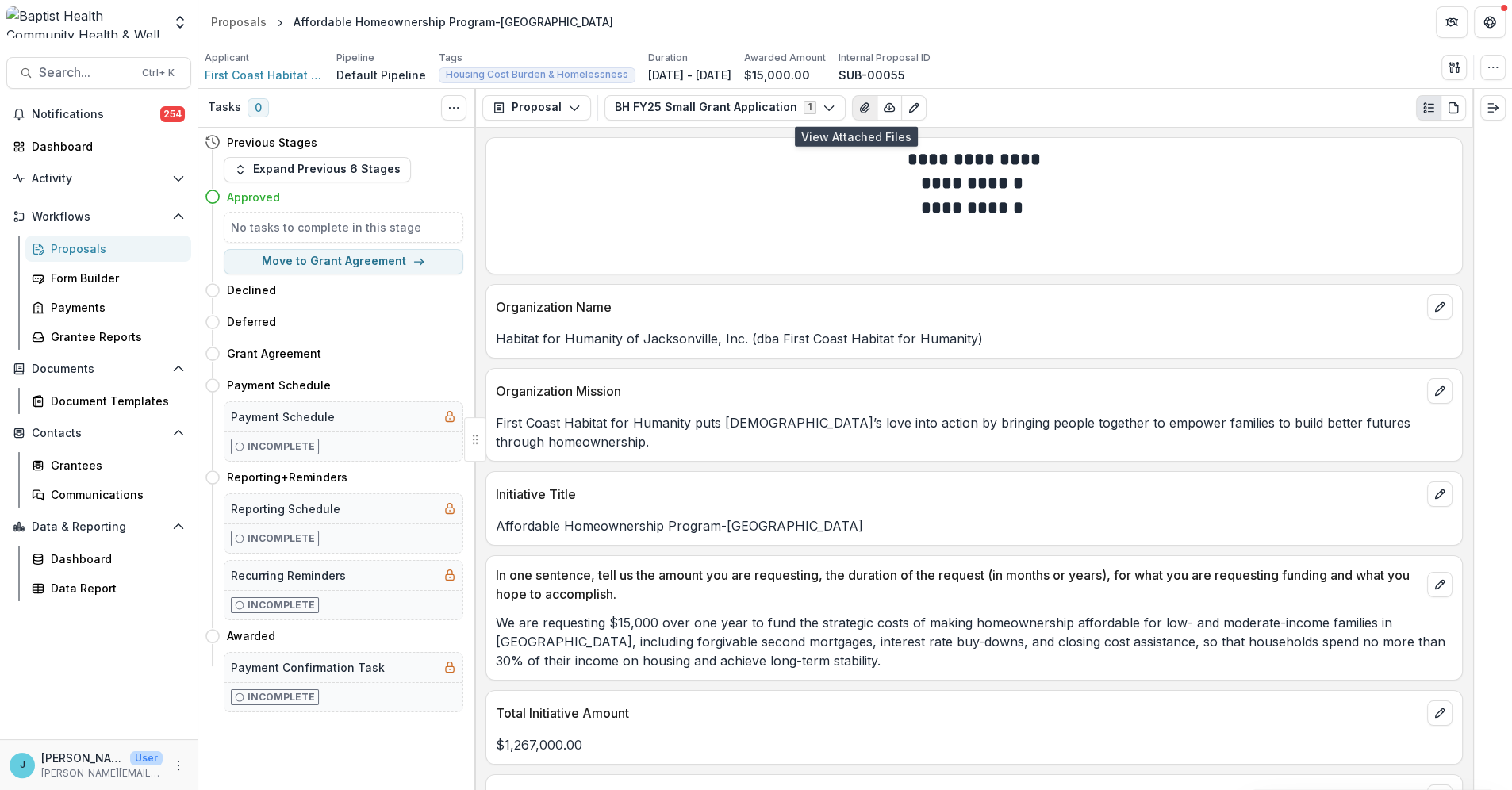
click at [860, 105] on icon "View Attached Files" at bounding box center [864, 107] width 9 height 9
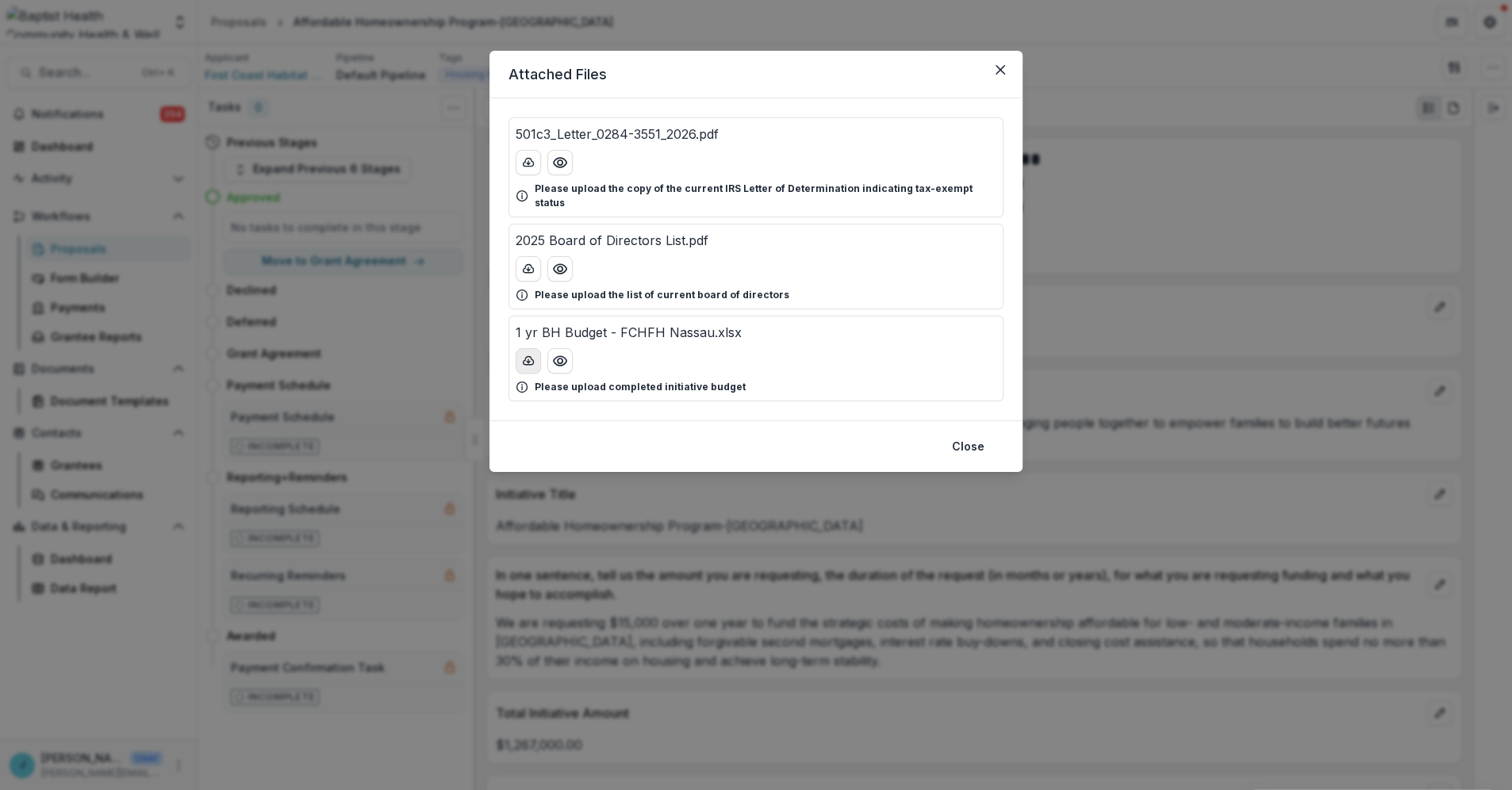
click at [523, 355] on icon "download-button" at bounding box center [528, 361] width 13 height 13
click at [565, 356] on icon "Preview 1 yr BH Budget - FCHFH Nassau.xlsx" at bounding box center [560, 361] width 13 height 9
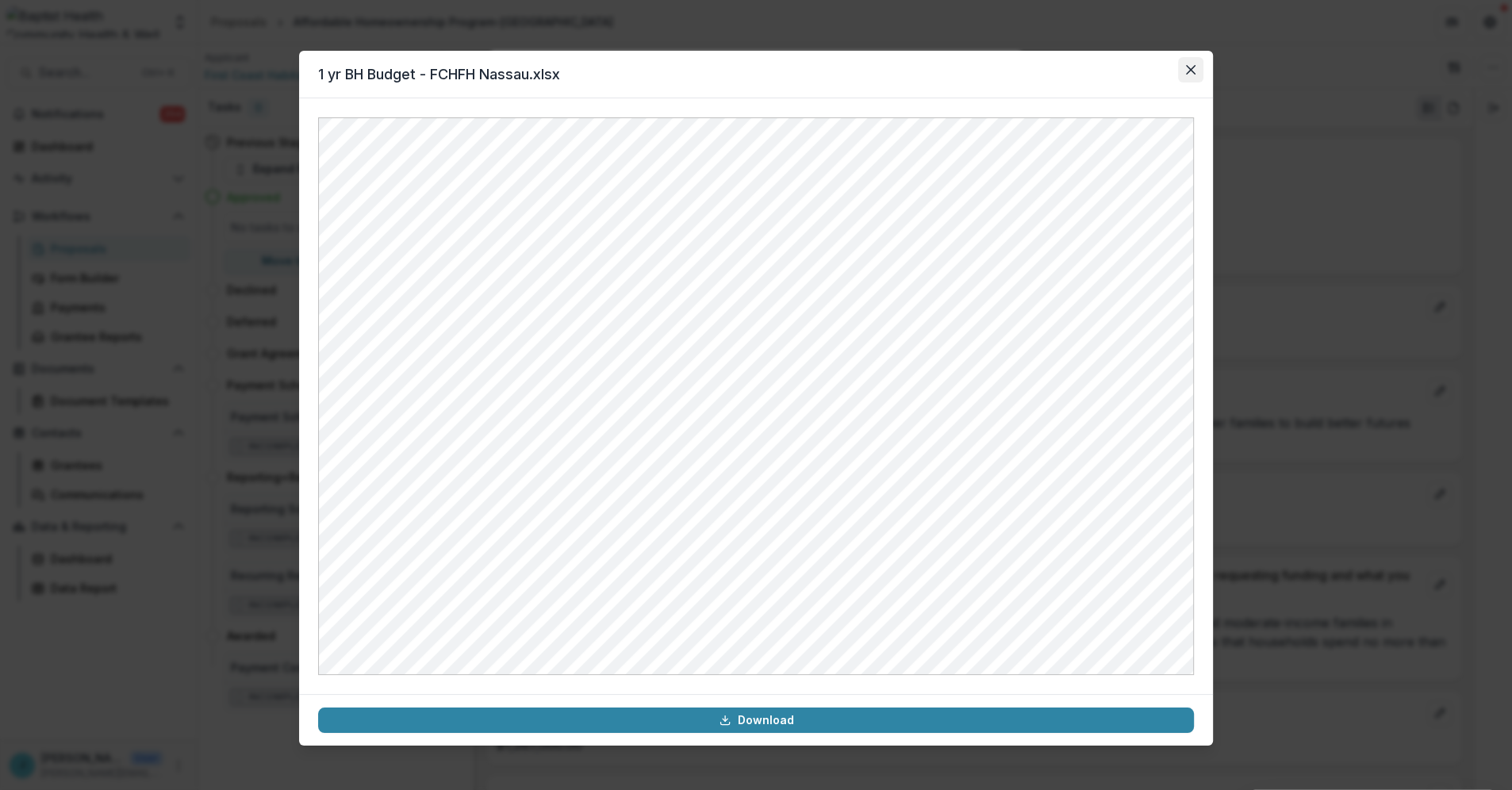
click at [1191, 70] on icon "Close" at bounding box center [1191, 70] width 9 height 9
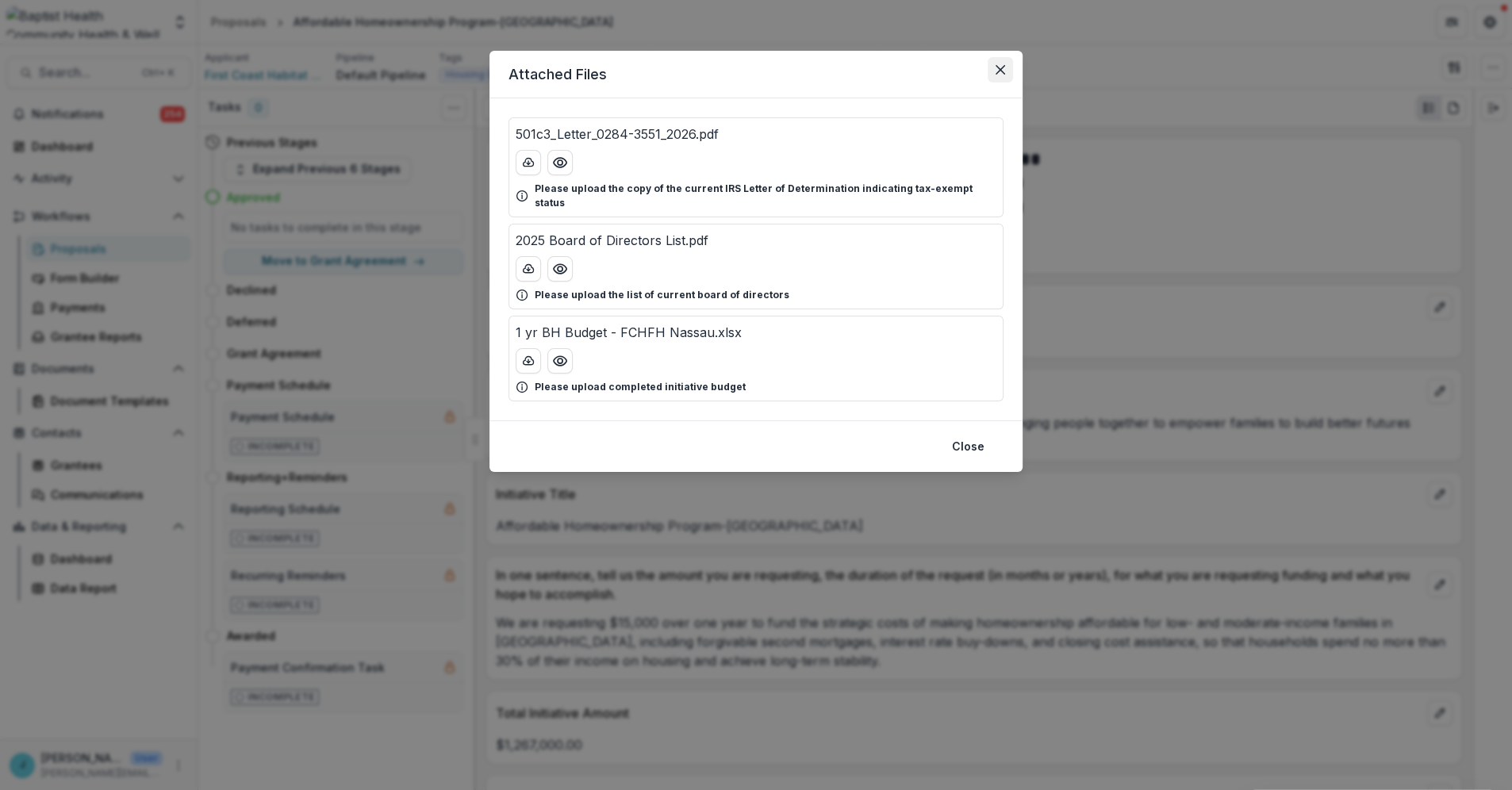
click at [999, 65] on icon "Close" at bounding box center [1000, 70] width 9 height 9
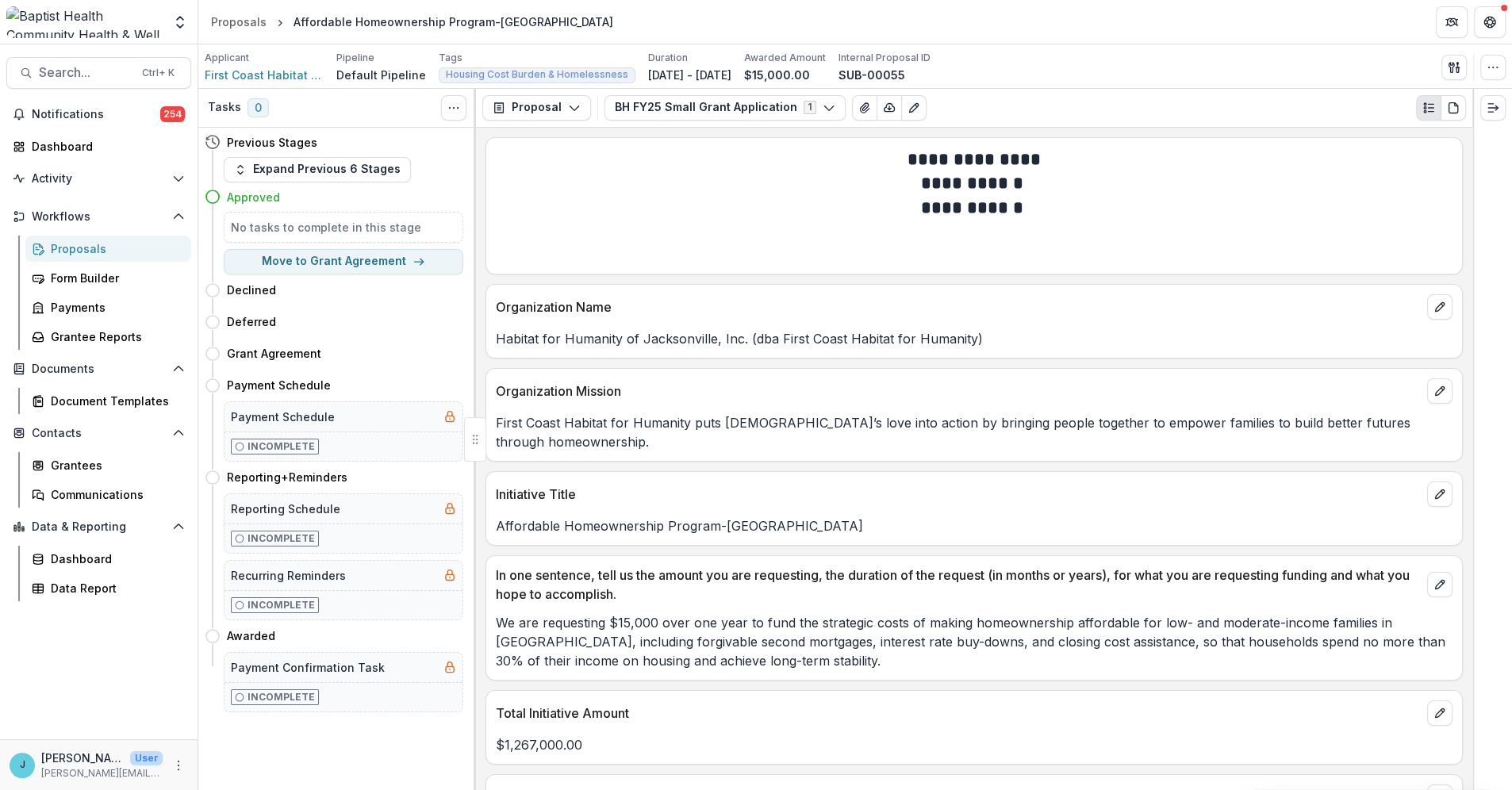
click at [93, 238] on link "Proposals" at bounding box center [108, 248] width 166 height 26
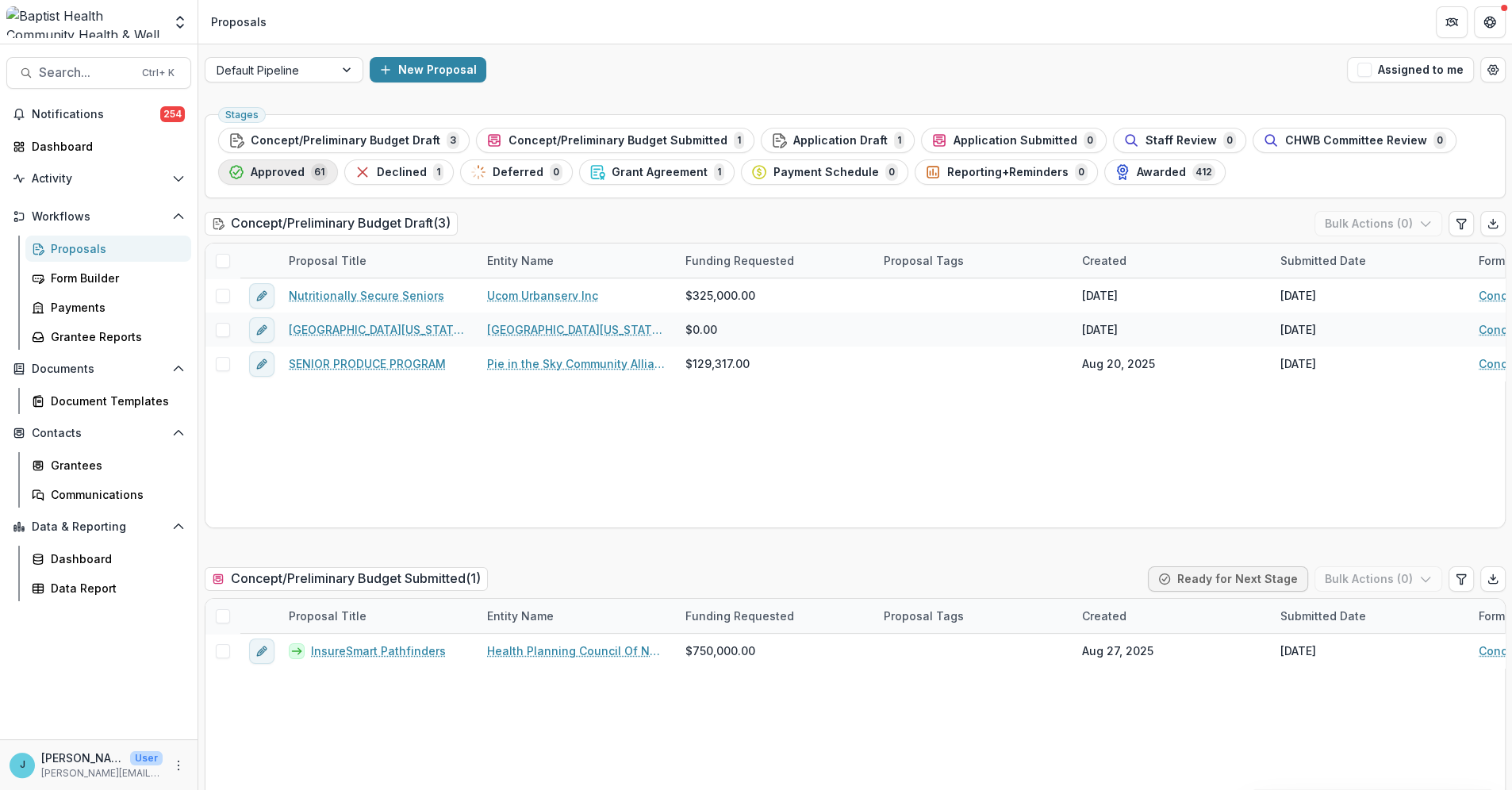
click at [284, 170] on span "Approved" at bounding box center [277, 173] width 54 height 14
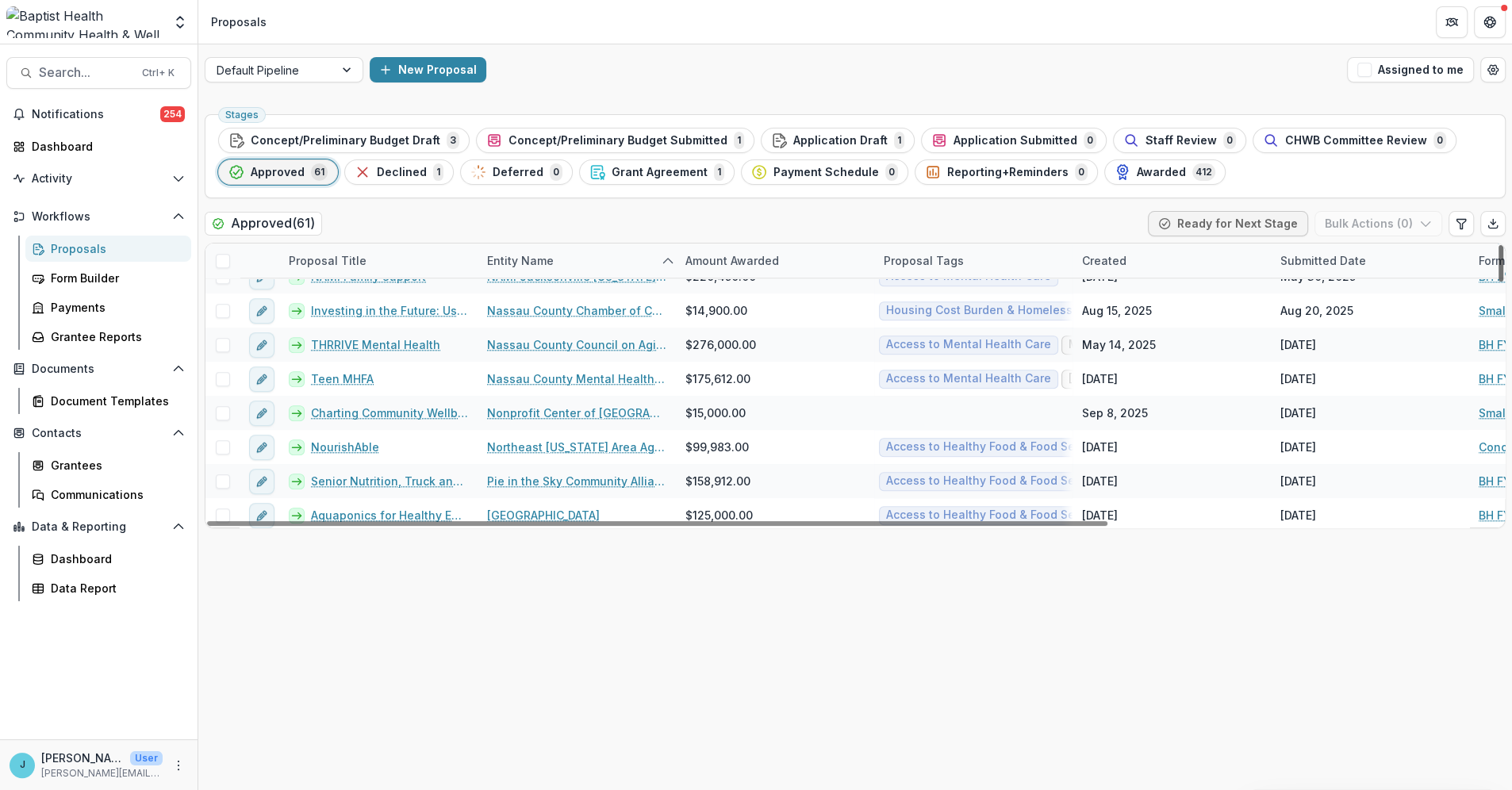
scroll to position [1219, 0]
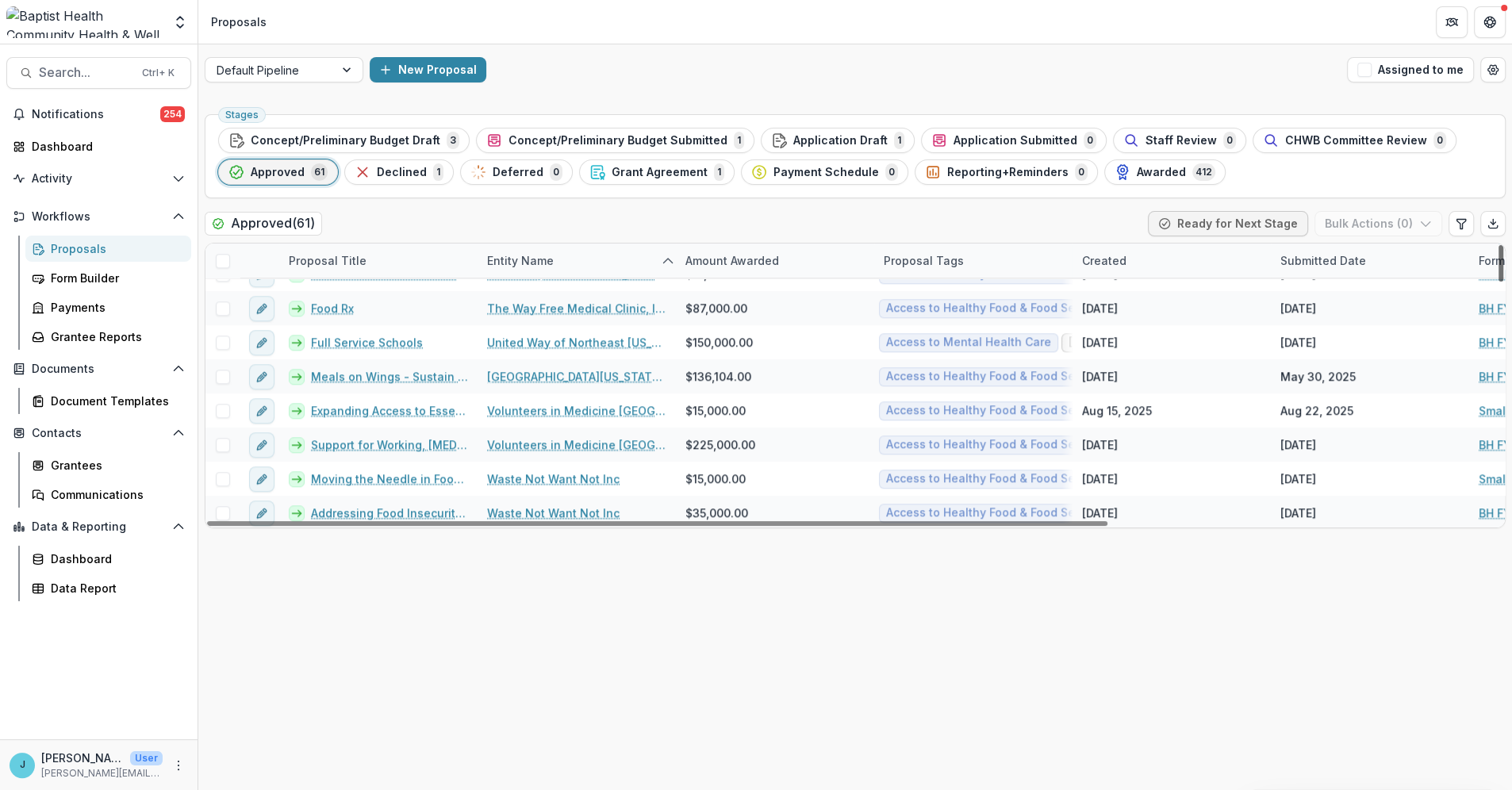
scroll to position [1628, 0]
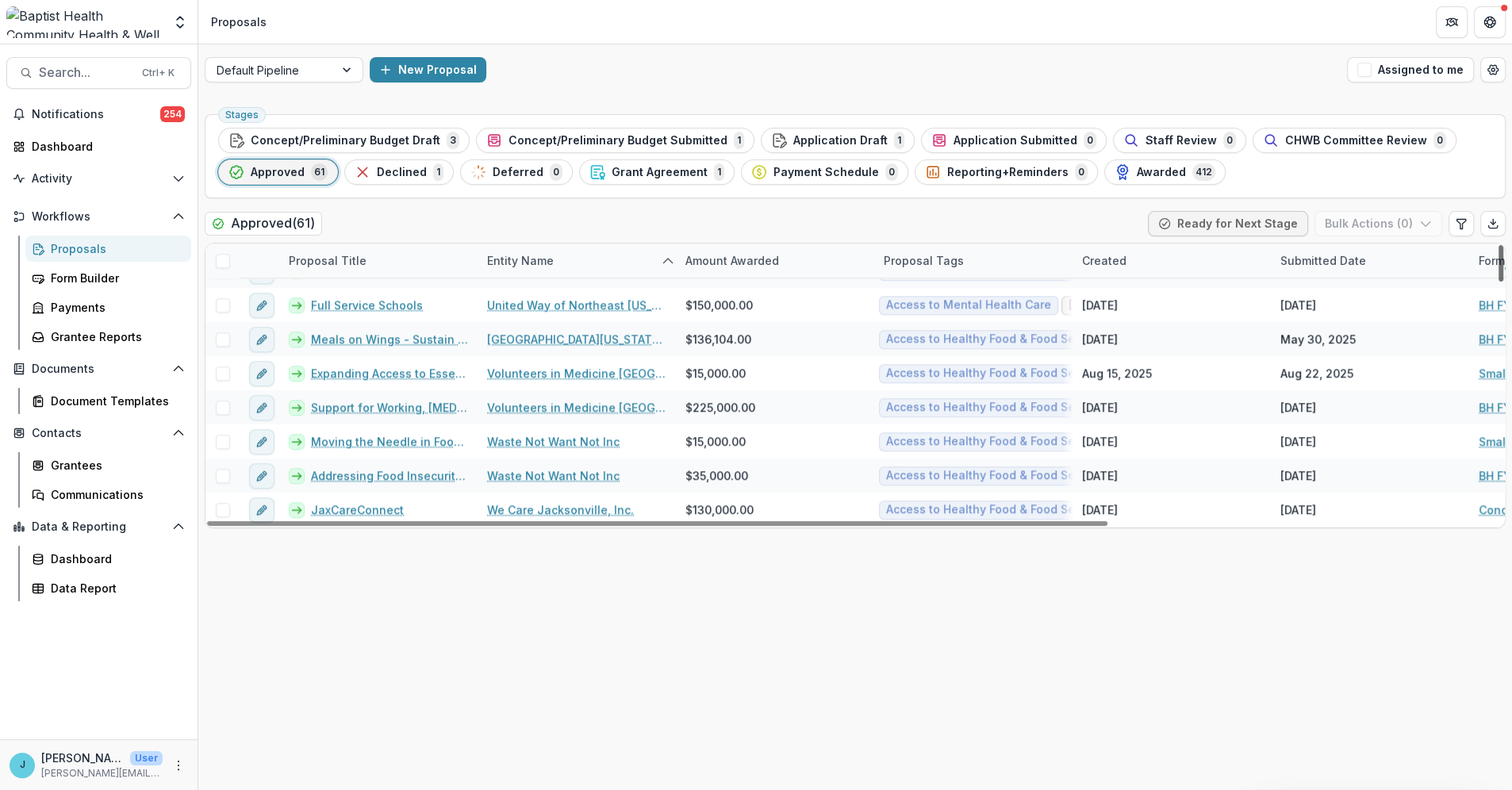
click at [1498, 281] on div at bounding box center [1501, 263] width 5 height 37
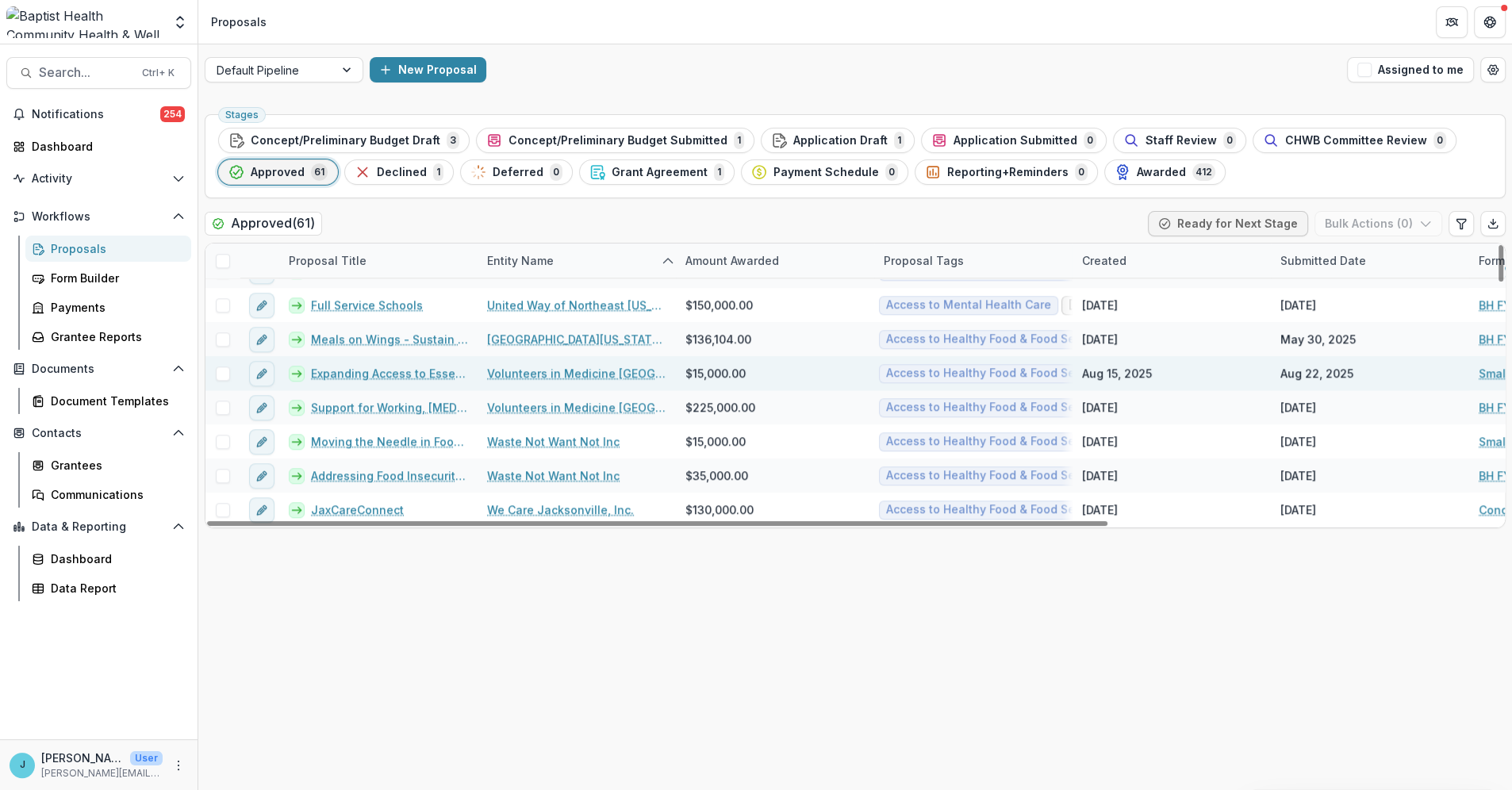
click at [336, 372] on link "Expanding Access to Essential Foods" at bounding box center [389, 373] width 157 height 17
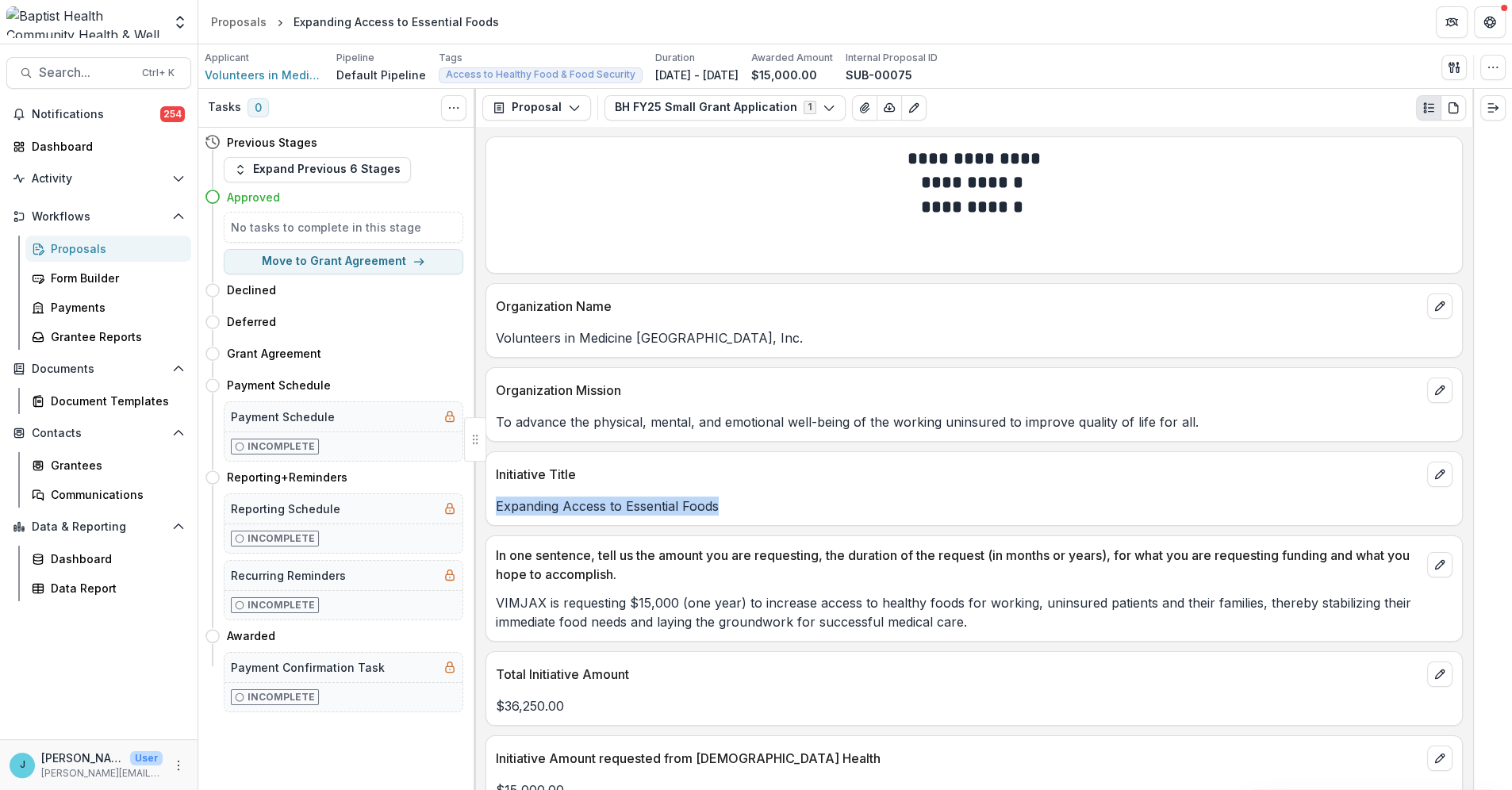
drag, startPoint x: 736, startPoint y: 504, endPoint x: 486, endPoint y: 505, distance: 250.0
click at [486, 505] on div "Expanding Access to Essential Foods" at bounding box center [975, 506] width 976 height 19
copy p "Expanding Access to Essential Foods"
click at [858, 104] on icon "View Attached Files" at bounding box center [864, 107] width 13 height 13
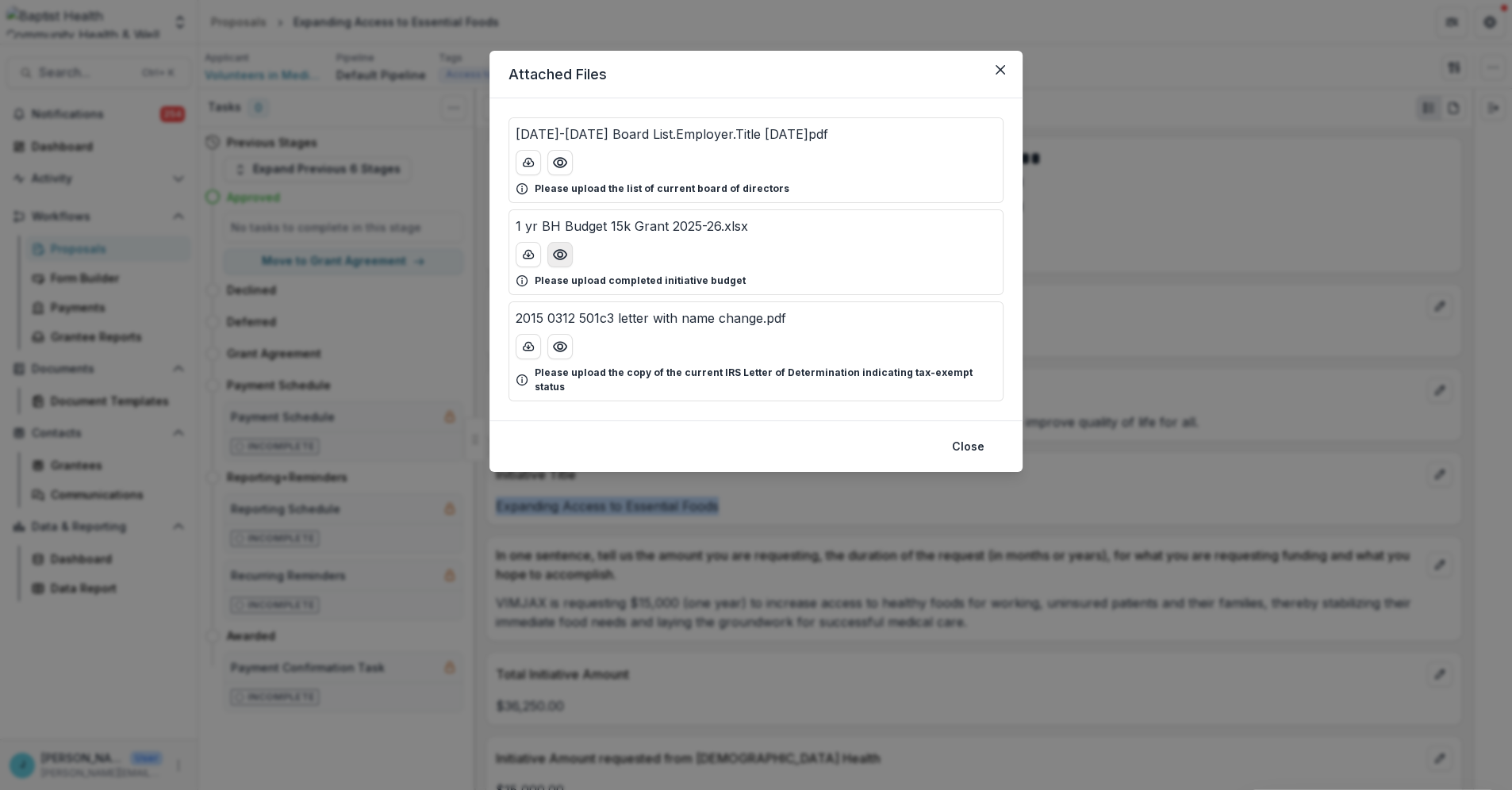
click at [563, 254] on icon "Preview 1 yr BH Budget 15k Grant 2025-26.xlsx" at bounding box center [560, 254] width 16 height 16
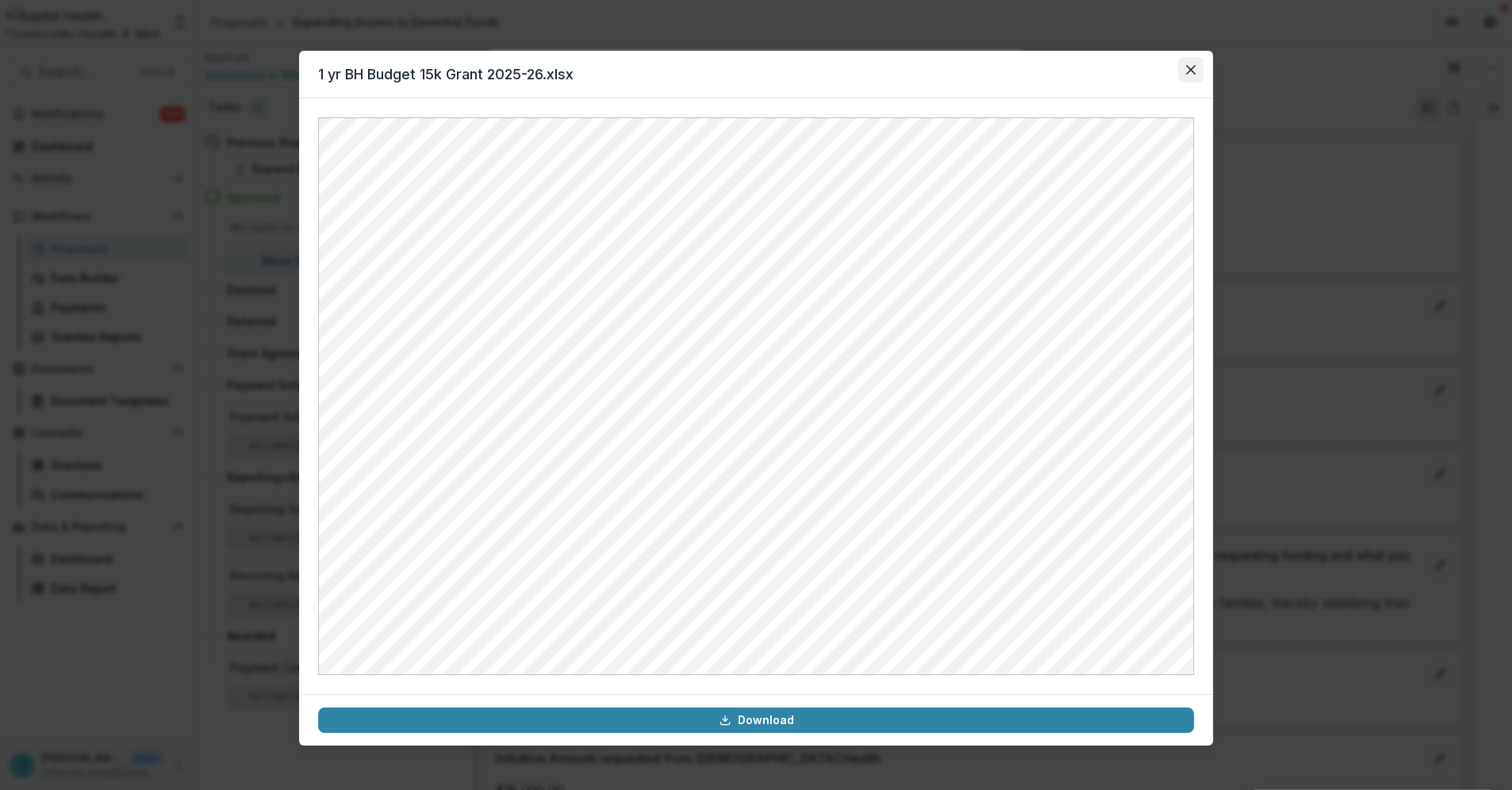
click at [1190, 65] on icon "Close" at bounding box center [1191, 70] width 9 height 9
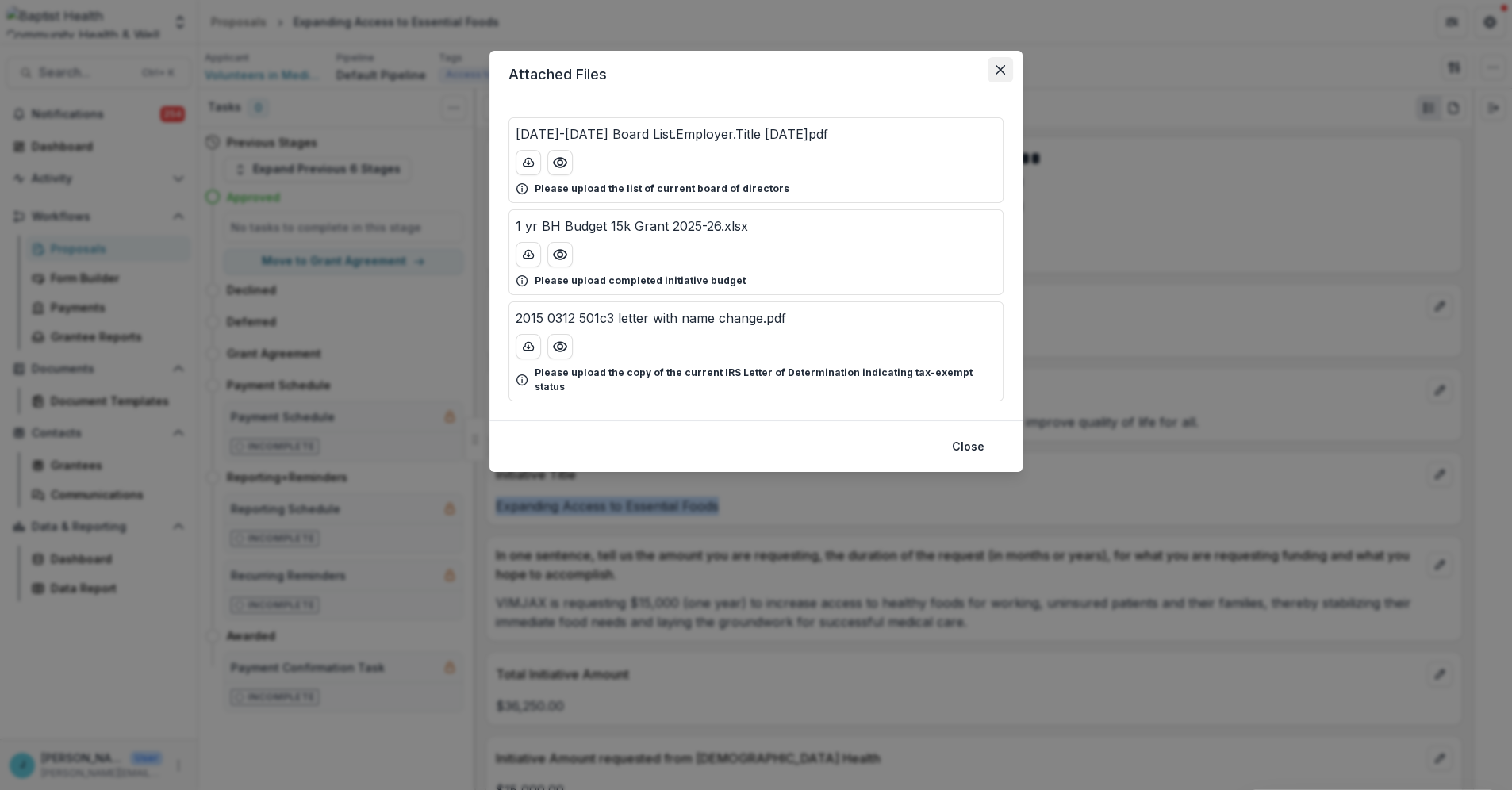
click at [1000, 64] on button "Close" at bounding box center [1001, 70] width 26 height 26
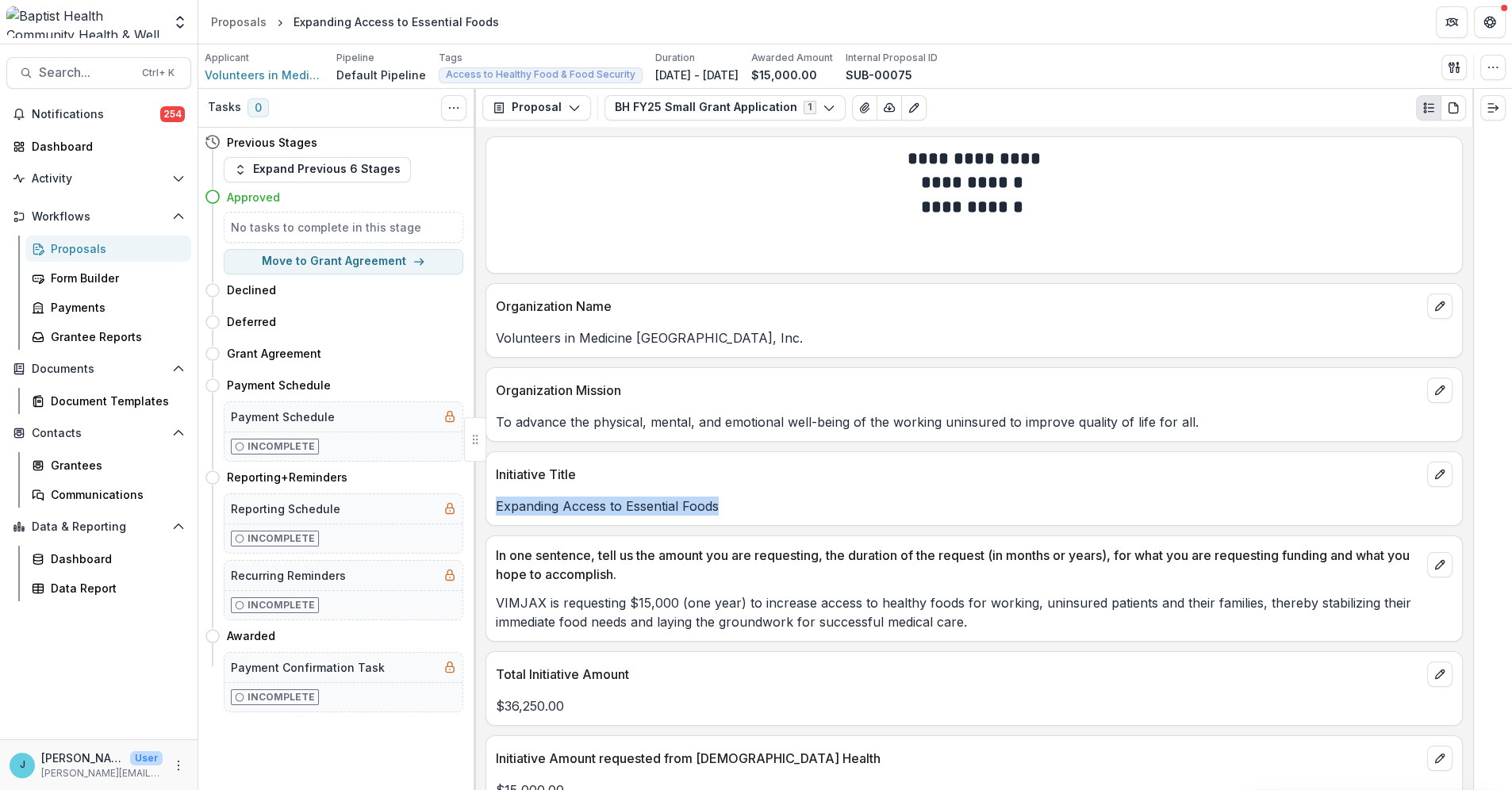
click at [97, 242] on div "Proposals" at bounding box center [115, 249] width 128 height 17
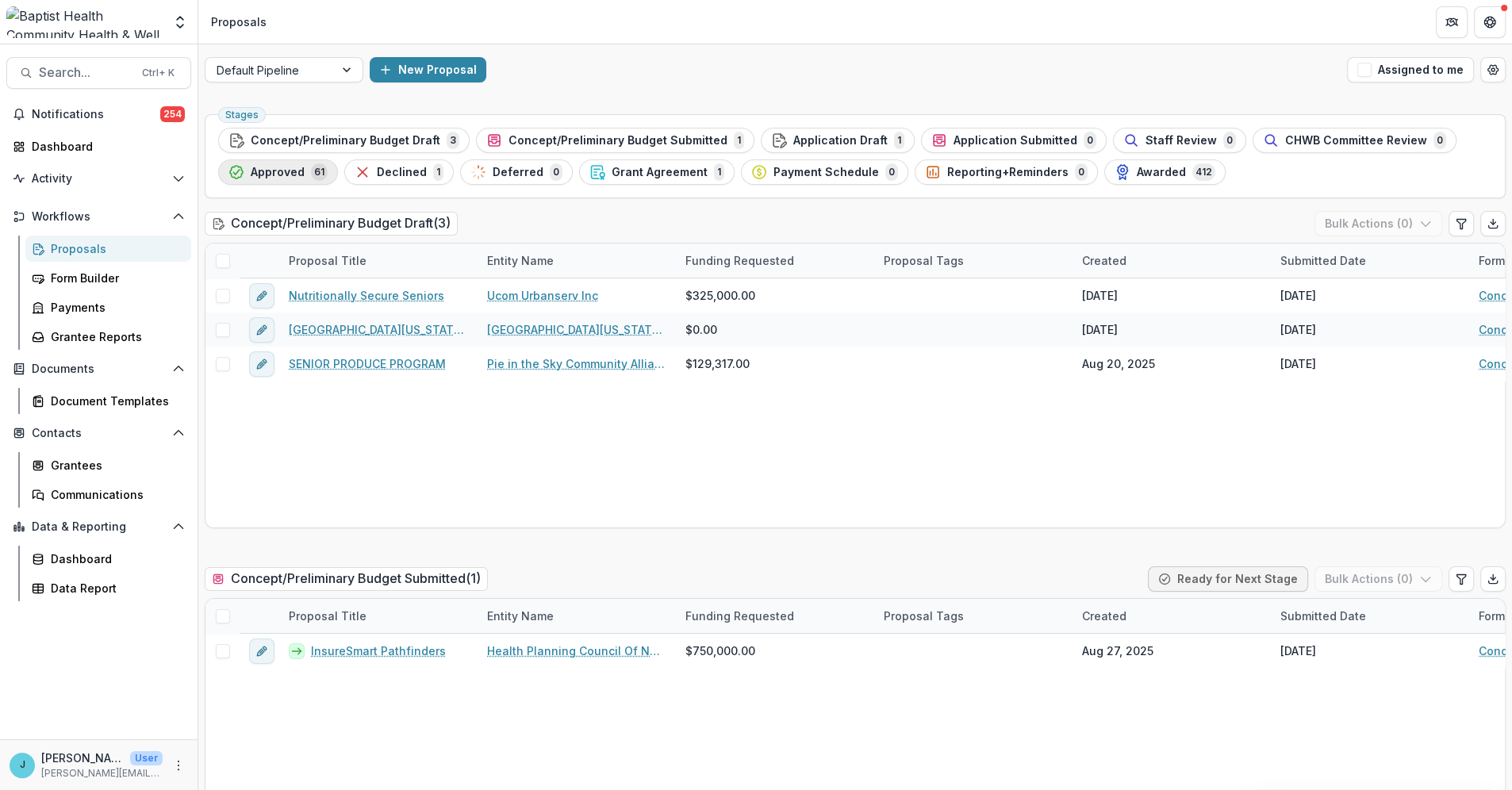
click at [297, 168] on span "Approved" at bounding box center [277, 173] width 54 height 14
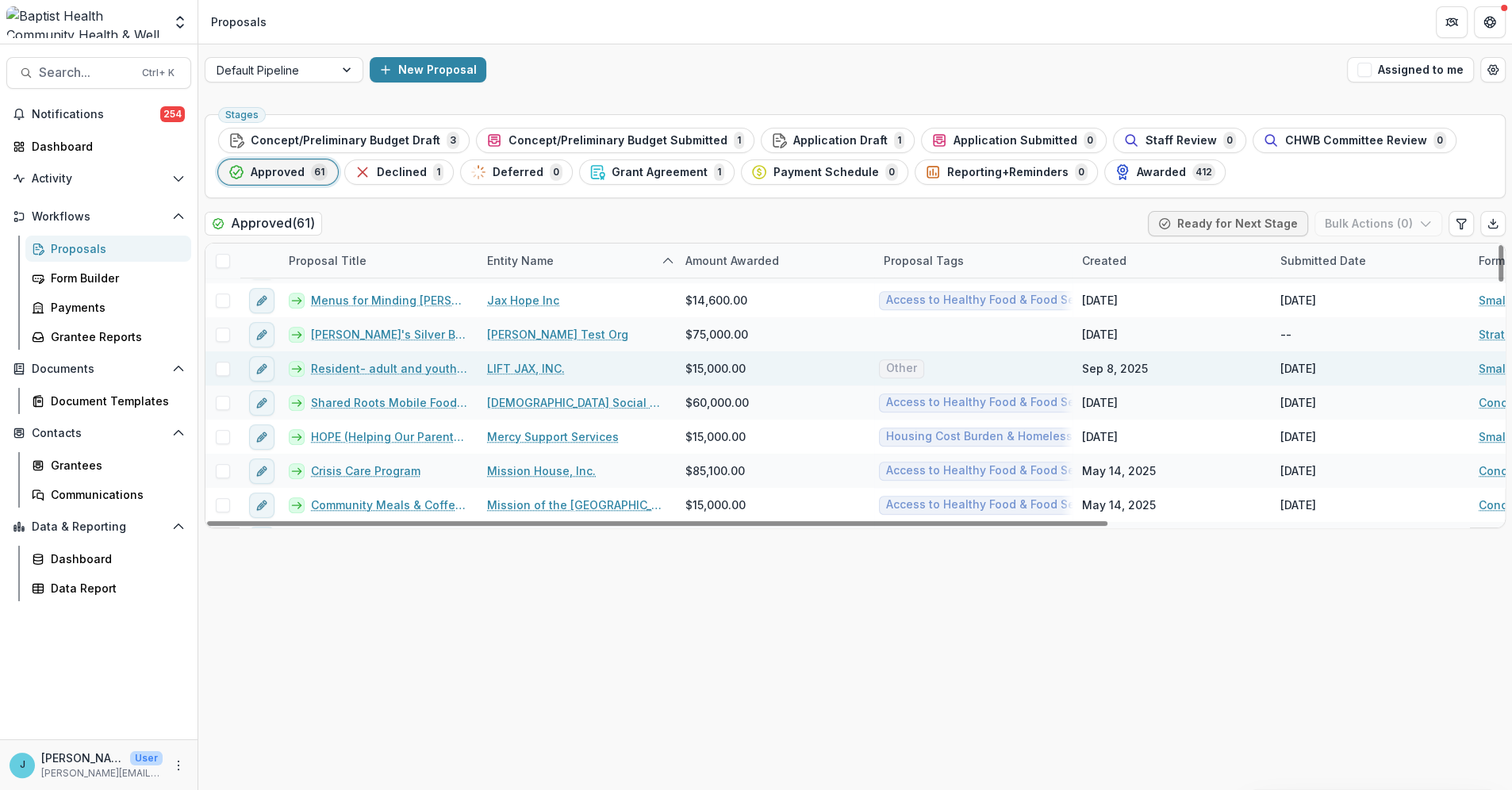
scroll to position [881, 0]
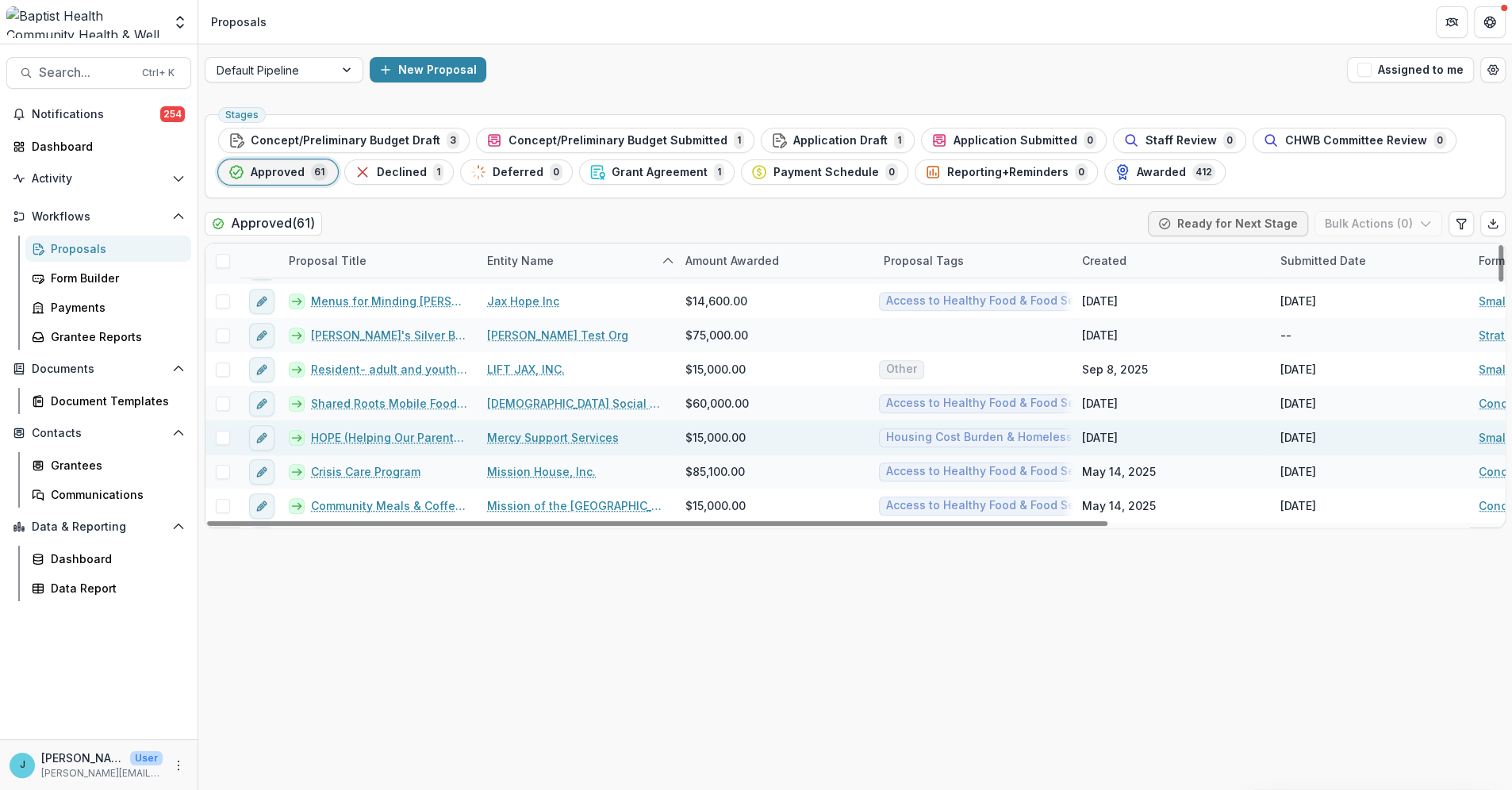
click at [388, 437] on link "HOPE (Helping Our Parents Excel)" at bounding box center [389, 438] width 157 height 17
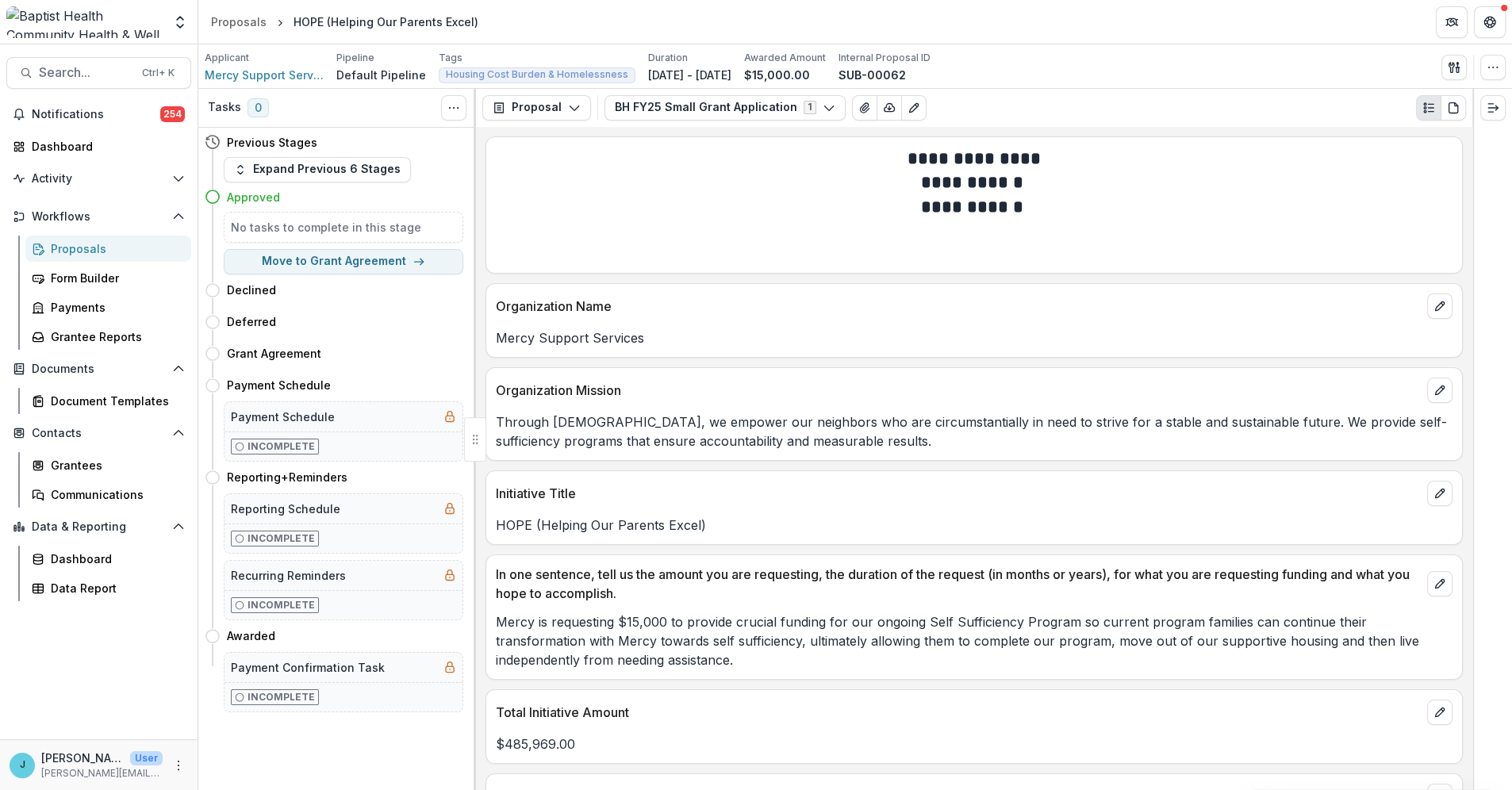
scroll to position [88, 0]
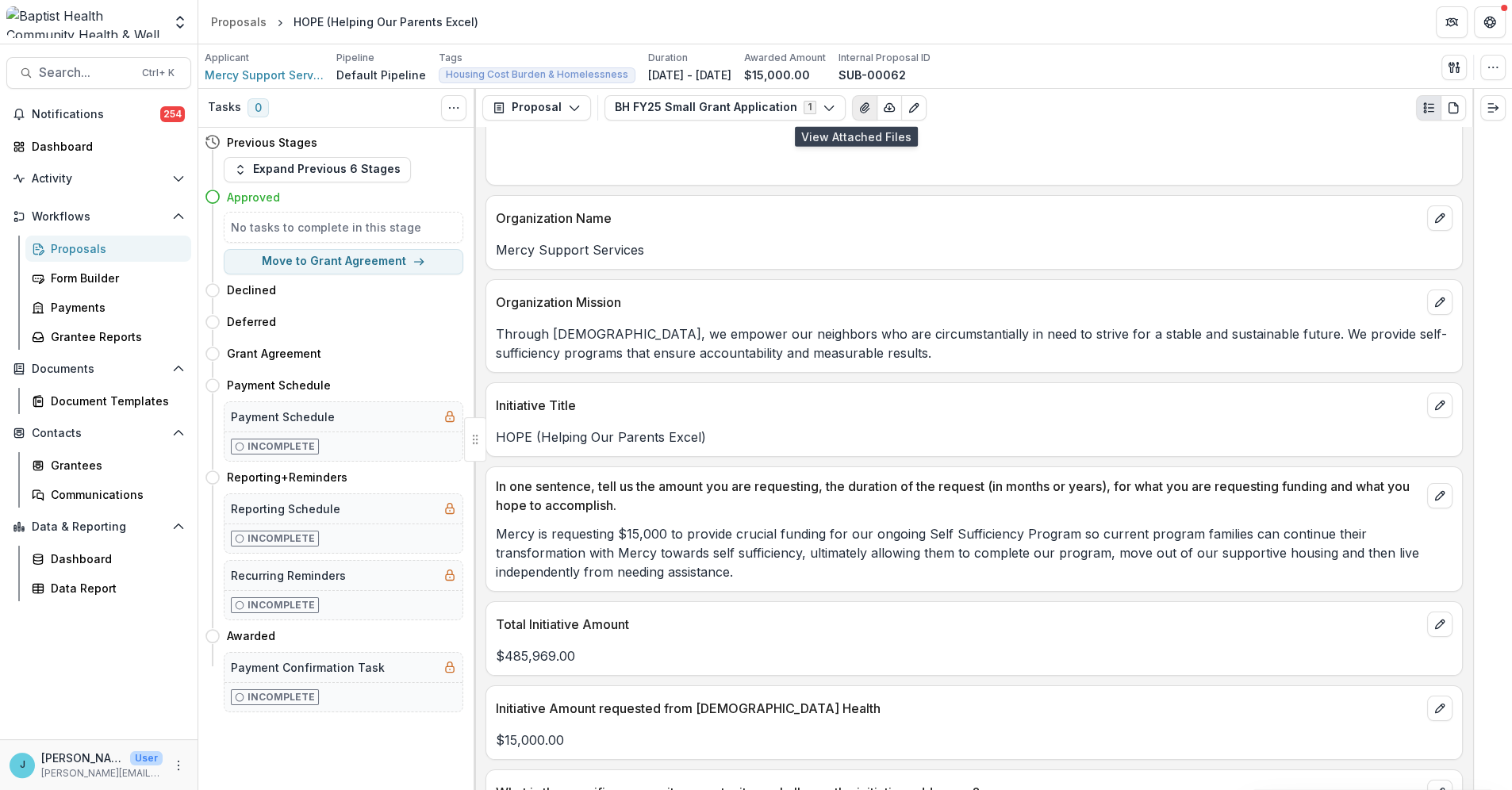
click at [860, 109] on icon "View Attached Files" at bounding box center [864, 107] width 9 height 9
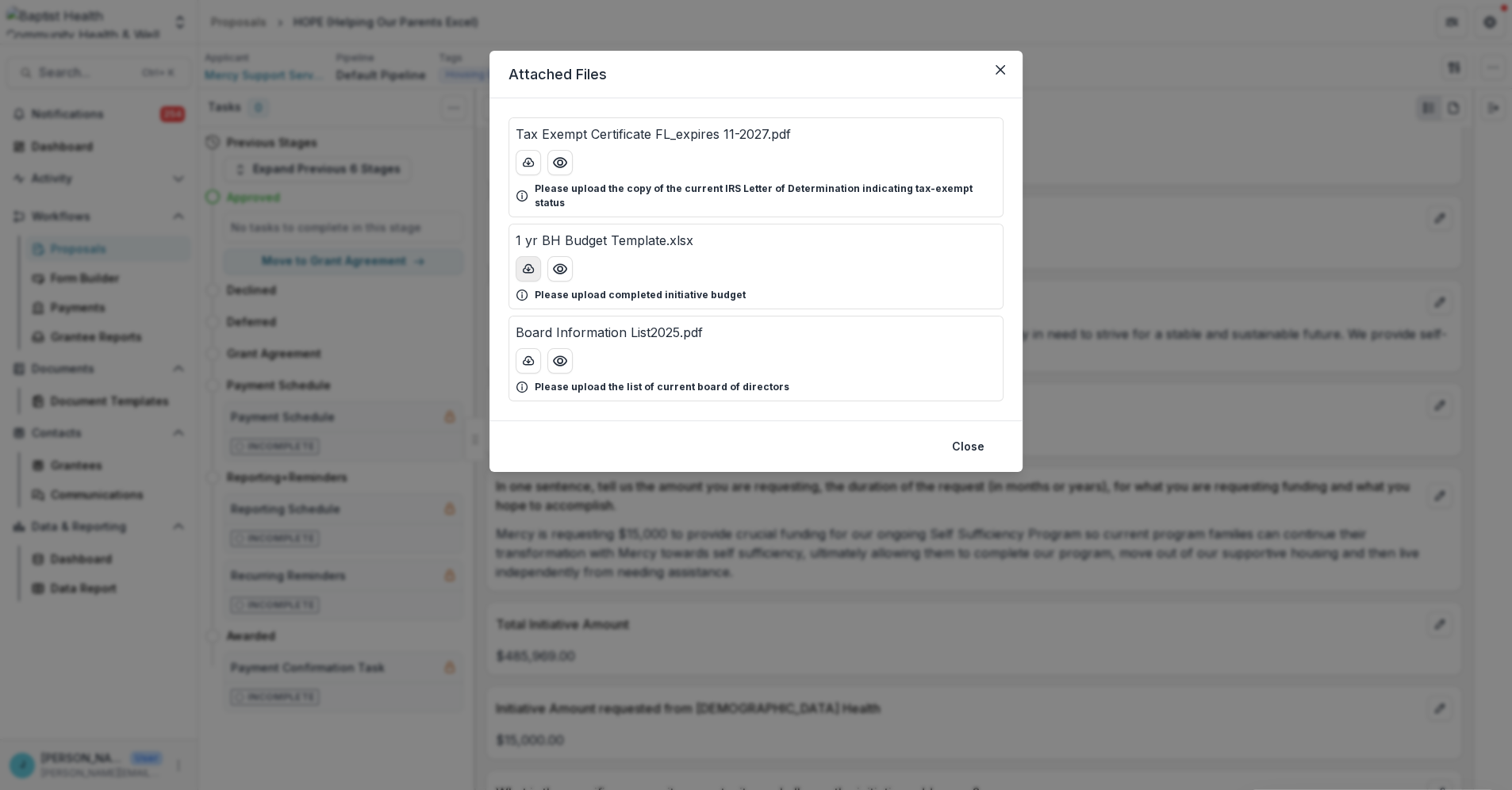
click at [529, 263] on icon "download-button" at bounding box center [528, 269] width 13 height 13
click at [993, 65] on button "Close" at bounding box center [1001, 70] width 26 height 26
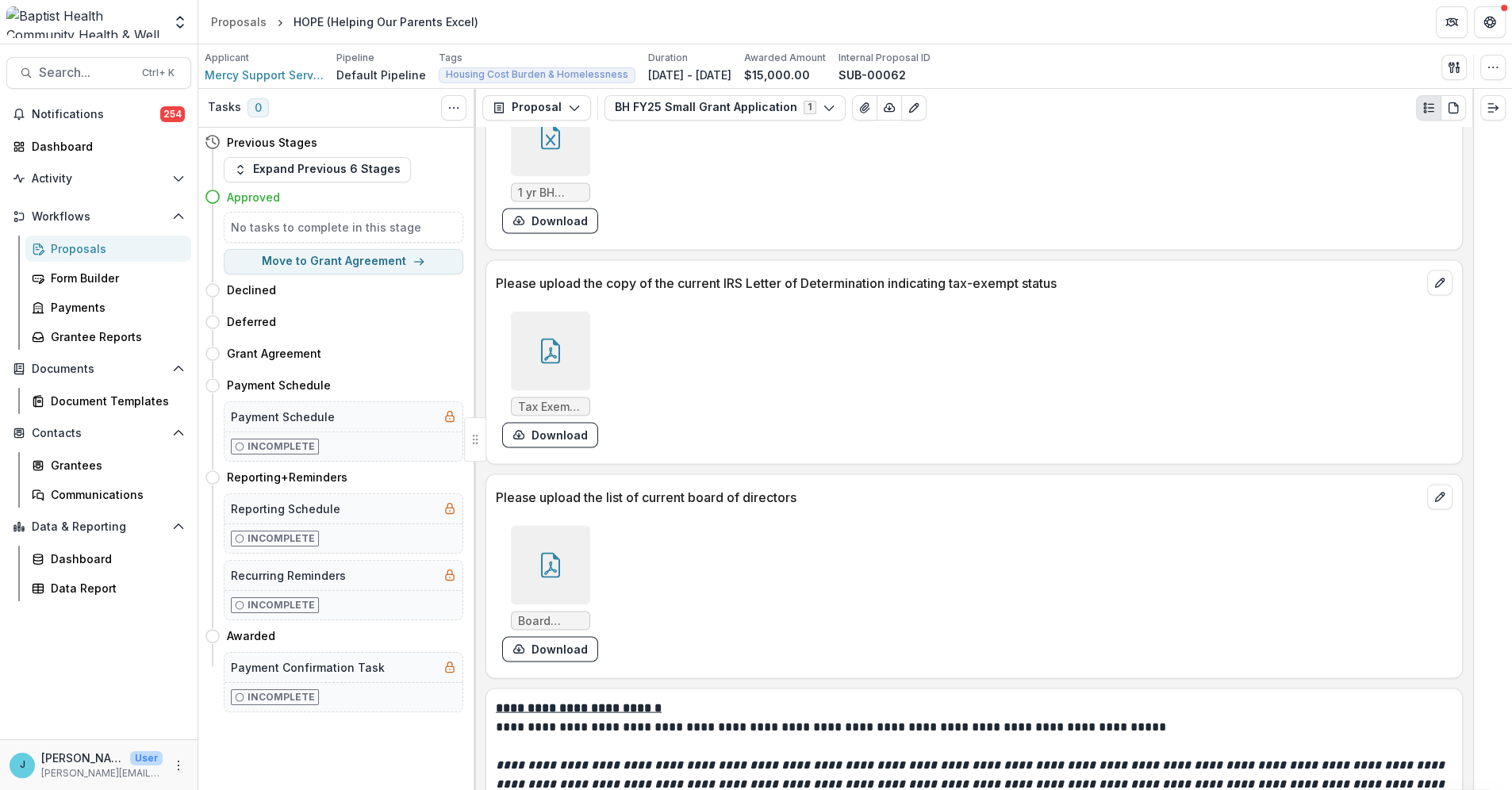
scroll to position [3019, 0]
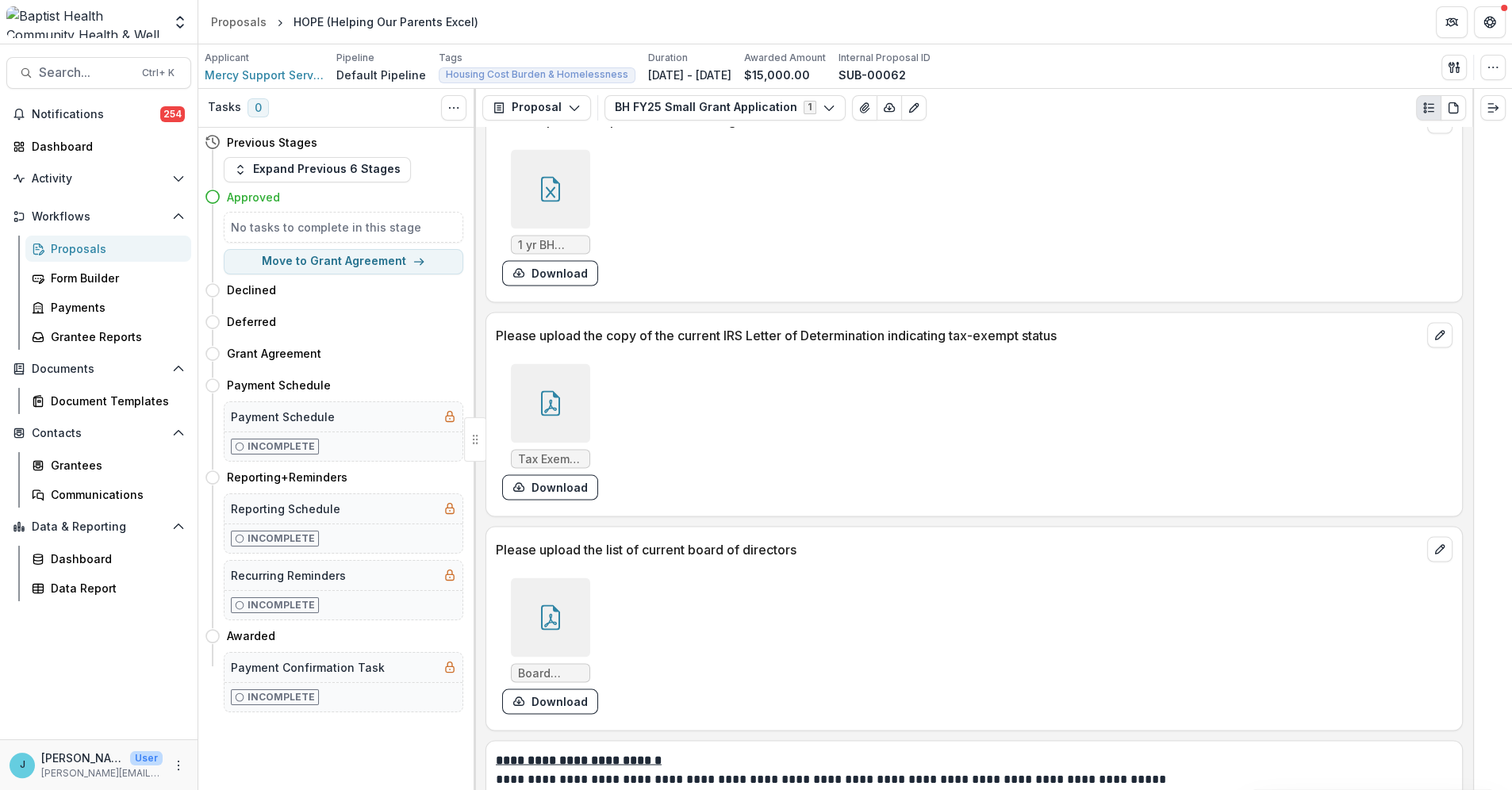
click at [538, 421] on div at bounding box center [550, 402] width 79 height 79
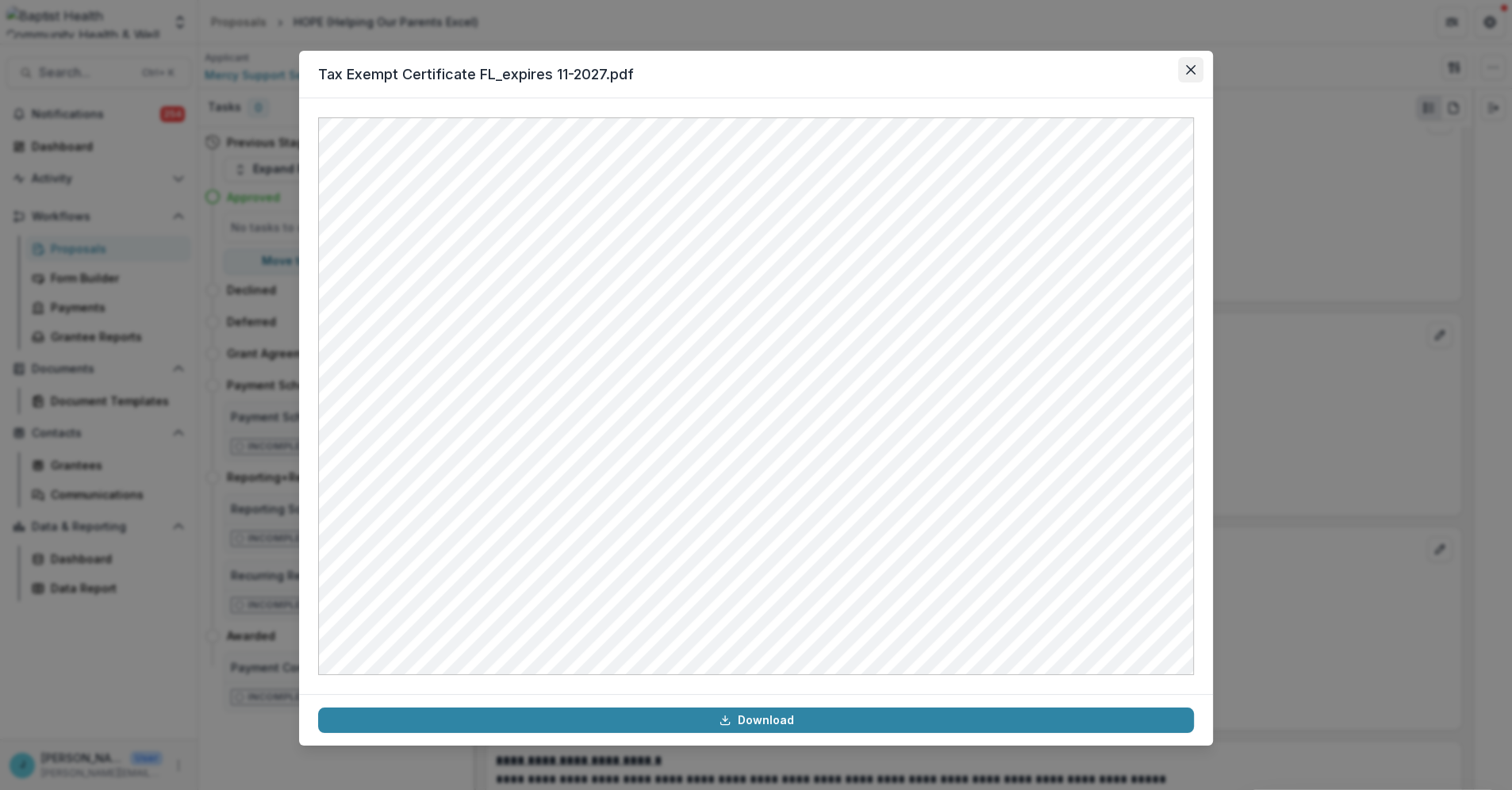
click at [1192, 67] on icon "Close" at bounding box center [1191, 70] width 9 height 9
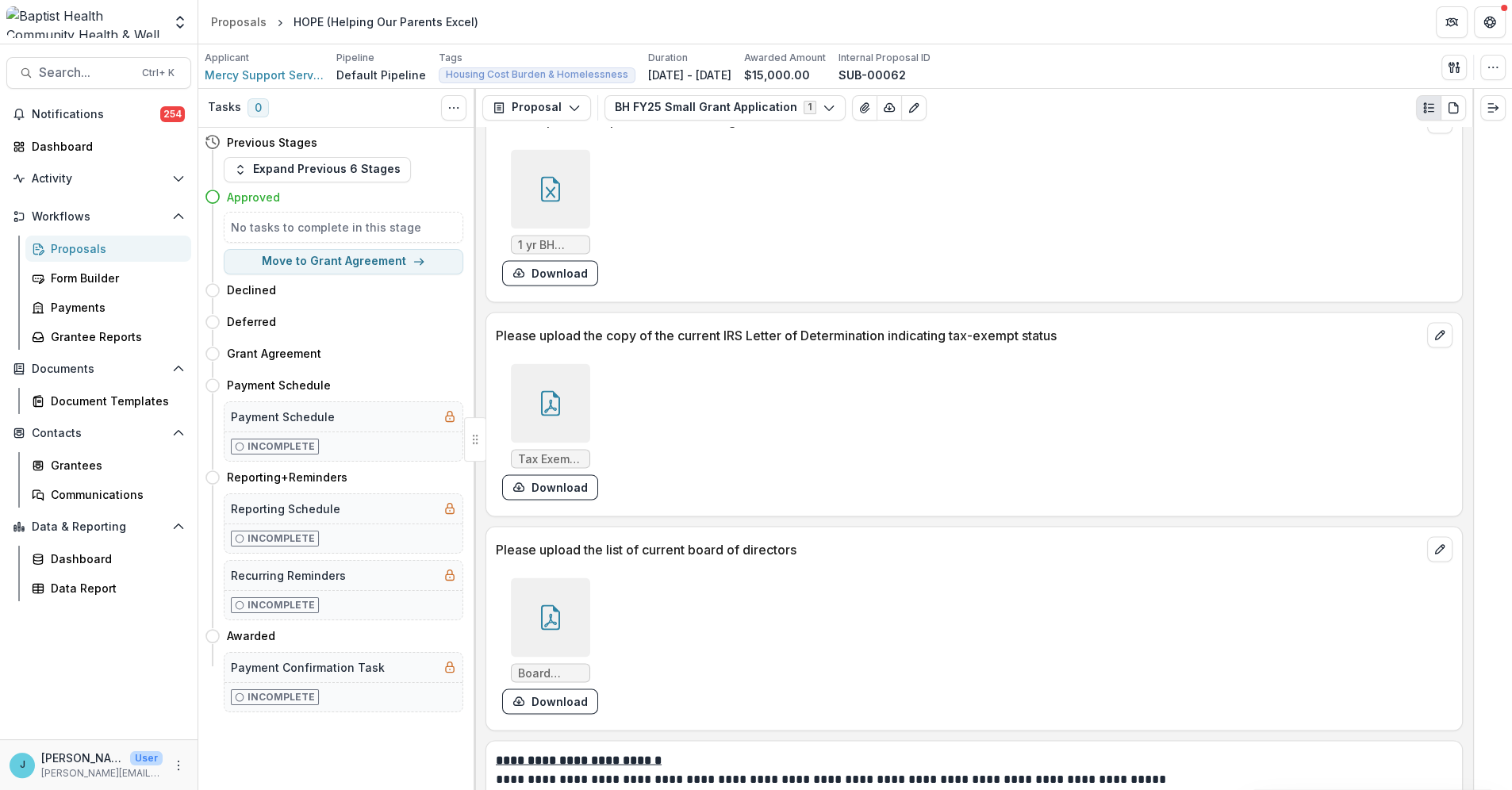
click at [549, 634] on div at bounding box center [550, 617] width 79 height 79
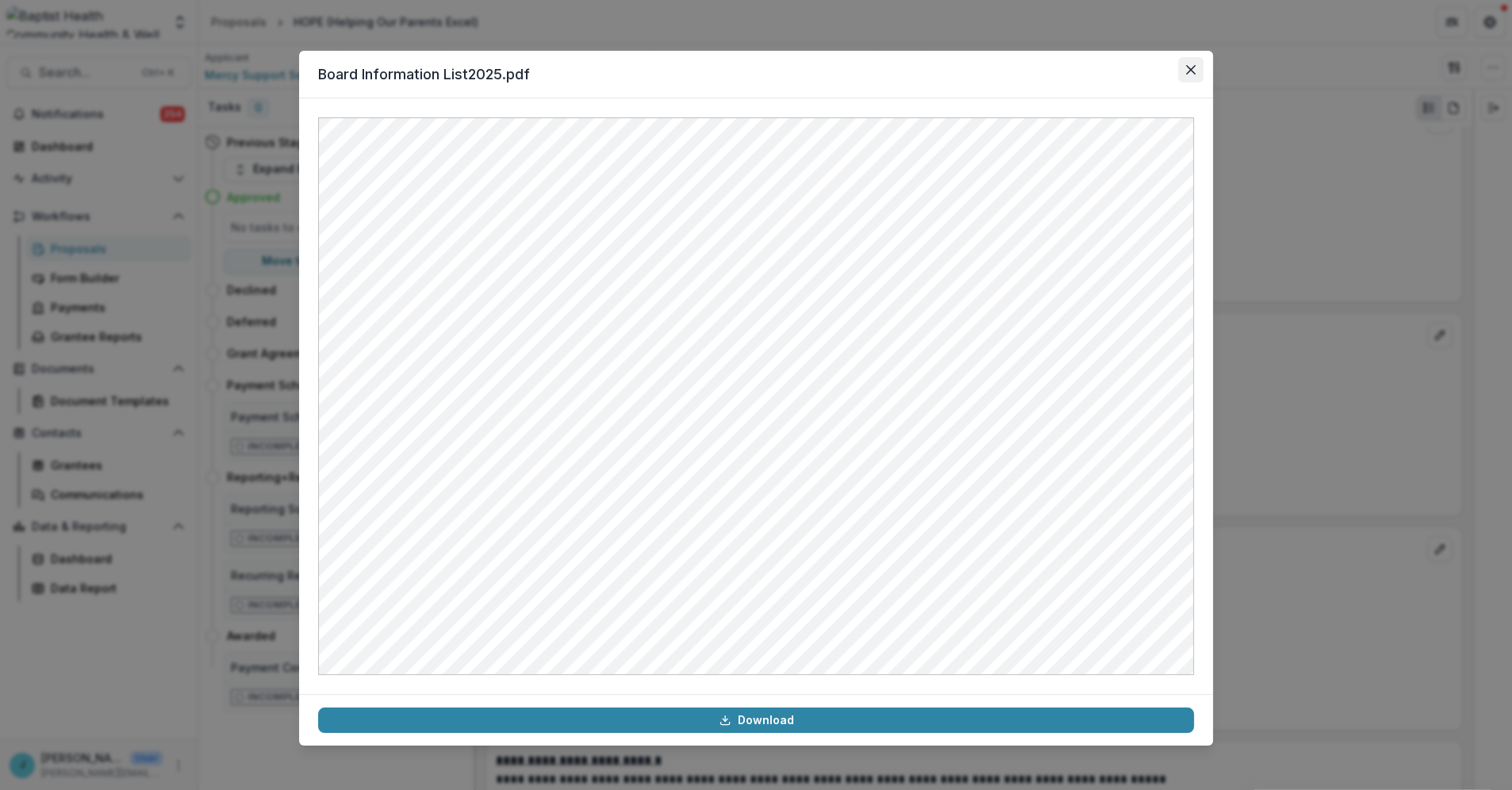
click at [1191, 61] on button "Close" at bounding box center [1191, 70] width 26 height 26
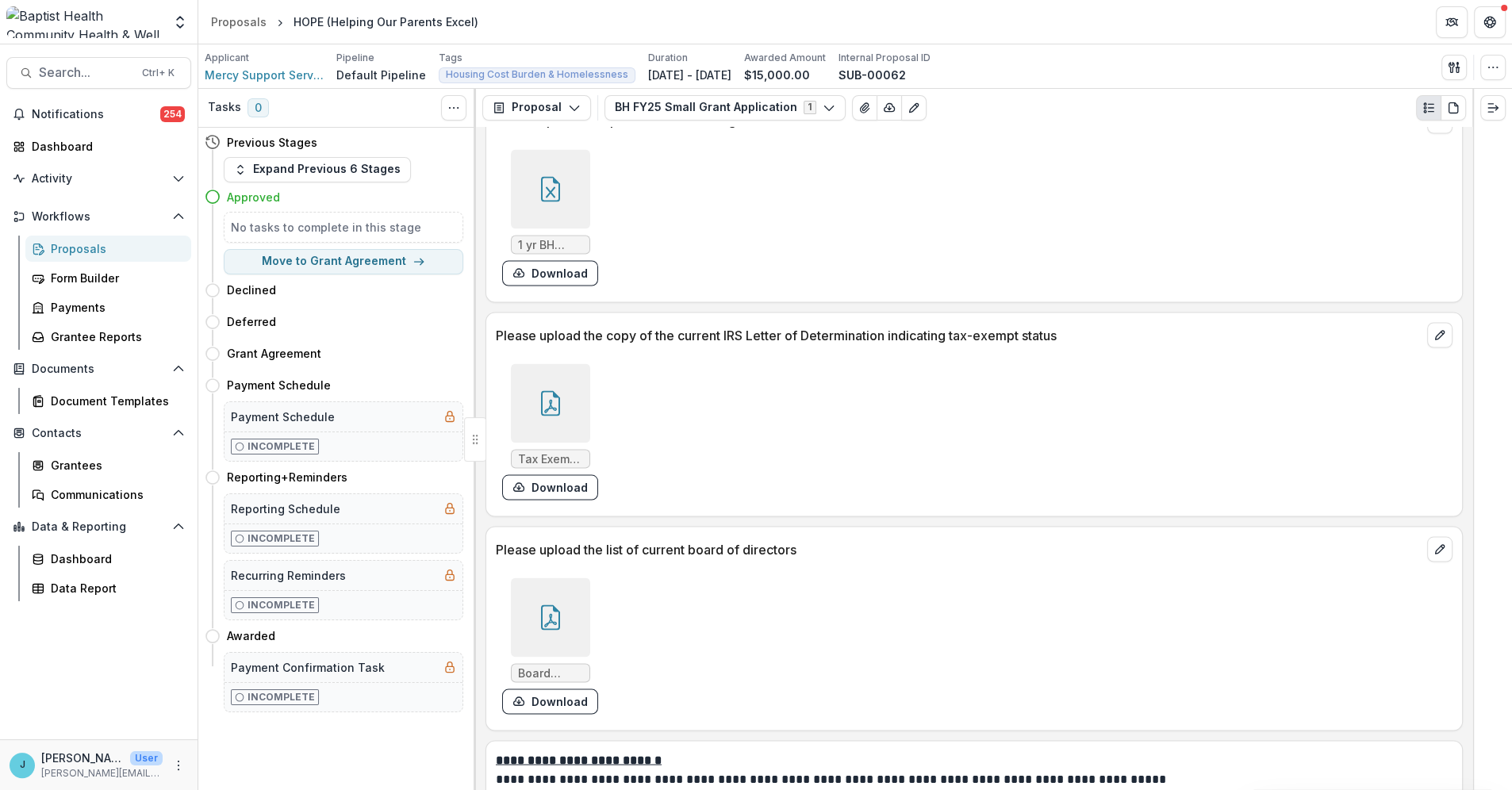
click at [77, 242] on div "Proposals" at bounding box center [115, 249] width 128 height 17
